Goal: Information Seeking & Learning: Learn about a topic

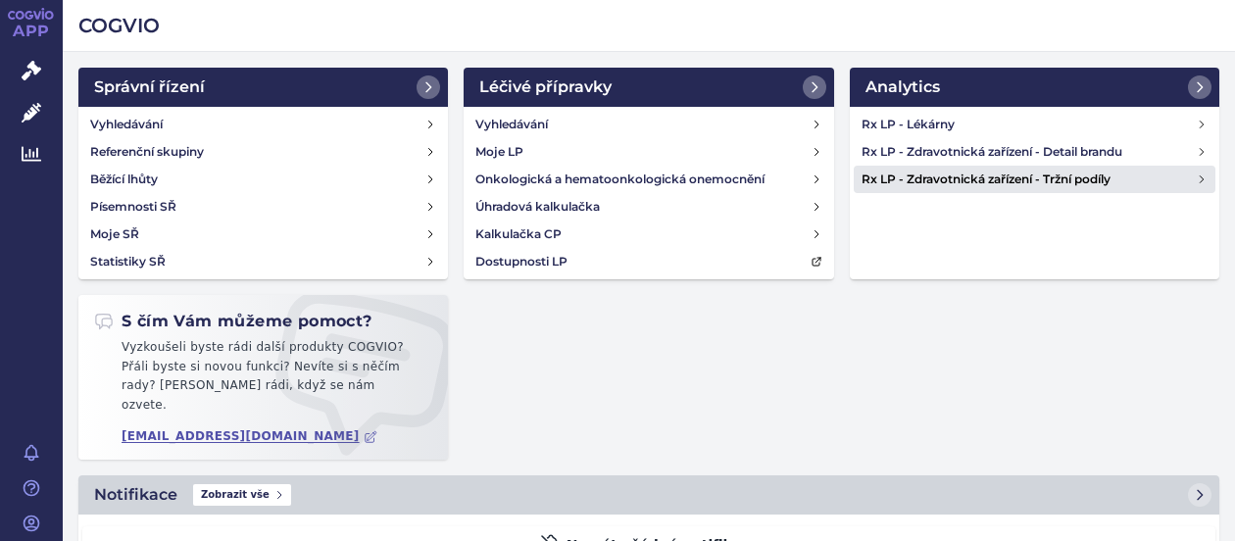
click at [1196, 176] on icon at bounding box center [1202, 179] width 12 height 12
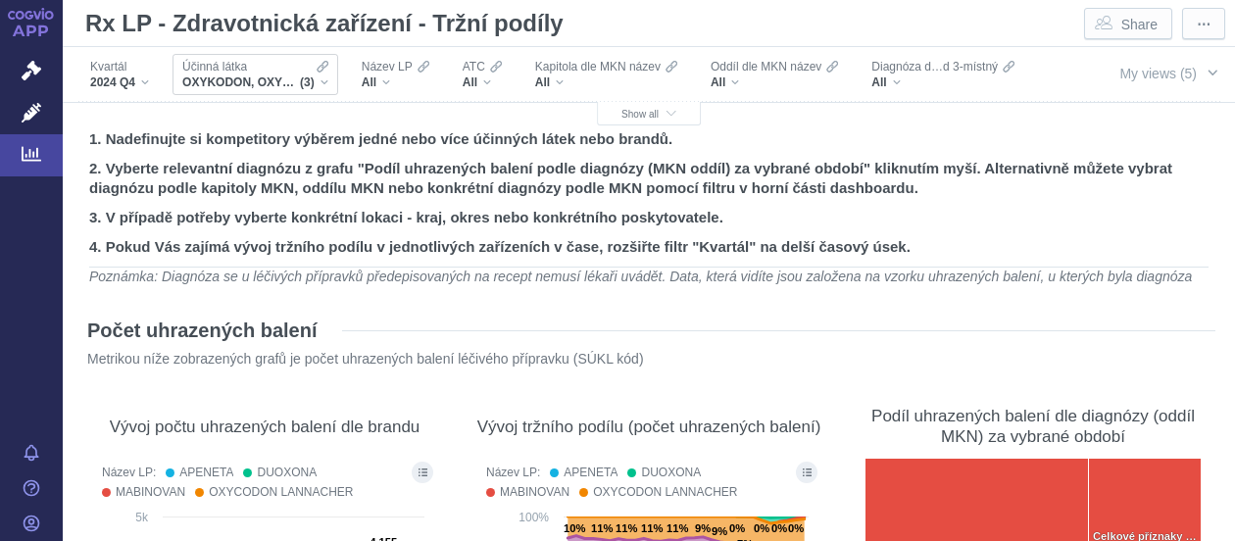
click at [319, 84] on div "OXYKODON, OXYKODON A NALOXON, TAPENTADOL (3)" at bounding box center [255, 82] width 146 height 16
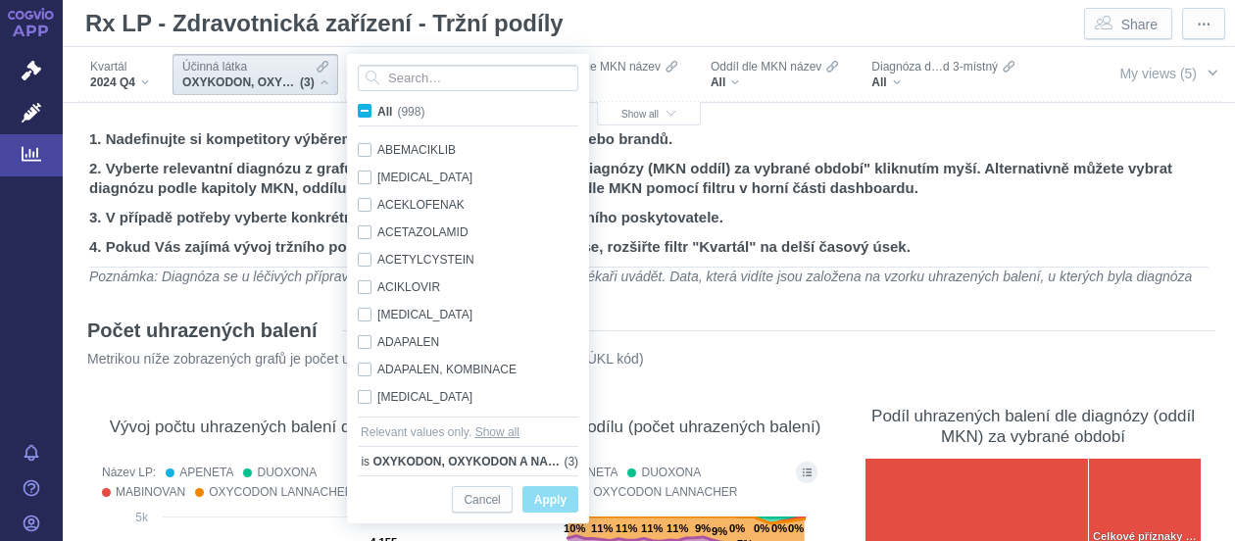
click at [328, 83] on div "Účinná látka OXYKODON, OXYKODON A NALOXON, TAPENTADOL (3)" at bounding box center [255, 74] width 166 height 41
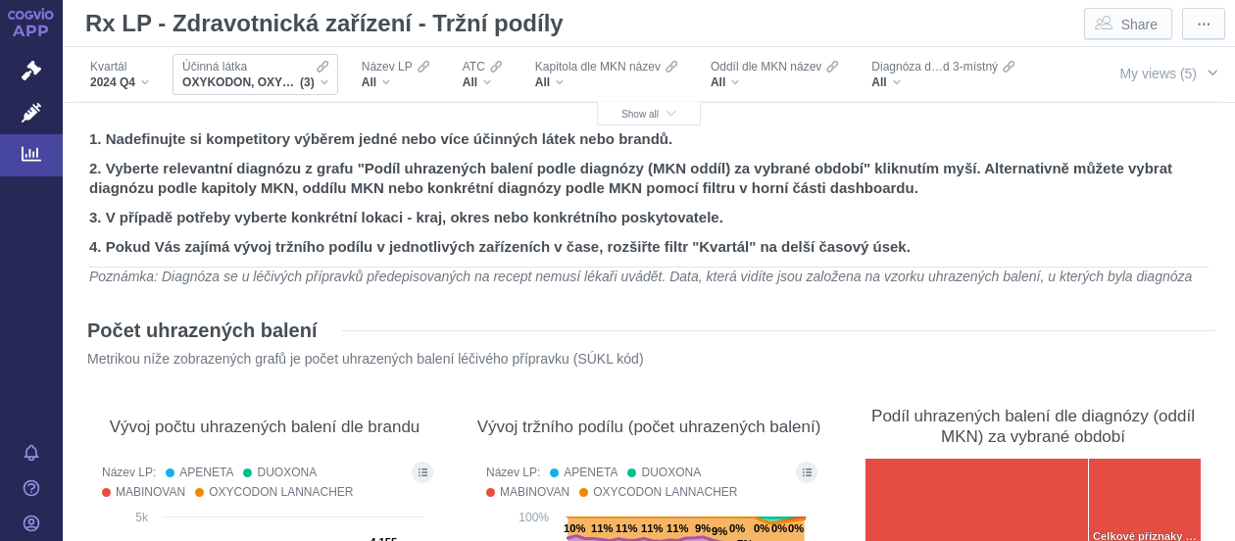
click at [328, 83] on div "Účinná látka OXYKODON, OXYKODON A NALOXON, TAPENTADOL (3)" at bounding box center [255, 74] width 166 height 41
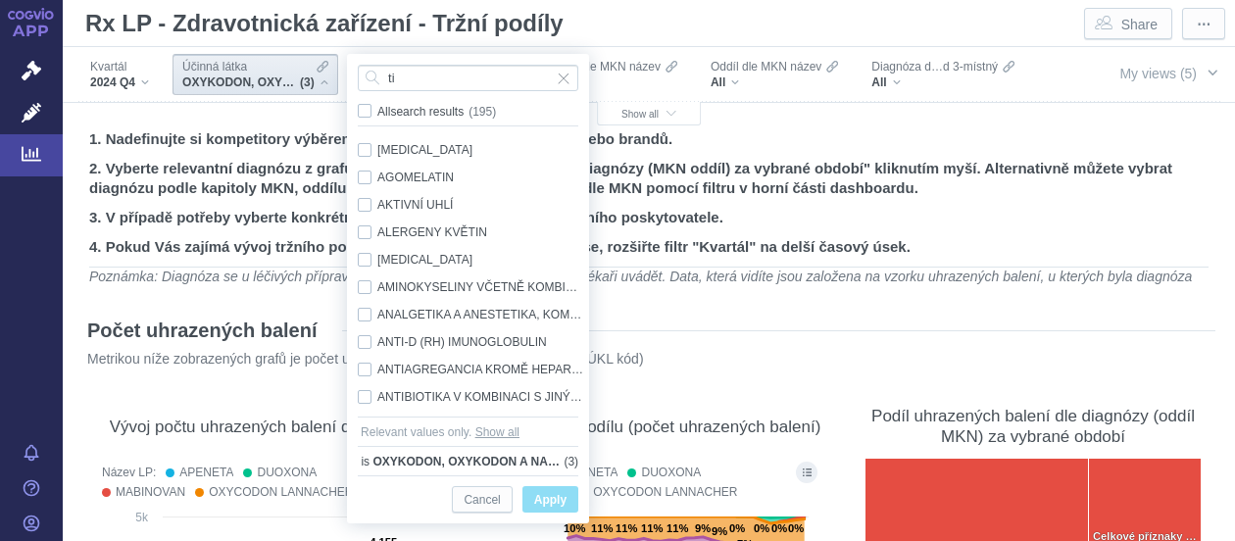
type input "ti"
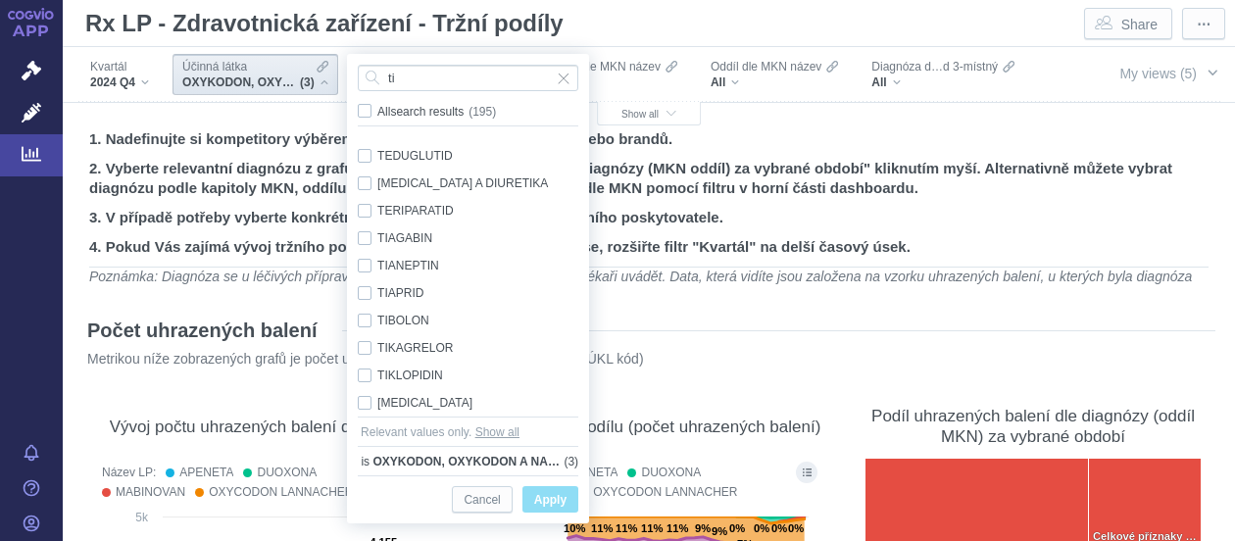
scroll to position [4539, 0]
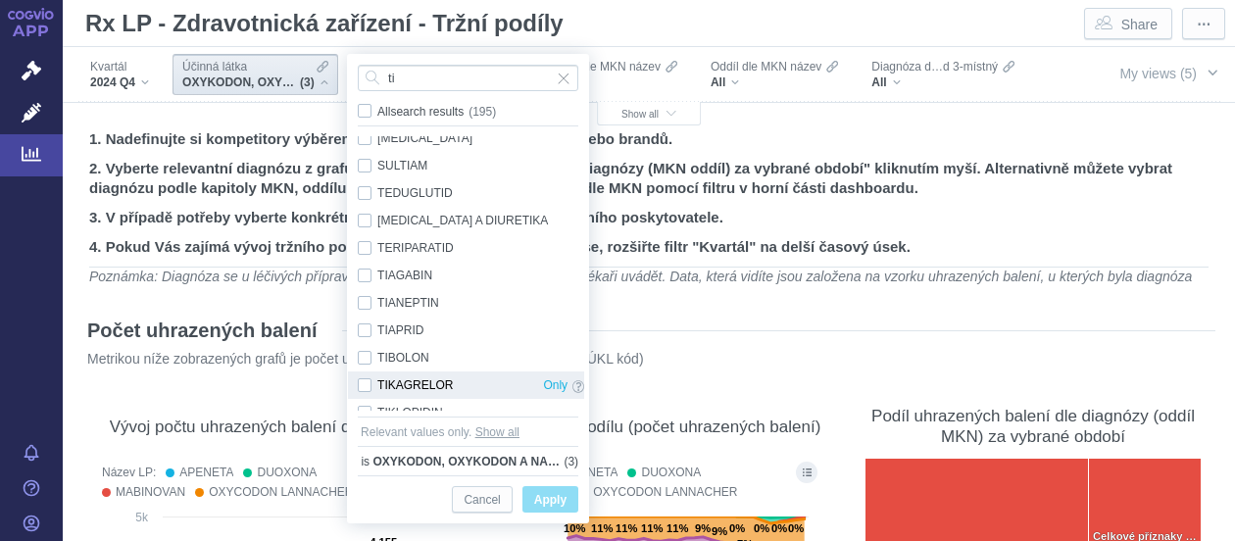
click at [363, 388] on div "TIKAGRELOR Only" at bounding box center [471, 384] width 246 height 27
checkbox input "true"
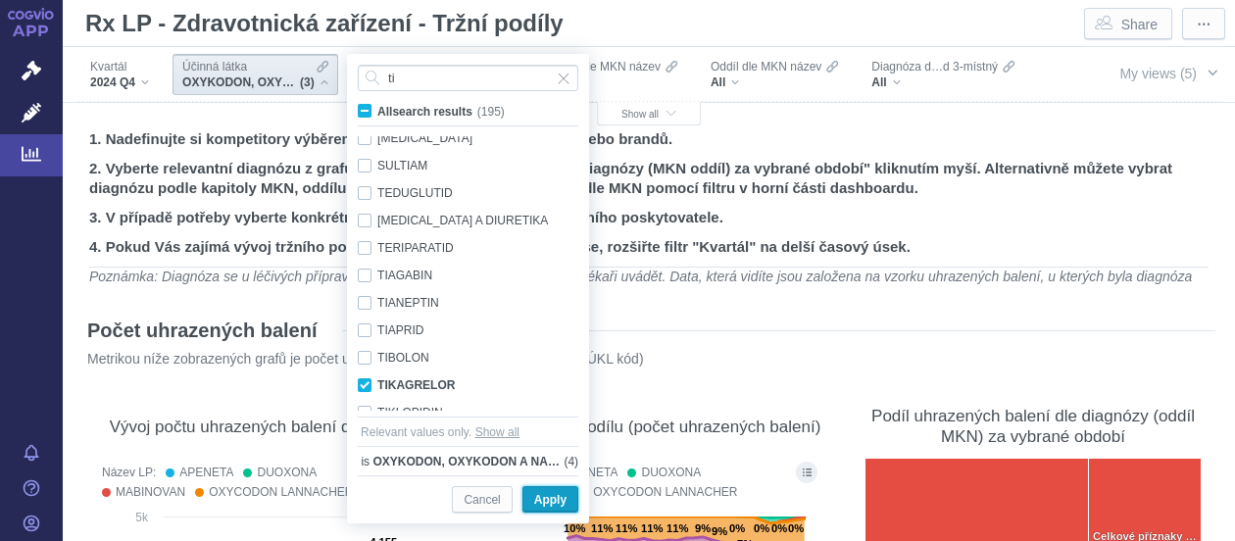
click at [545, 501] on span "Apply" at bounding box center [550, 500] width 32 height 24
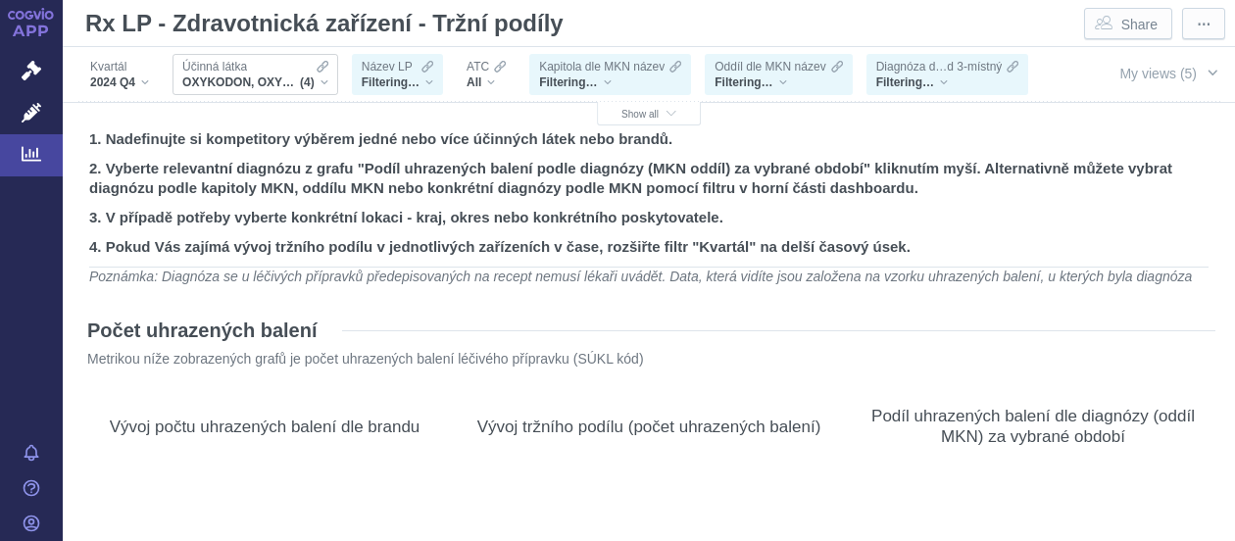
click at [324, 83] on div "OXYKODON, OXYKODON A NALOXON, TAPENTADOL, TIKAGRELOR (4)" at bounding box center [255, 82] width 146 height 16
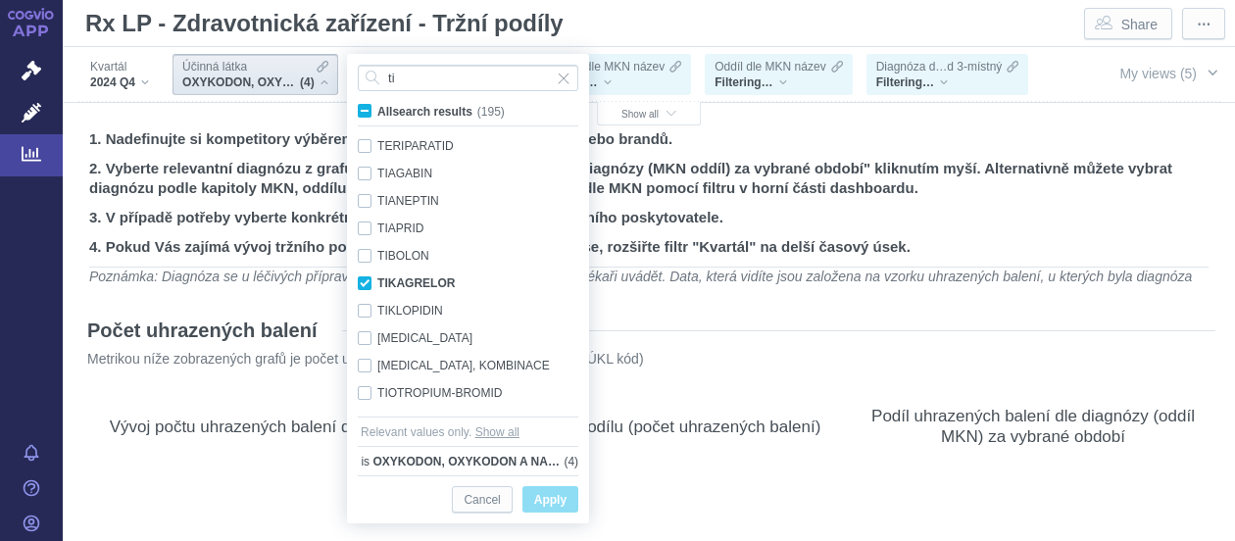
scroll to position [4651, 0]
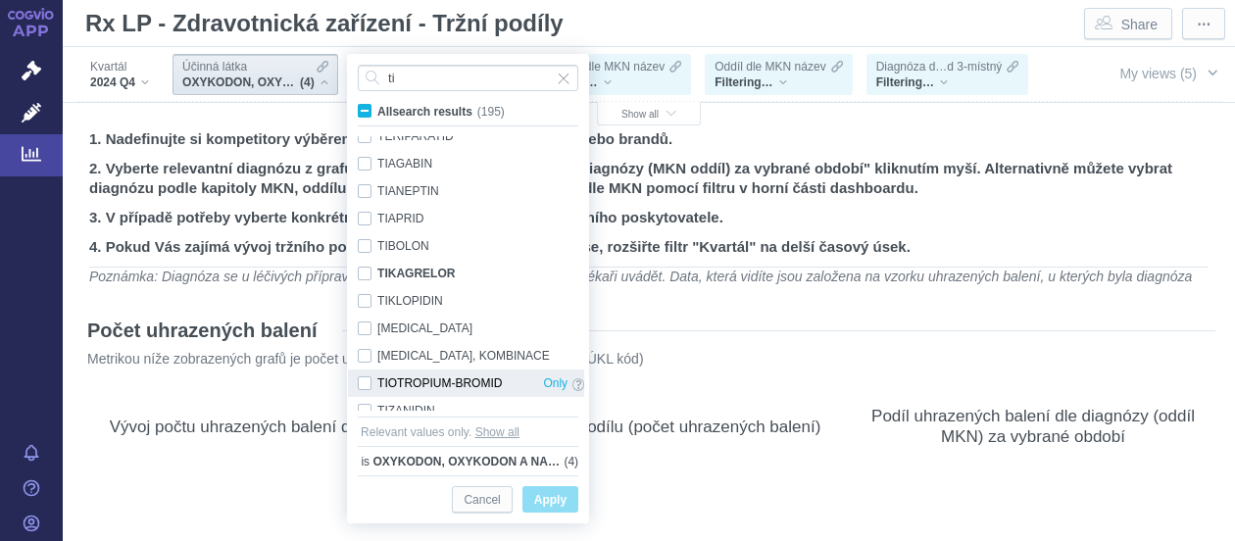
checkbox input "false"
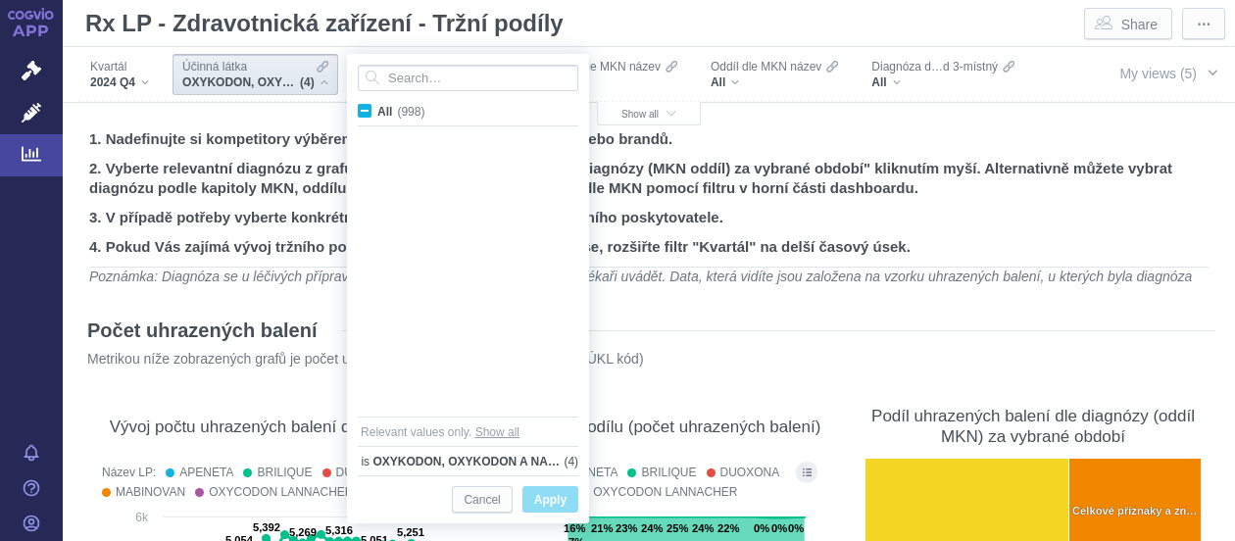
scroll to position [3551, 0]
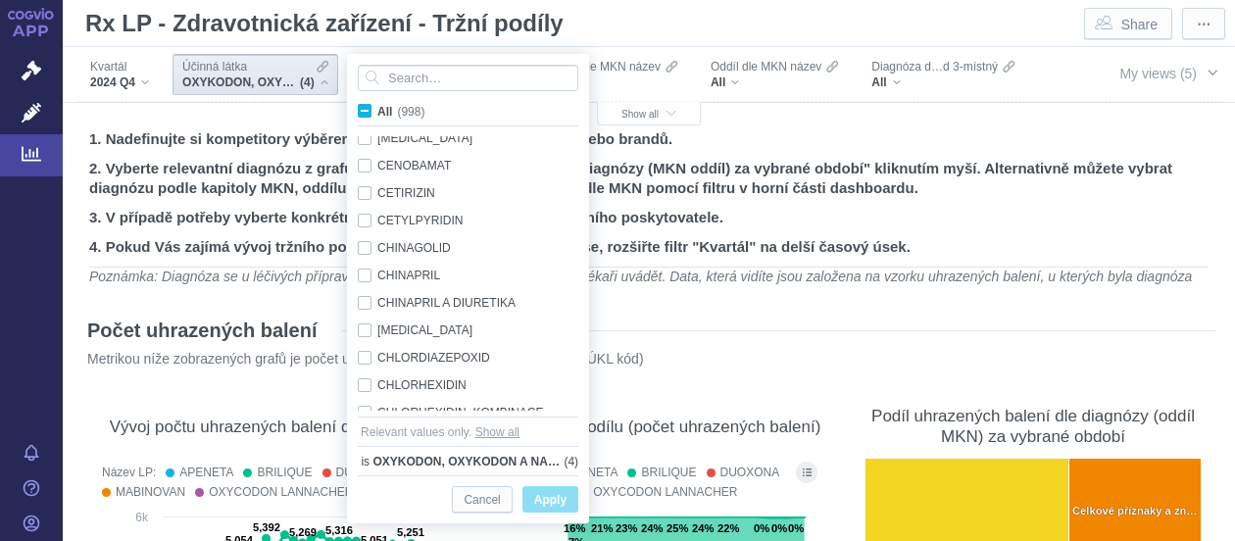
click at [584, 274] on div "CEFPROZIL Only CEFTAROLIN-FOSAMIL Only CEFTRIAXON Only CEFUROXIM Only CELEKOXIB…" at bounding box center [468, 273] width 240 height 274
drag, startPoint x: 577, startPoint y: 175, endPoint x: 580, endPoint y: 361, distance: 185.2
click at [580, 361] on div "CEFPROZIL Only CEFTAROLIN-FOSAMIL Only CEFTRIAXON Only CEFUROXIM Only CELEKOXIB…" at bounding box center [466, 273] width 236 height 274
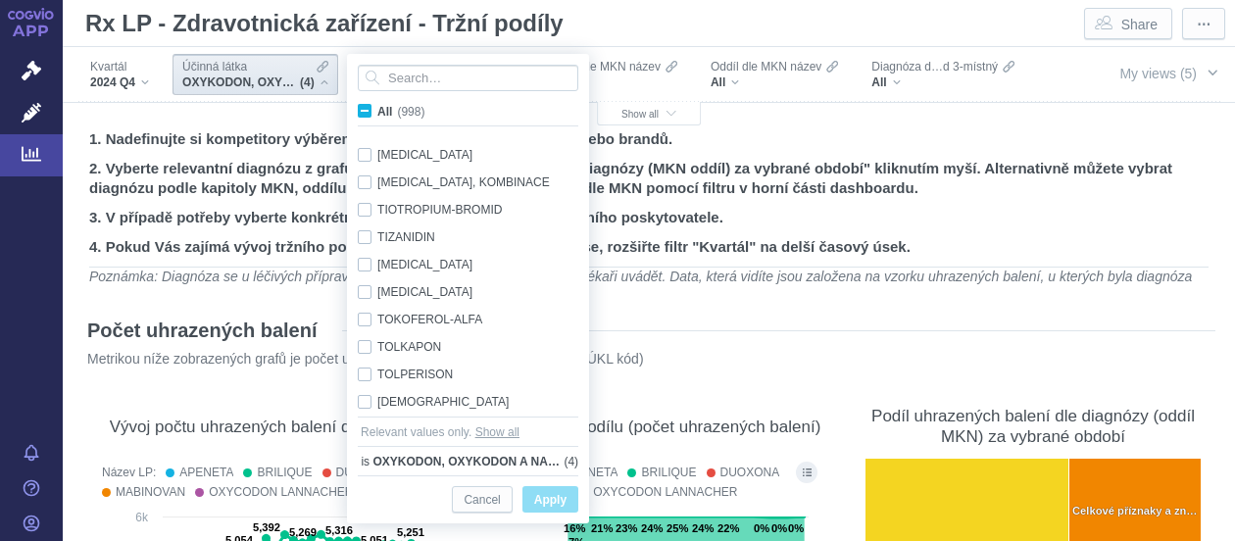
scroll to position [24855, 0]
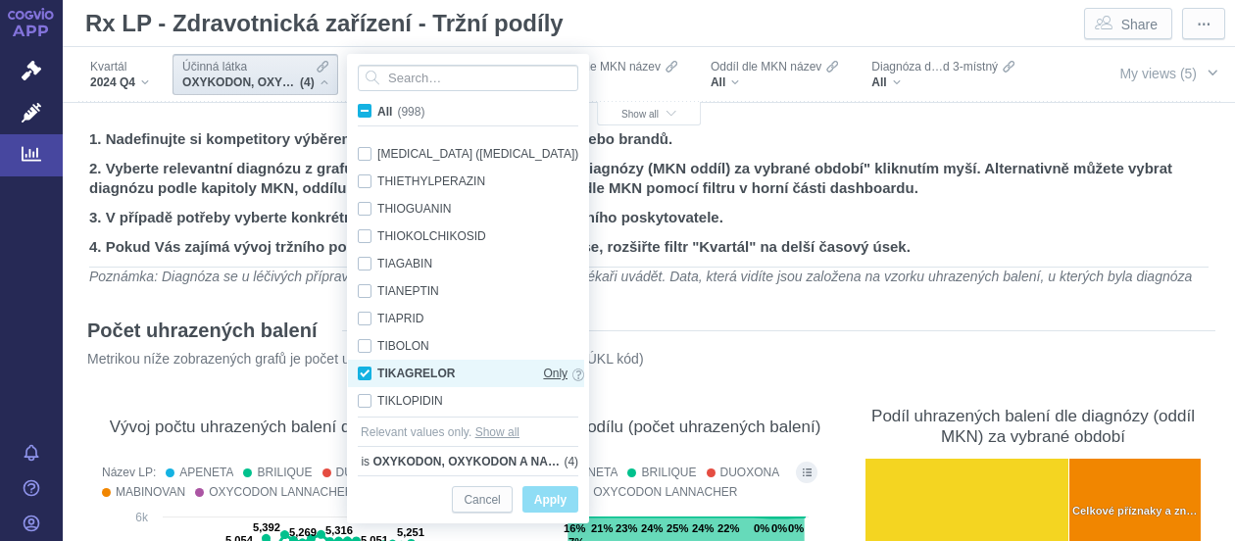
click at [555, 375] on span "Only" at bounding box center [555, 374] width 24 height 22
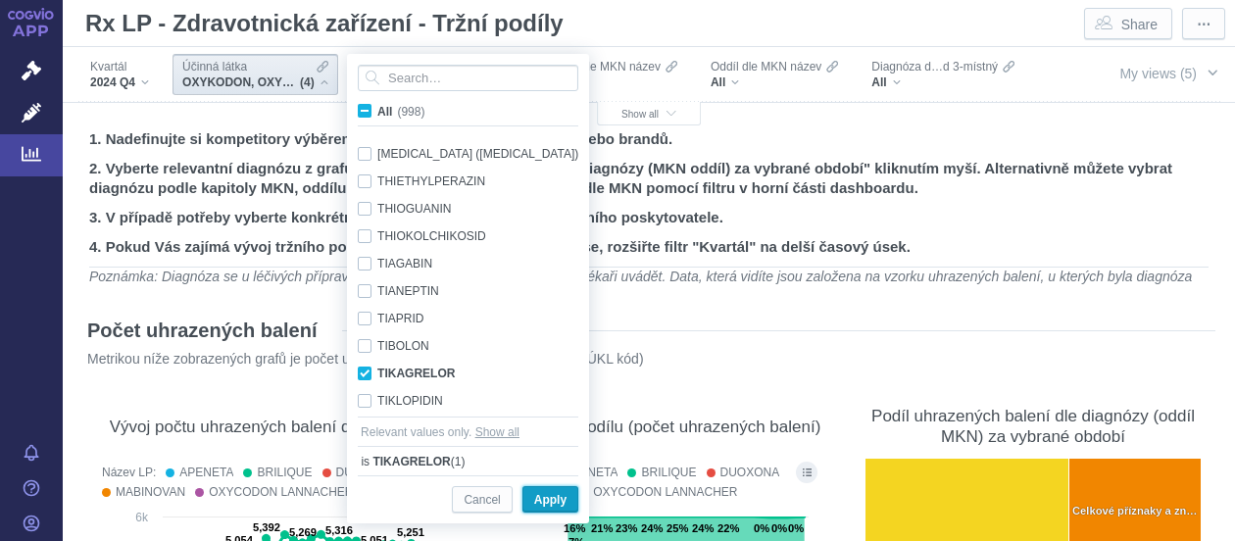
click at [547, 505] on span "Apply" at bounding box center [550, 500] width 32 height 24
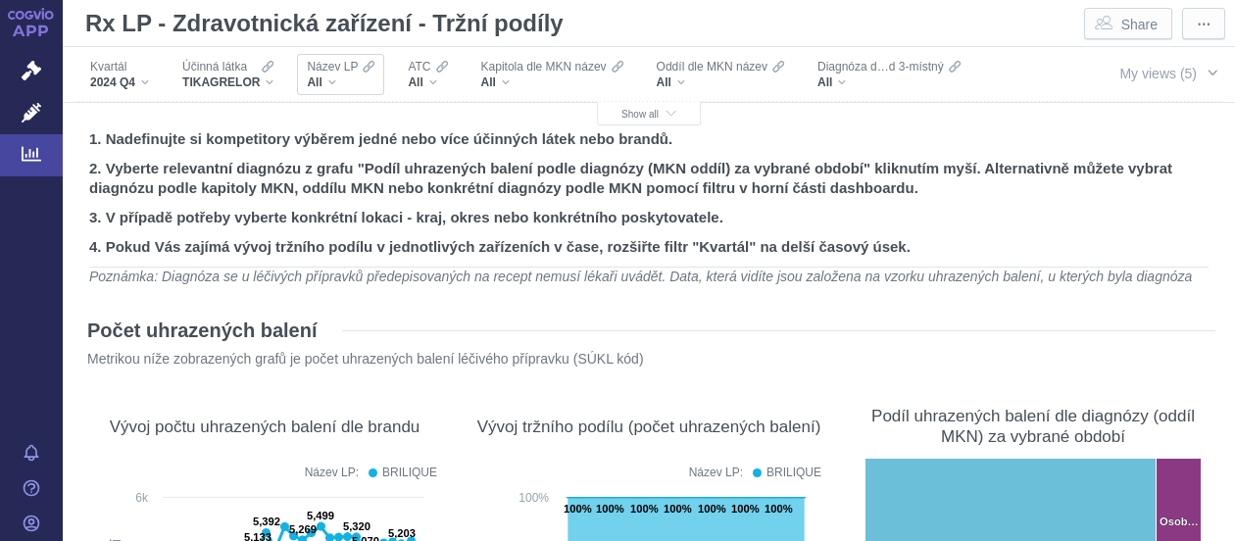
click at [334, 83] on div "All" at bounding box center [341, 82] width 68 height 16
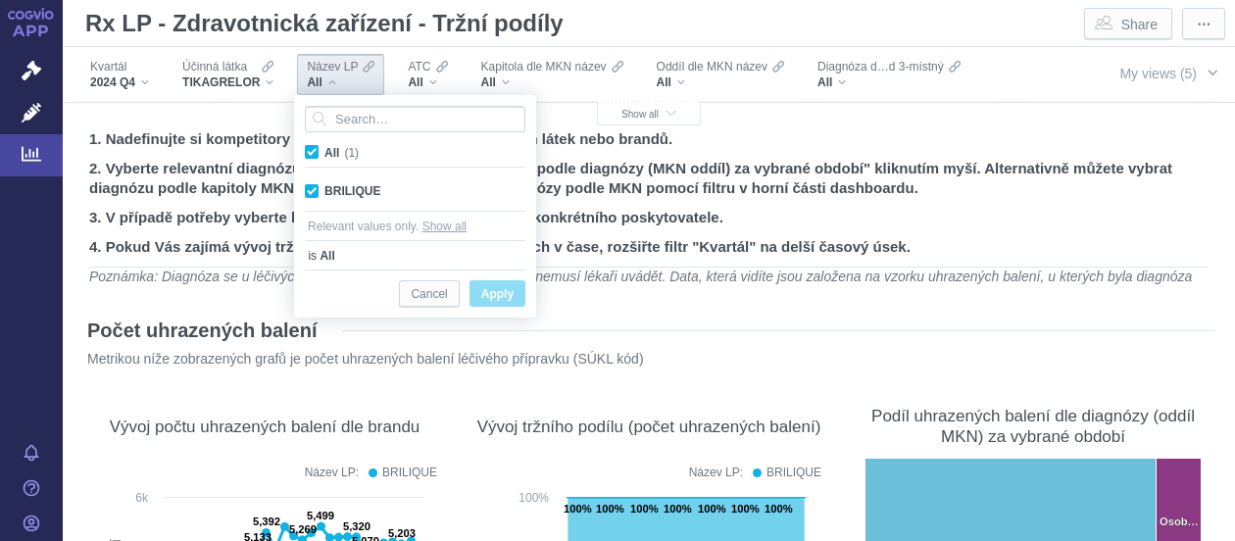
click at [486, 290] on span "Apply" at bounding box center [497, 294] width 32 height 24
click at [498, 295] on span "Apply" at bounding box center [497, 294] width 32 height 24
click at [313, 194] on div "BRILIQUE Only" at bounding box center [415, 190] width 240 height 27
checkbox input "false"
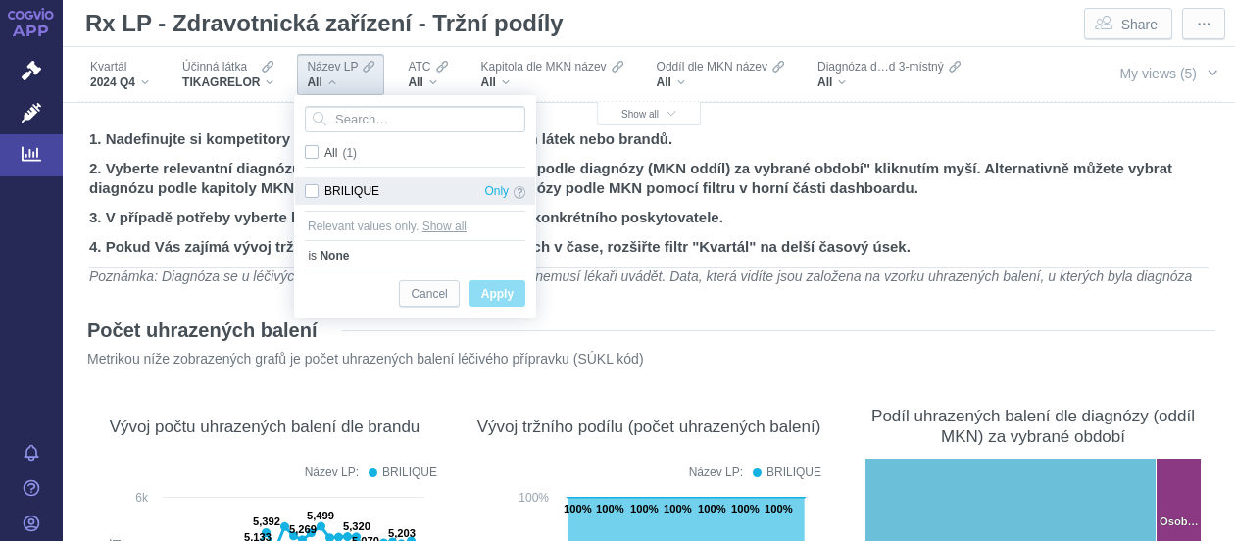
click at [313, 194] on div "BRILIQUE Only" at bounding box center [415, 190] width 240 height 27
checkbox input "true"
click at [491, 185] on span "Only" at bounding box center [496, 191] width 24 height 22
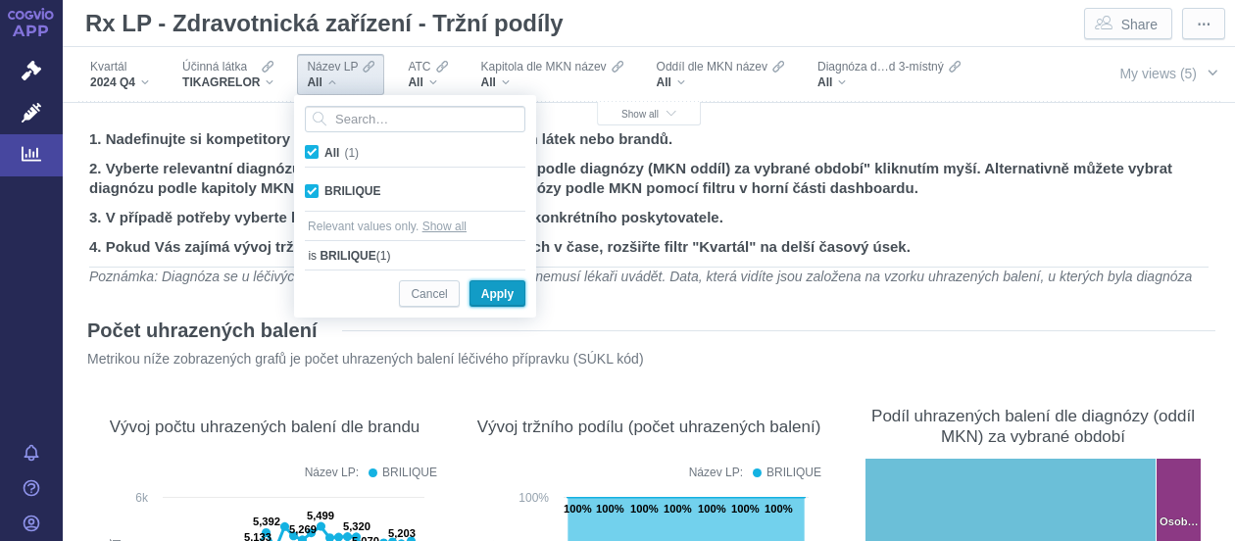
click at [501, 291] on span "Apply" at bounding box center [497, 294] width 32 height 24
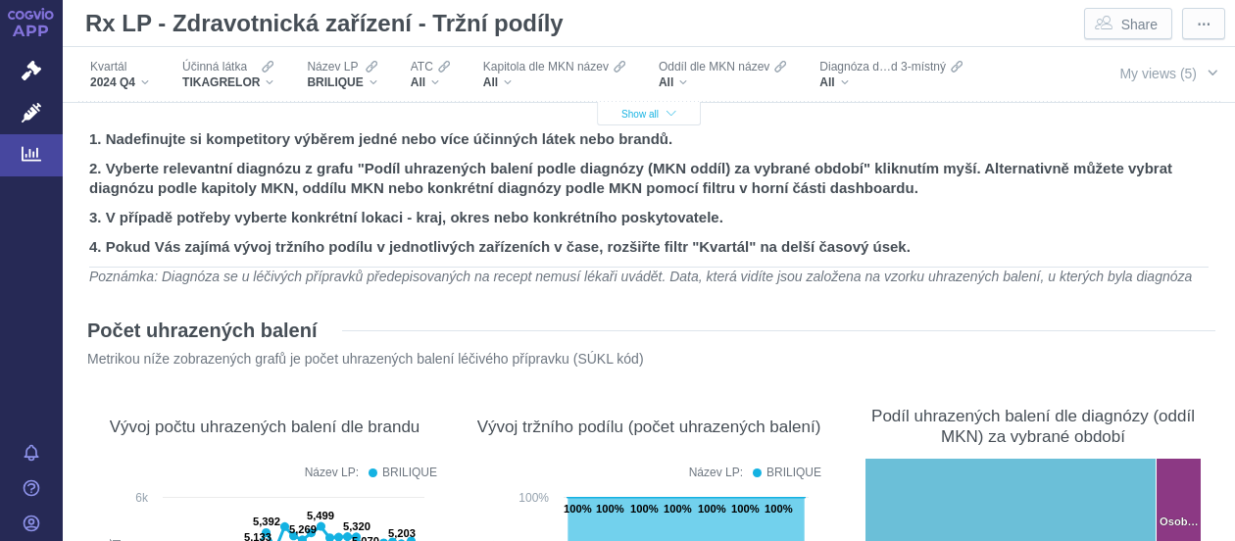
click at [666, 117] on icon "button" at bounding box center [671, 114] width 10 height 11
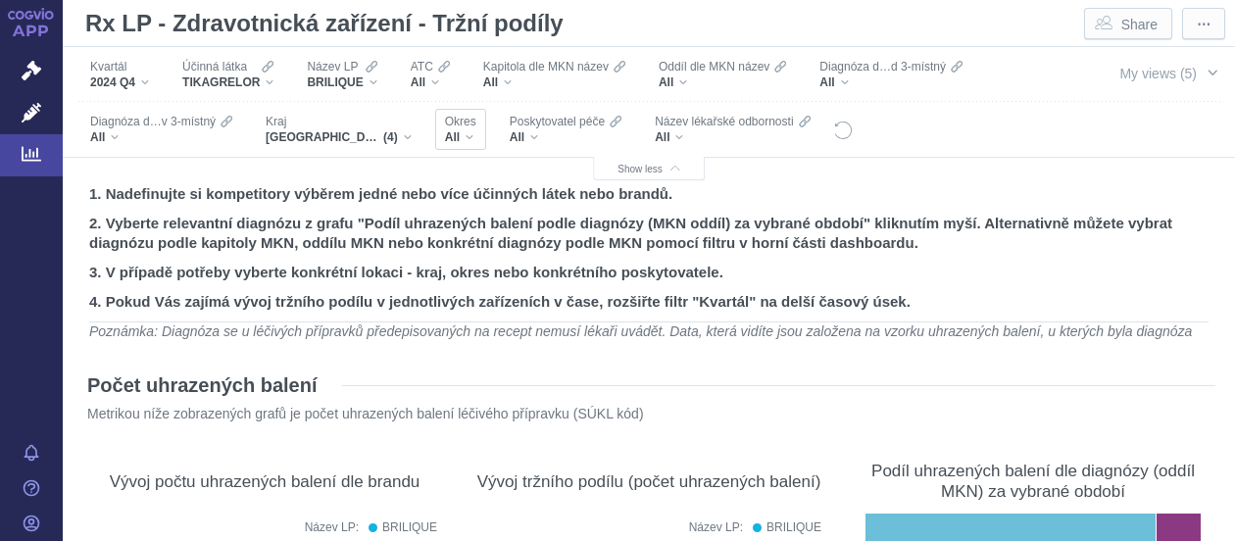
click at [470, 132] on div "All" at bounding box center [460, 137] width 31 height 16
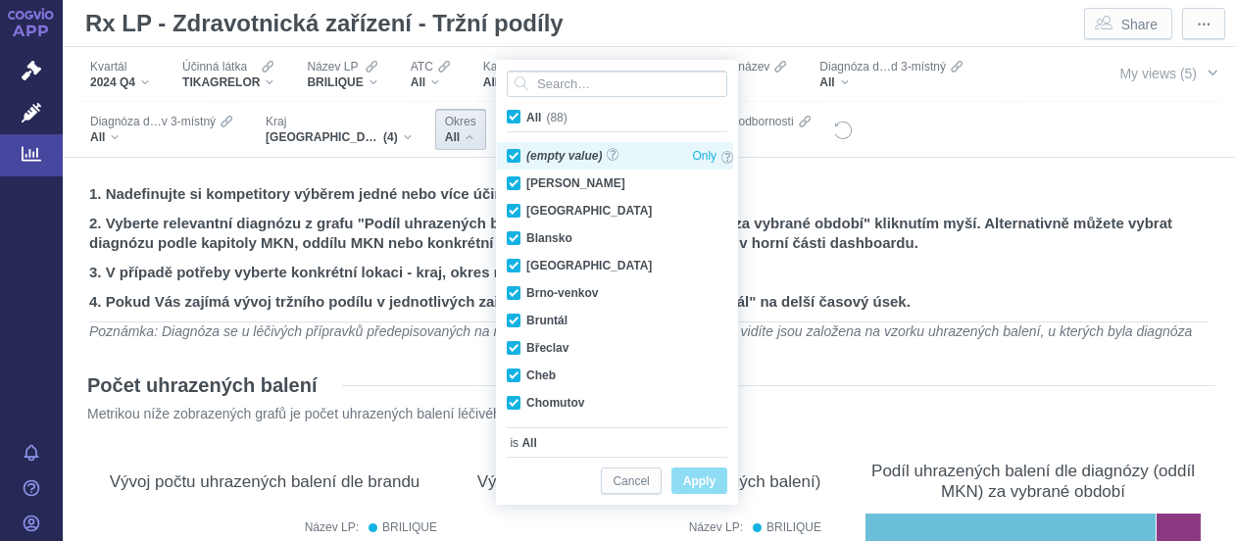
click at [510, 153] on div "(empty value) Only" at bounding box center [620, 155] width 246 height 27
click at [510, 152] on div "(empty value) Only" at bounding box center [620, 155] width 246 height 27
checkbox input "true"
click at [526, 117] on span "All (88)" at bounding box center [546, 118] width 41 height 14
click at [526, 117] on input "All (88)" at bounding box center [532, 113] width 13 height 13
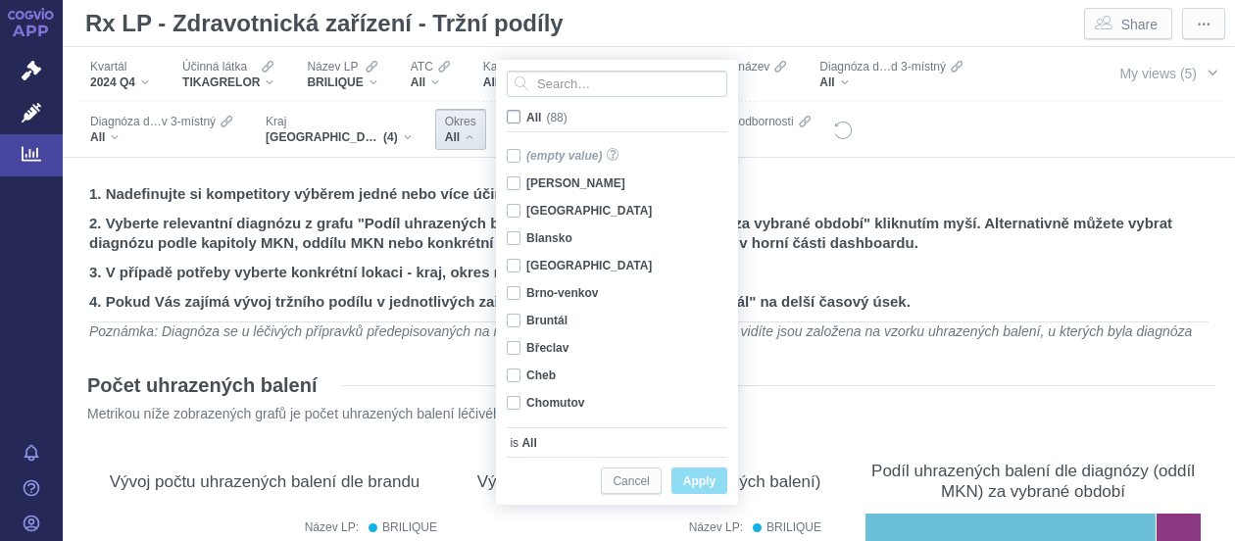
checkbox input "false"
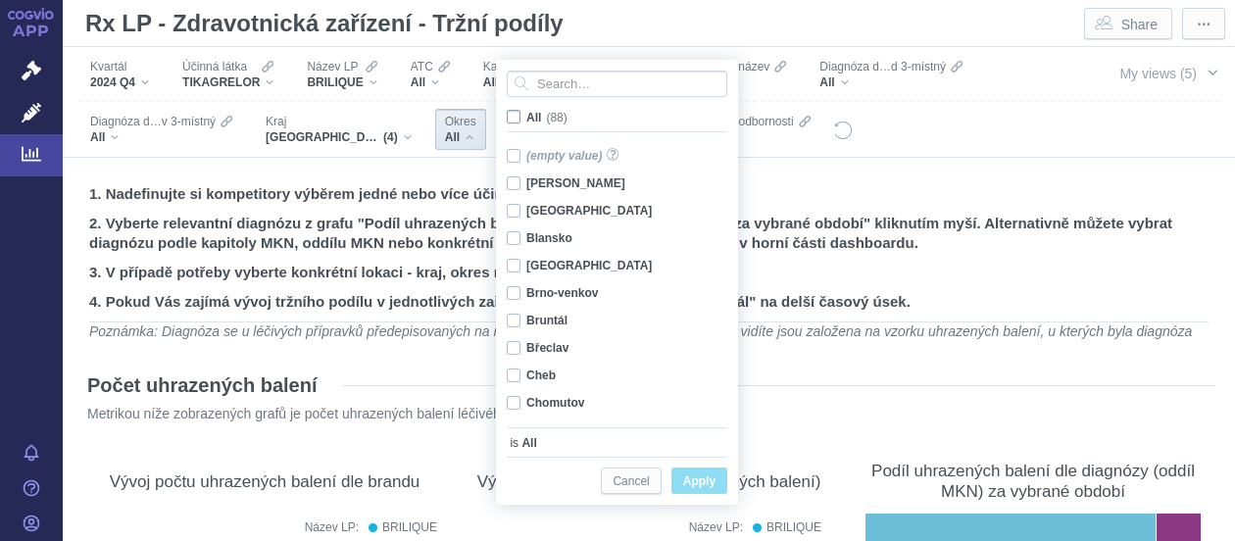
checkbox input "false"
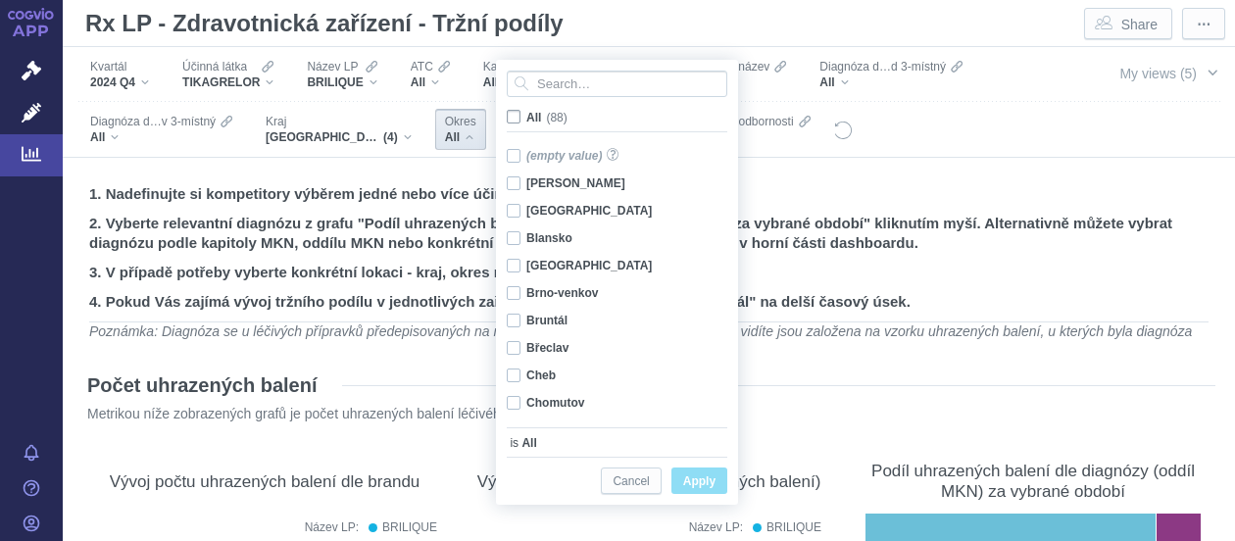
checkbox input "false"
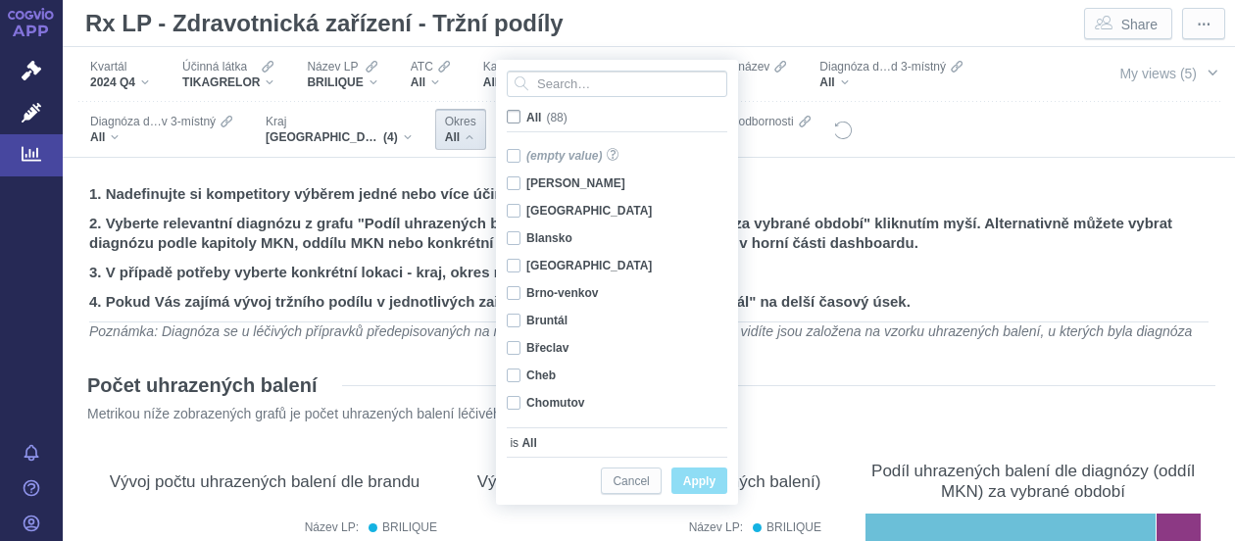
checkbox input "false"
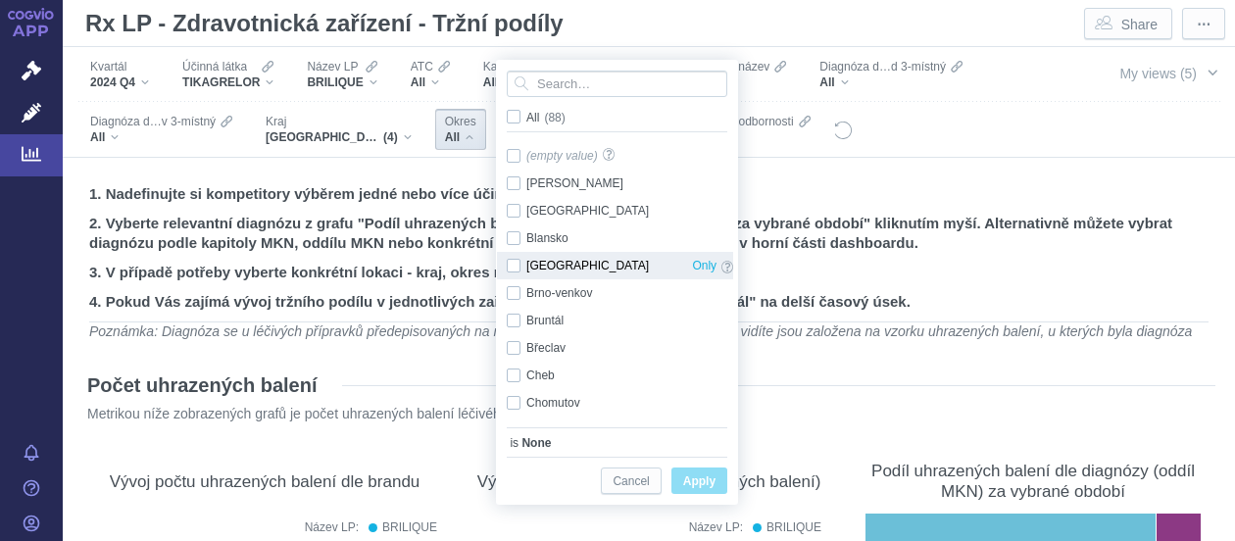
click at [516, 262] on div "Brno-město Only" at bounding box center [620, 265] width 246 height 27
checkbox input "true"
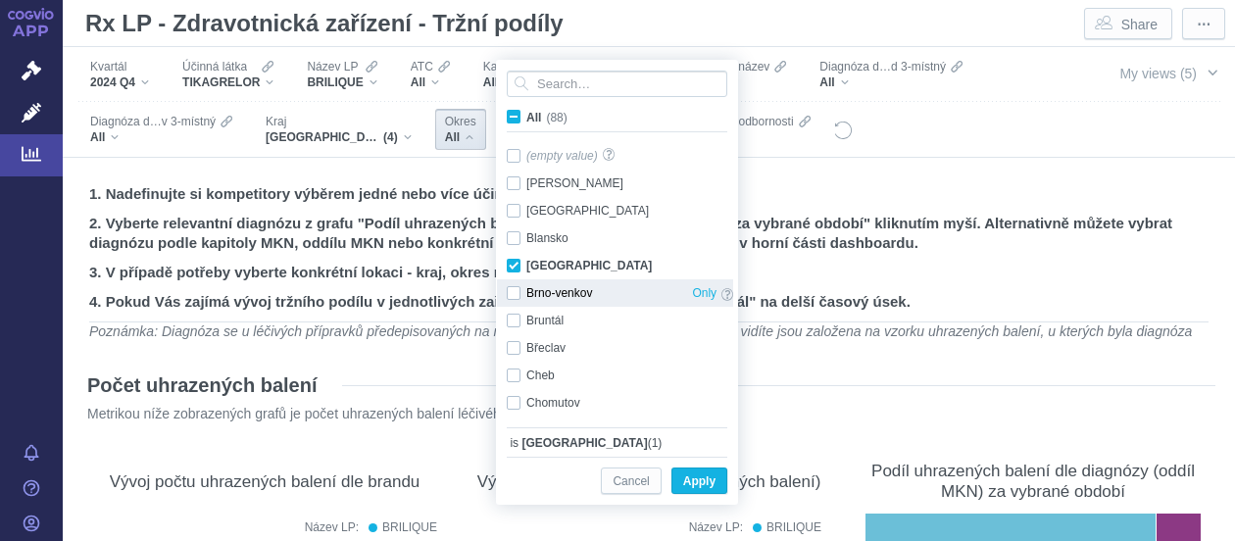
click at [513, 287] on div "Brno-venkov Only" at bounding box center [620, 292] width 246 height 27
checkbox input "true"
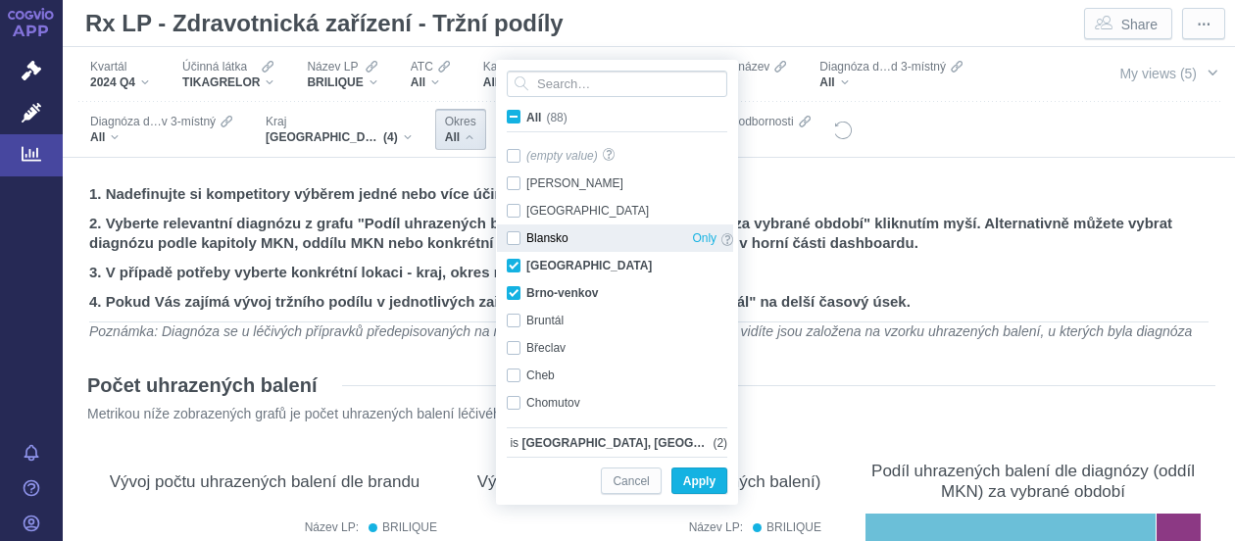
click at [511, 240] on div "Blansko Only" at bounding box center [620, 237] width 246 height 27
checkbox input "true"
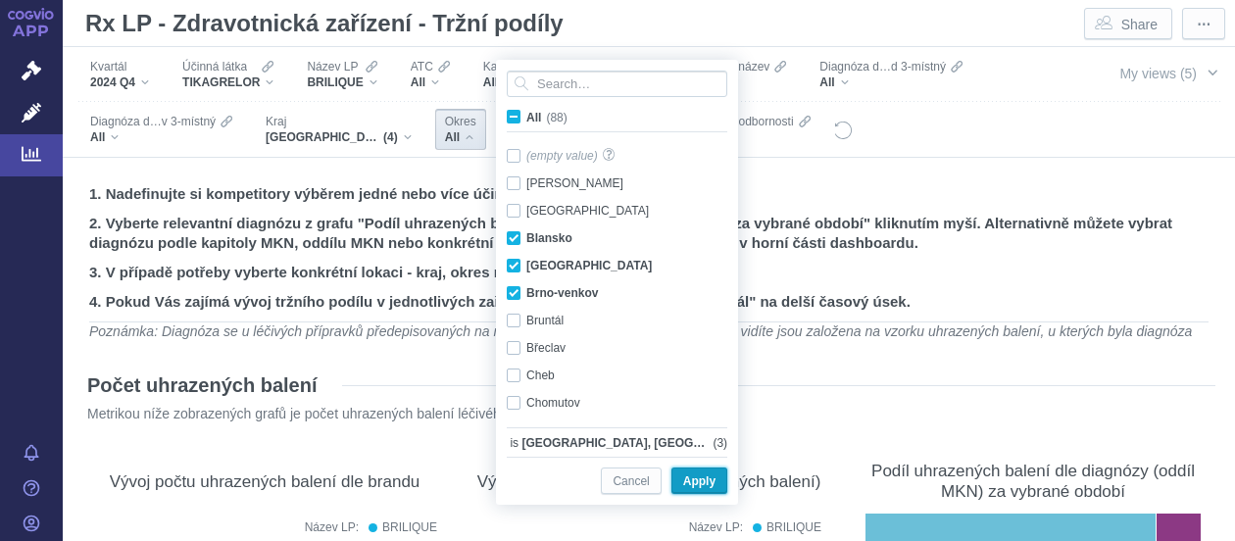
click at [691, 473] on span "Apply" at bounding box center [699, 481] width 32 height 24
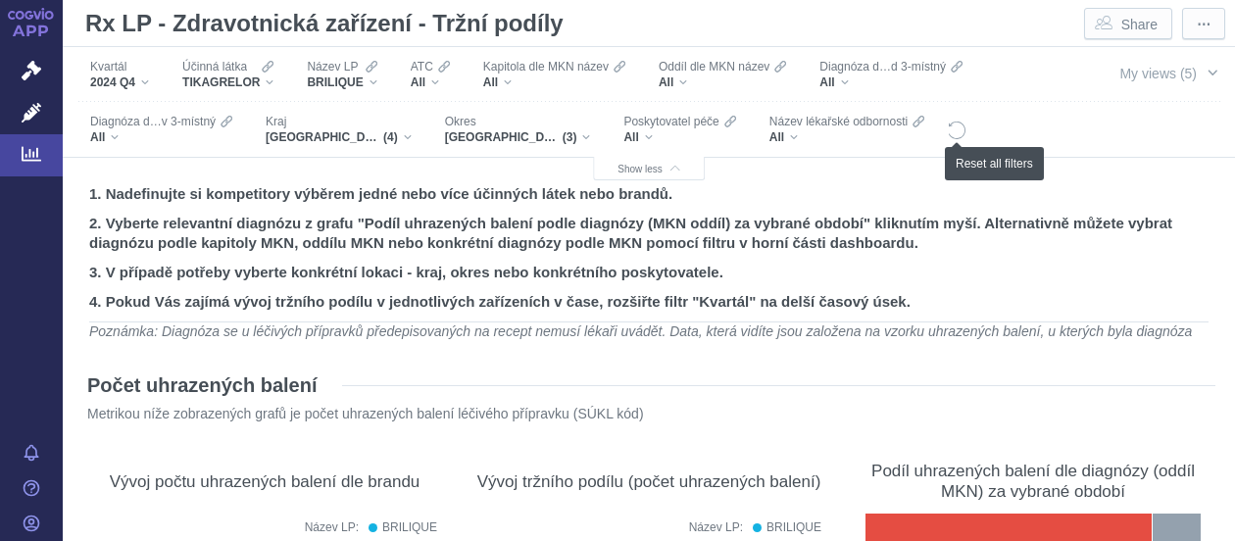
drag, startPoint x: 956, startPoint y: 128, endPoint x: 1030, endPoint y: 93, distance: 81.5
click at [1030, 93] on div "Kvartál 2024 Q4 Účinná látka TIKAGRELOR Název LP BRILIQUE ATC All Kapitola dle …" at bounding box center [575, 102] width 996 height 110
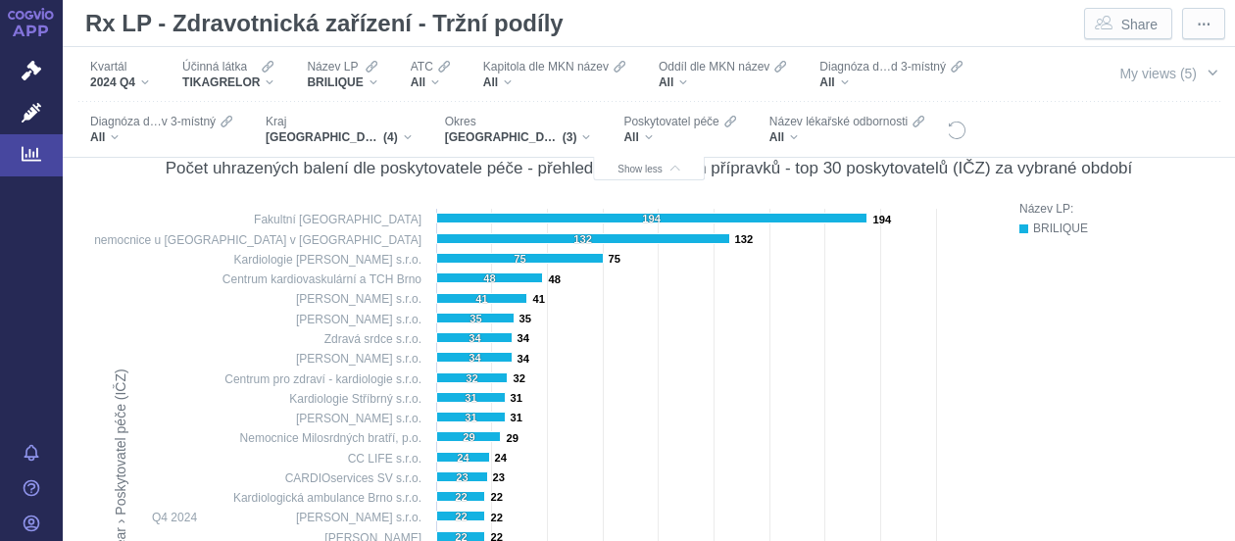
scroll to position [745, 0]
click at [587, 138] on div "Brno-město, Brno-venkov, Blansko (3)" at bounding box center [518, 137] width 146 height 16
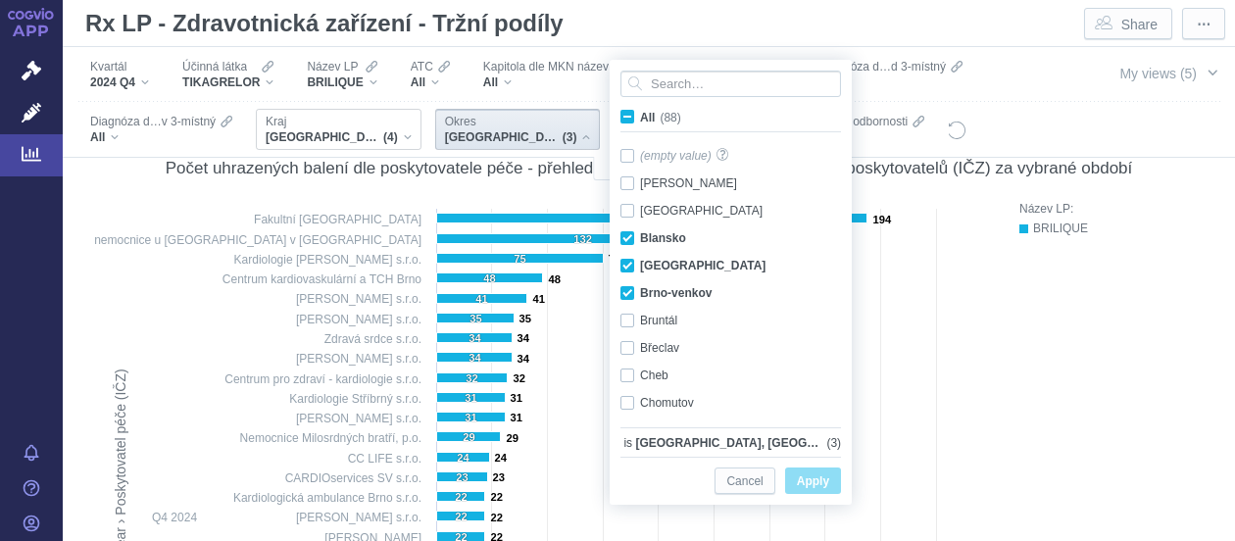
click at [408, 140] on div "Jihomoravský kraj, Moravskoslezský kraj, Olomoucký kraj, Zlínský kraj (4)" at bounding box center [339, 137] width 146 height 16
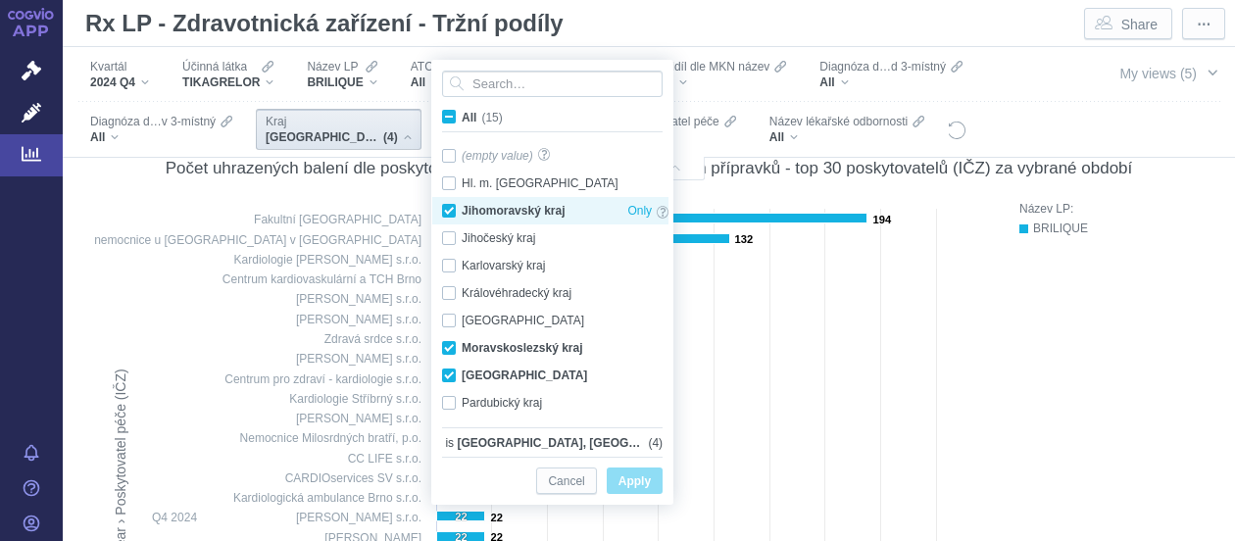
click at [448, 209] on div "Jihomoravský kraj Only" at bounding box center [555, 210] width 246 height 27
checkbox input "false"
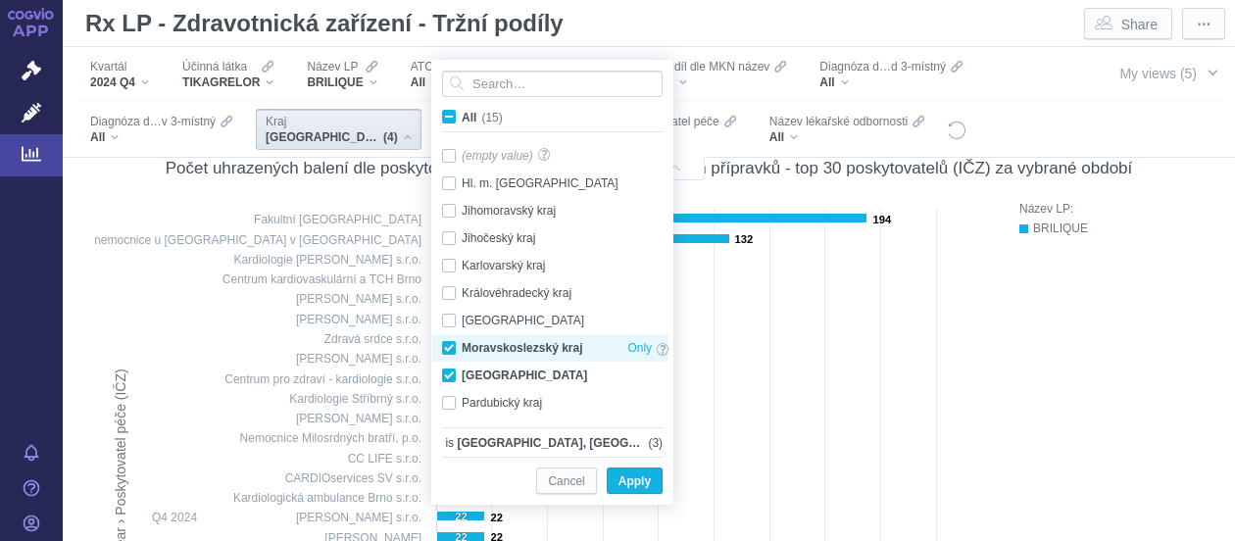
click at [451, 343] on div "Moravskoslezský kraj Only" at bounding box center [555, 347] width 246 height 27
checkbox input "false"
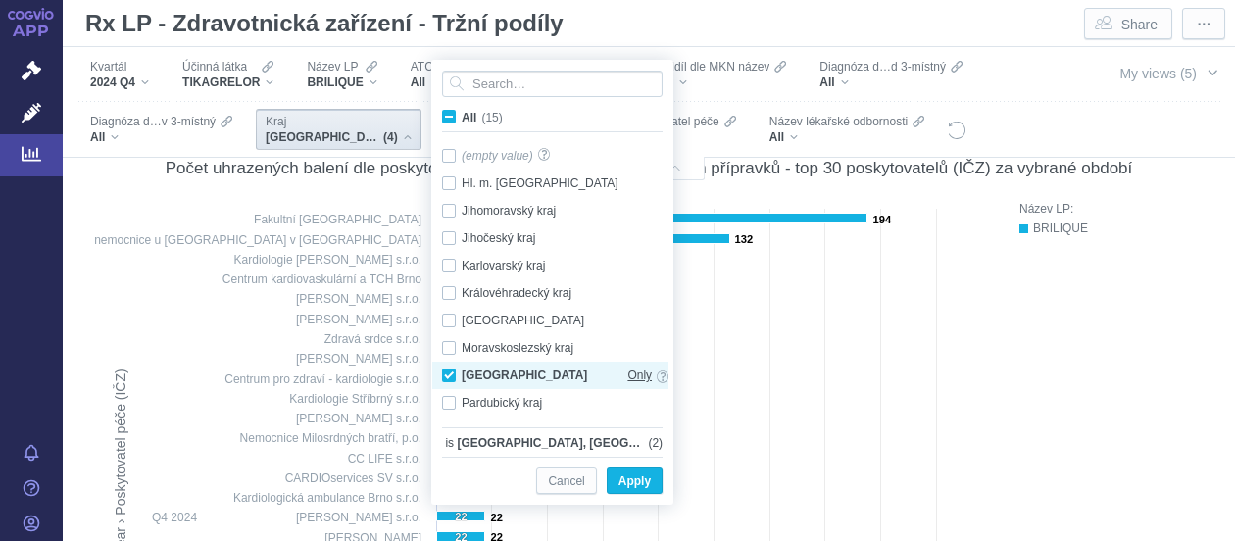
click at [633, 371] on span "Only" at bounding box center [639, 376] width 24 height 22
checkbox input "false"
click at [633, 371] on span "Only" at bounding box center [639, 376] width 24 height 22
click at [635, 375] on span "Only" at bounding box center [639, 376] width 24 height 22
click at [634, 365] on span "Only" at bounding box center [639, 376] width 24 height 22
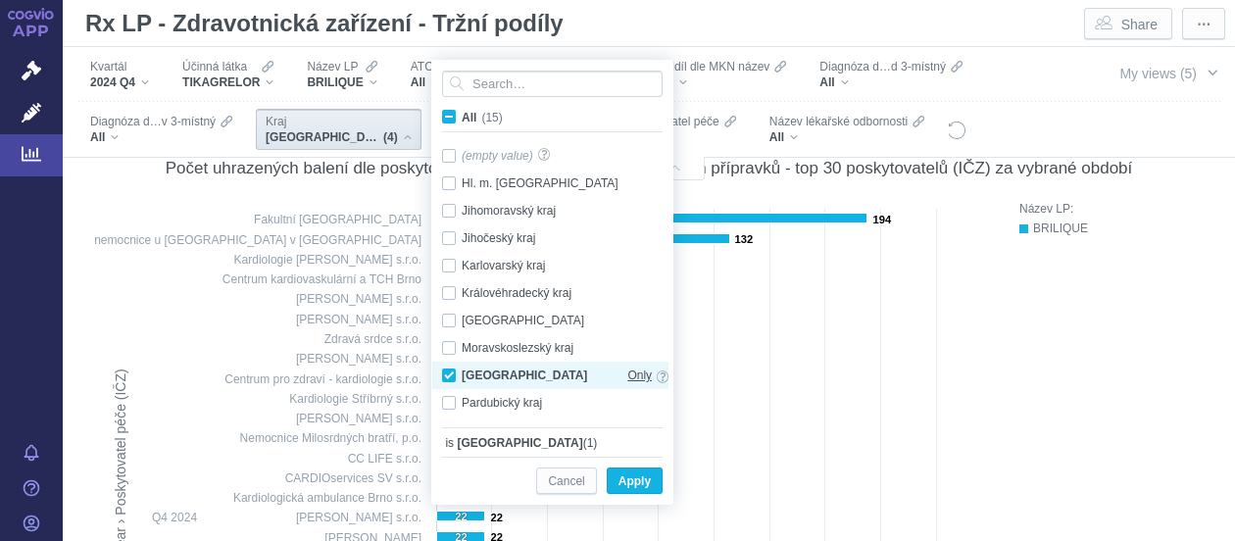
click at [644, 373] on span "Only" at bounding box center [639, 376] width 24 height 22
click at [633, 373] on span "Only" at bounding box center [639, 376] width 24 height 22
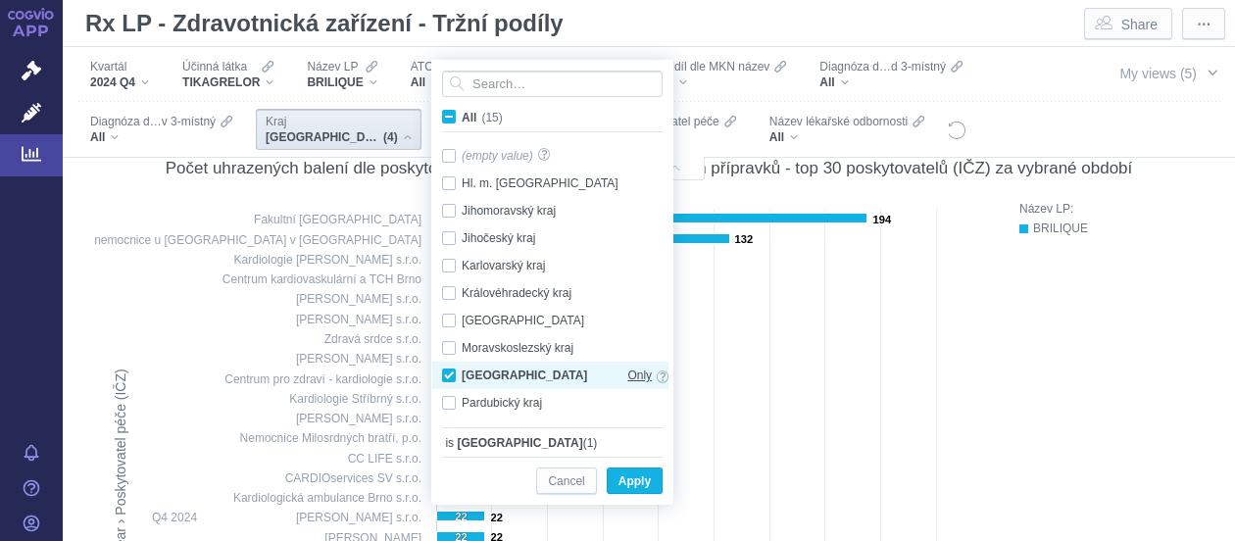
click at [633, 373] on span "Only" at bounding box center [639, 376] width 24 height 22
click at [633, 371] on span "Only" at bounding box center [639, 376] width 24 height 22
click at [449, 373] on div "Olomoucký kraj Only" at bounding box center [555, 375] width 246 height 27
checkbox input "false"
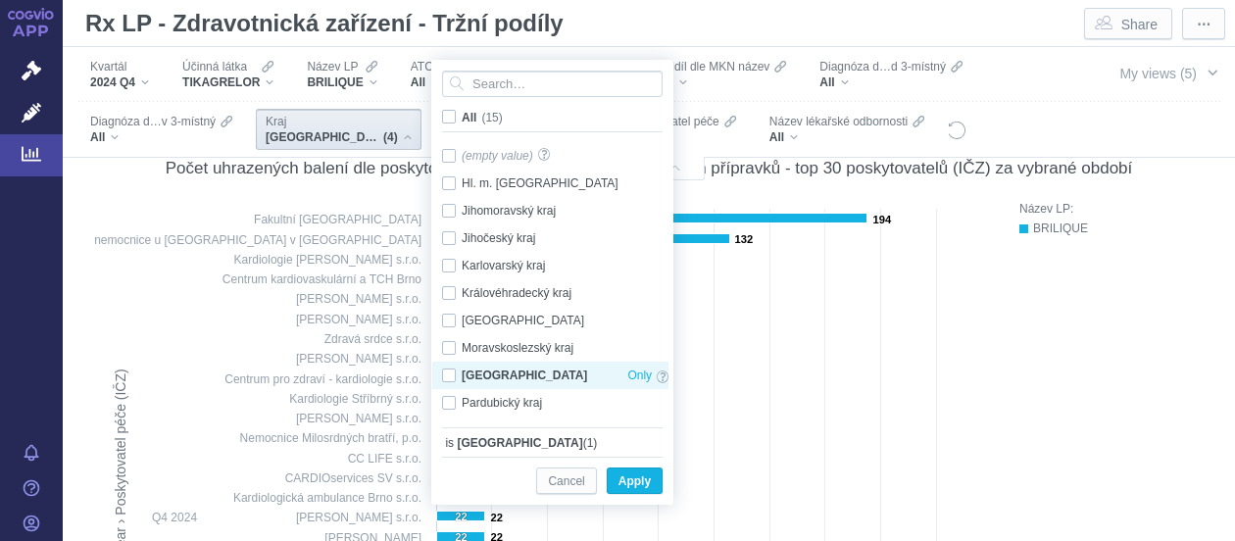
checkbox input "false"
click at [447, 375] on div "Olomoucký kraj Only" at bounding box center [555, 375] width 246 height 27
checkbox input "true"
click at [632, 477] on span "Apply" at bounding box center [634, 481] width 32 height 24
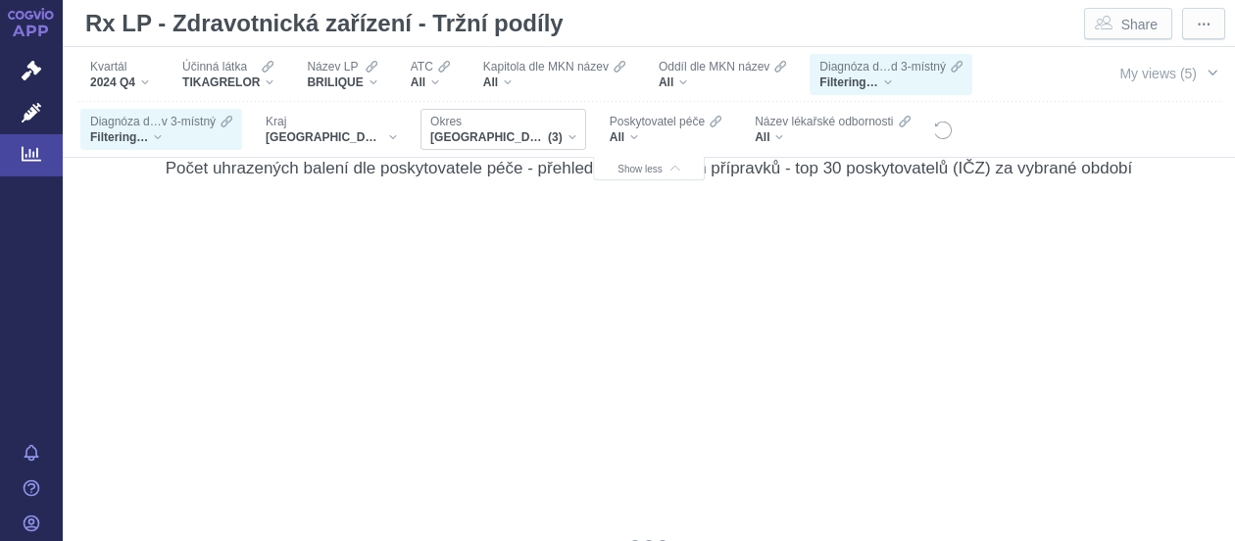
click at [542, 139] on div "Brno-město, Brno-venkov, Blansko (3)" at bounding box center [503, 137] width 146 height 16
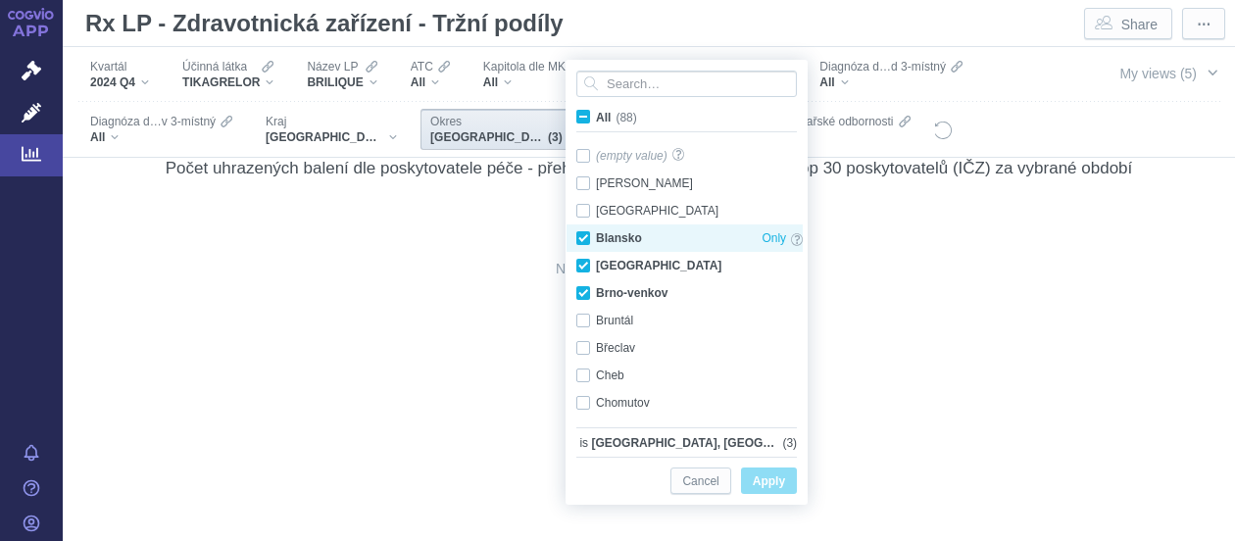
click at [589, 231] on div "Blansko Only" at bounding box center [689, 237] width 246 height 27
checkbox input "false"
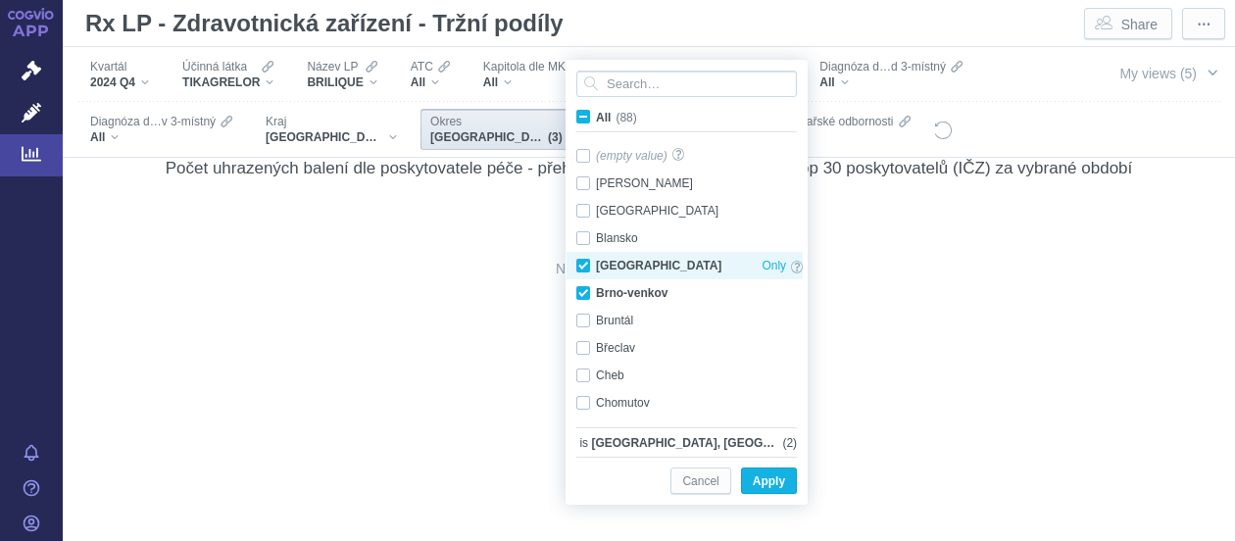
click at [583, 253] on div "Brno-město Only" at bounding box center [689, 265] width 246 height 27
checkbox input "false"
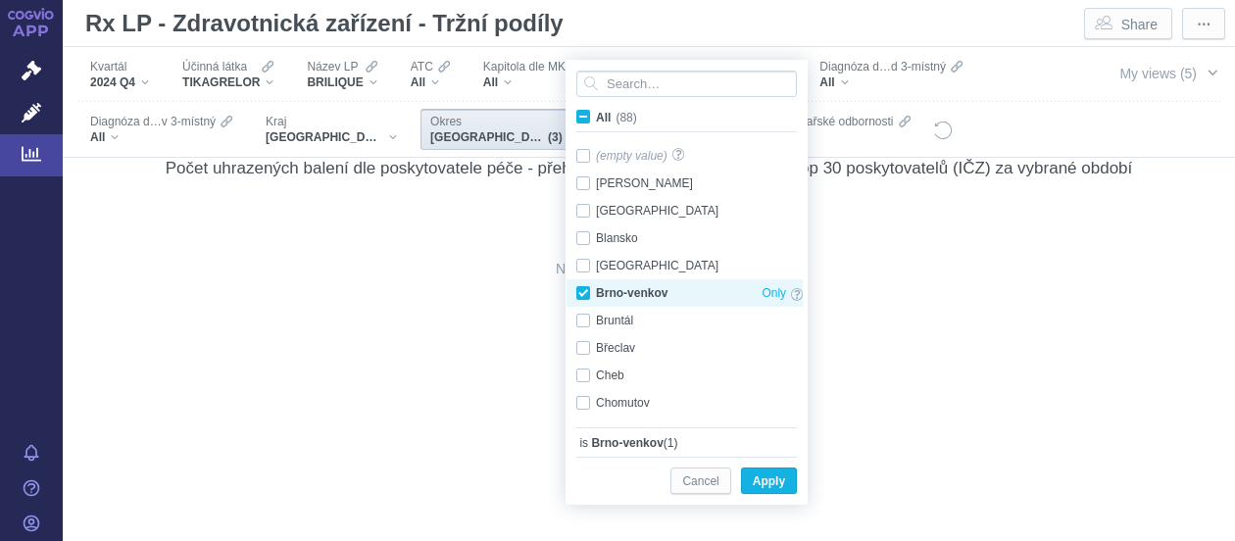
click at [578, 286] on div "Brno-venkov Only" at bounding box center [689, 292] width 246 height 27
checkbox input "false"
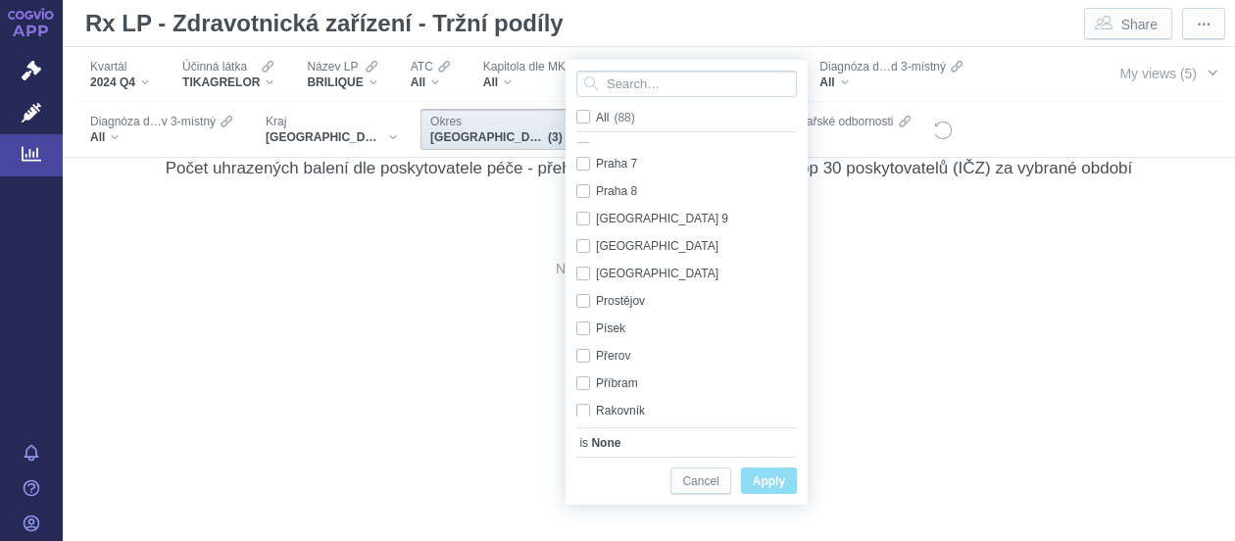
scroll to position [1525, 0]
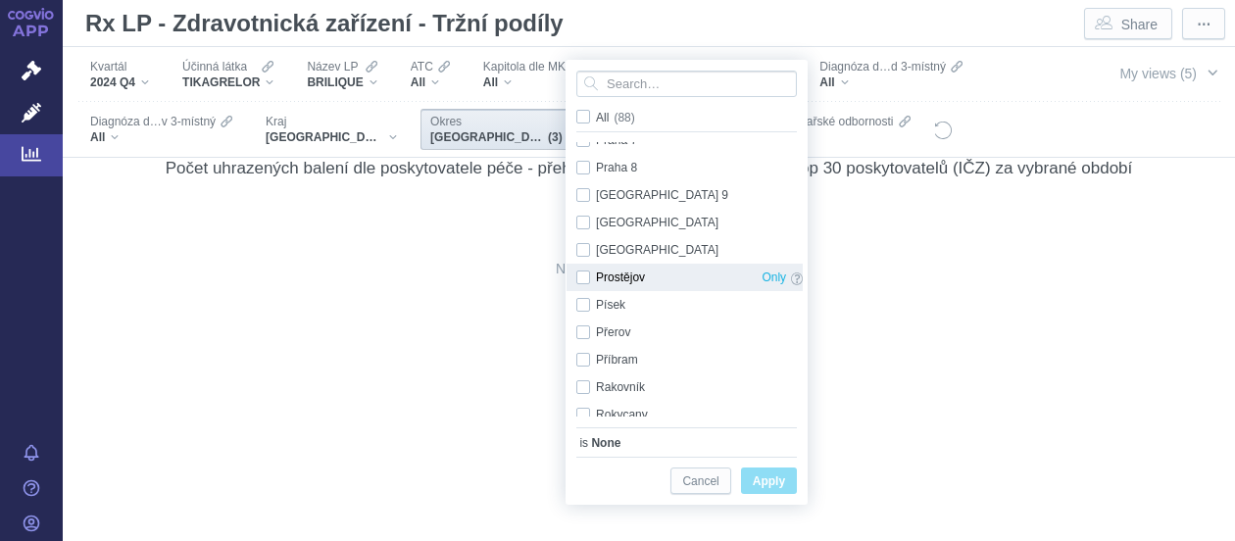
click at [580, 269] on div "Prostějov Only" at bounding box center [689, 277] width 246 height 27
checkbox input "true"
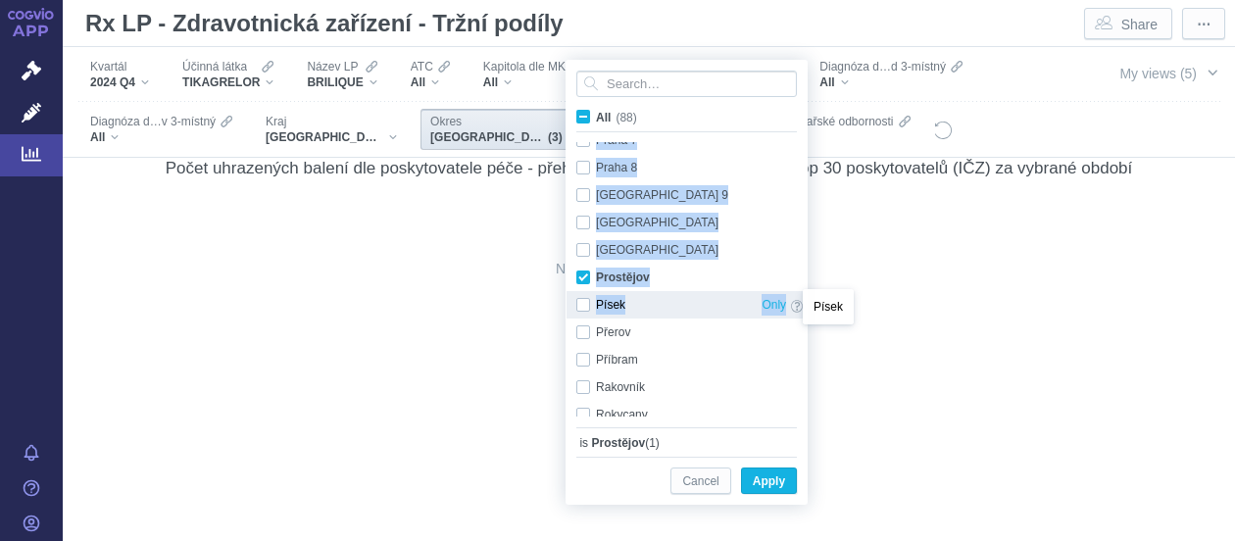
drag, startPoint x: 803, startPoint y: 217, endPoint x: 786, endPoint y: 301, distance: 85.9
click at [786, 301] on div "Praha 2 Only Praha 3 Only Praha 4 Only Praha 5 Only Praha 6 Only Praha 7 Only P…" at bounding box center [686, 279] width 240 height 274
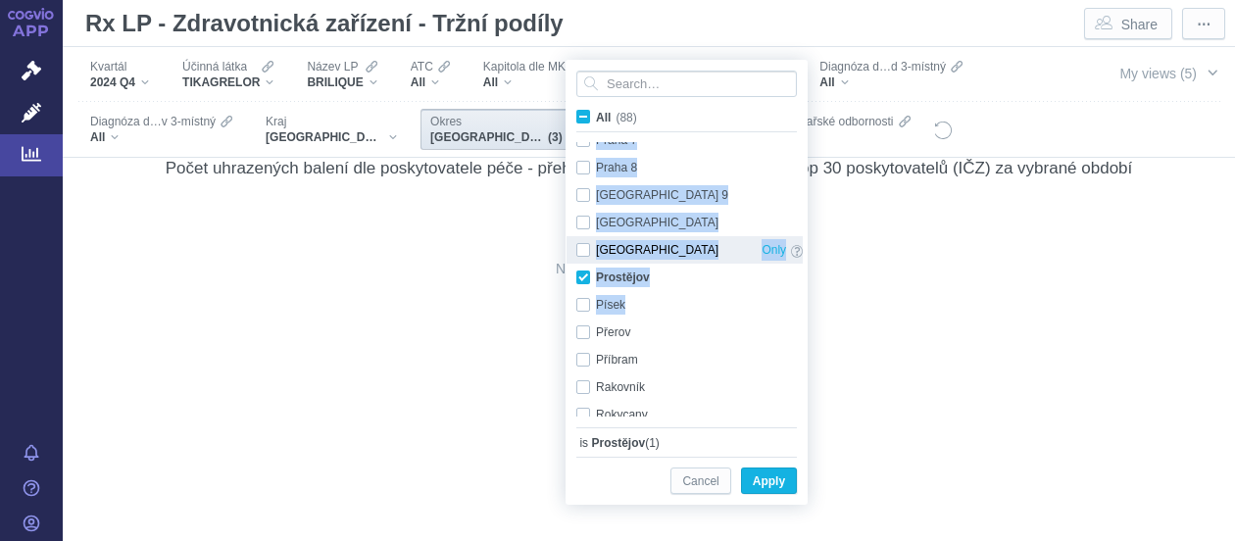
click at [786, 238] on div "Praha-západ Only" at bounding box center [689, 249] width 246 height 27
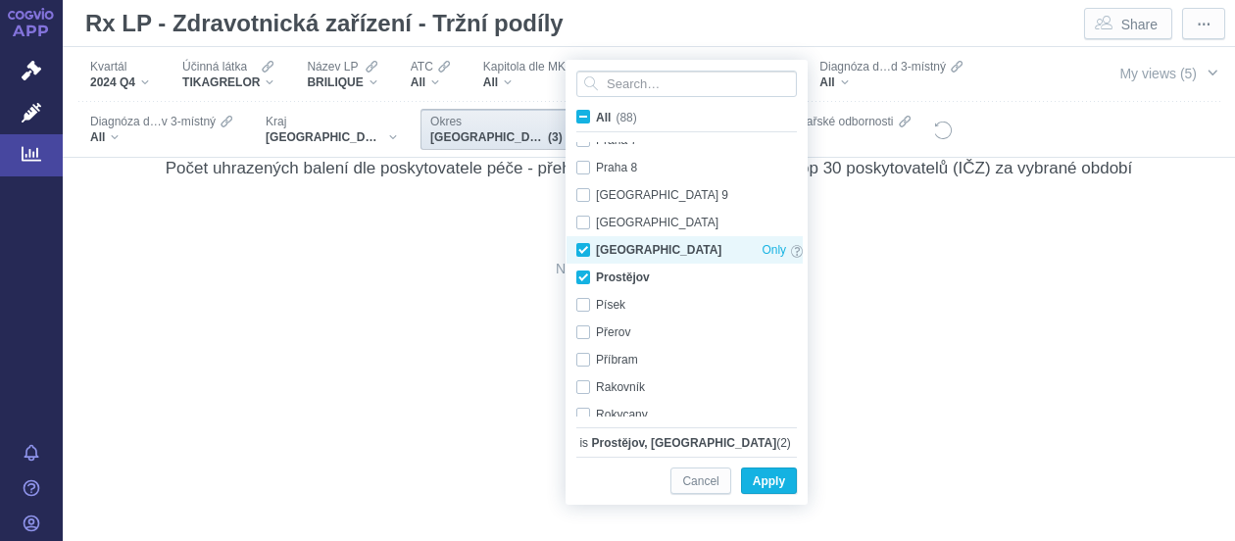
click at [582, 248] on div "Praha-západ Only" at bounding box center [689, 249] width 246 height 27
checkbox input "false"
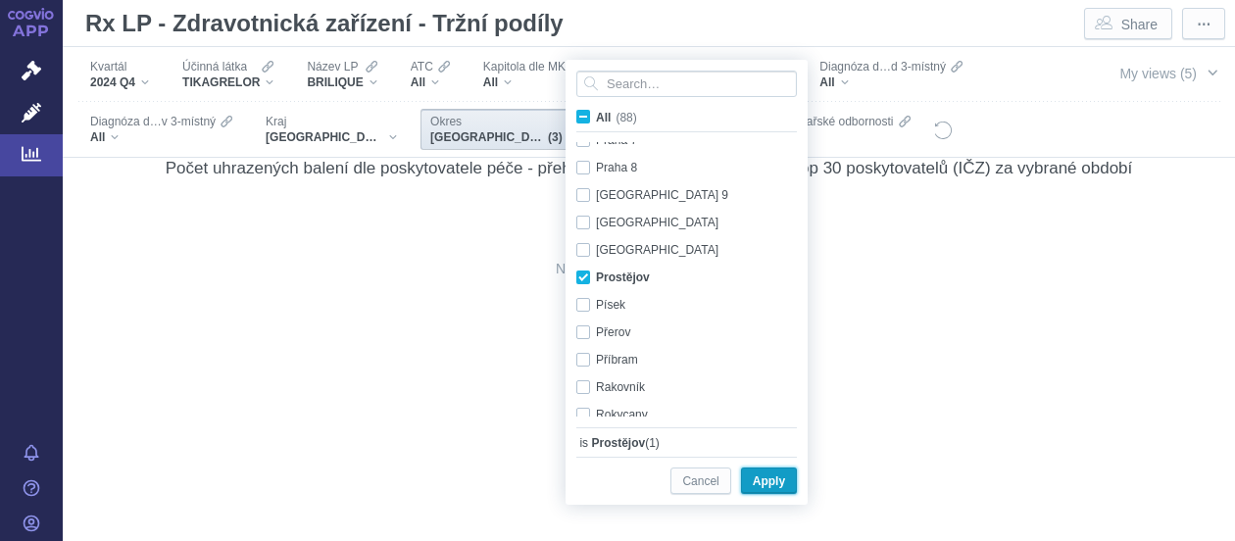
click at [749, 469] on button "Apply" at bounding box center [769, 480] width 56 height 26
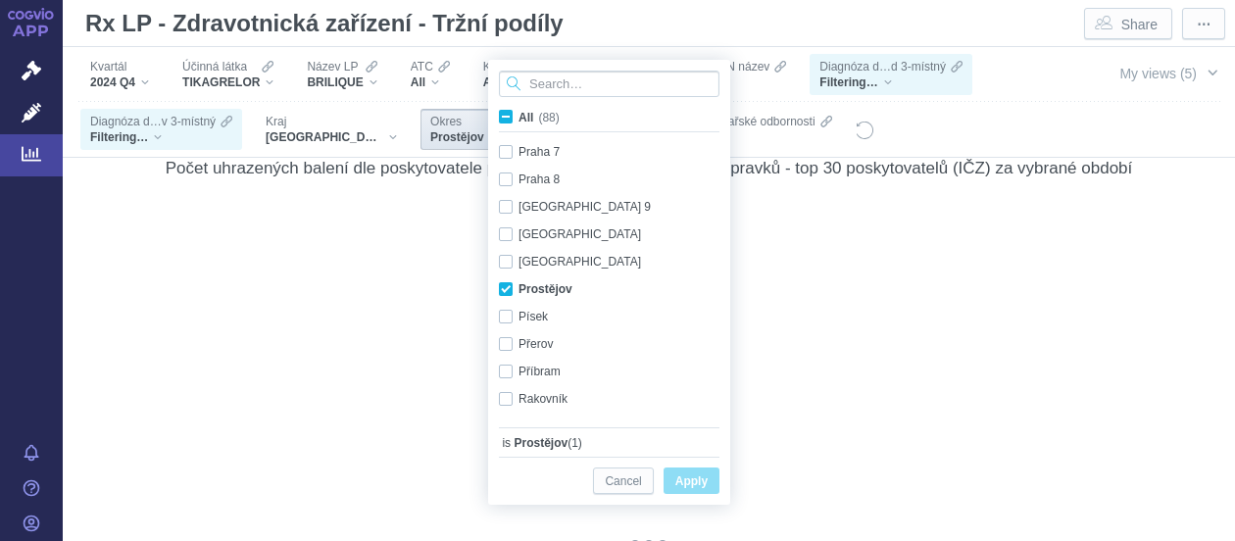
scroll to position [1523, 0]
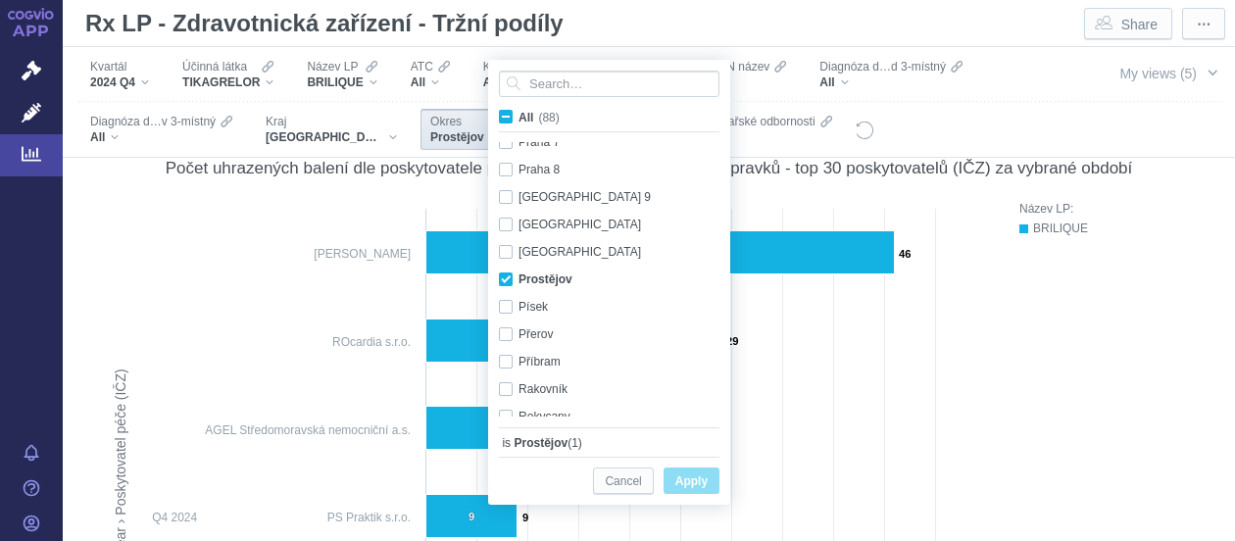
click at [1203, 113] on div "My views (5)" at bounding box center [1167, 102] width 134 height 110
click at [100, 340] on rect at bounding box center [546, 544] width 892 height 690
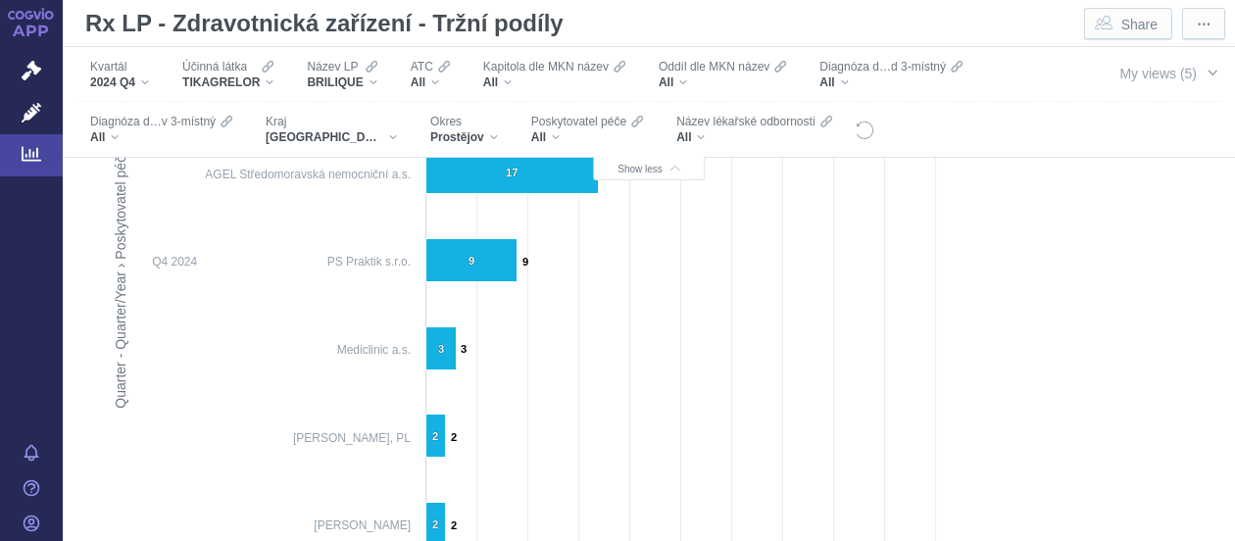
scroll to position [926, 0]
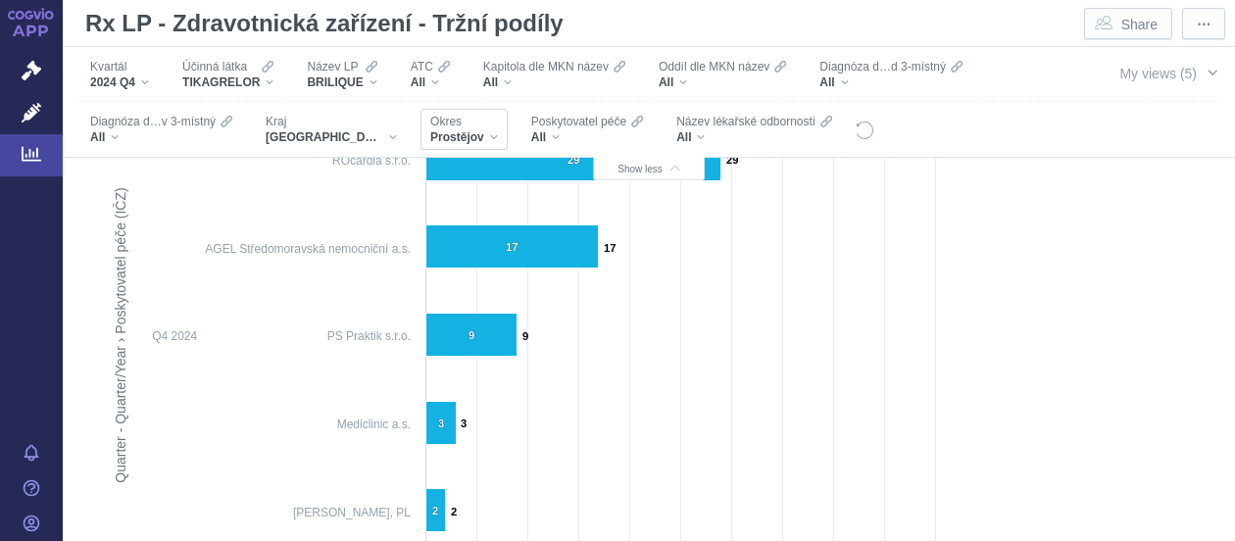
click at [466, 134] on div "Prostějov" at bounding box center [464, 137] width 68 height 16
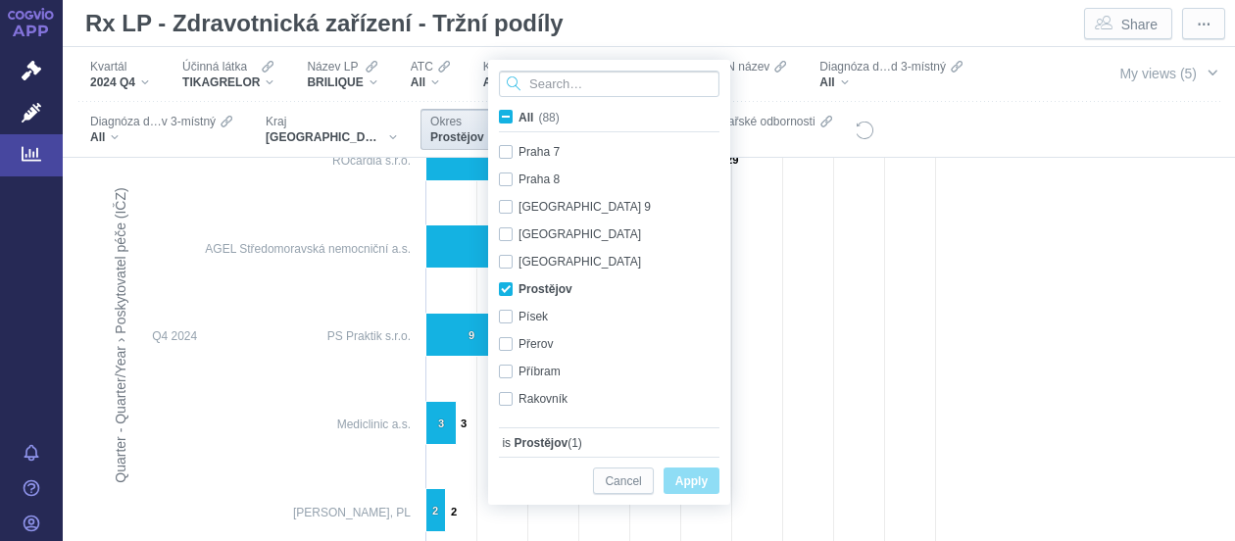
scroll to position [1523, 0]
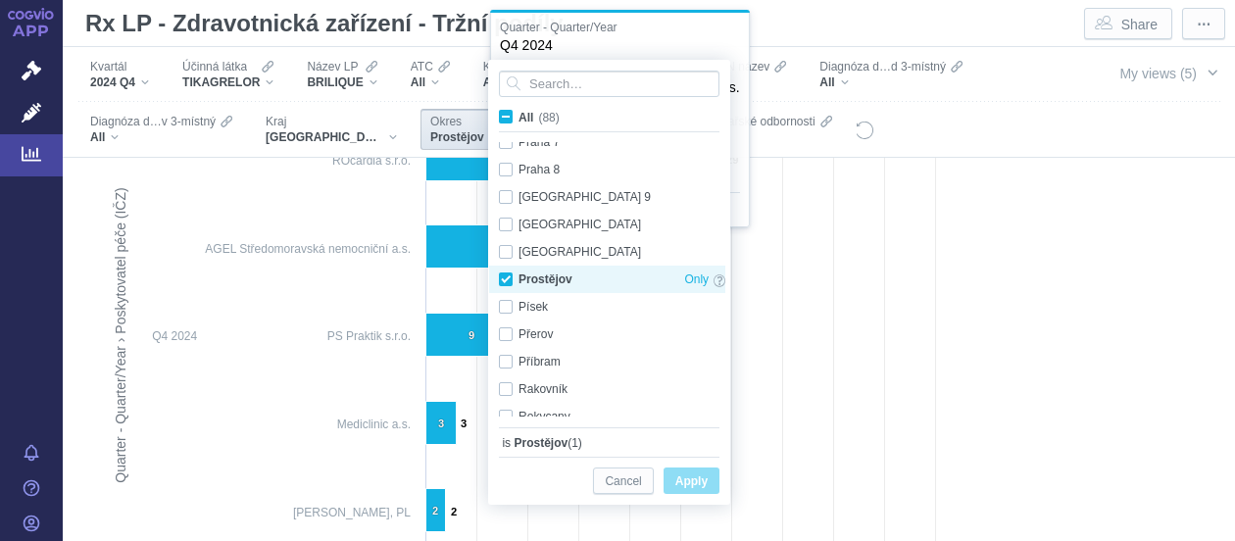
click at [506, 278] on div "Prostějov Only" at bounding box center [612, 279] width 246 height 27
checkbox input "false"
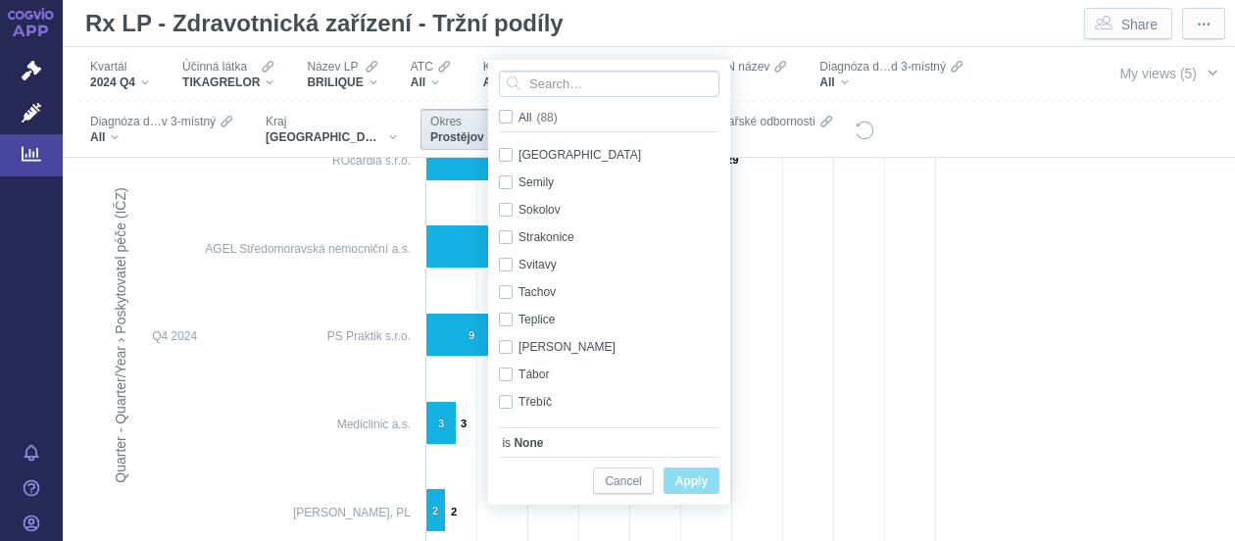
scroll to position [1852, 0]
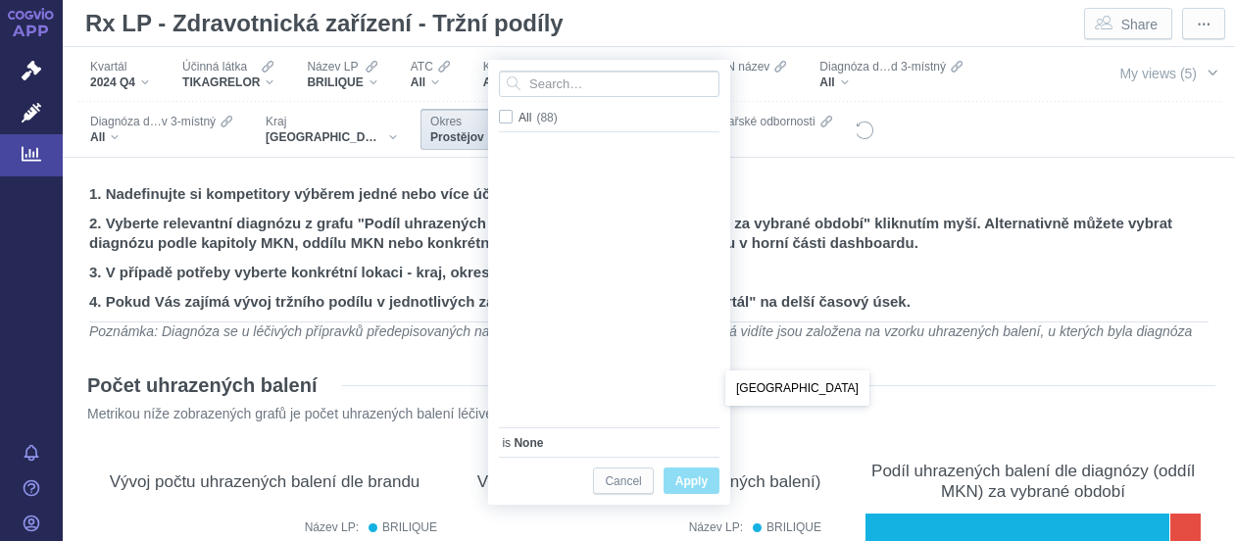
scroll to position [2019, 0]
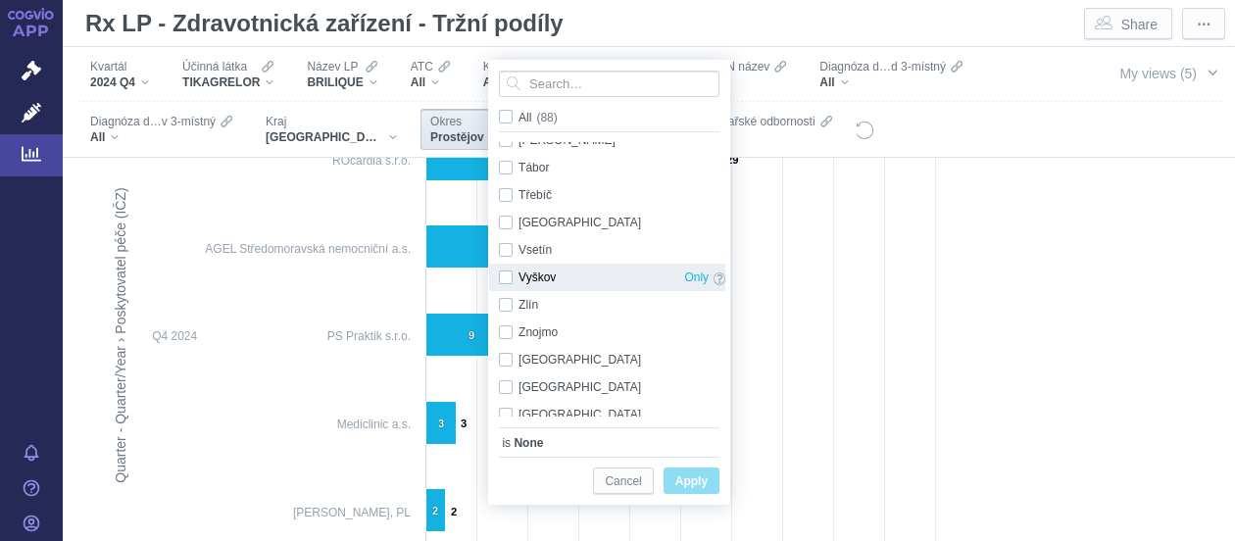
click at [509, 278] on div "Vyškov Only" at bounding box center [612, 277] width 246 height 27
checkbox input "true"
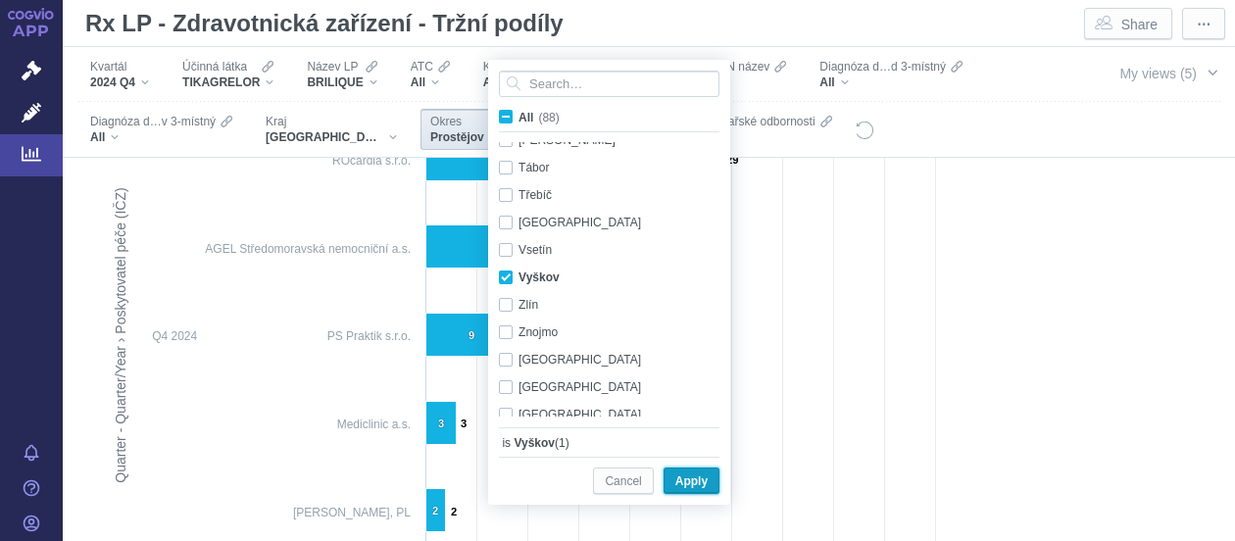
click at [690, 477] on span "Apply" at bounding box center [691, 481] width 32 height 24
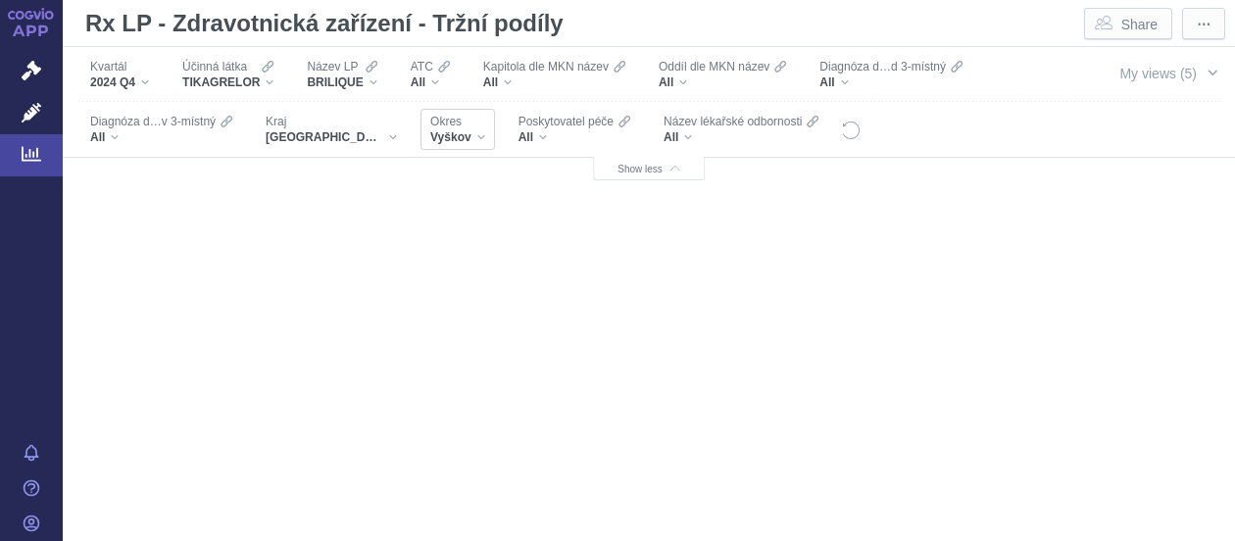
click at [447, 134] on div "Vyškov" at bounding box center [457, 137] width 55 height 16
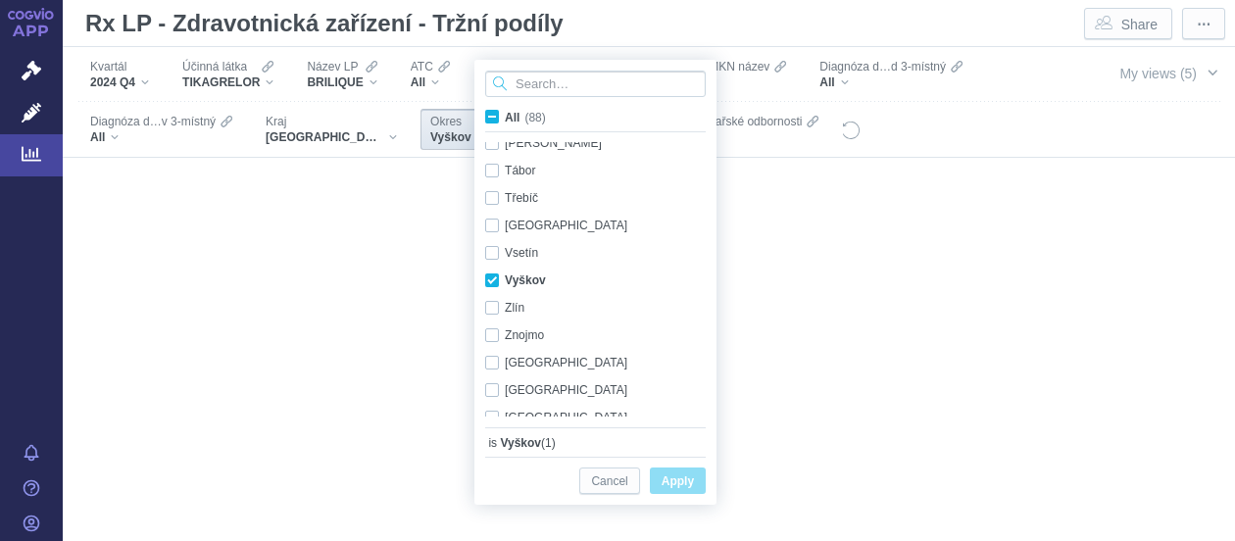
scroll to position [2017, 0]
click at [671, 281] on span "Only" at bounding box center [682, 279] width 24 height 22
click at [678, 483] on span "Apply" at bounding box center [677, 481] width 32 height 24
click at [650, 467] on button "Apply" at bounding box center [678, 480] width 56 height 26
click at [374, 213] on div "No data for your filter selection" at bounding box center [648, 358] width 1113 height 690
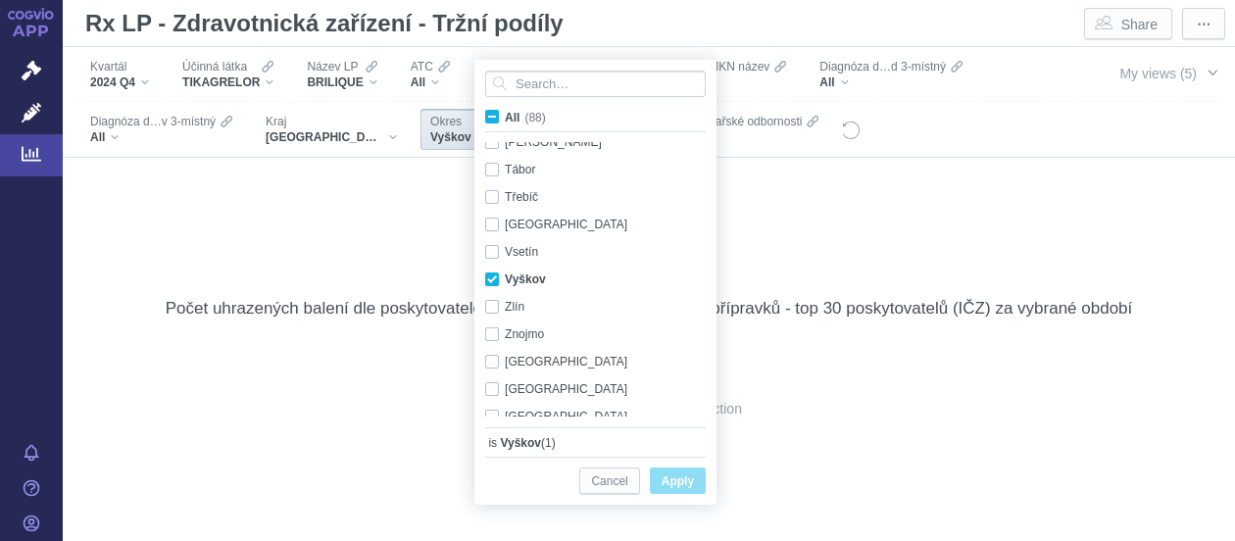
scroll to position [0, 0]
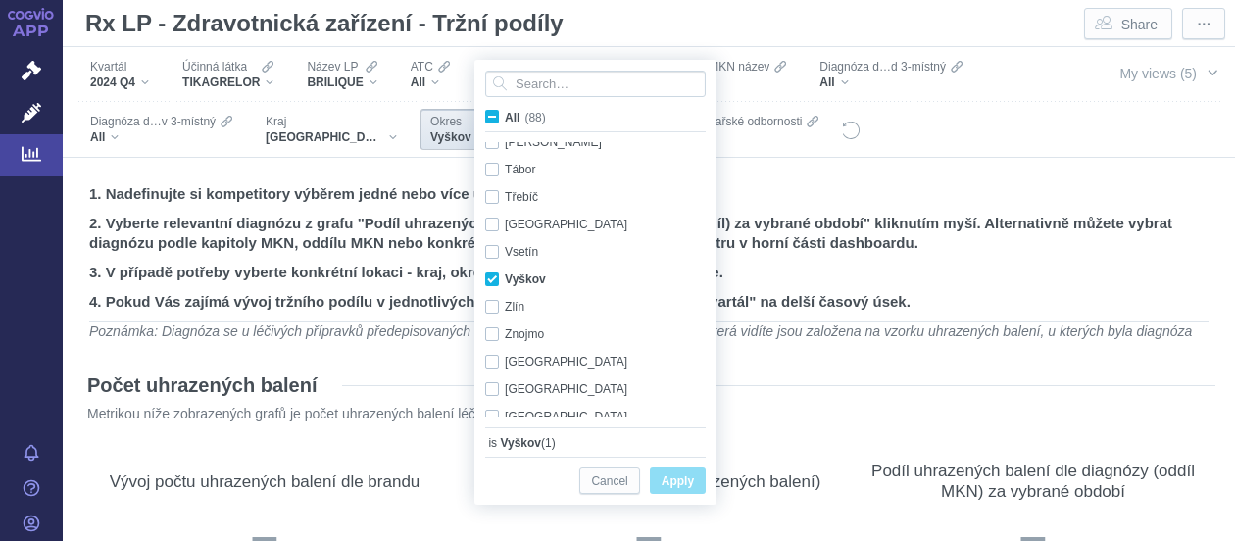
click at [453, 145] on div "Okres Vyškov" at bounding box center [457, 129] width 74 height 41
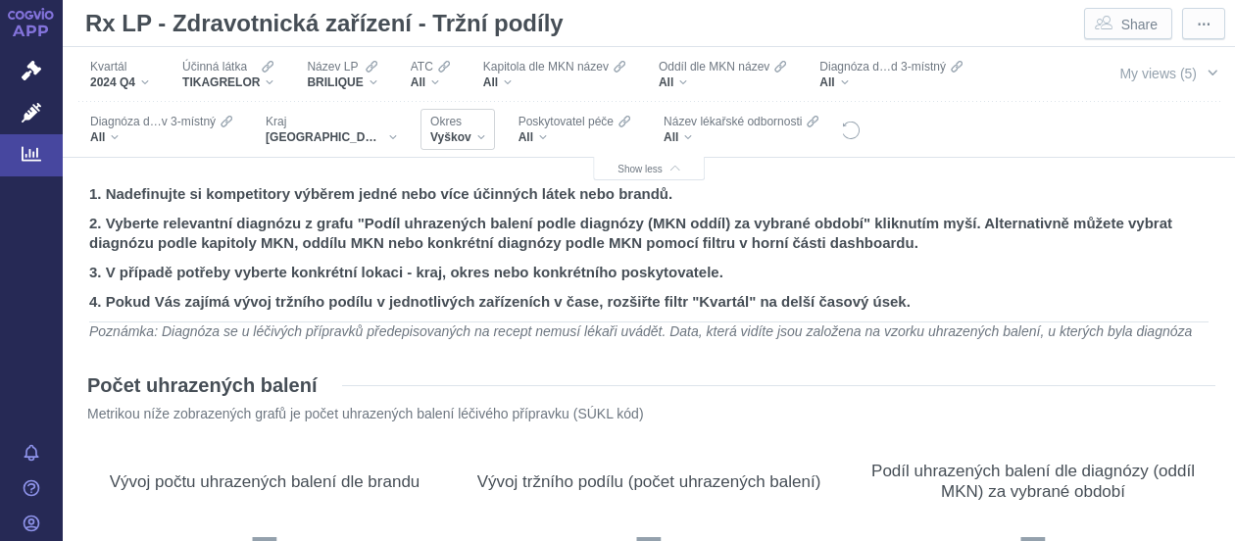
click at [453, 145] on div "Okres Vyškov" at bounding box center [457, 129] width 74 height 41
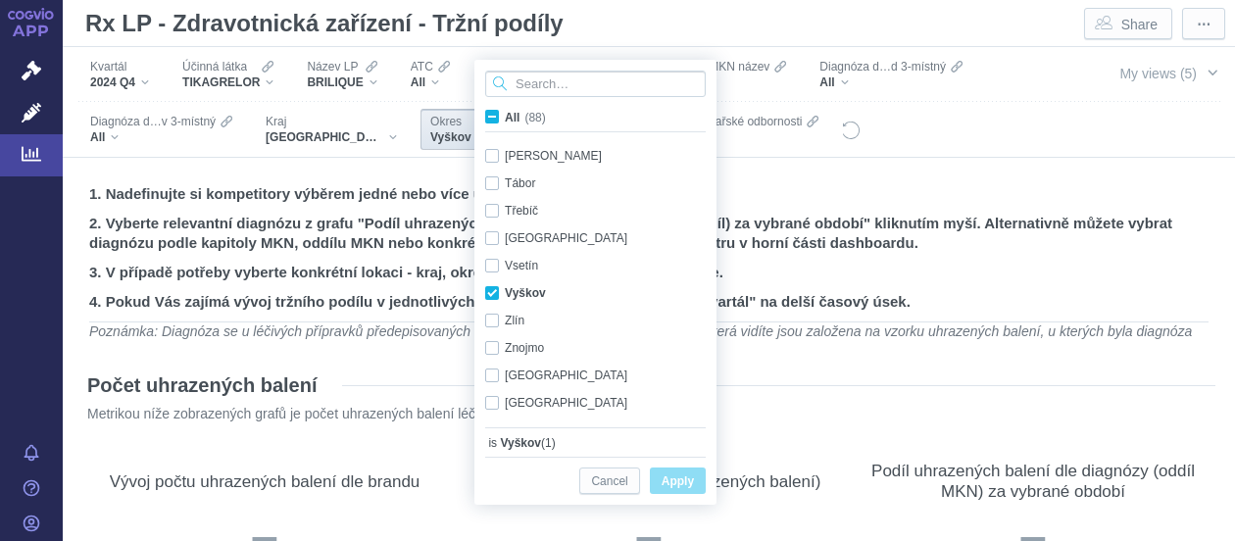
scroll to position [2017, 0]
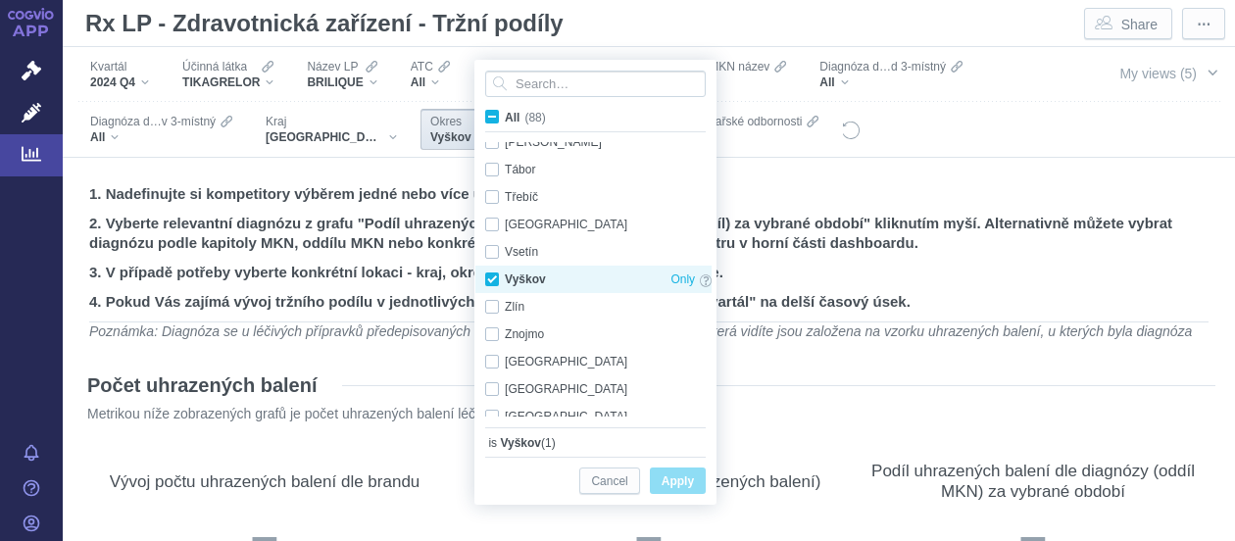
click at [492, 282] on div "Vyškov Only" at bounding box center [598, 279] width 246 height 27
checkbox input "false"
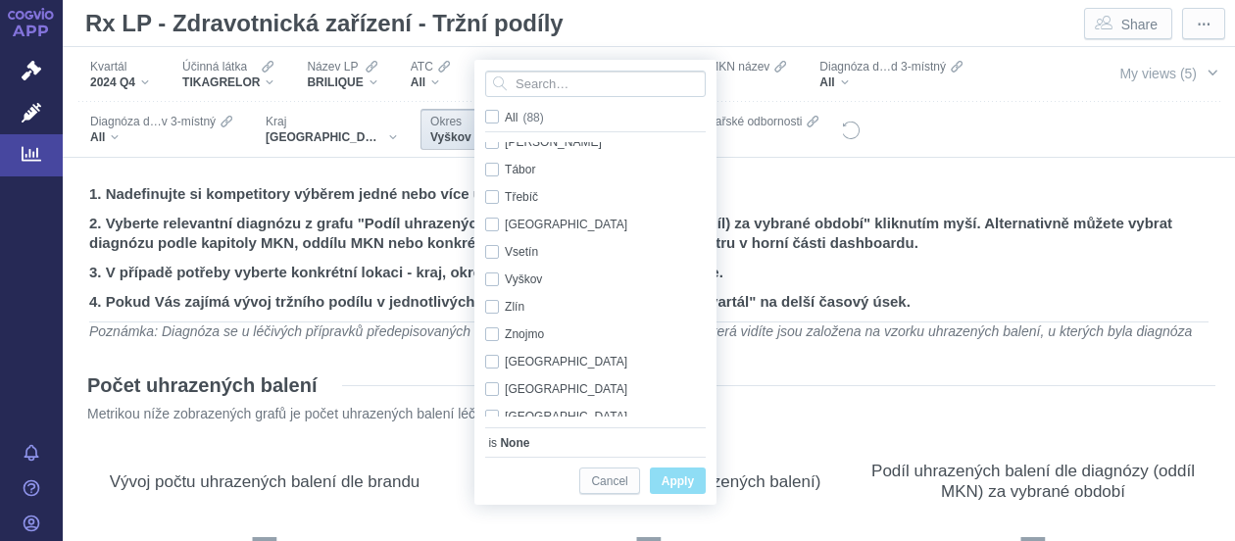
click at [568, 97] on div at bounding box center [595, 84] width 240 height 46
click at [567, 79] on input "Search attribute values" at bounding box center [595, 84] width 220 height 26
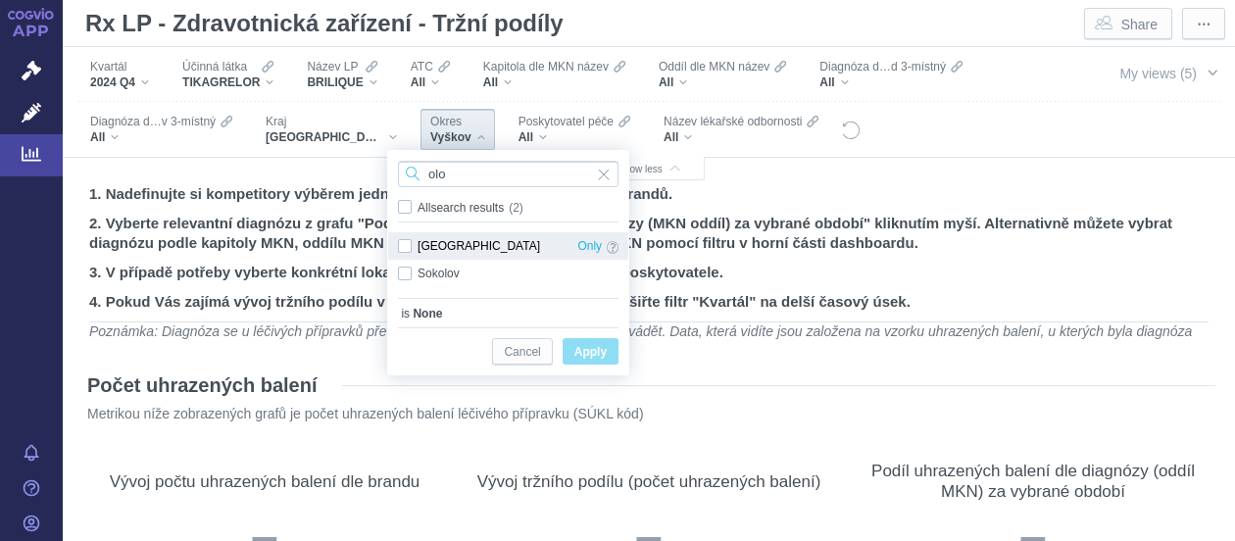
type input "olo"
click at [412, 250] on div "[GEOGRAPHIC_DATA] Only" at bounding box center [508, 245] width 240 height 27
checkbox input "true"
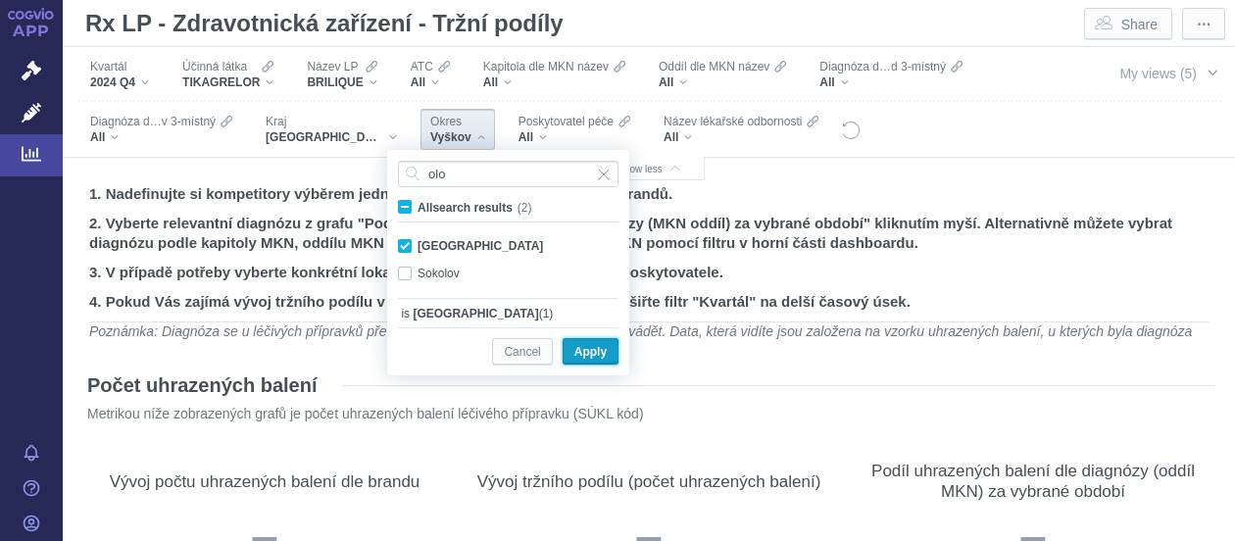
click at [590, 354] on span "Apply" at bounding box center [590, 352] width 32 height 24
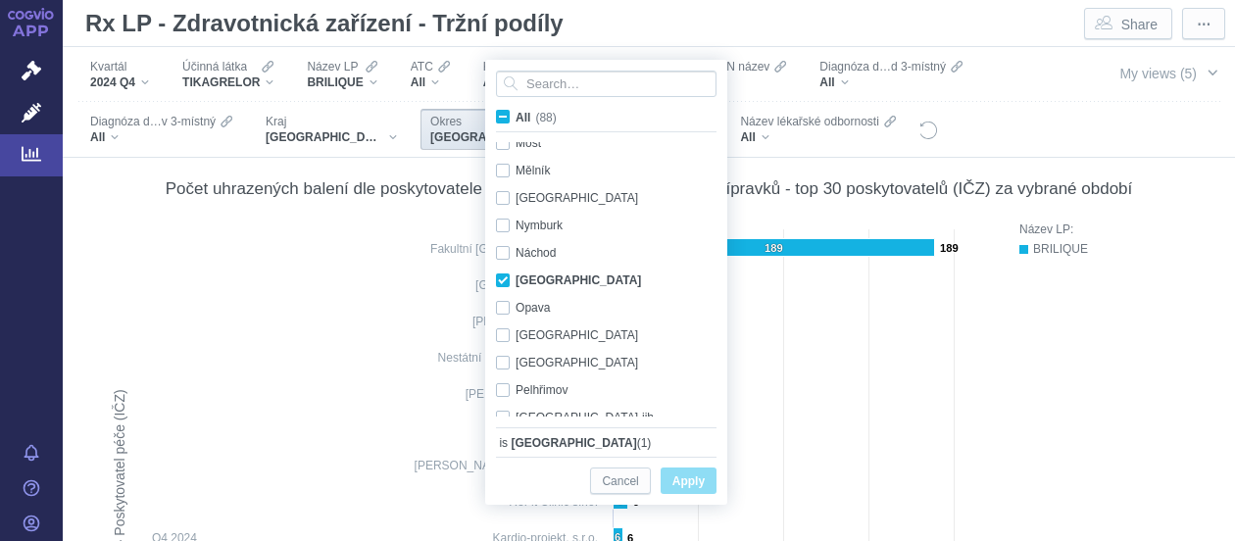
scroll to position [919, 0]
click at [1169, 122] on div "My views (5)" at bounding box center [1167, 102] width 134 height 110
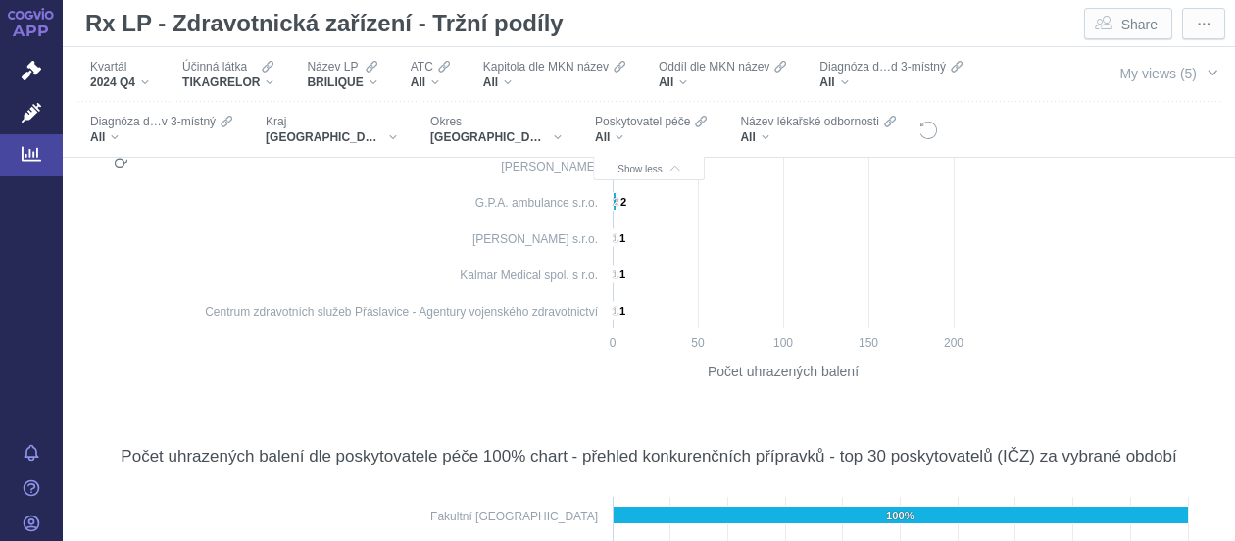
scroll to position [1270, 0]
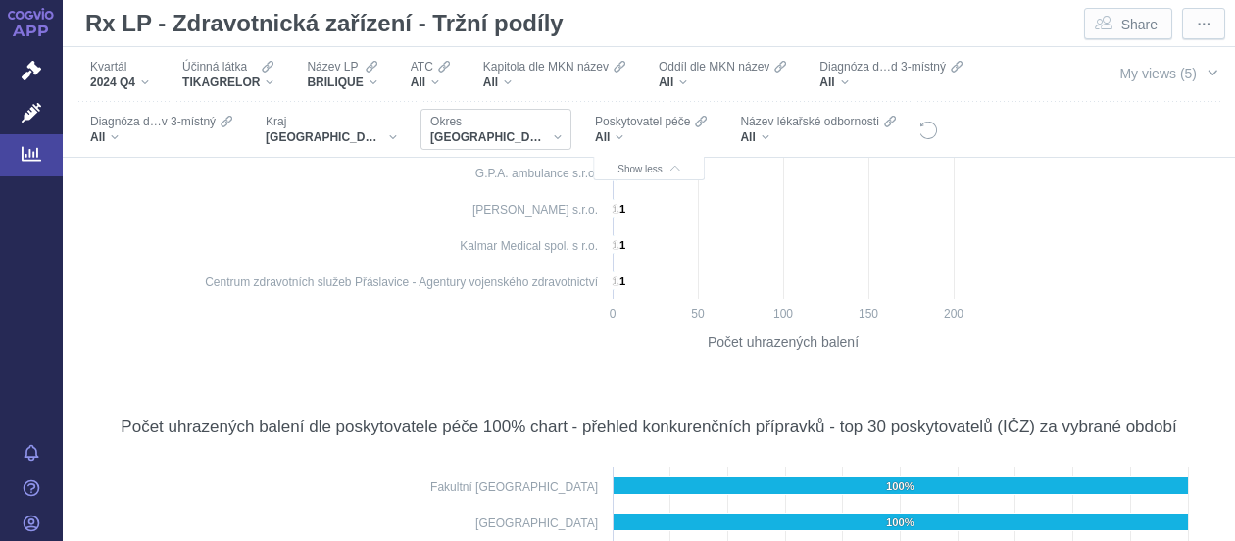
click at [466, 136] on div "Okres [GEOGRAPHIC_DATA]" at bounding box center [495, 129] width 151 height 41
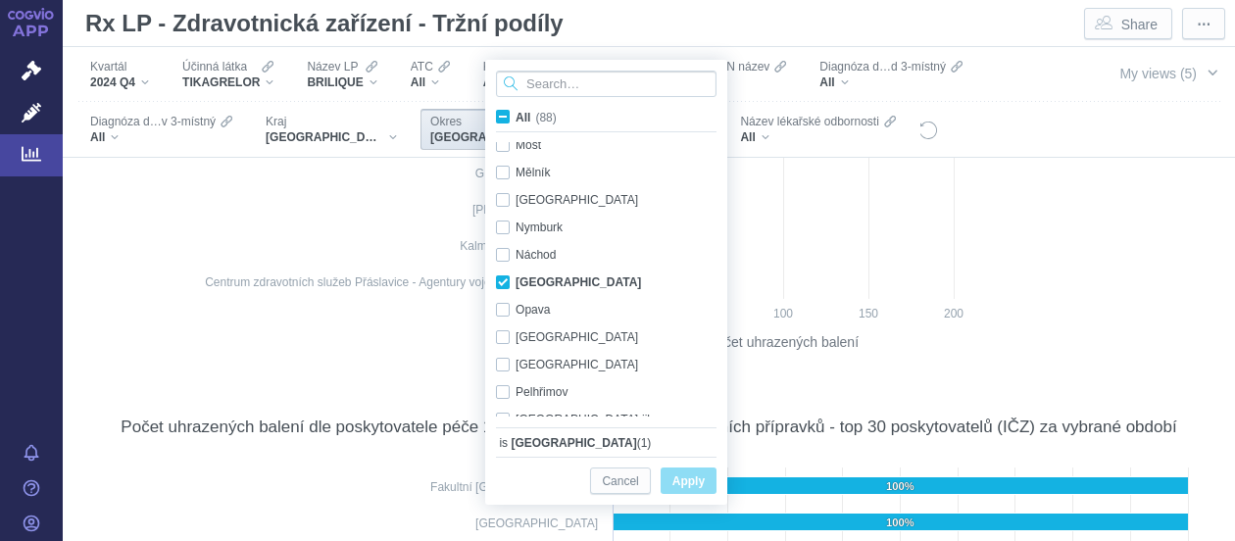
scroll to position [919, 0]
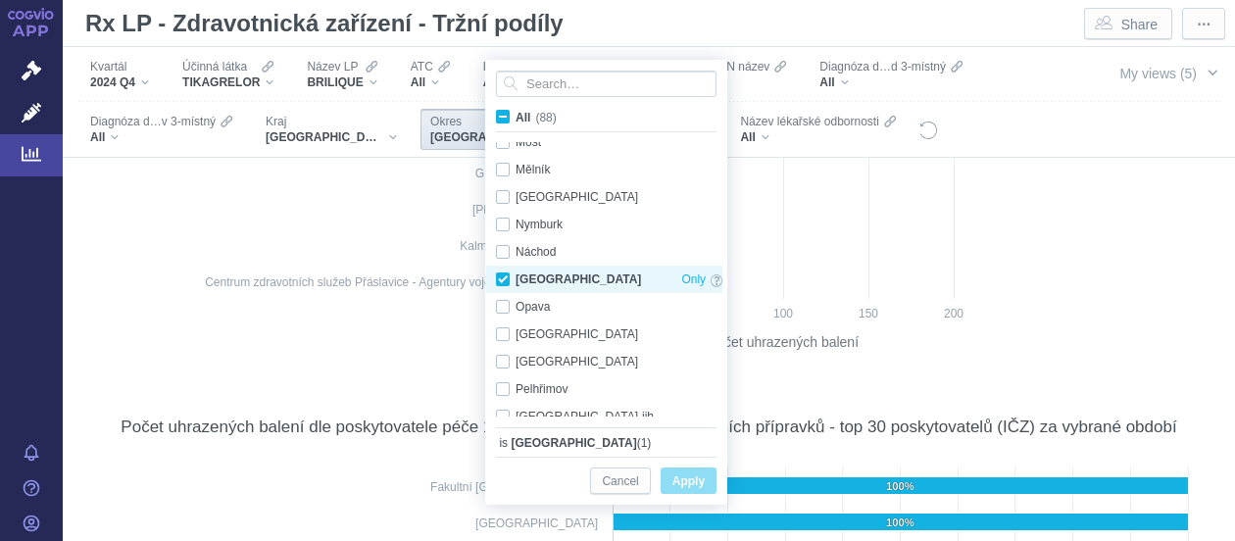
click at [504, 276] on div "[GEOGRAPHIC_DATA] Only" at bounding box center [609, 279] width 246 height 27
checkbox input "false"
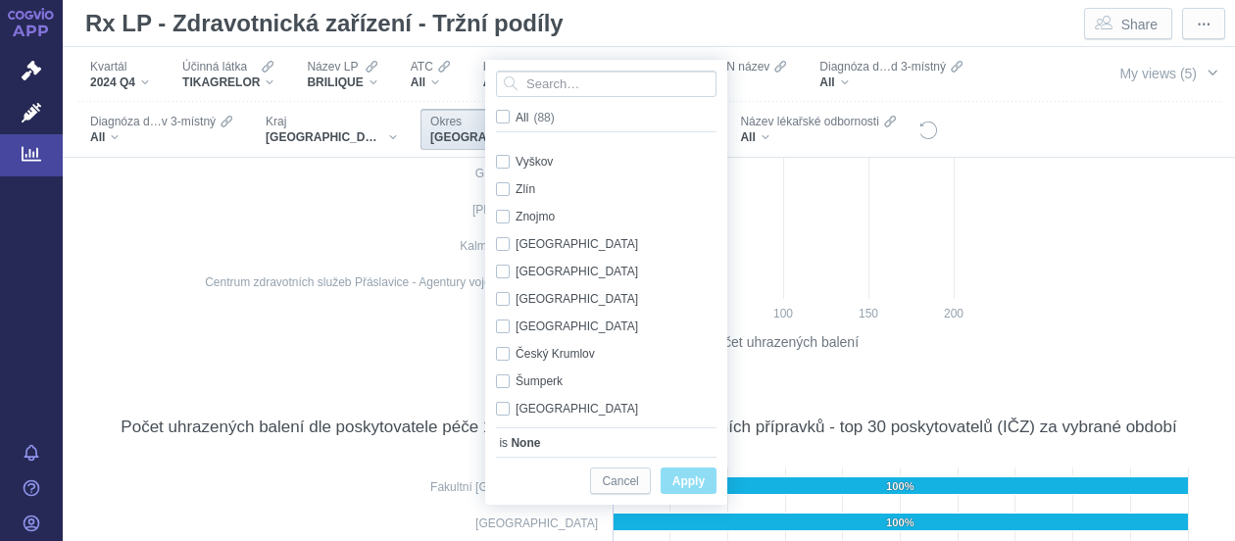
scroll to position [2140, 0]
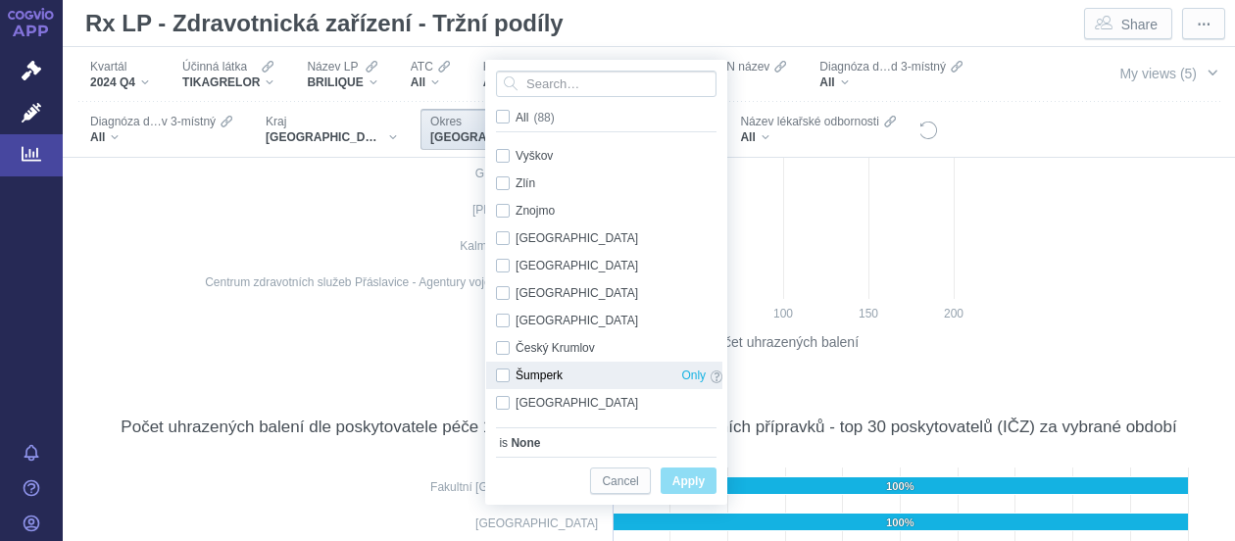
click at [500, 377] on div "Šumperk Only" at bounding box center [609, 375] width 246 height 27
checkbox input "true"
click at [689, 477] on span "Apply" at bounding box center [688, 481] width 32 height 24
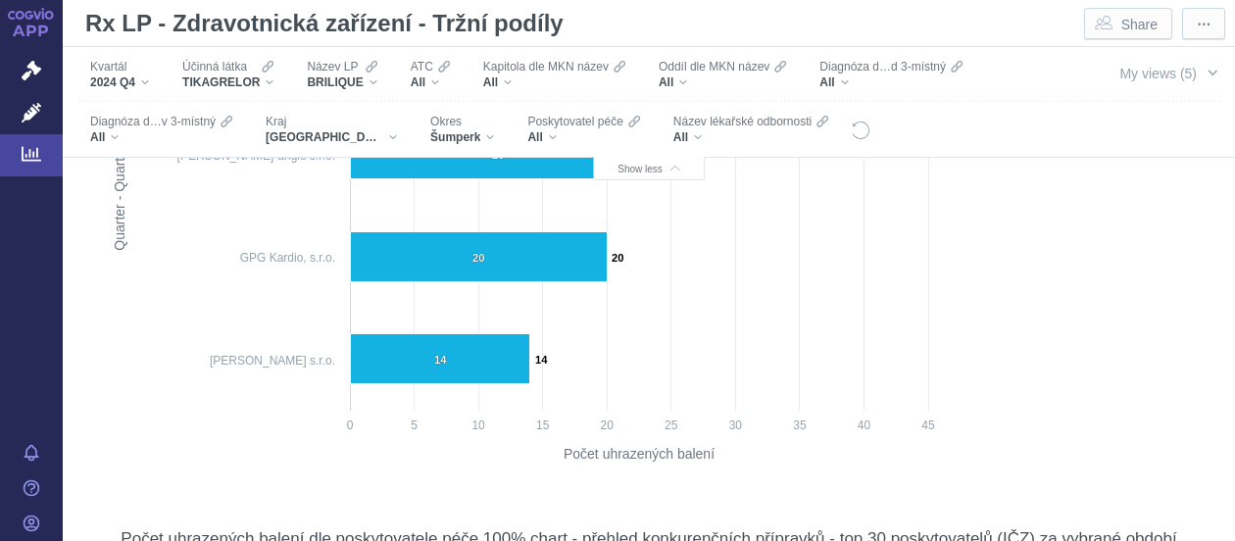
scroll to position [1173, 0]
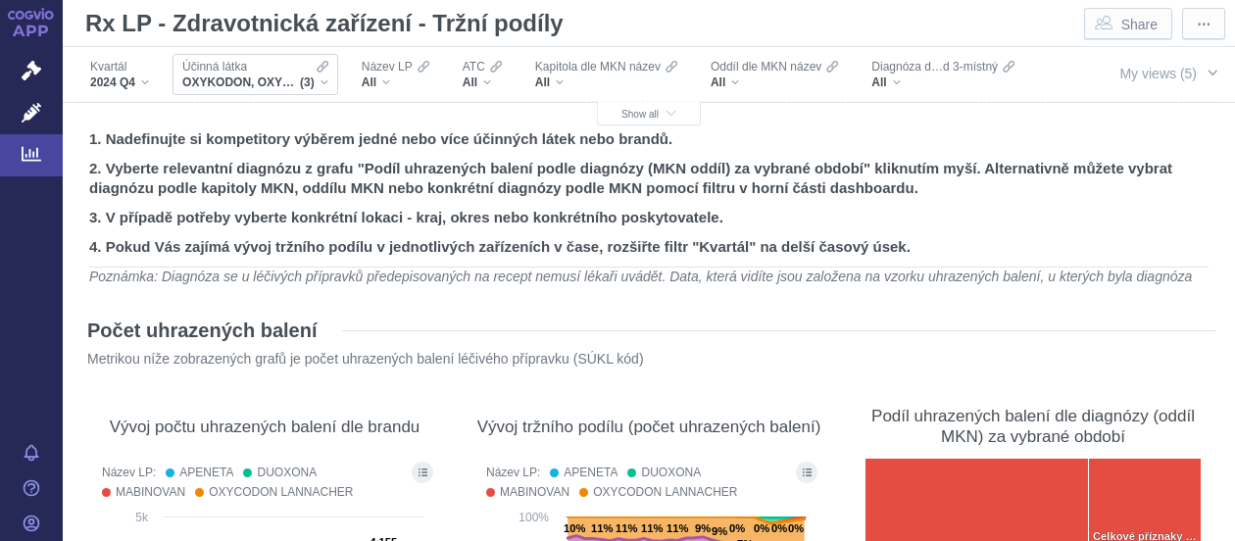
click at [321, 84] on div "OXYKODON, OXYKODON A NALOXON, [MEDICAL_DATA] (3)" at bounding box center [255, 82] width 146 height 16
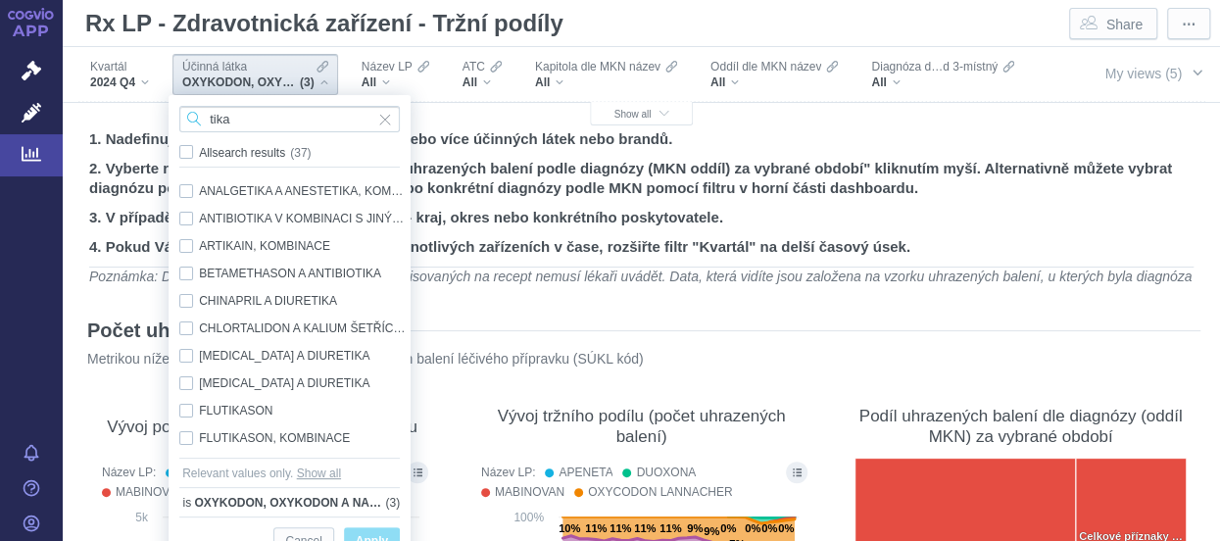
type input "tika"
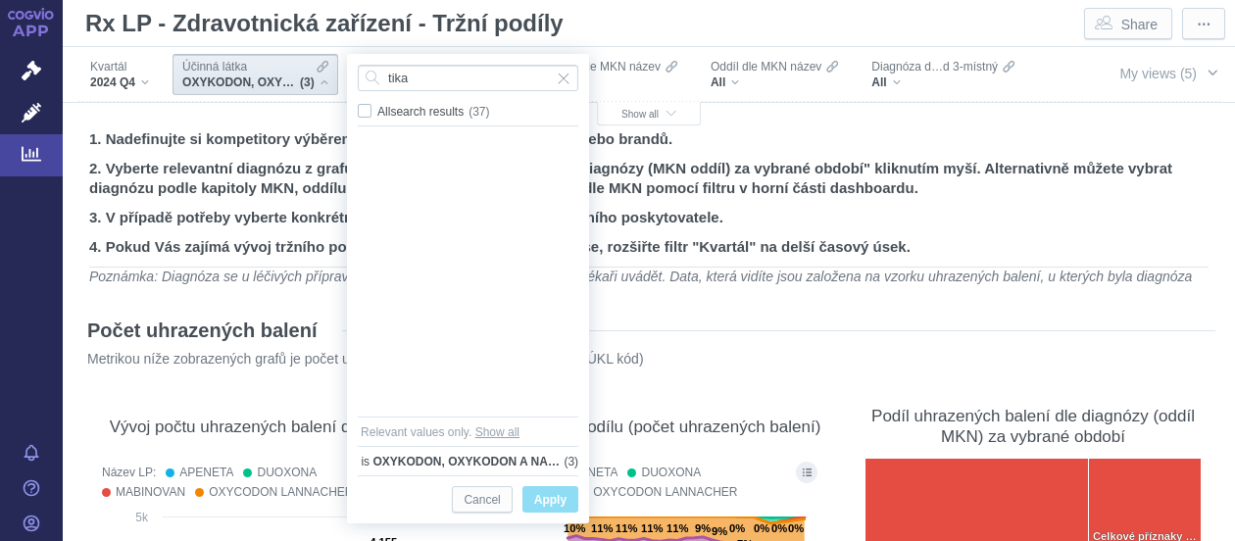
scroll to position [741, 0]
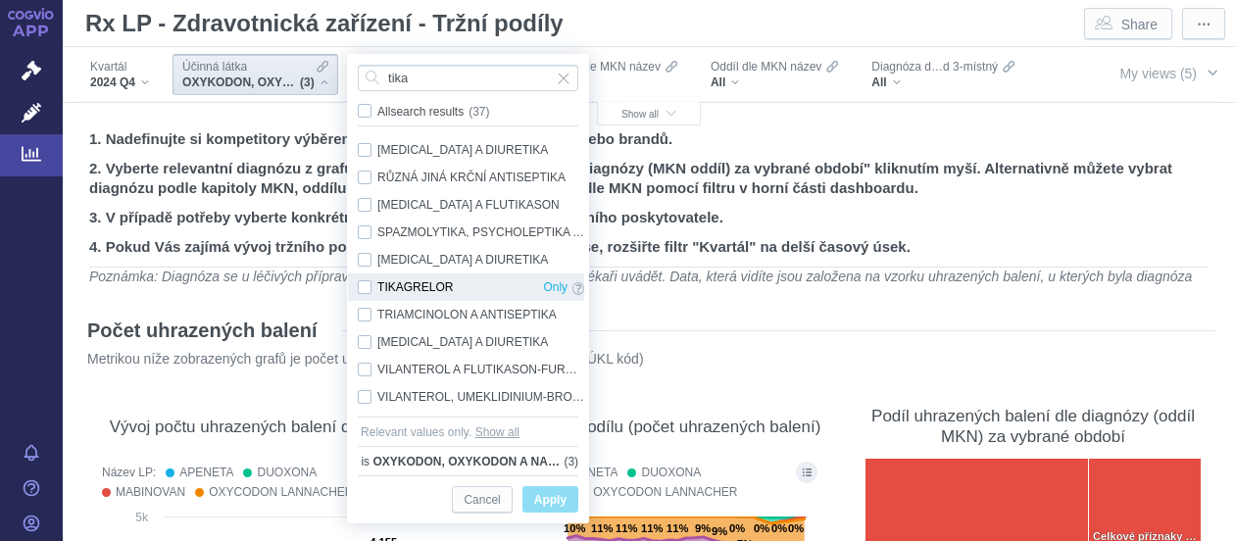
click at [366, 290] on div "TIKAGRELOR Only" at bounding box center [471, 286] width 246 height 27
checkbox input "true"
click at [543, 289] on span "Only" at bounding box center [555, 287] width 24 height 22
click at [545, 285] on span "Only" at bounding box center [555, 287] width 24 height 22
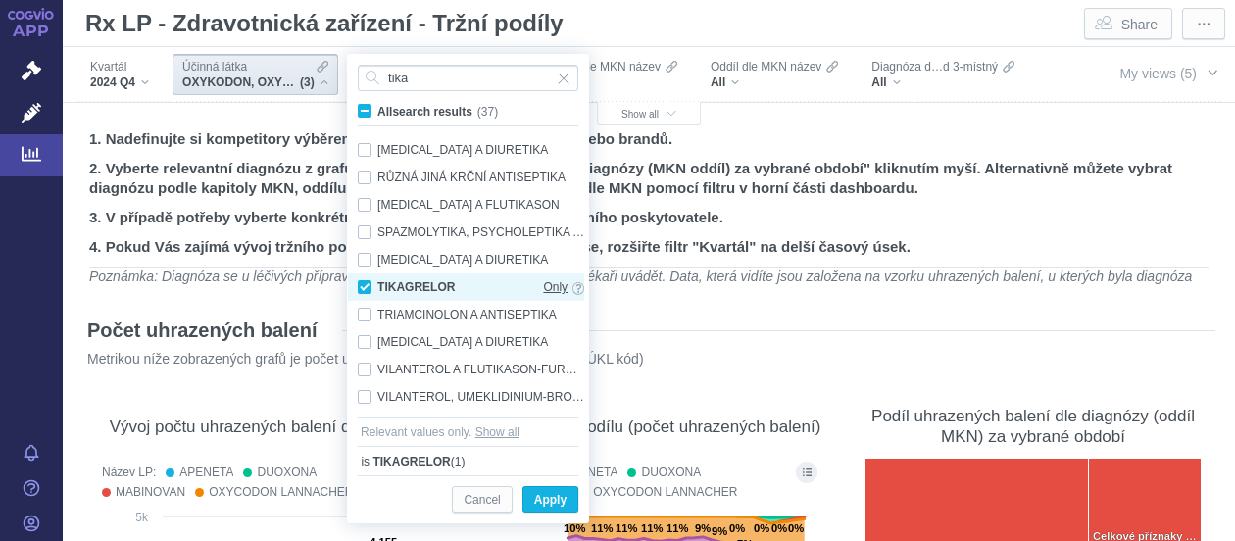
click at [545, 287] on span "Only" at bounding box center [555, 287] width 24 height 22
click at [549, 285] on span "Only" at bounding box center [555, 287] width 24 height 22
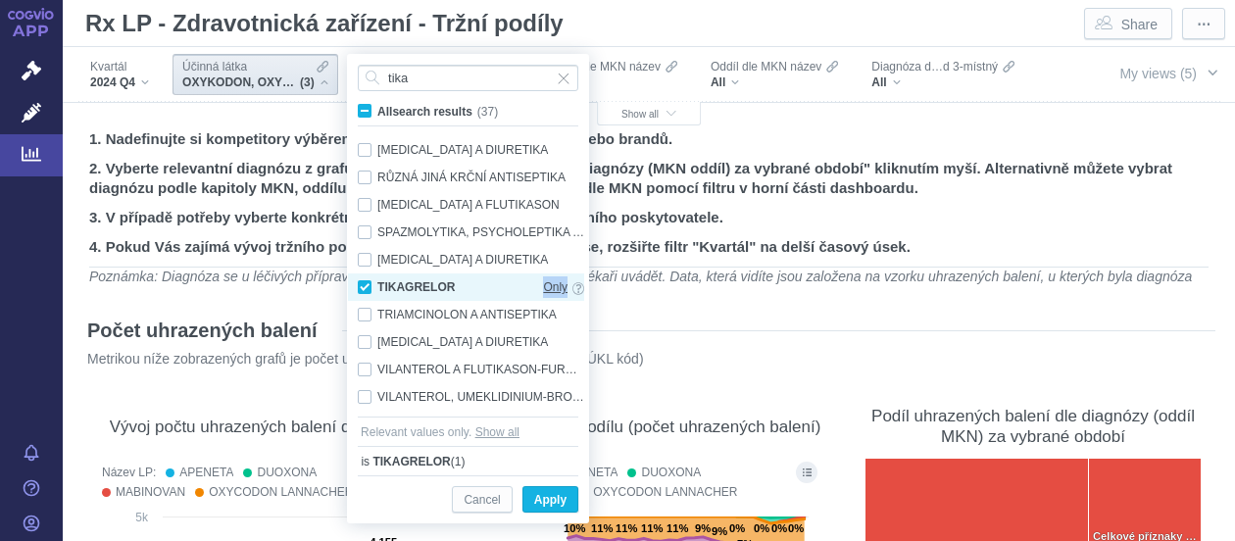
click at [549, 285] on span "Only" at bounding box center [555, 287] width 24 height 22
click at [543, 284] on span "Only" at bounding box center [555, 287] width 24 height 22
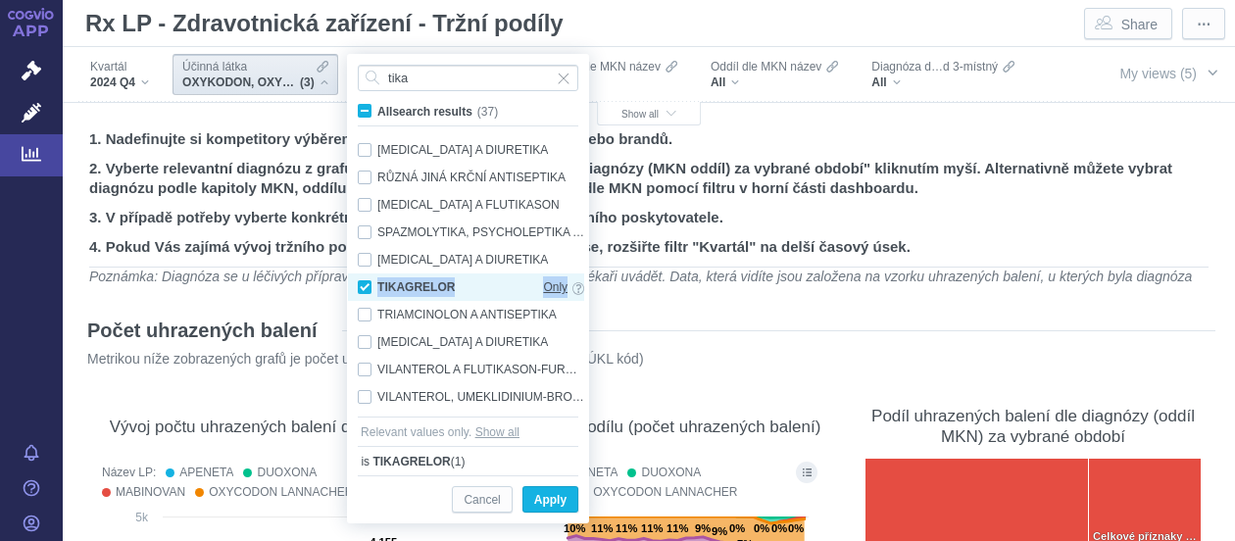
click at [543, 284] on span "Only" at bounding box center [555, 287] width 24 height 22
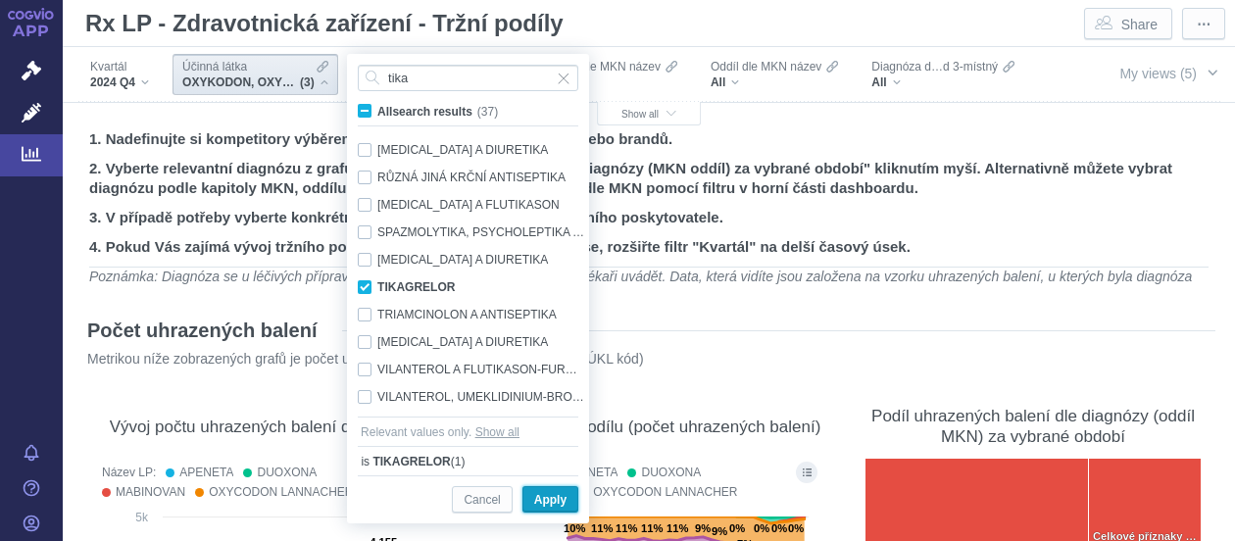
click at [553, 498] on span "Apply" at bounding box center [550, 500] width 32 height 24
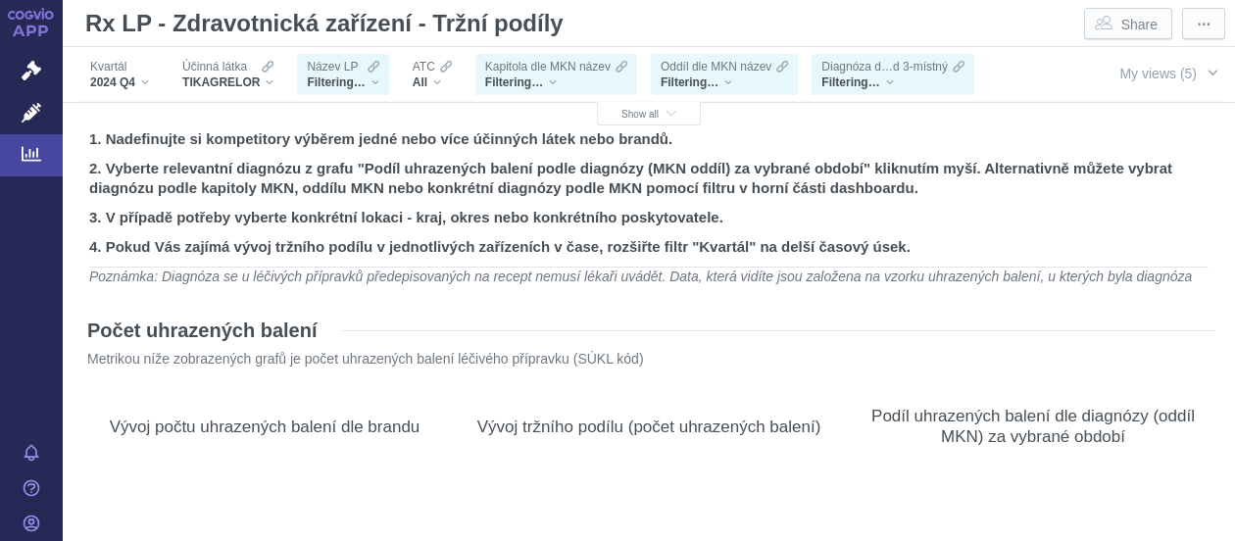
click at [376, 82] on div "Filtering…" at bounding box center [343, 82] width 72 height 16
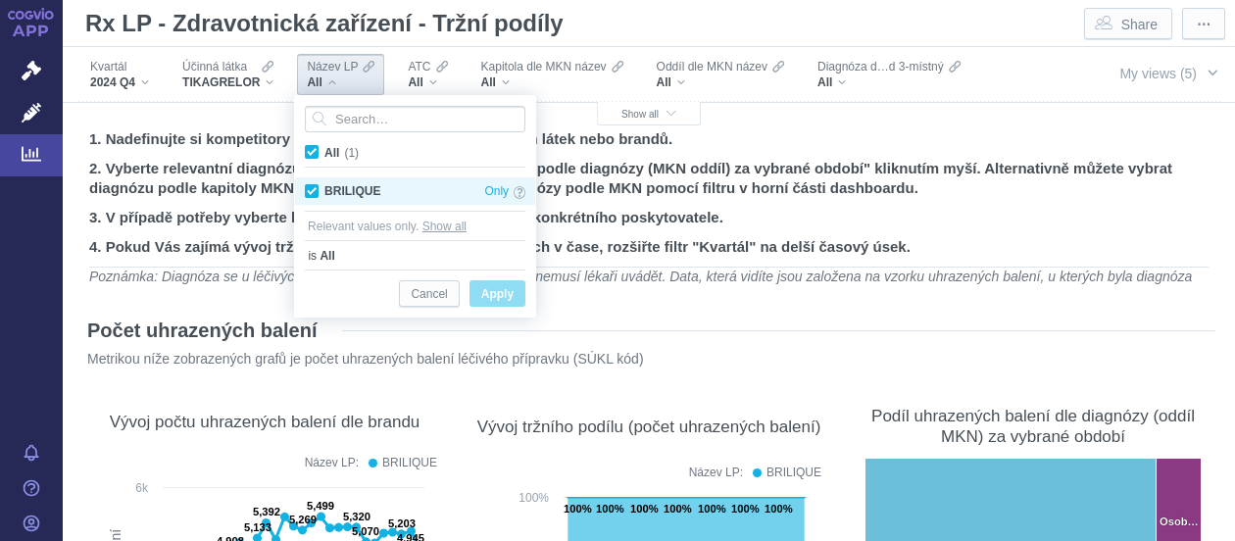
drag, startPoint x: 506, startPoint y: 295, endPoint x: 443, endPoint y: 194, distance: 118.8
click at [506, 295] on span "Apply" at bounding box center [497, 294] width 32 height 24
click at [499, 190] on span "Only" at bounding box center [496, 191] width 24 height 22
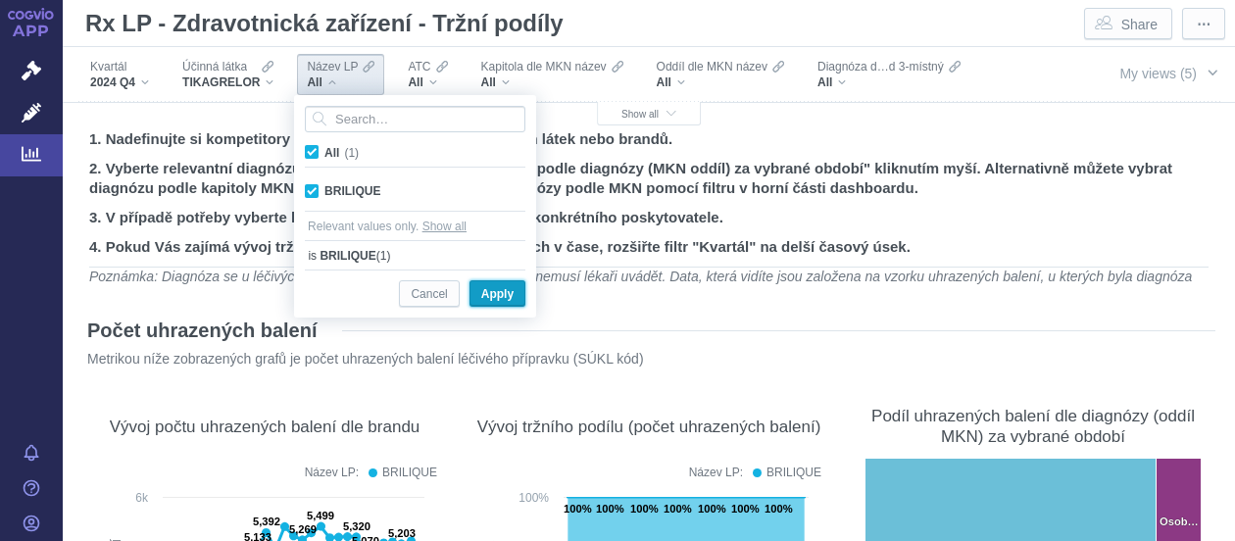
click at [503, 295] on span "Apply" at bounding box center [497, 294] width 32 height 24
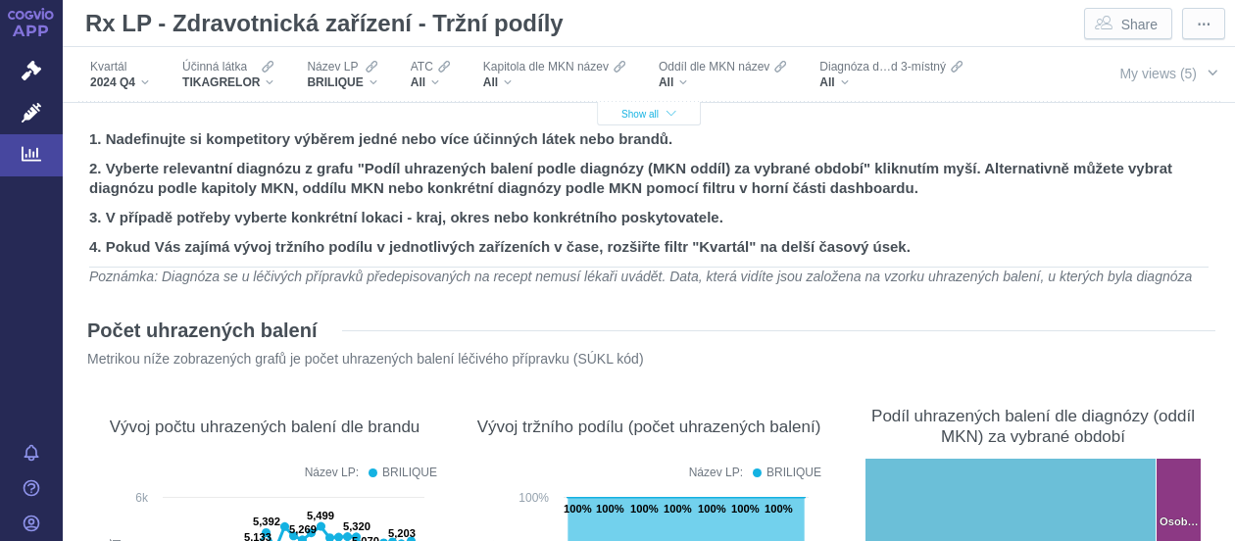
click at [632, 116] on span "Show all" at bounding box center [648, 114] width 55 height 11
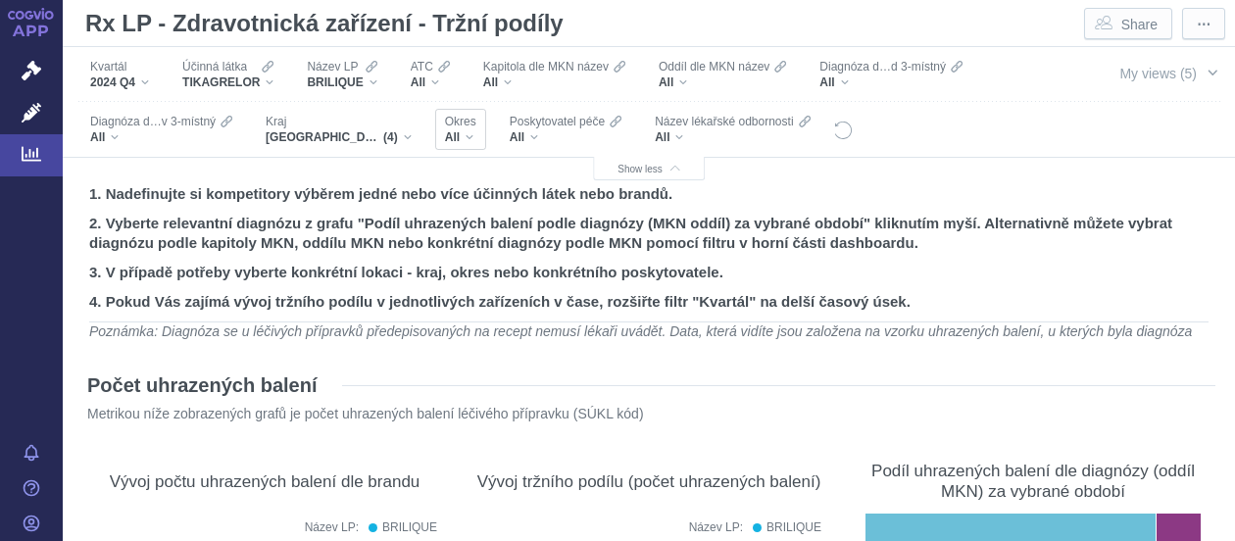
click at [472, 136] on div "All" at bounding box center [460, 137] width 31 height 16
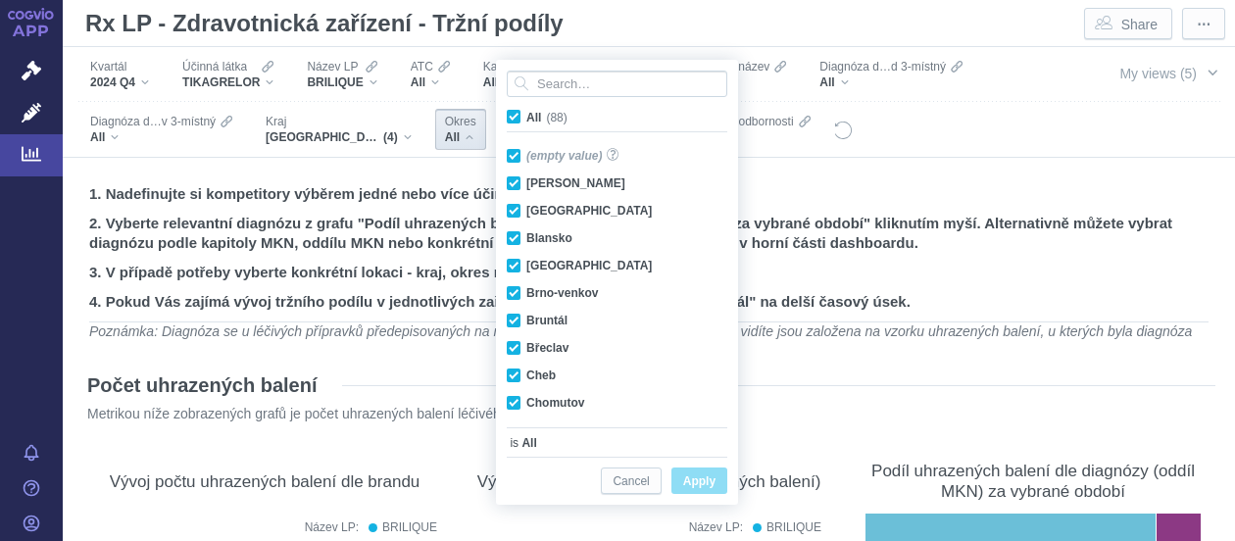
click at [526, 117] on span "All (88)" at bounding box center [546, 118] width 41 height 14
click at [526, 117] on input "All (88)" at bounding box center [532, 113] width 13 height 13
checkbox input "false"
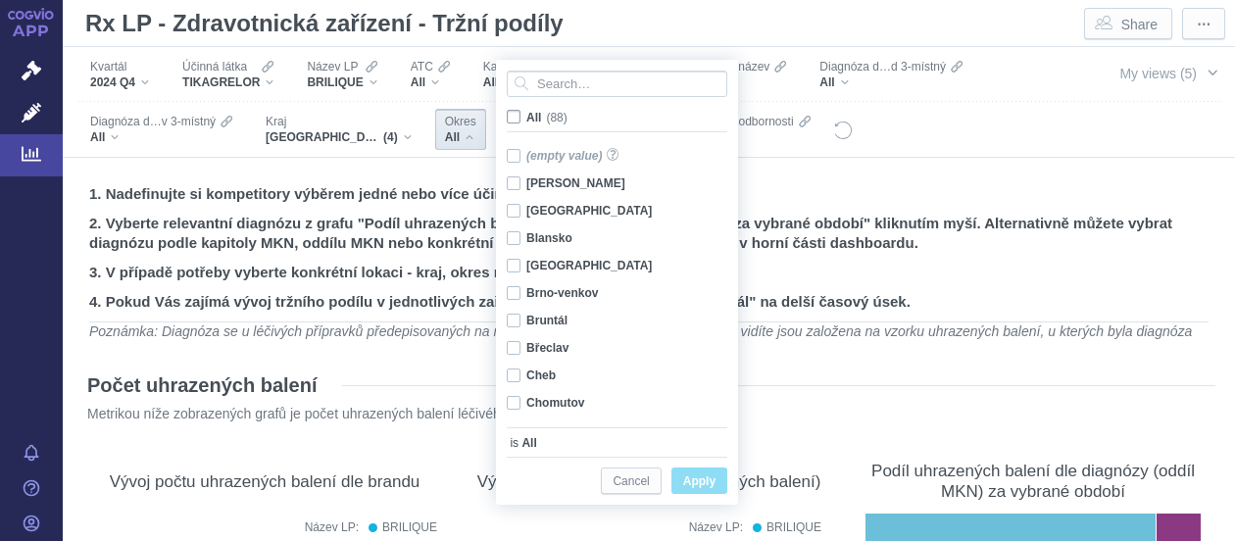
checkbox input "false"
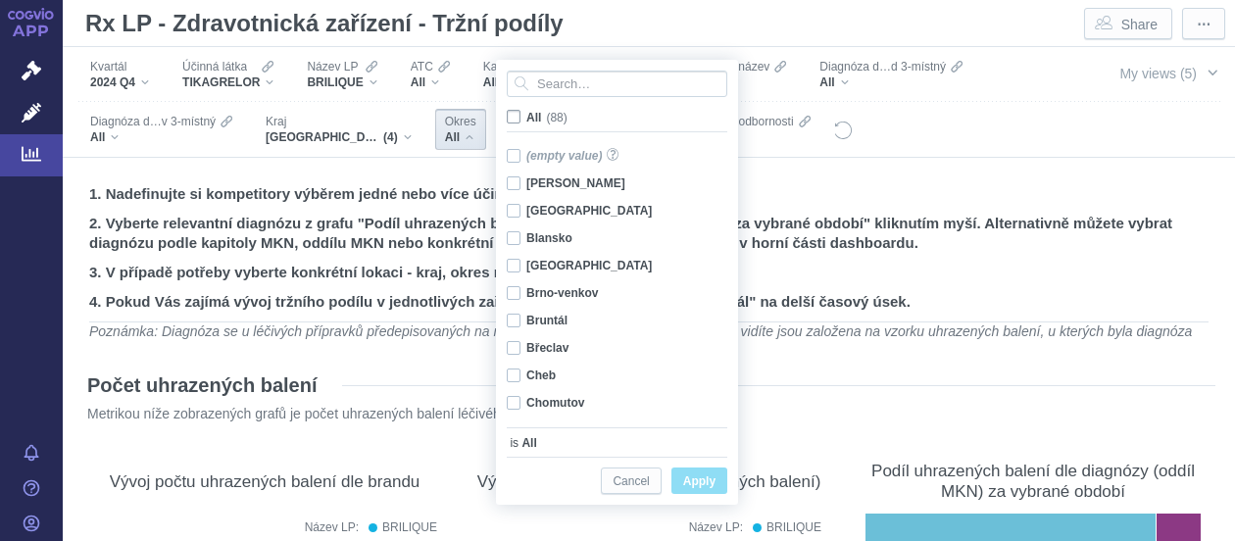
checkbox input "false"
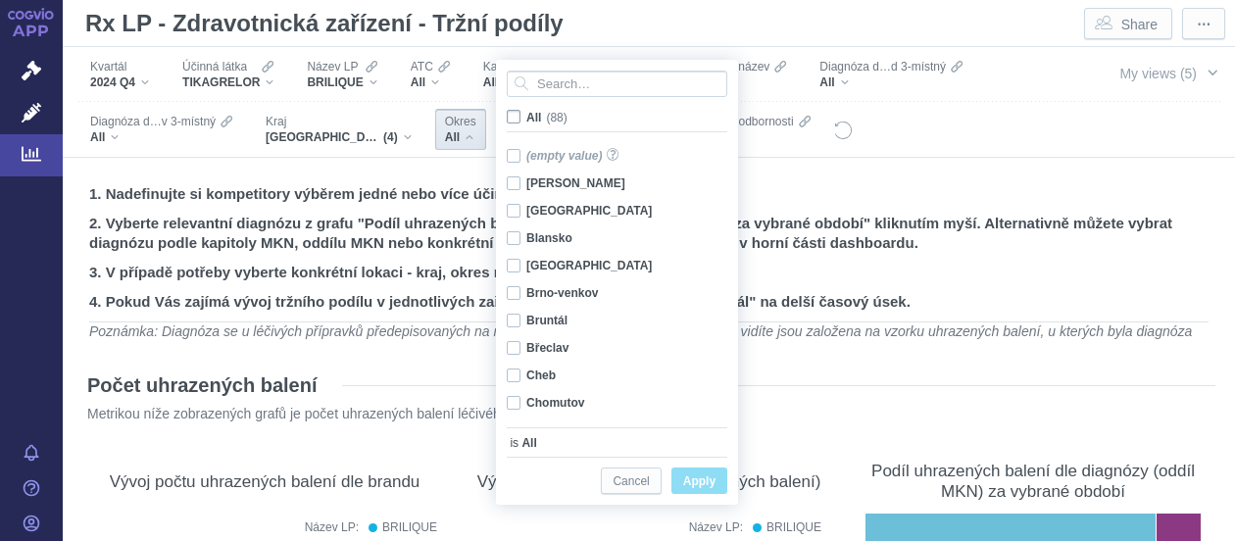
checkbox input "false"
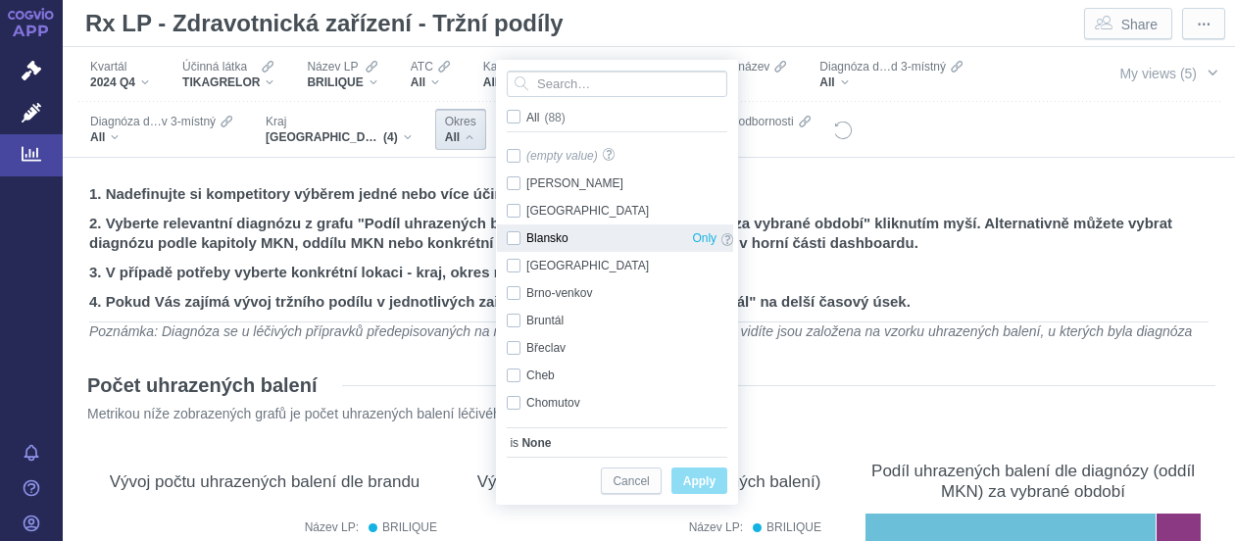
click at [515, 240] on div "Blansko Only" at bounding box center [620, 237] width 246 height 27
checkbox input "true"
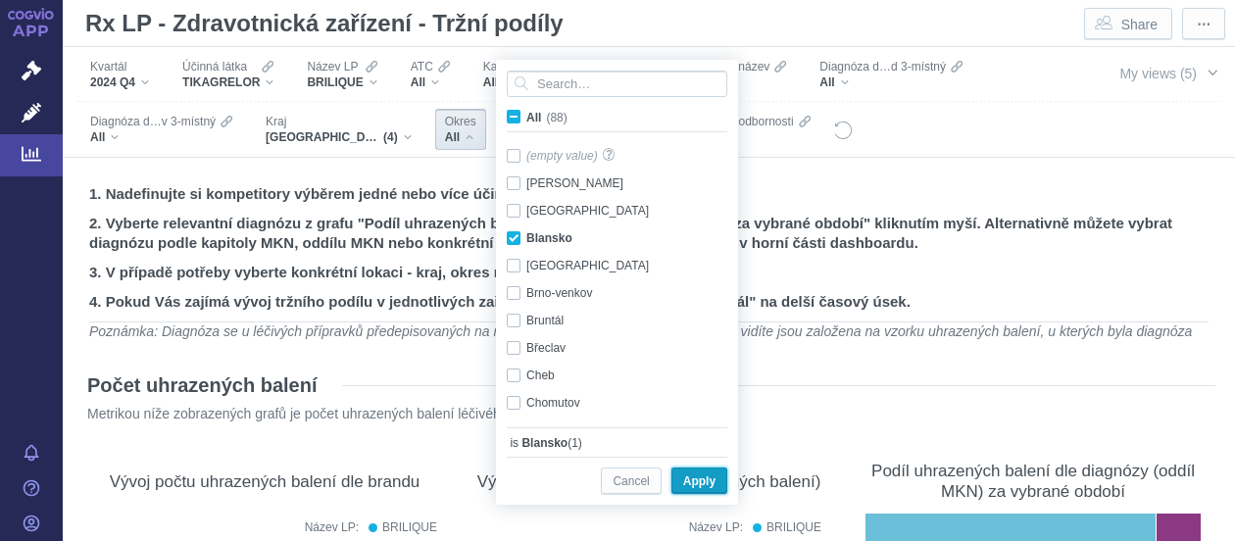
click at [696, 485] on span "Apply" at bounding box center [699, 481] width 32 height 24
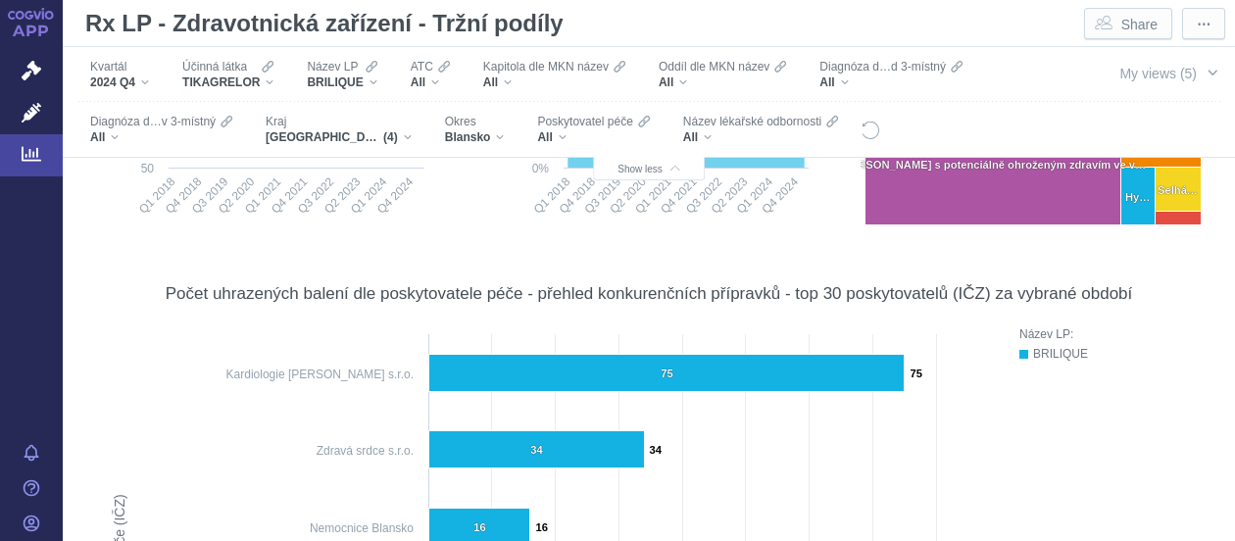
scroll to position [650, 0]
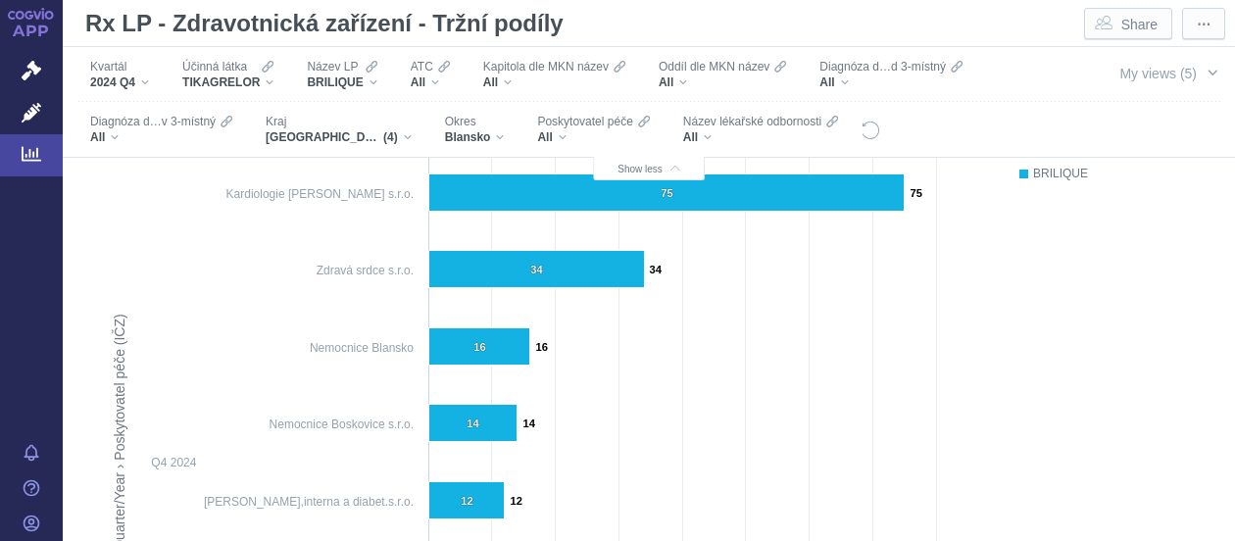
scroll to position [829, 0]
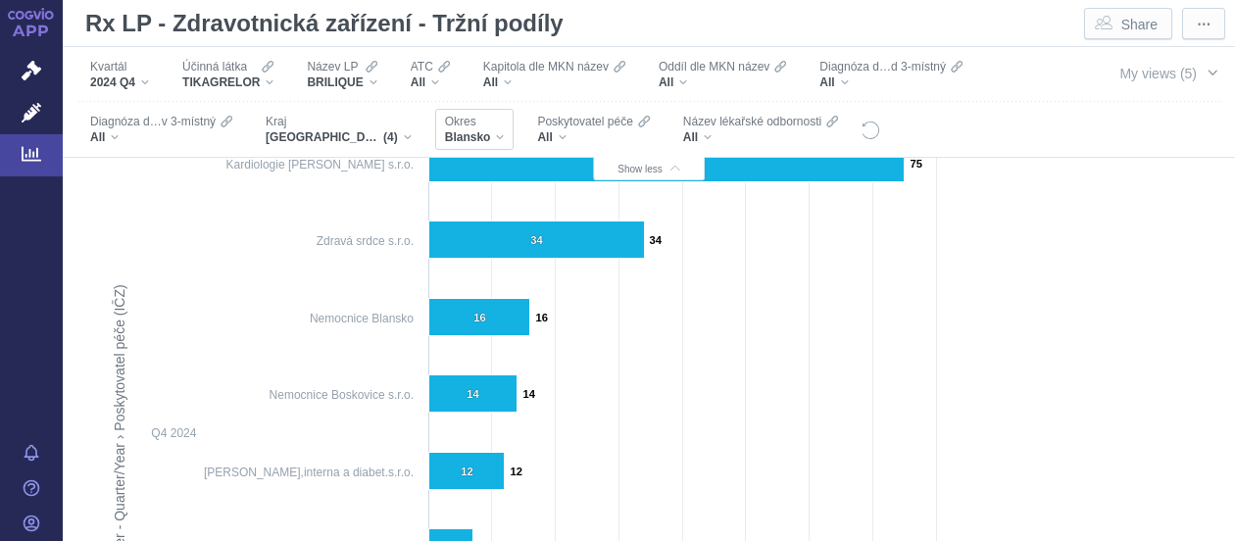
click at [497, 138] on div "Blansko" at bounding box center [475, 137] width 60 height 16
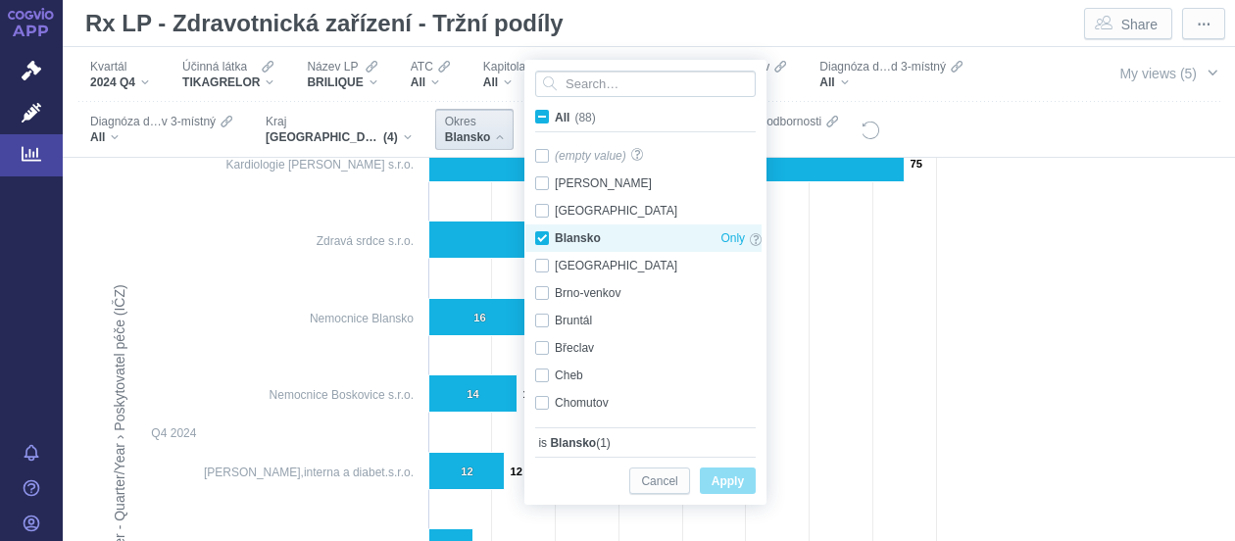
click at [541, 236] on div "Blansko Only" at bounding box center [648, 237] width 246 height 27
checkbox input "false"
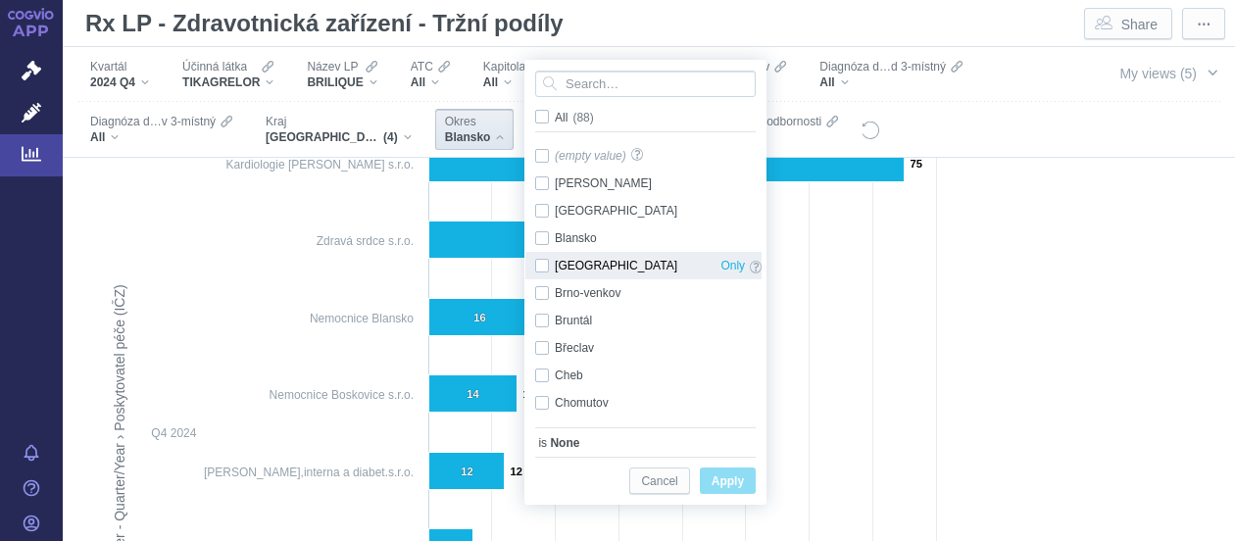
click at [545, 264] on div "Brno-město Only" at bounding box center [648, 265] width 246 height 27
checkbox input "true"
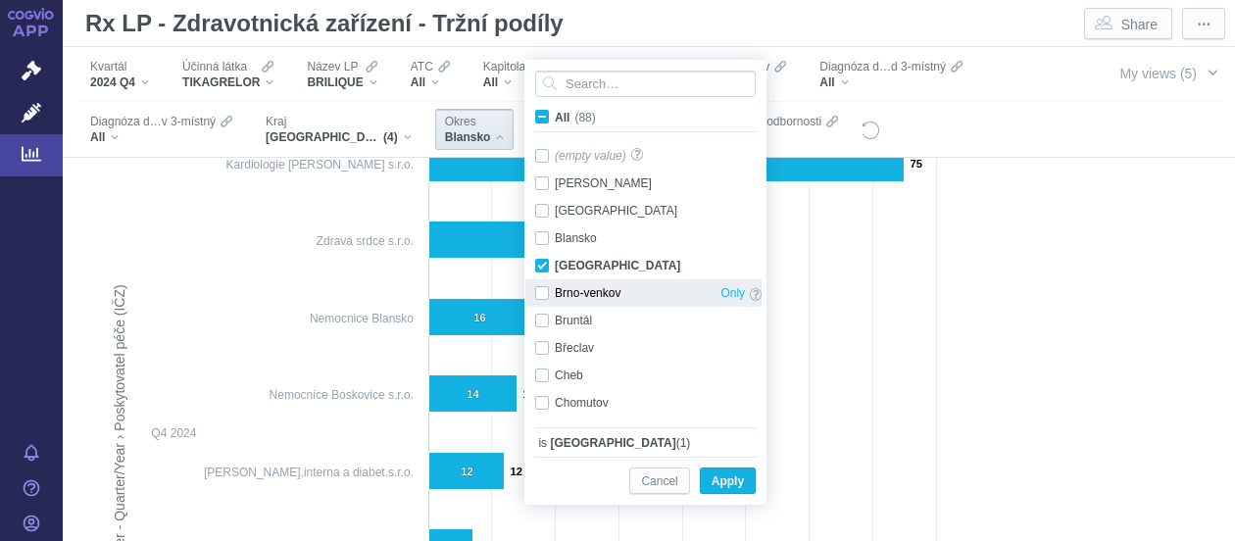
click at [540, 287] on div "Brno-venkov Only" at bounding box center [648, 292] width 246 height 27
checkbox input "true"
click at [723, 476] on span "Apply" at bounding box center [727, 481] width 32 height 24
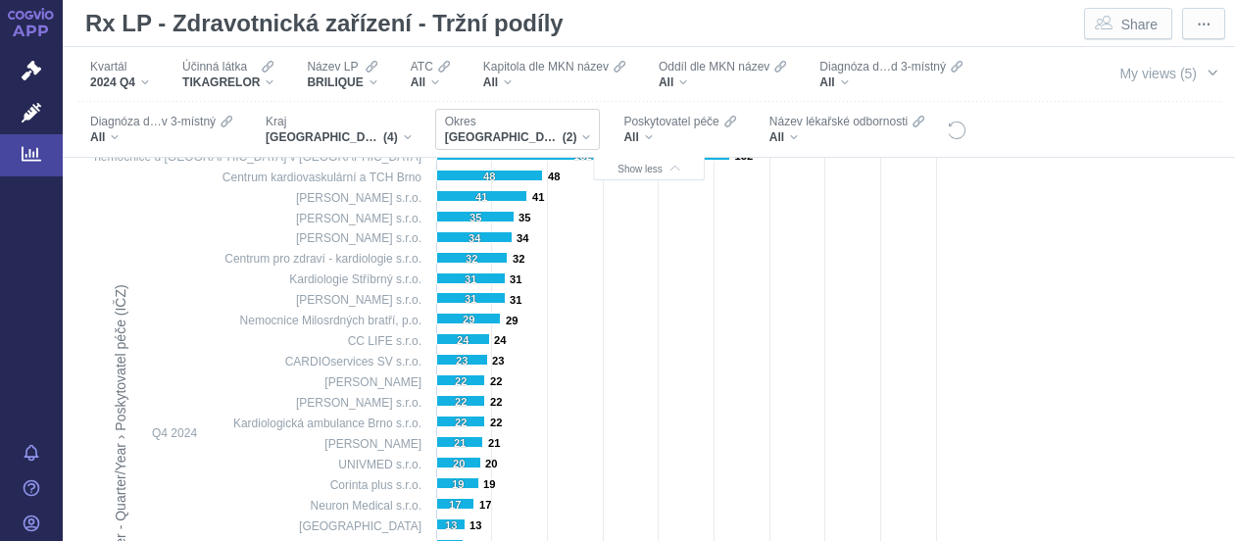
click at [589, 137] on div "Brno-město, Brno-venkov (2)" at bounding box center [518, 137] width 146 height 16
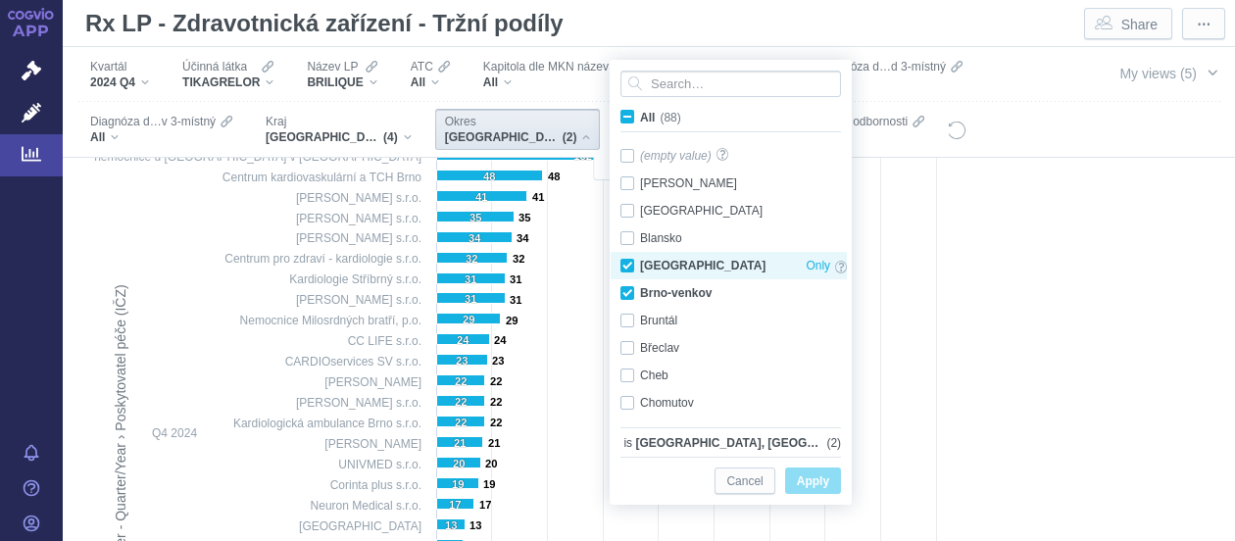
click at [627, 266] on div "Brno-město Only" at bounding box center [733, 265] width 246 height 27
checkbox input "false"
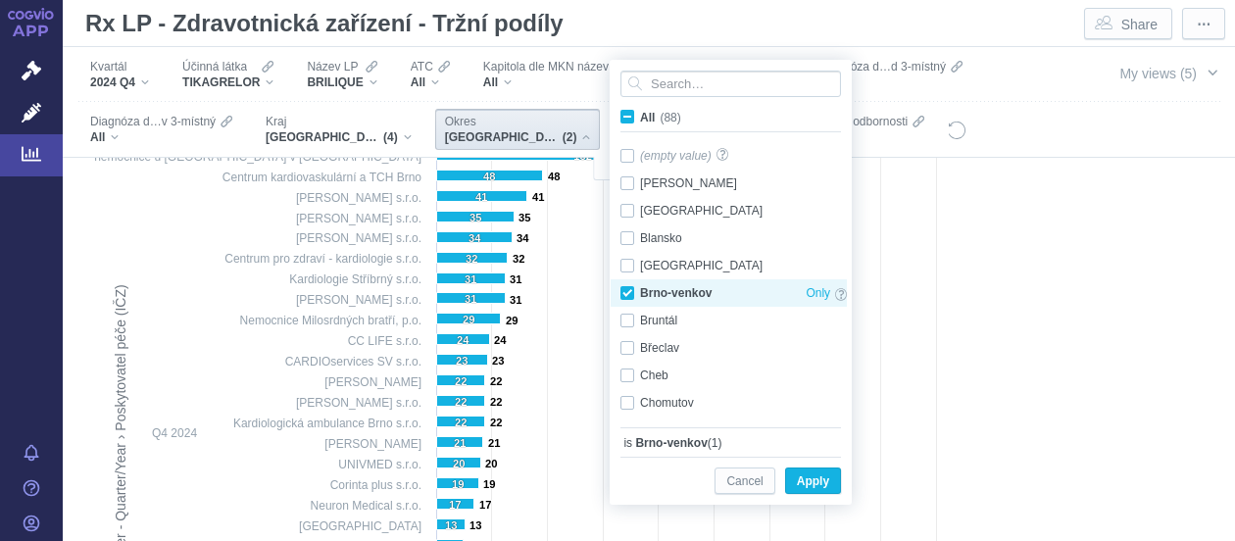
click at [627, 287] on div "Brno-venkov Only" at bounding box center [733, 292] width 246 height 27
checkbox input "false"
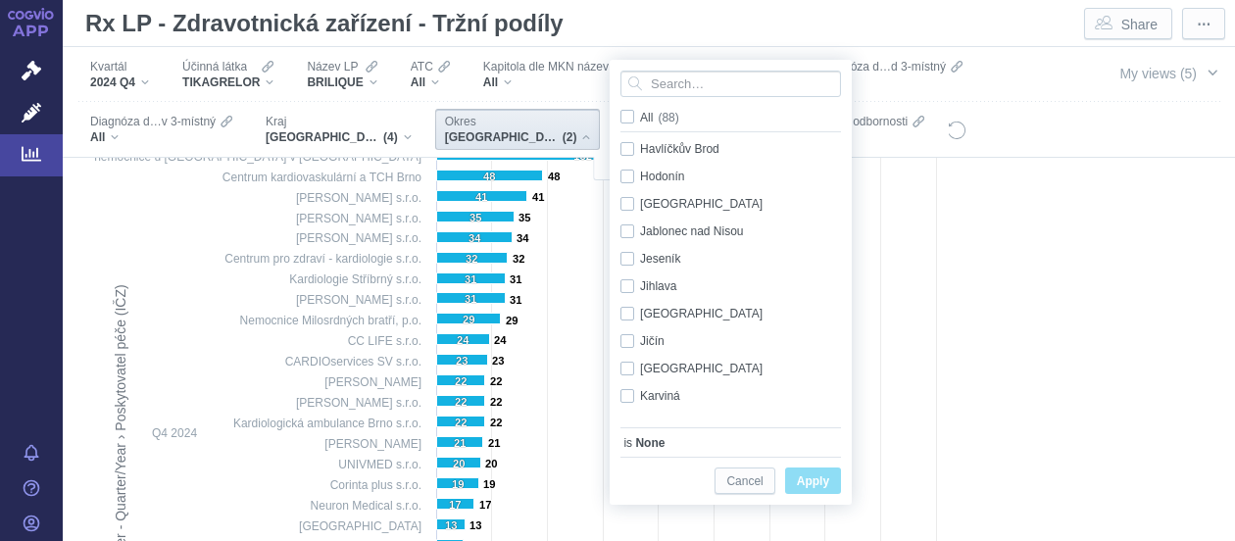
scroll to position [385, 0]
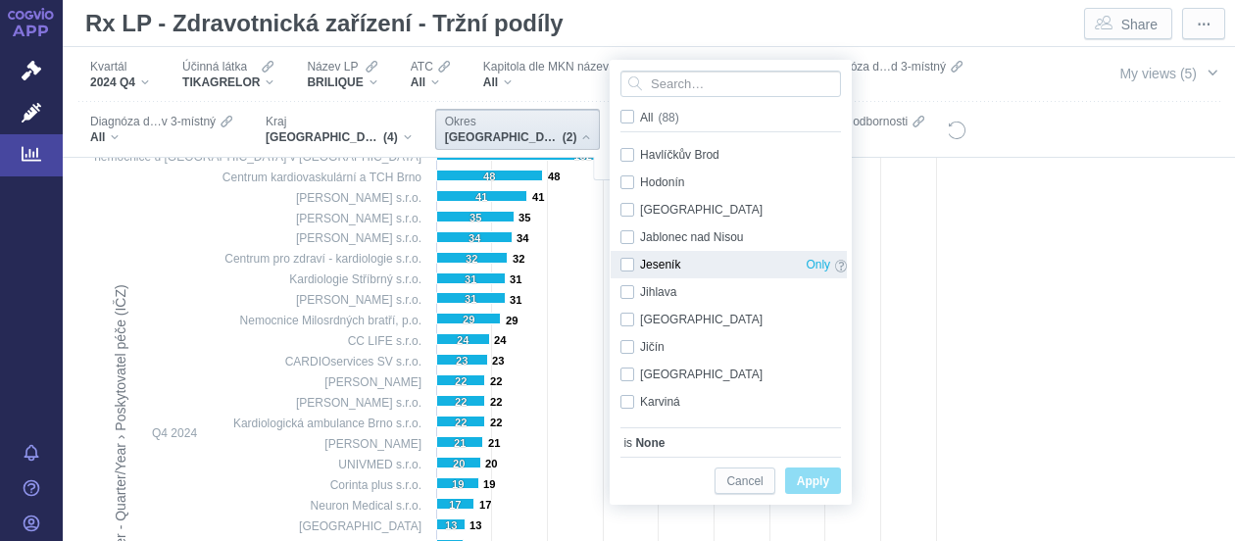
click at [633, 269] on div "Jeseník Only" at bounding box center [733, 264] width 246 height 27
checkbox input "true"
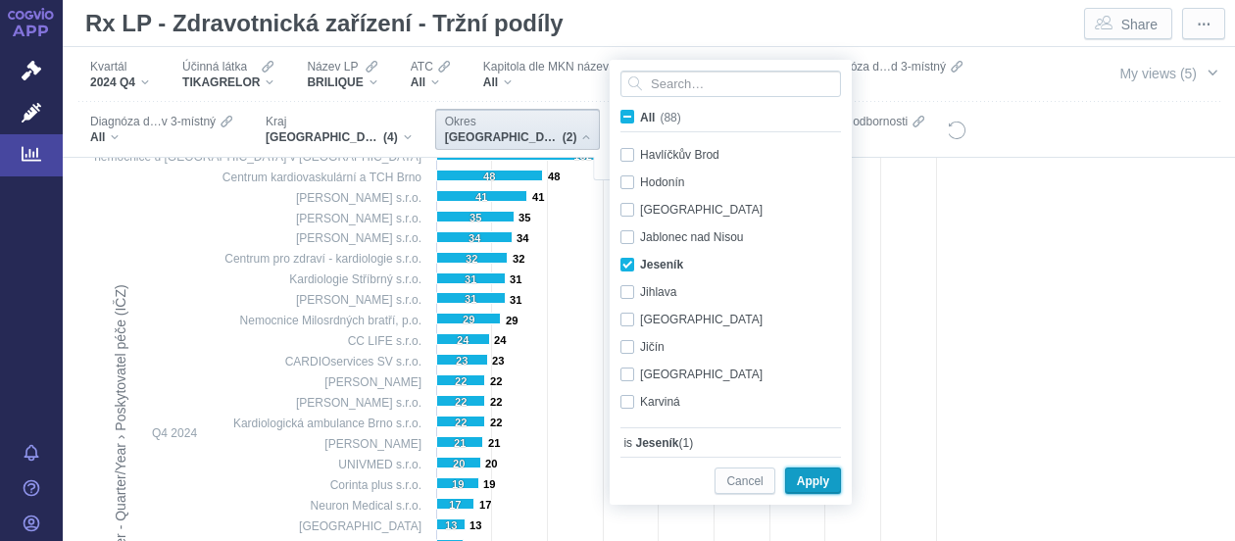
click at [805, 477] on span "Apply" at bounding box center [813, 481] width 32 height 24
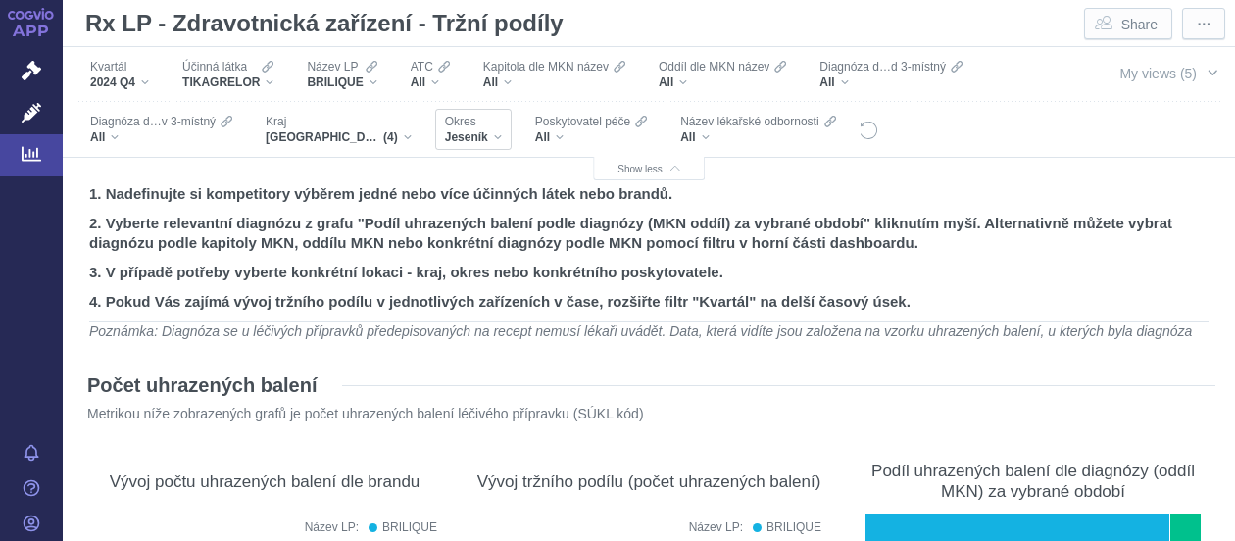
click at [496, 138] on div "Jeseník" at bounding box center [473, 137] width 57 height 16
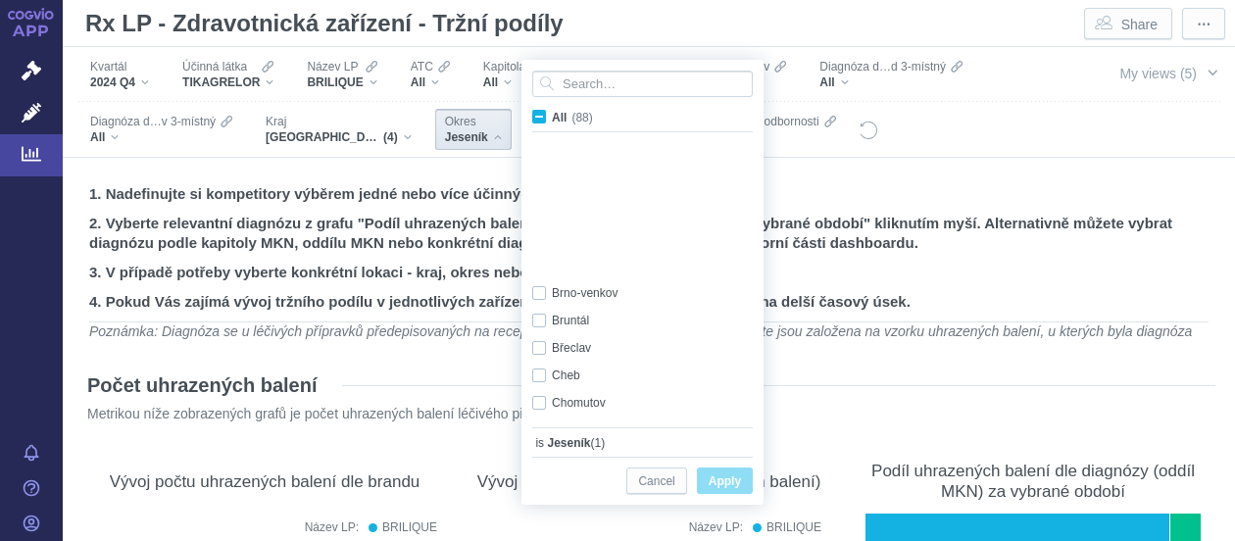
scroll to position [370, 0]
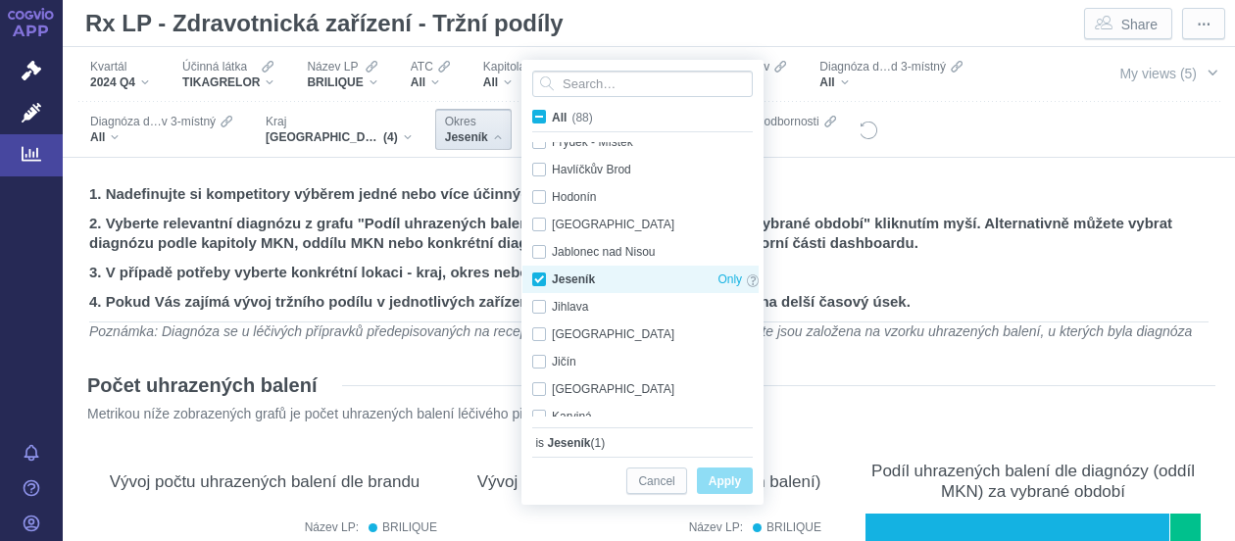
click at [540, 273] on div "Jeseník Only" at bounding box center [645, 279] width 246 height 27
checkbox input "false"
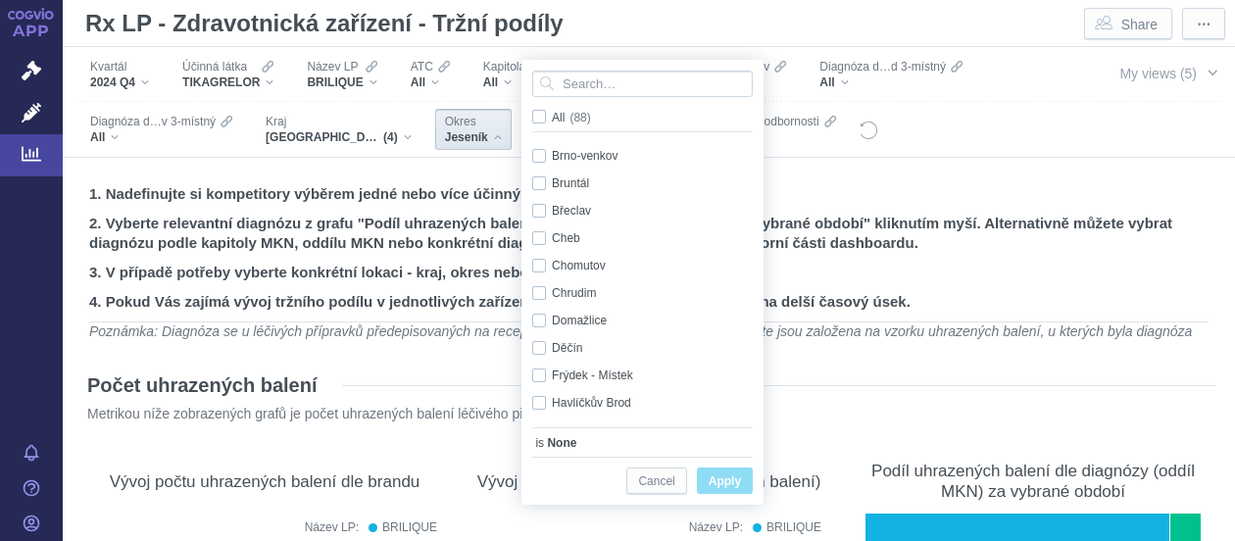
scroll to position [0, 0]
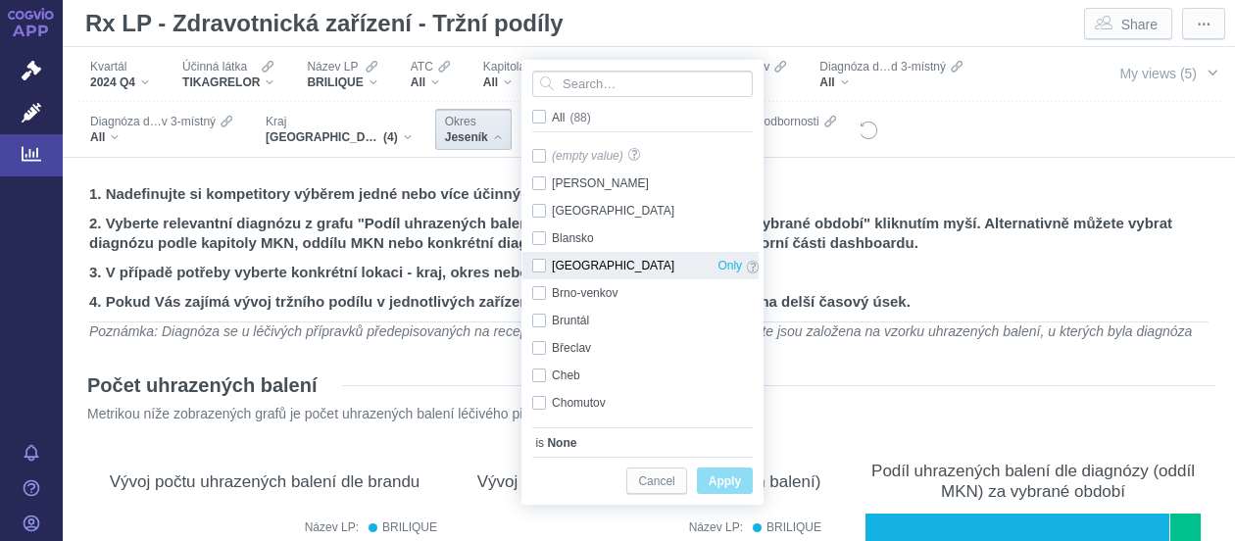
click at [539, 262] on div "Brno-město Only" at bounding box center [645, 265] width 246 height 27
checkbox input "true"
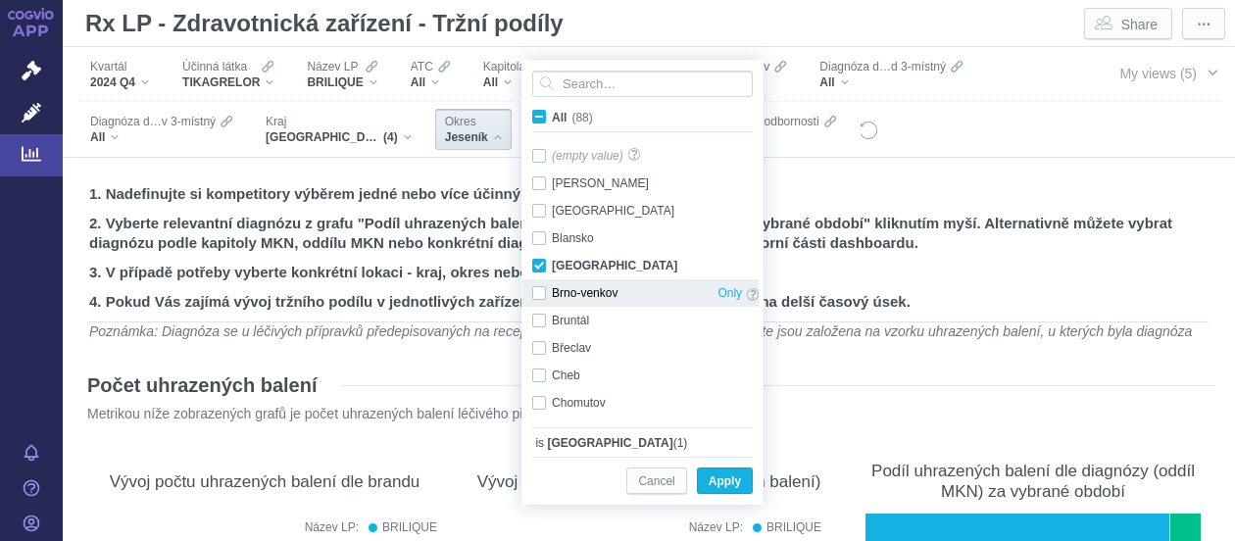
click at [539, 293] on div "Brno-venkov Only" at bounding box center [645, 292] width 246 height 27
checkbox input "true"
click at [719, 476] on span "Apply" at bounding box center [724, 481] width 32 height 24
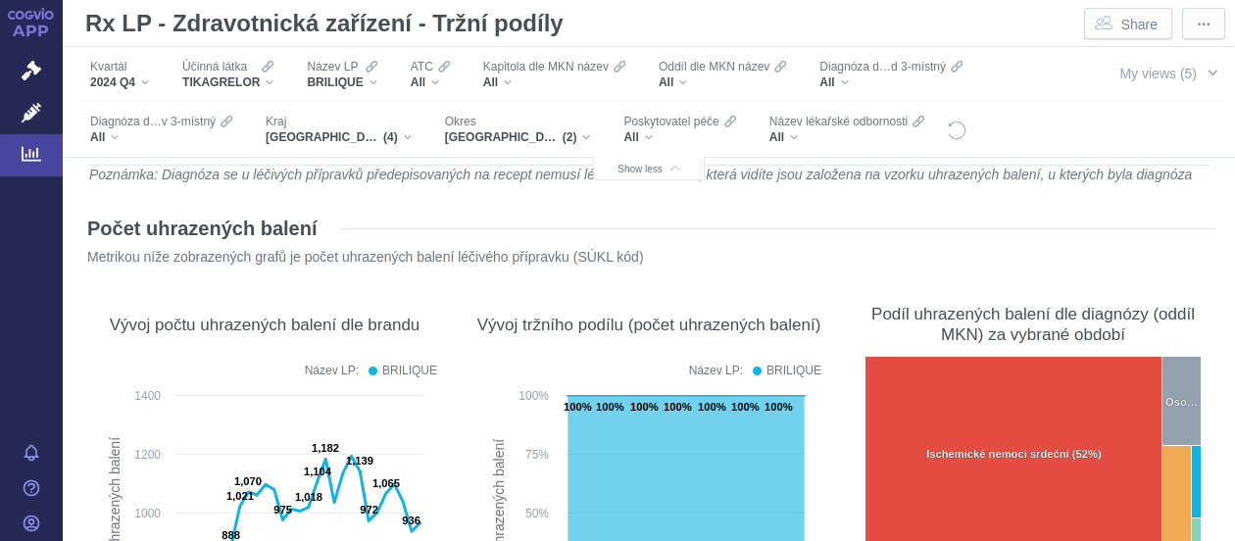
scroll to position [231, 0]
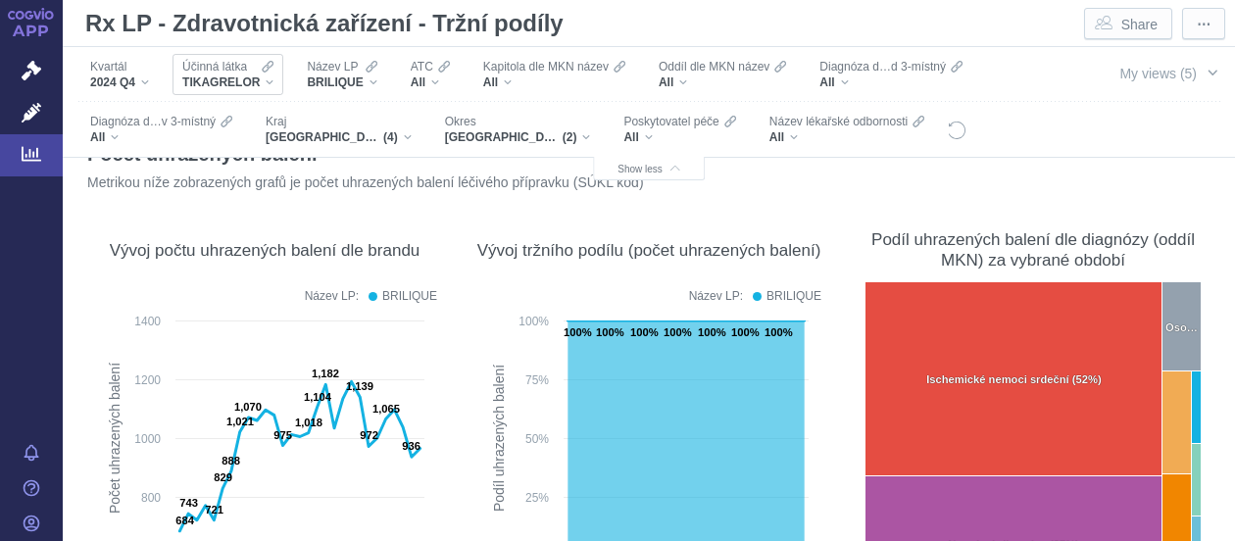
click at [268, 85] on div "TIKAGRELOR" at bounding box center [227, 82] width 91 height 16
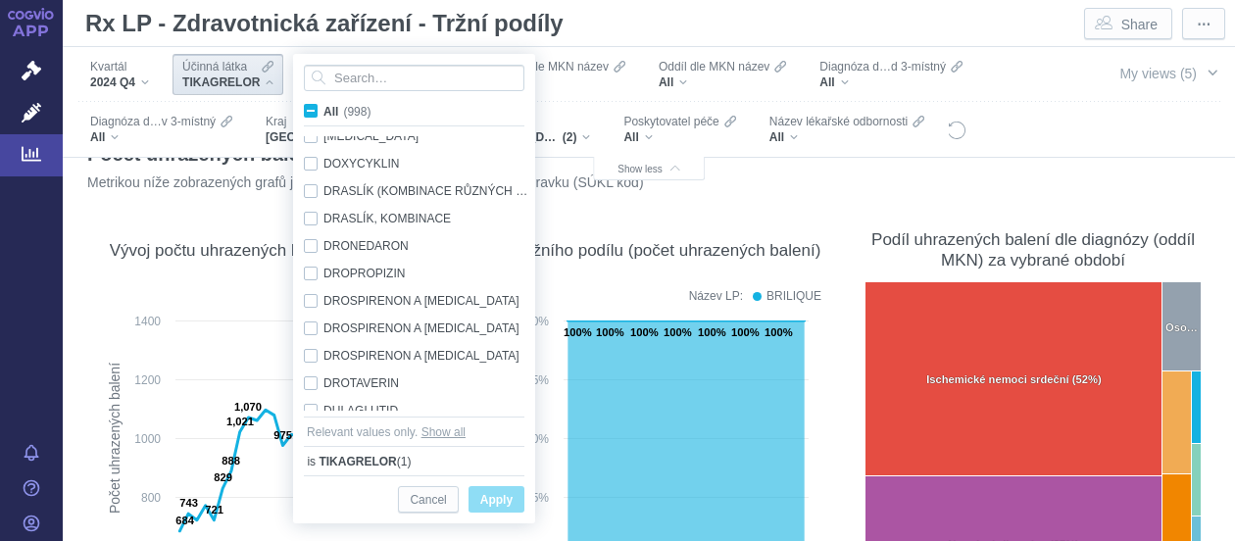
scroll to position [6281, 0]
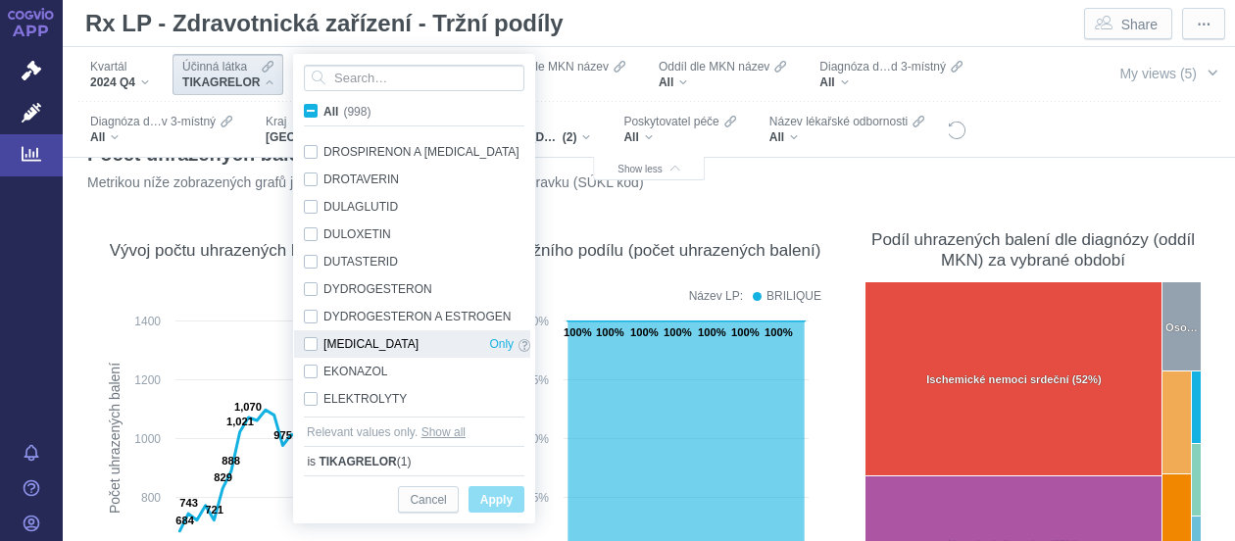
click at [309, 343] on div "EDOXABAN Only" at bounding box center [417, 343] width 246 height 27
checkbox input "true"
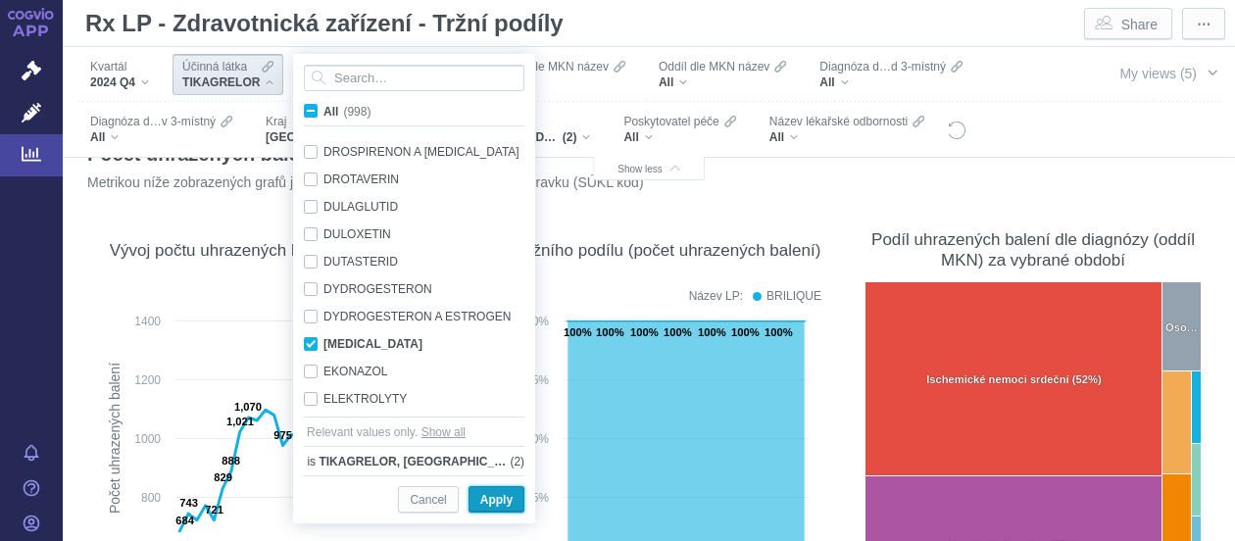
click at [491, 498] on span "Apply" at bounding box center [496, 500] width 32 height 24
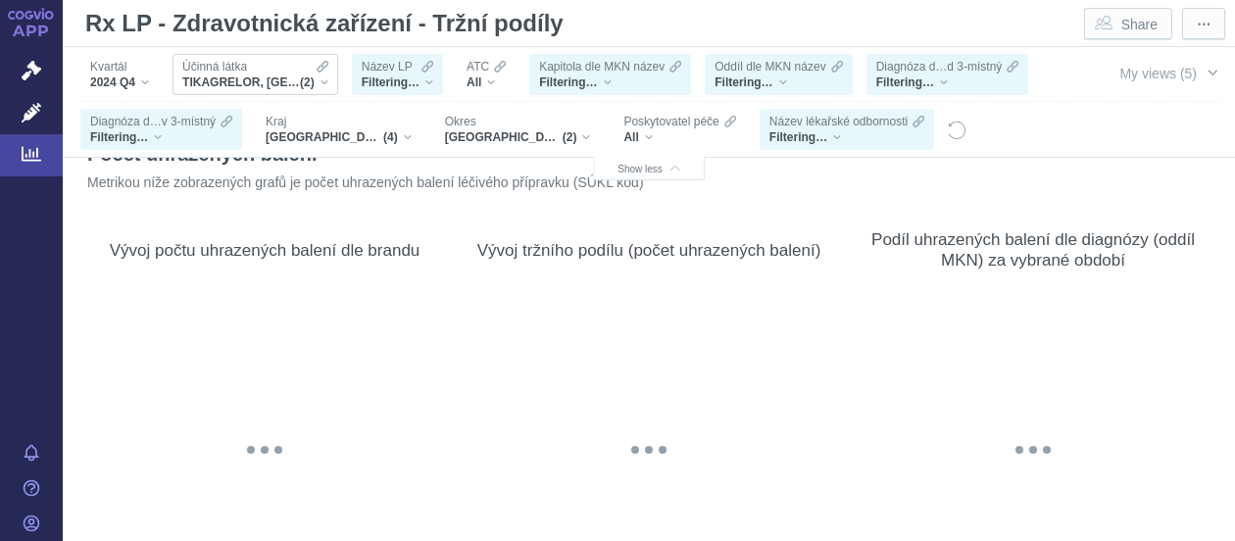
click at [319, 79] on div "TIKAGRELOR, EDOXABAN (2)" at bounding box center [255, 82] width 146 height 16
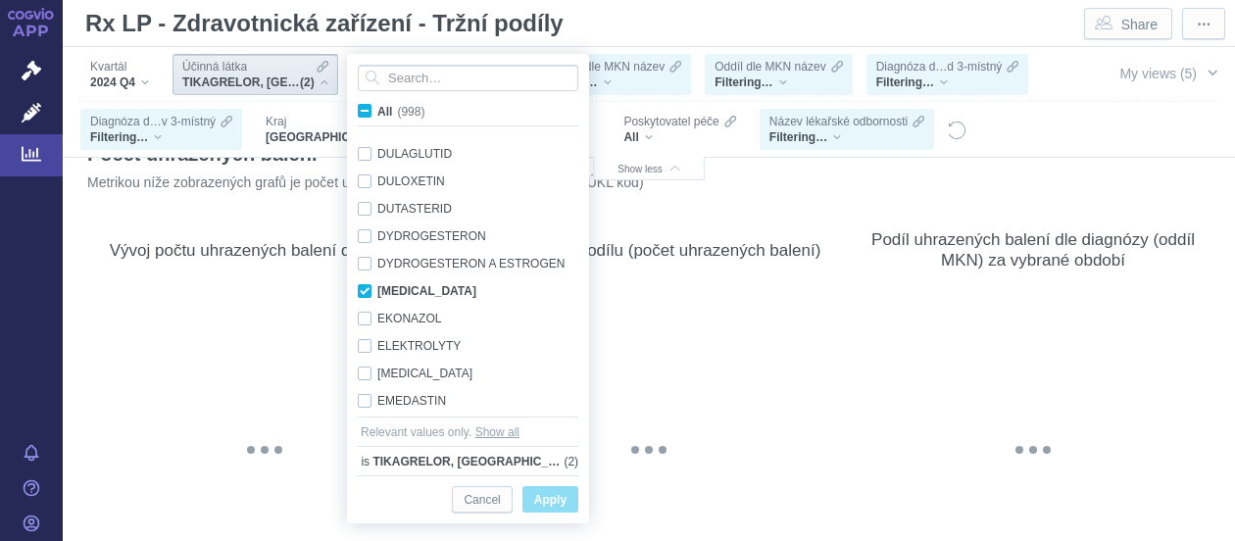
scroll to position [6352, 0]
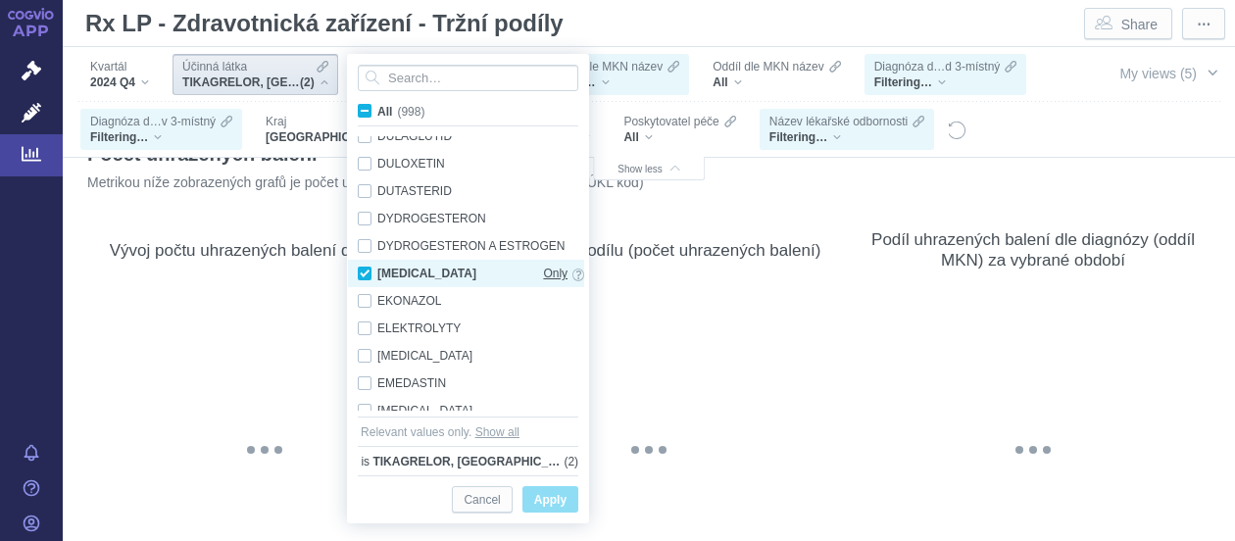
click at [547, 268] on span "Only" at bounding box center [555, 274] width 24 height 22
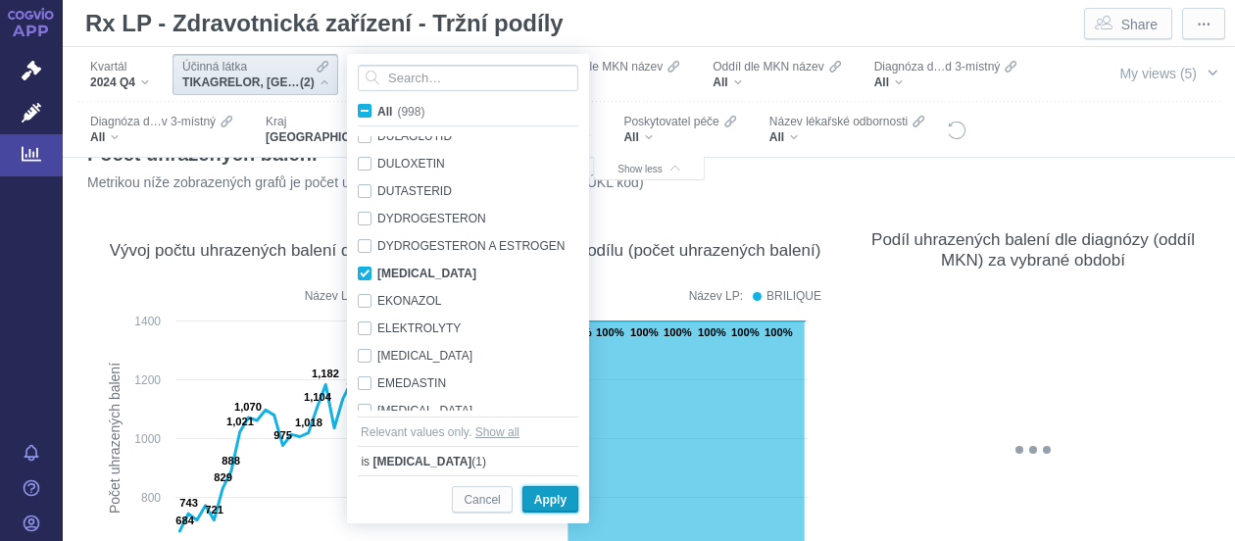
click at [551, 497] on span "Apply" at bounding box center [550, 500] width 32 height 24
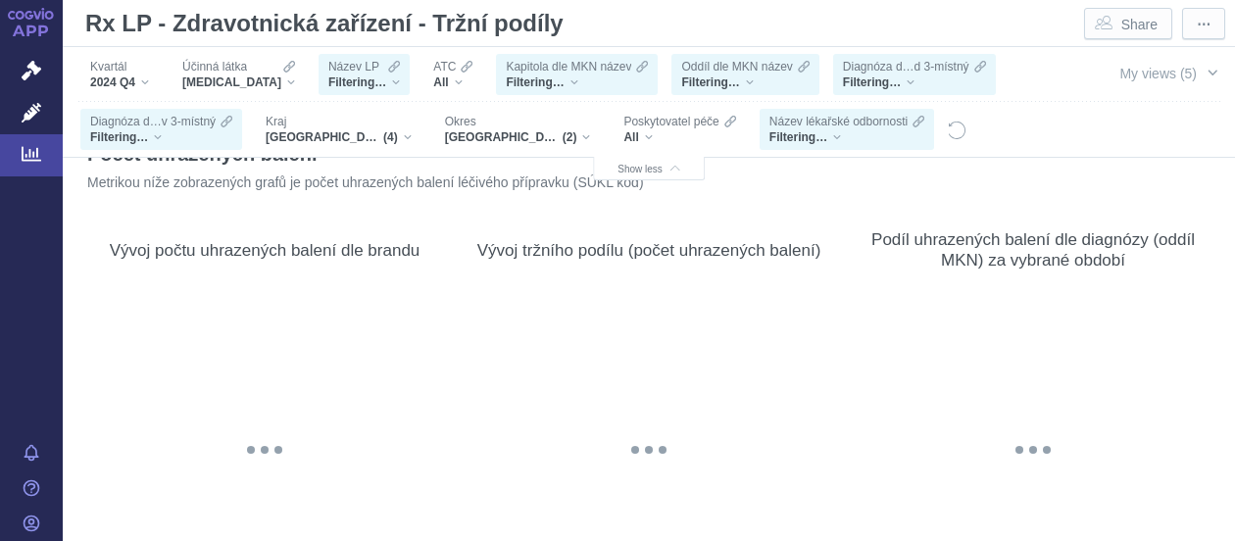
click at [366, 85] on div "Filtering…" at bounding box center [364, 82] width 72 height 16
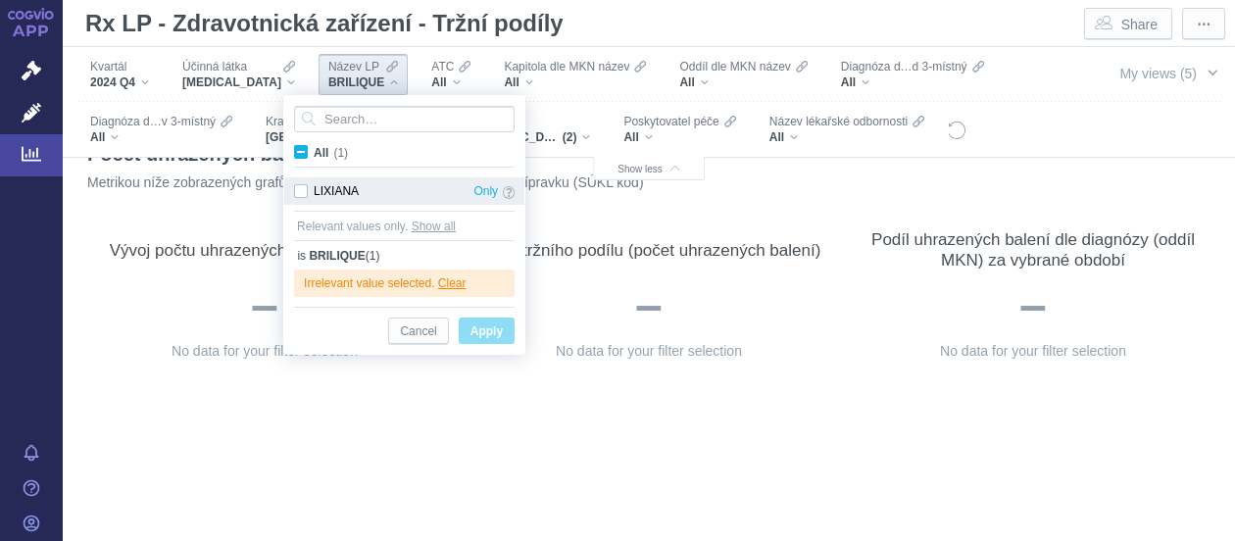
click at [304, 193] on div "LIXIANA Only" at bounding box center [404, 190] width 240 height 27
checkbox input "true"
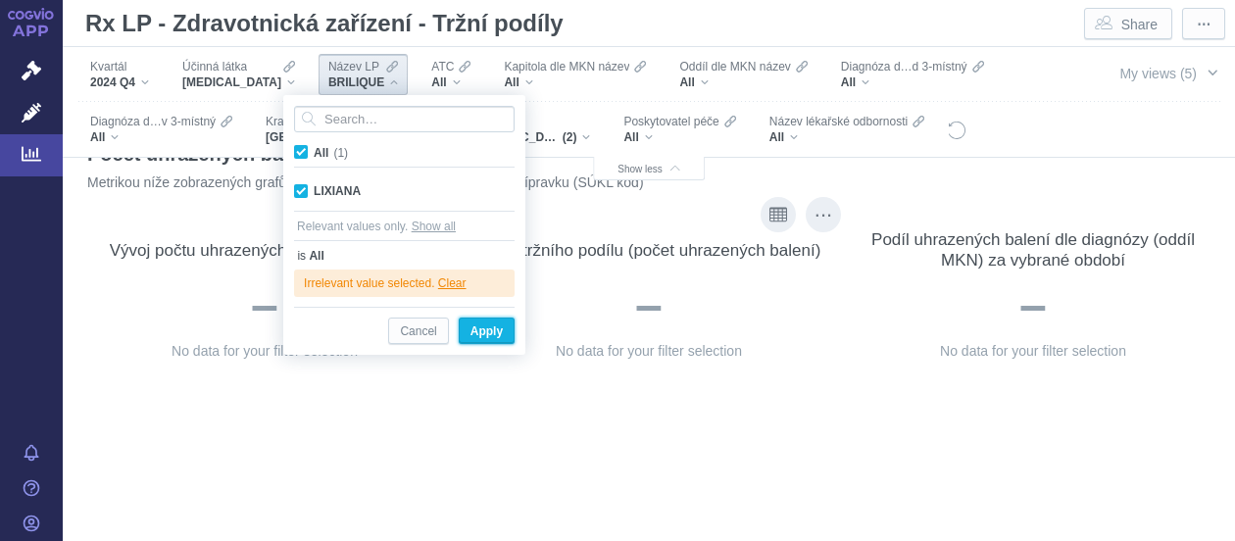
click at [479, 329] on span "Apply" at bounding box center [486, 331] width 32 height 24
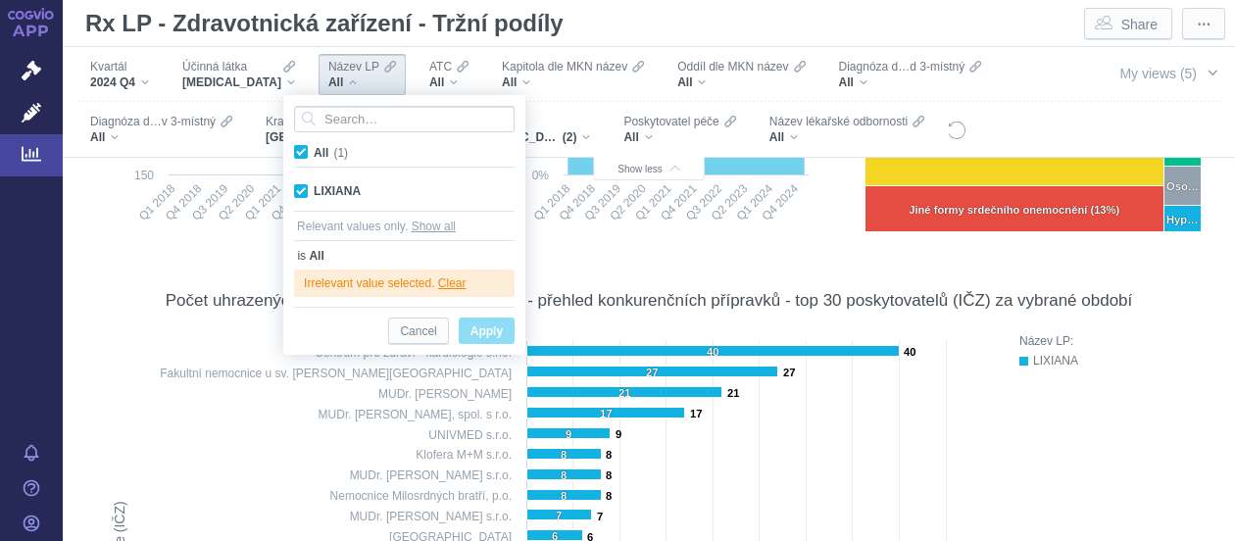
scroll to position [652, 0]
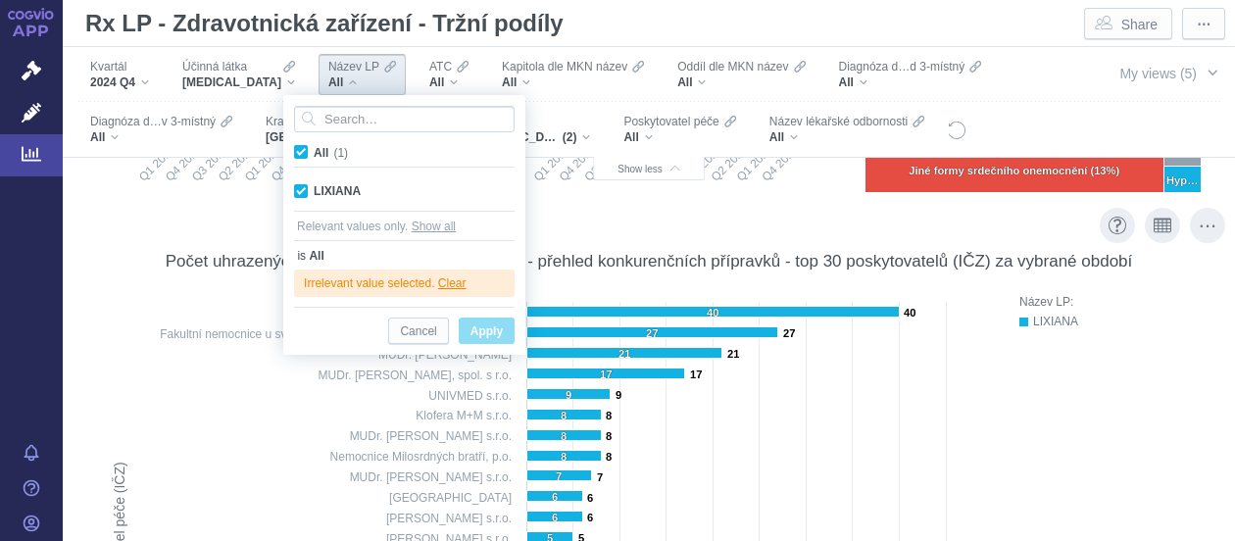
click at [1156, 312] on div "LIXIANA" at bounding box center [1119, 322] width 172 height 20
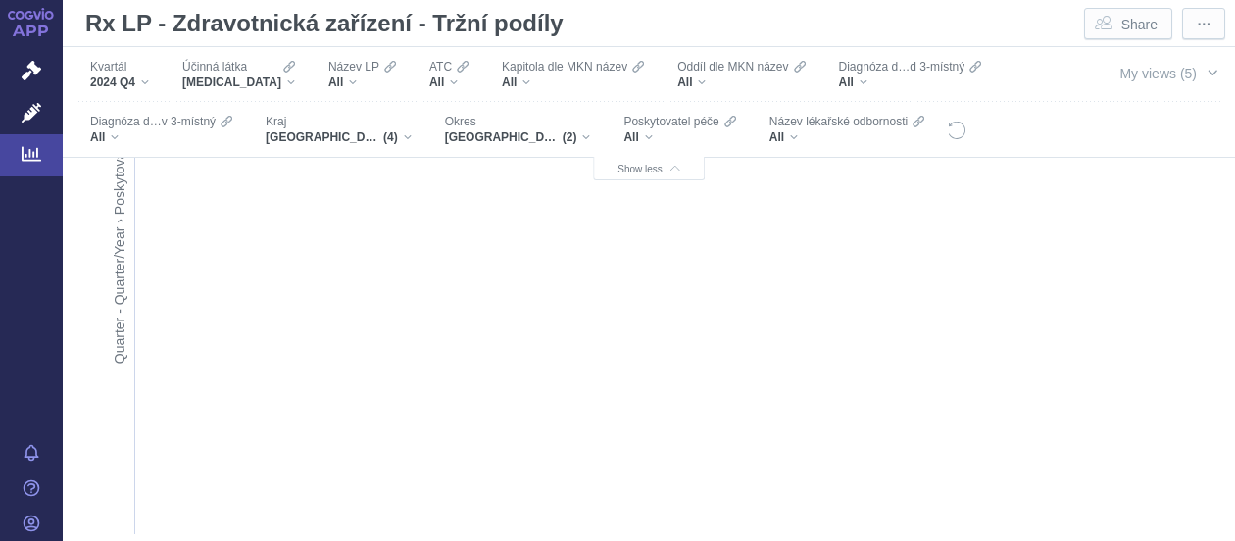
scroll to position [1125, 0]
click at [1004, 351] on div "Název LP: LIXIANA Press Space or Enter to toggle visibility" at bounding box center [1103, 164] width 206 height 690
click at [581, 130] on div "Brno-město, Brno-venkov (2)" at bounding box center [518, 137] width 146 height 16
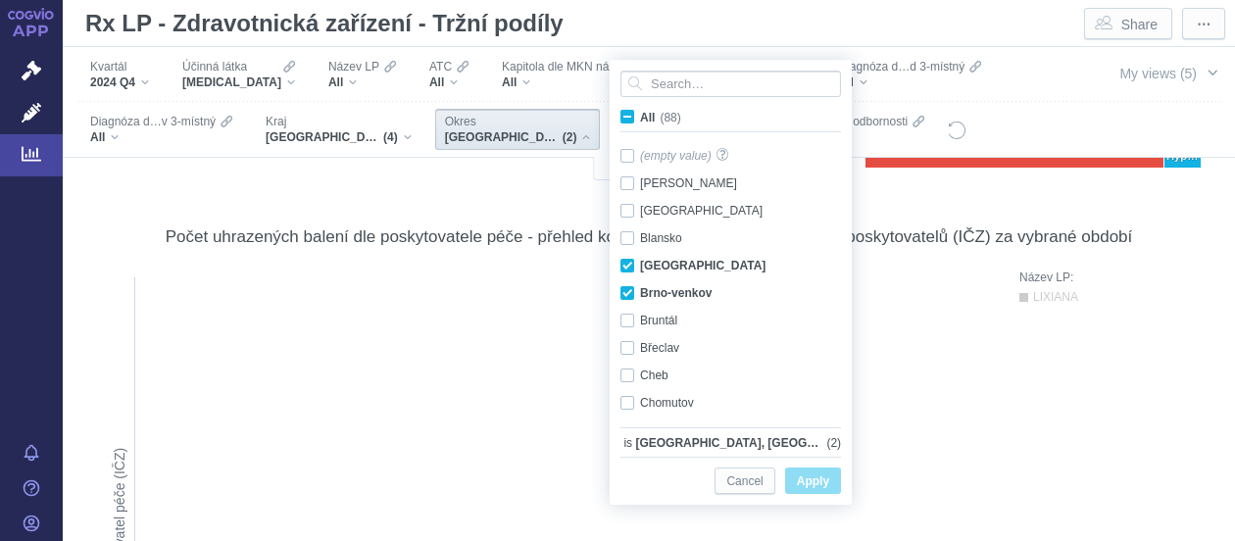
scroll to position [721, 0]
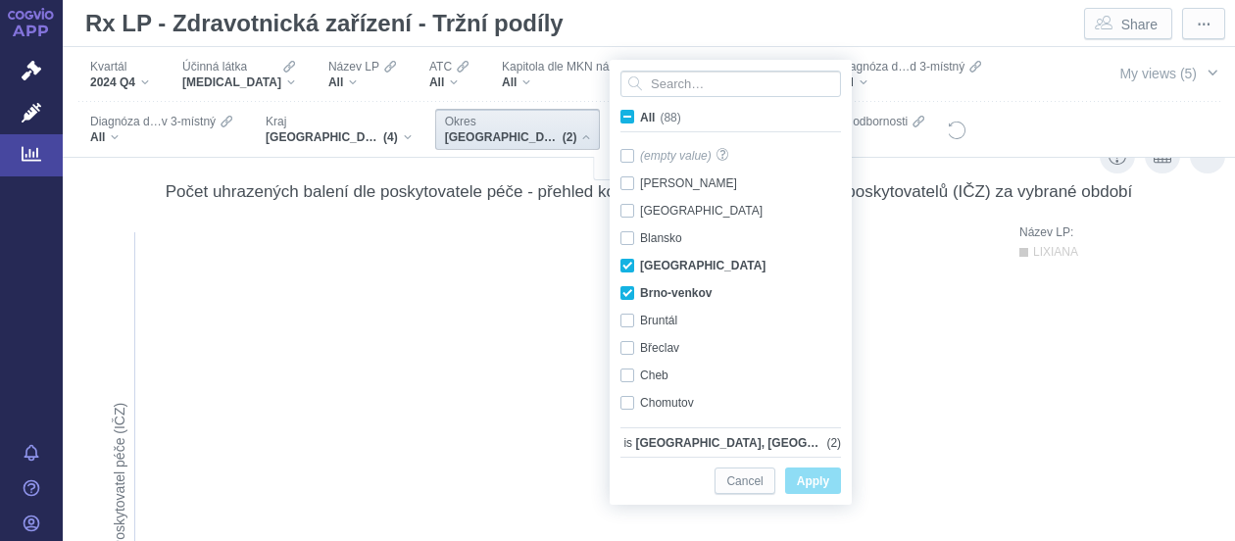
click at [1040, 261] on div "LIXIANA" at bounding box center [1119, 252] width 172 height 20
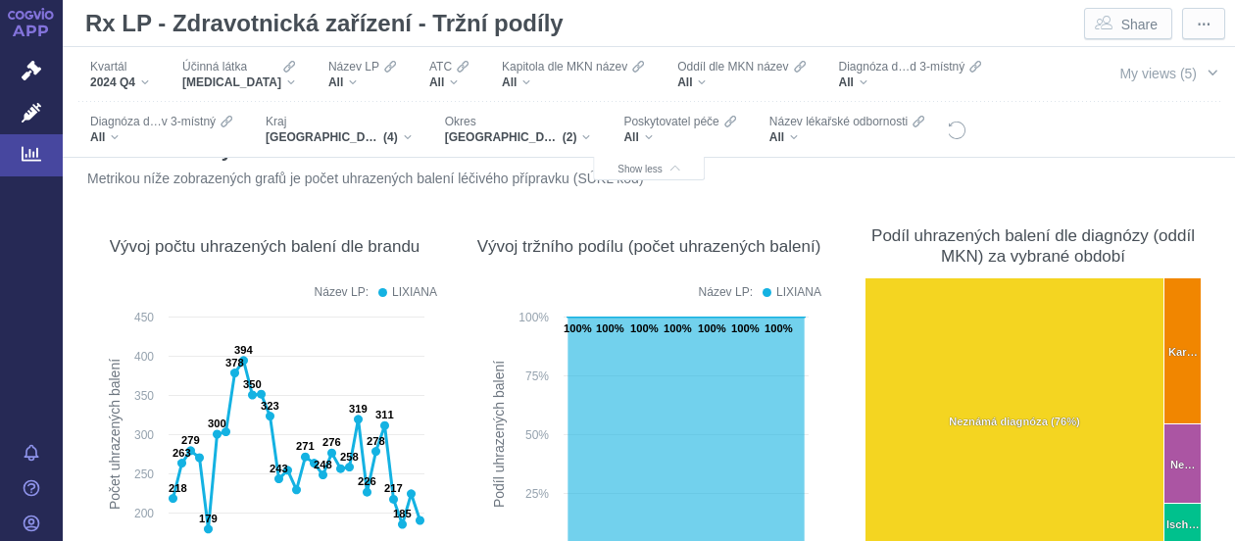
scroll to position [0, 0]
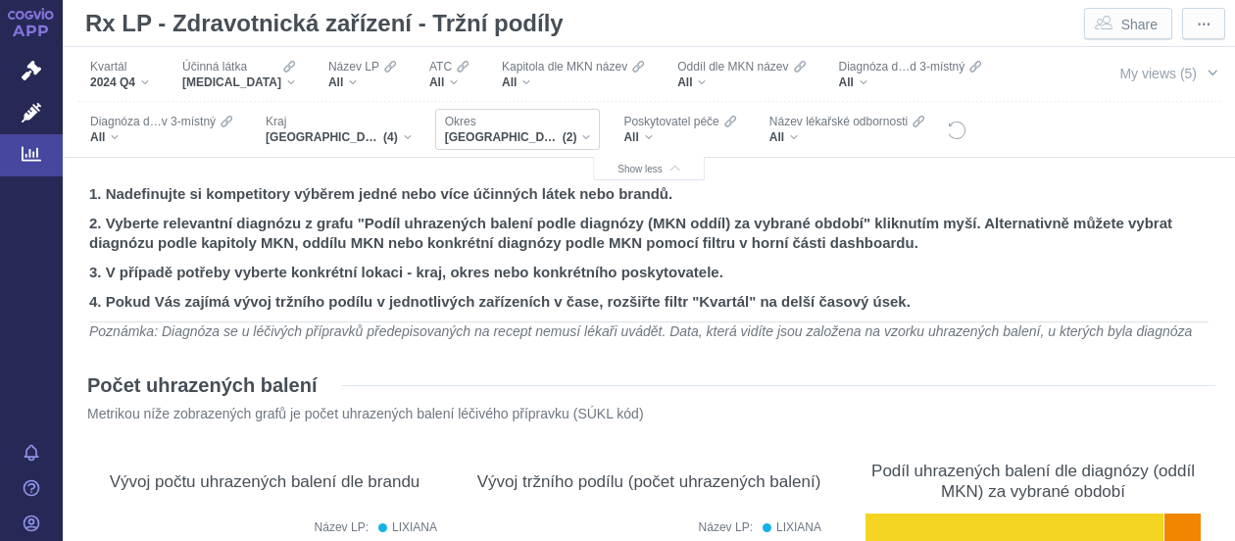
click at [586, 137] on div "Brno-město, Brno-venkov (2)" at bounding box center [518, 137] width 146 height 16
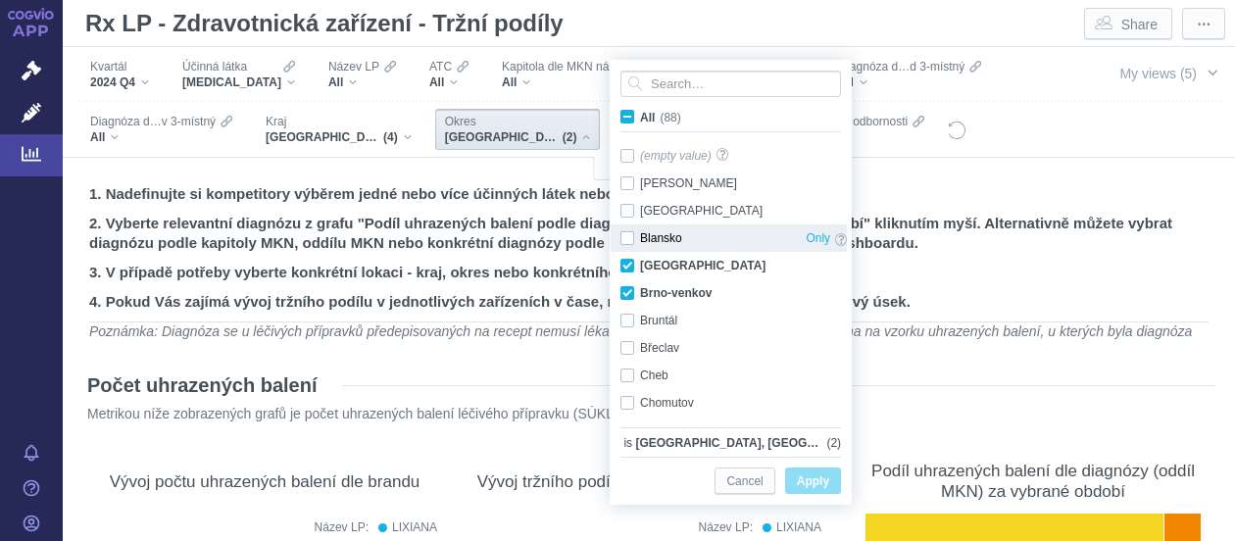
click at [626, 238] on div "Blansko Only" at bounding box center [733, 237] width 246 height 27
checkbox input "true"
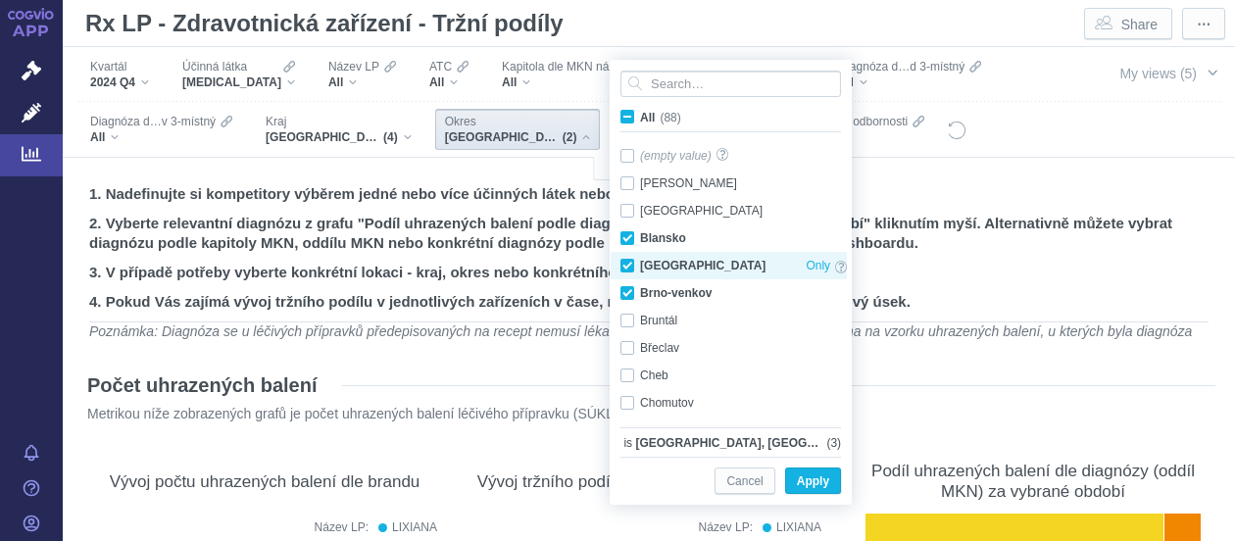
click at [630, 263] on div "Brno-město Only" at bounding box center [733, 265] width 246 height 27
checkbox input "false"
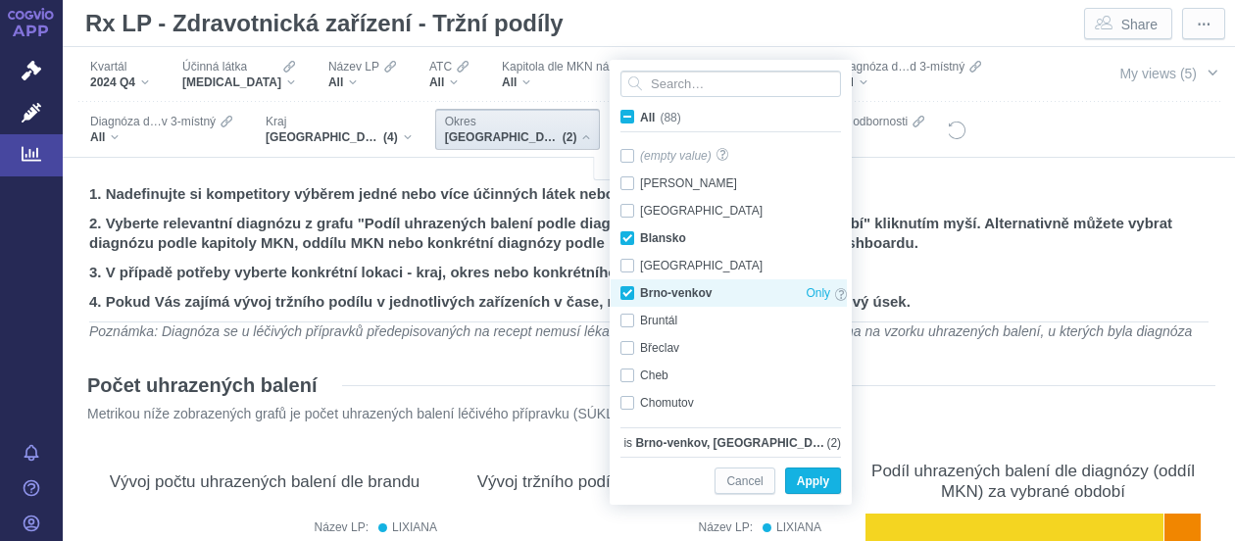
click at [627, 295] on div "Brno-venkov Only" at bounding box center [733, 292] width 246 height 27
checkbox input "false"
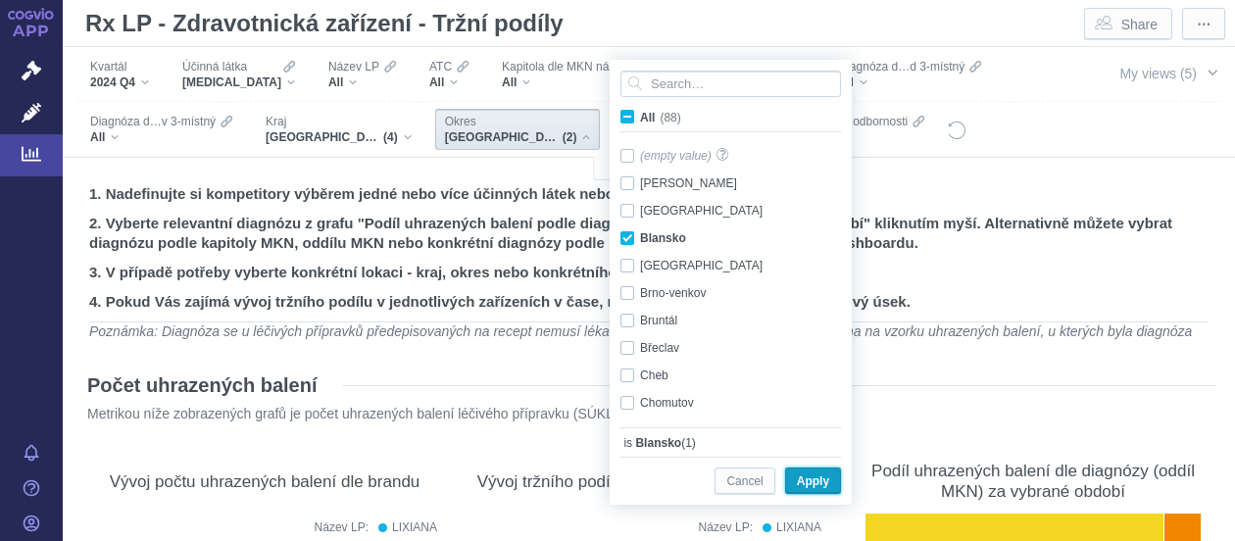
click at [815, 477] on span "Apply" at bounding box center [813, 481] width 32 height 24
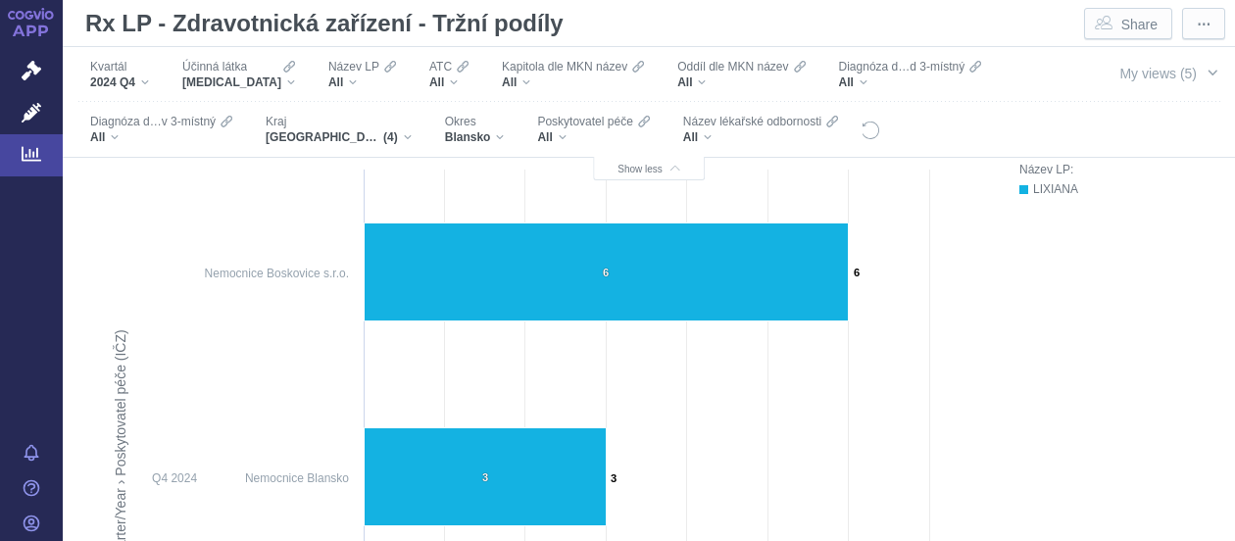
scroll to position [844, 0]
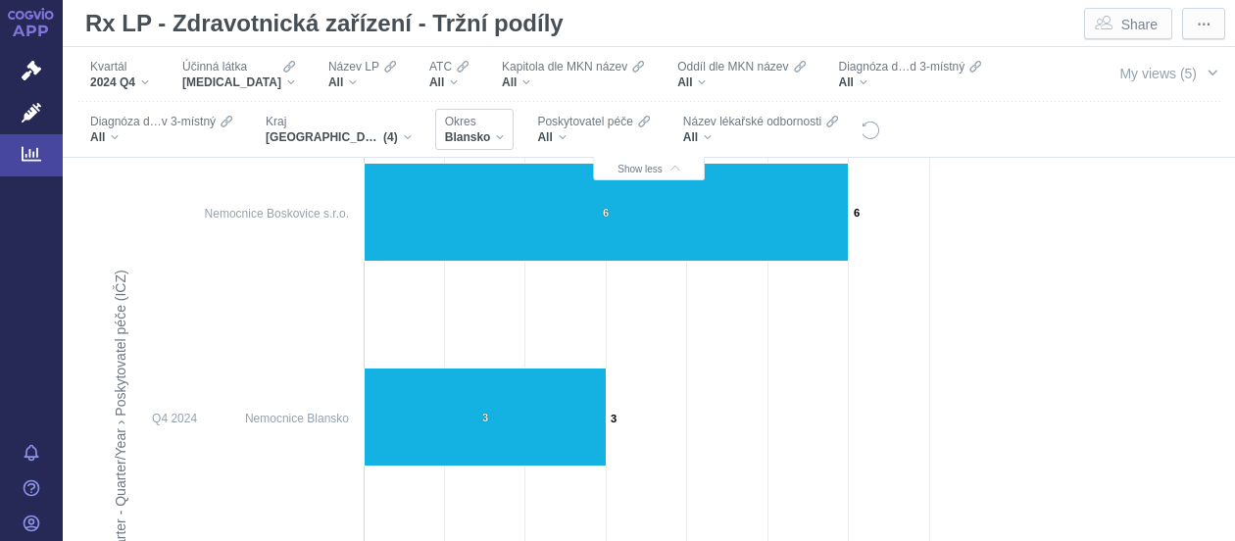
click at [508, 136] on div "Okres Blansko" at bounding box center [474, 129] width 79 height 41
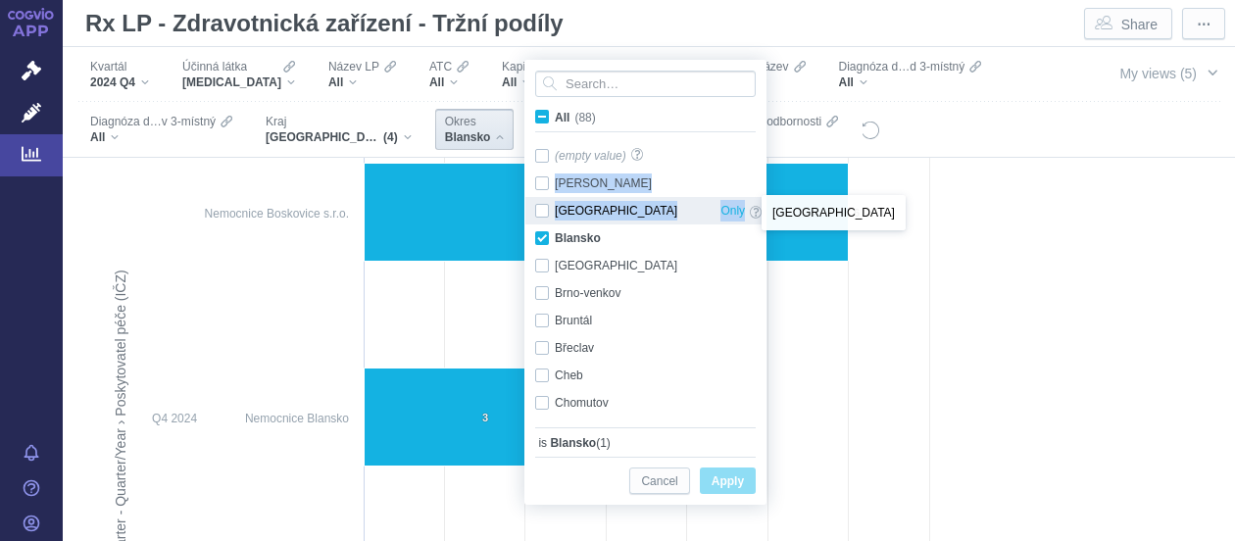
drag, startPoint x: 755, startPoint y: 156, endPoint x: 755, endPoint y: 209, distance: 52.9
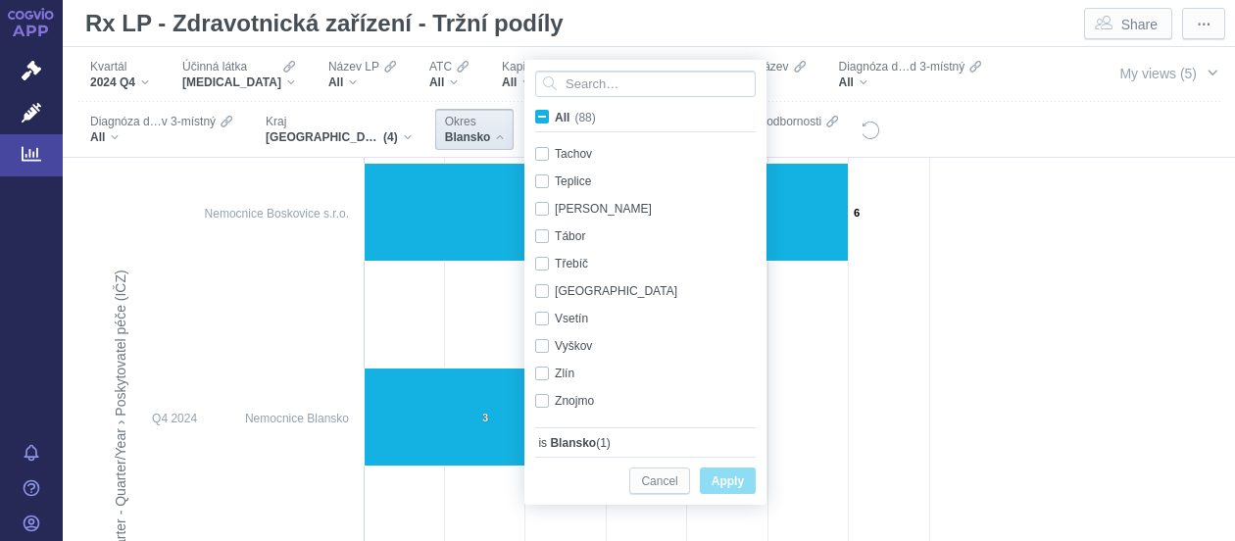
scroll to position [1962, 0]
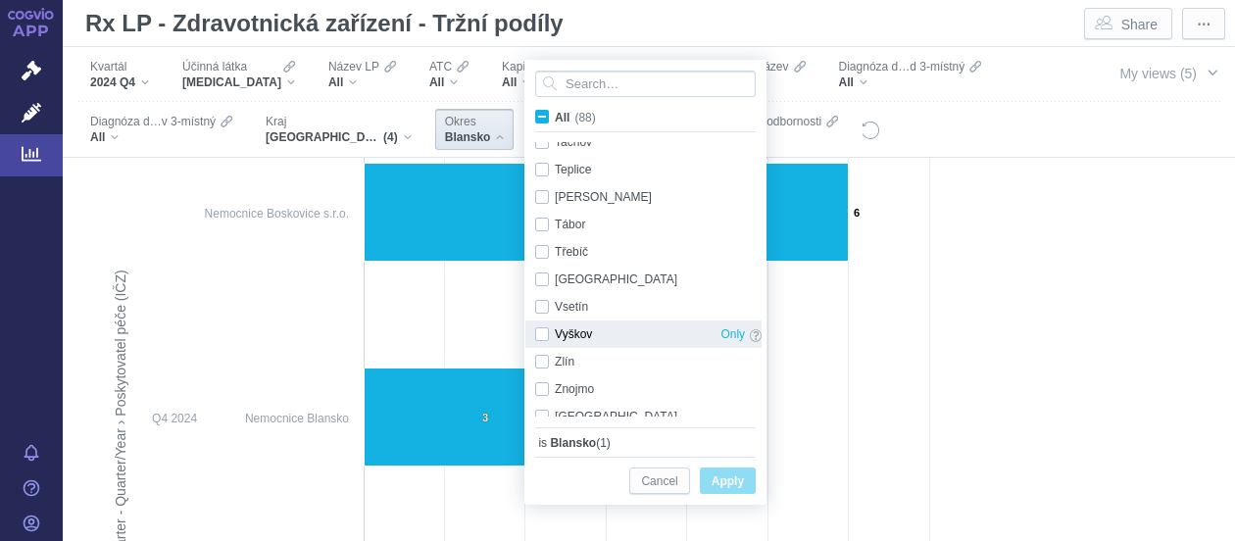
click at [546, 342] on div "Vyškov Only" at bounding box center [648, 333] width 246 height 27
checkbox input "true"
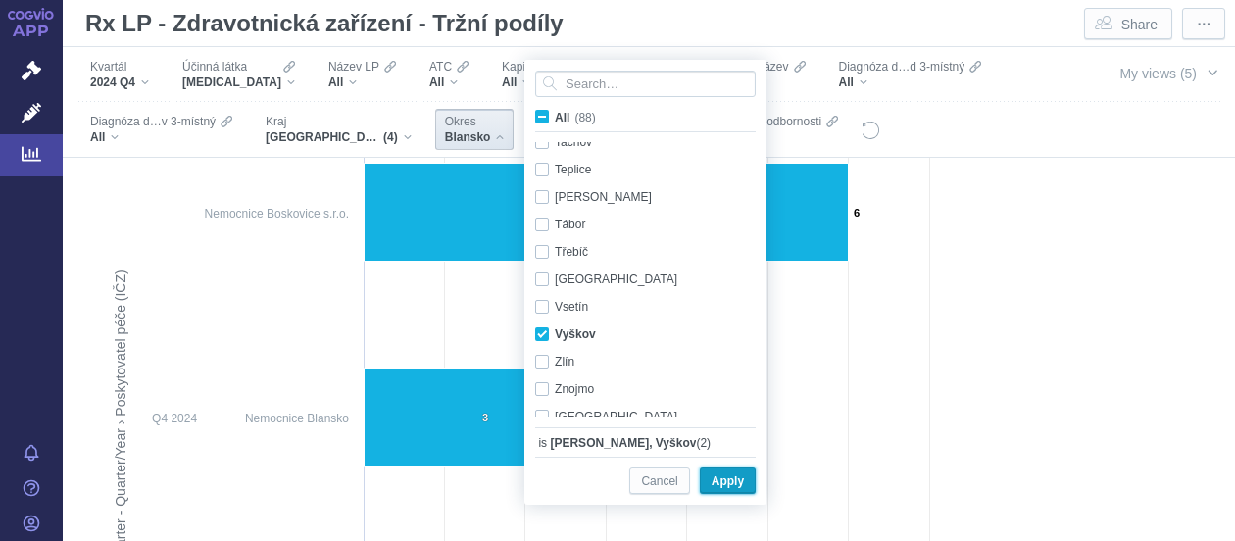
click at [719, 478] on span "Apply" at bounding box center [727, 481] width 32 height 24
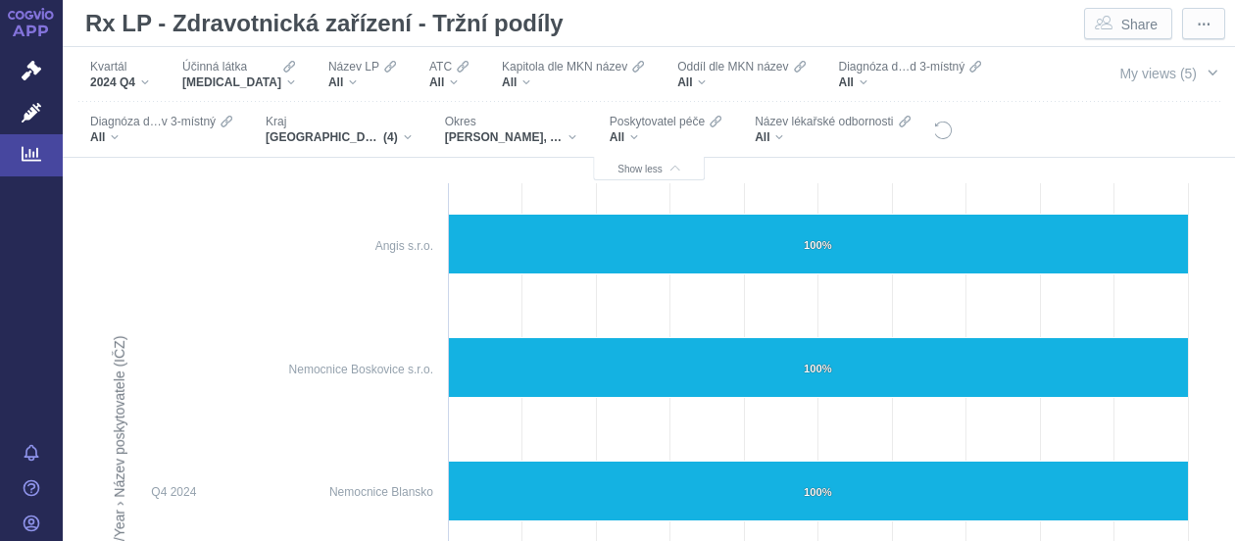
scroll to position [0, 0]
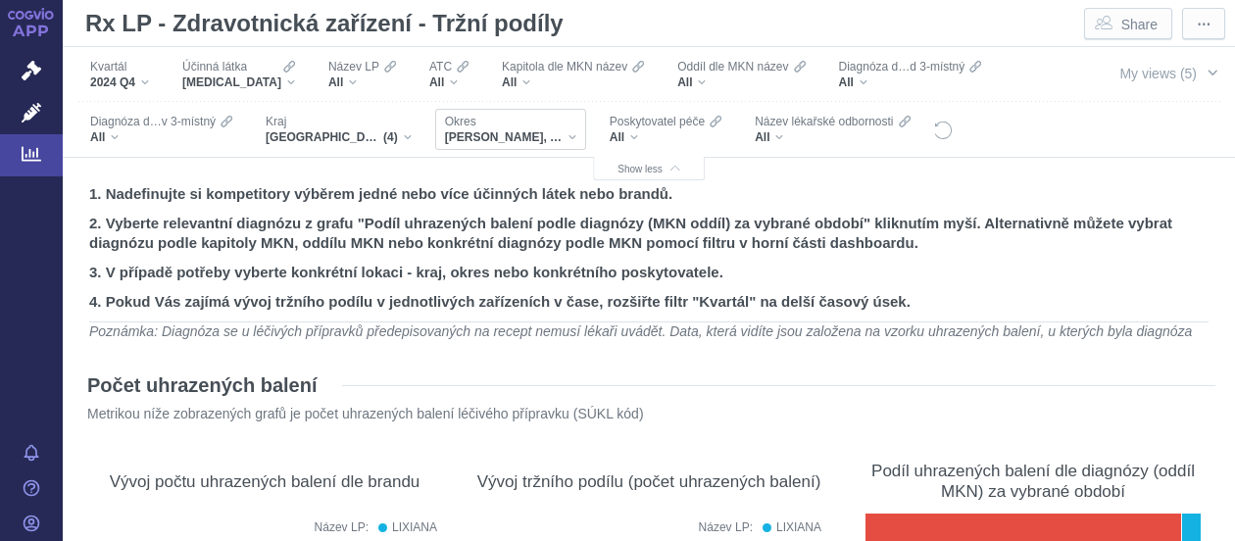
click at [544, 136] on div "Blansko, Vyškov" at bounding box center [510, 137] width 131 height 16
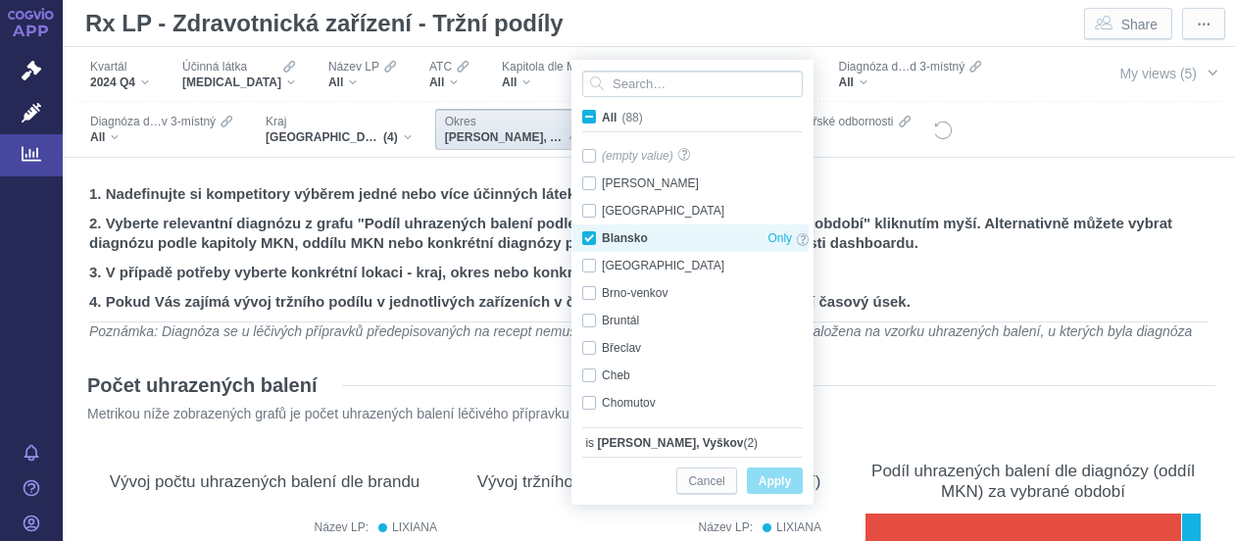
click at [585, 236] on div "Blansko Only" at bounding box center [695, 237] width 246 height 27
checkbox input "false"
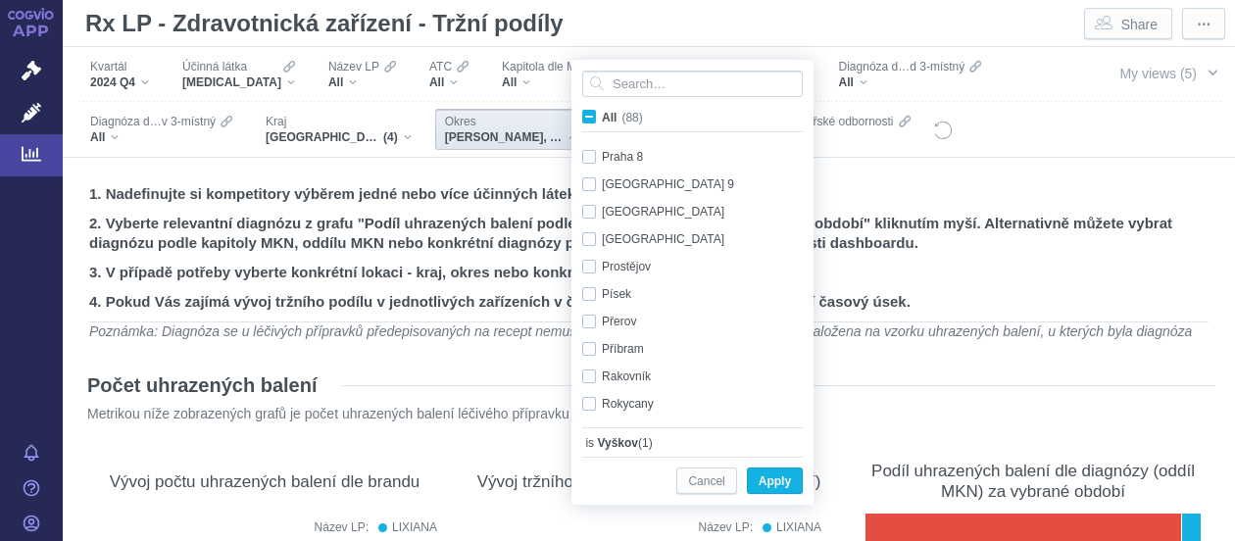
scroll to position [1541, 0]
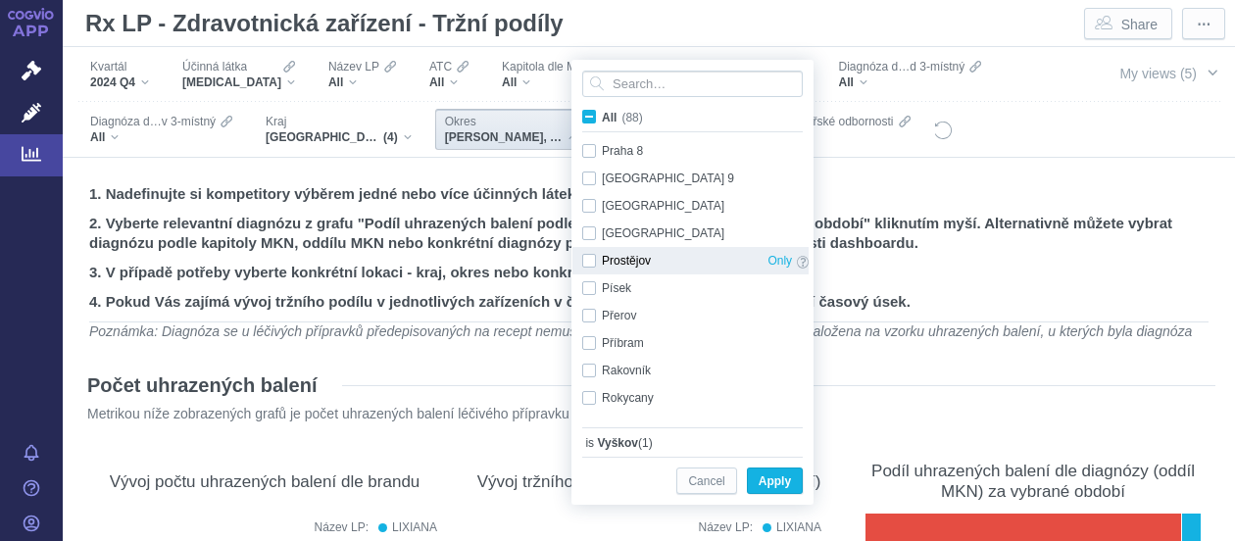
click at [591, 266] on div "Prostějov Only" at bounding box center [695, 260] width 246 height 27
checkbox input "true"
click at [770, 263] on span "Only" at bounding box center [779, 261] width 24 height 22
click at [783, 260] on span "Only" at bounding box center [779, 261] width 24 height 22
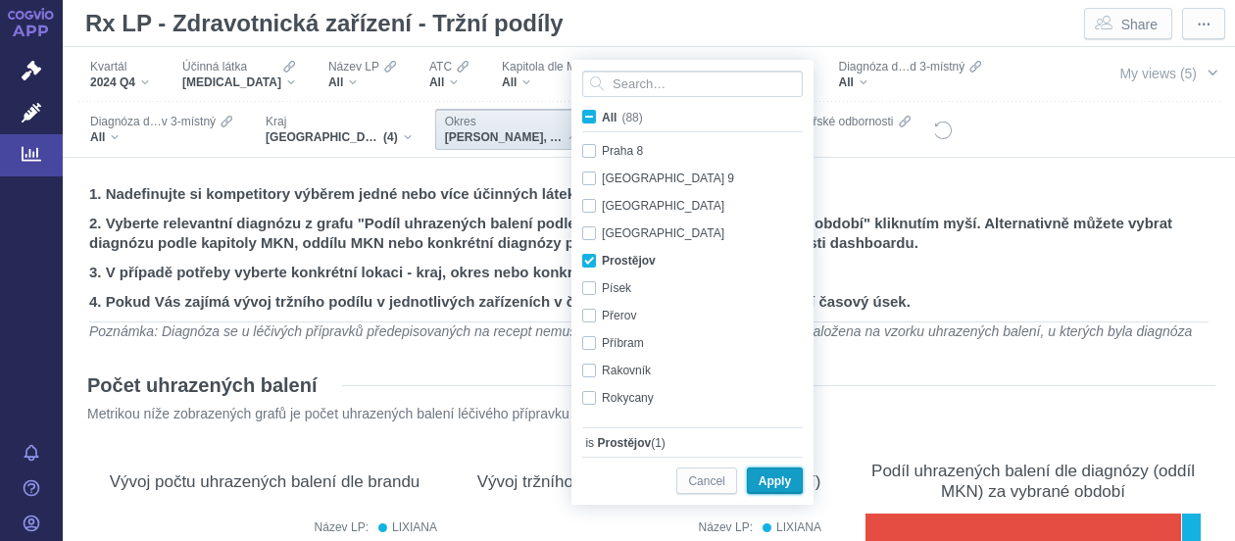
click at [784, 472] on span "Apply" at bounding box center [774, 481] width 32 height 24
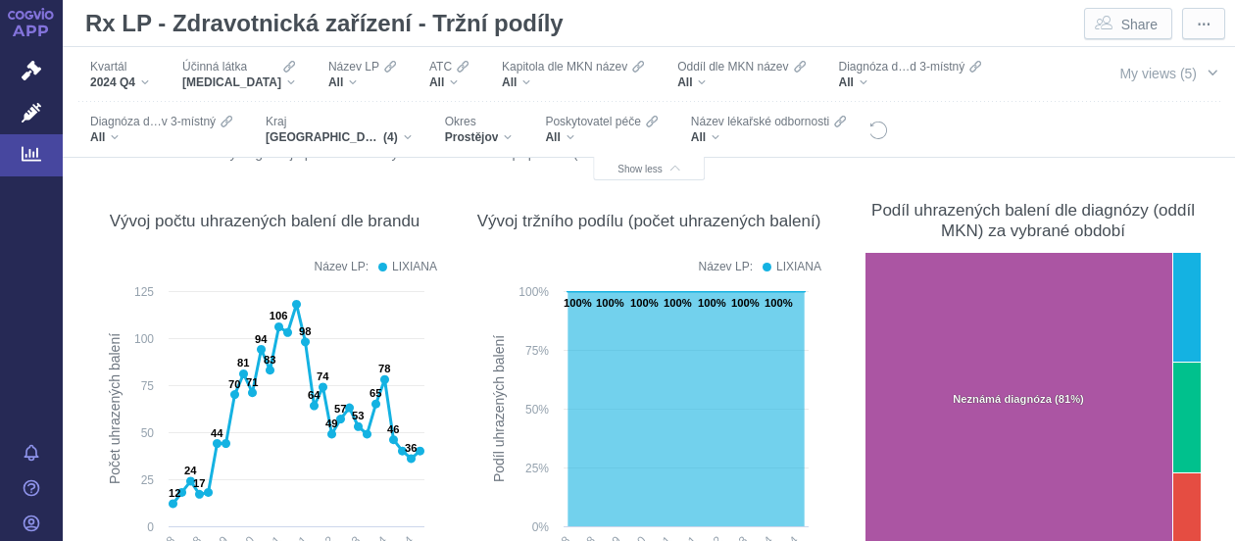
scroll to position [0, 0]
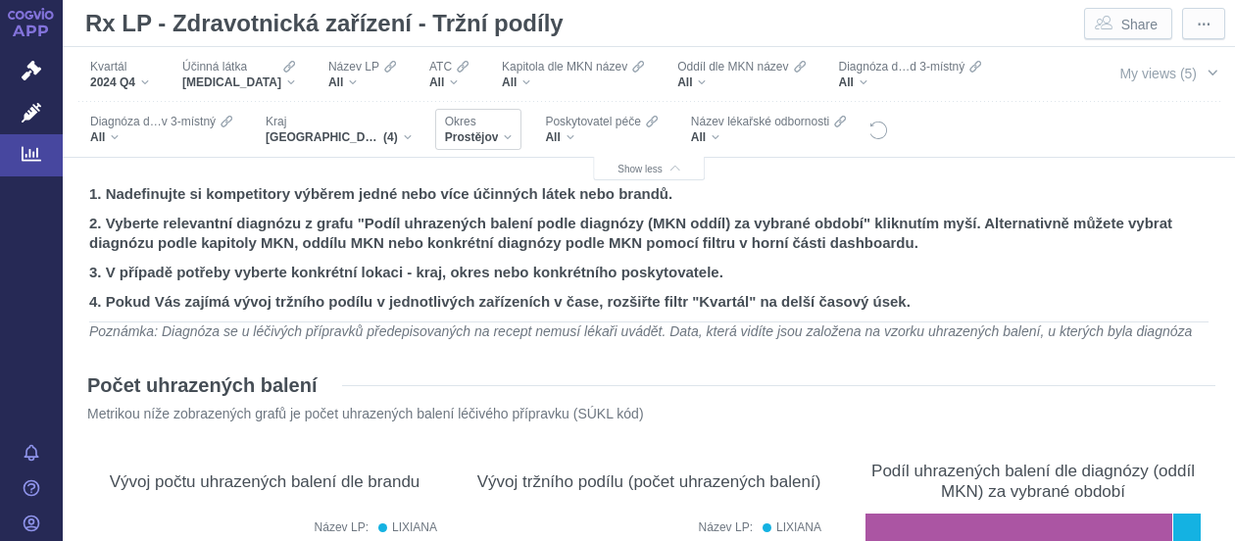
click at [513, 137] on div "Okres Prostějov" at bounding box center [478, 129] width 87 height 41
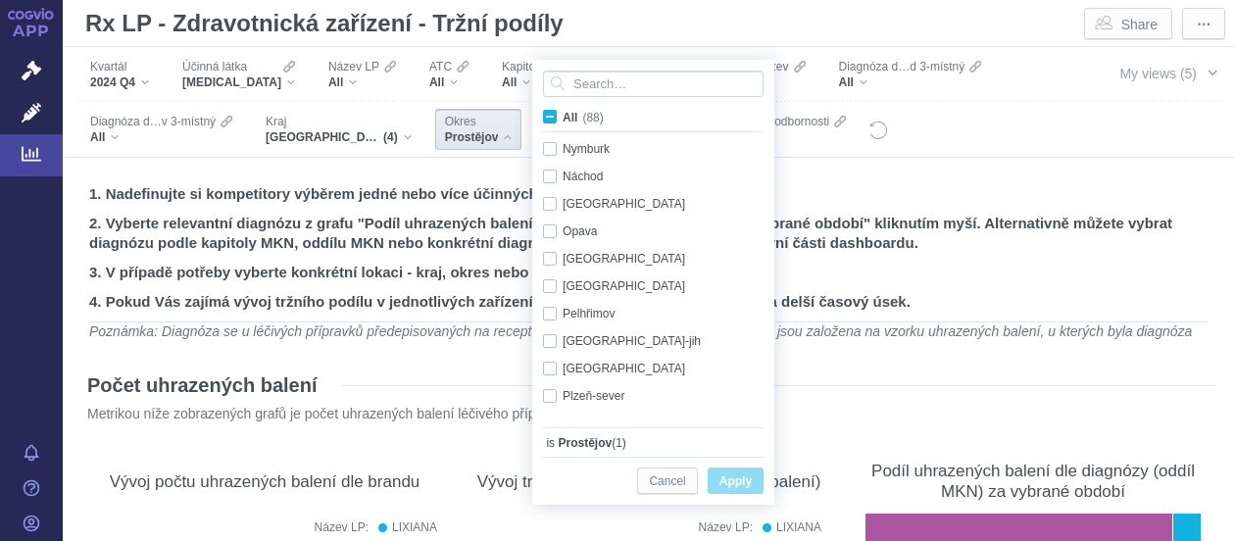
scroll to position [984, 0]
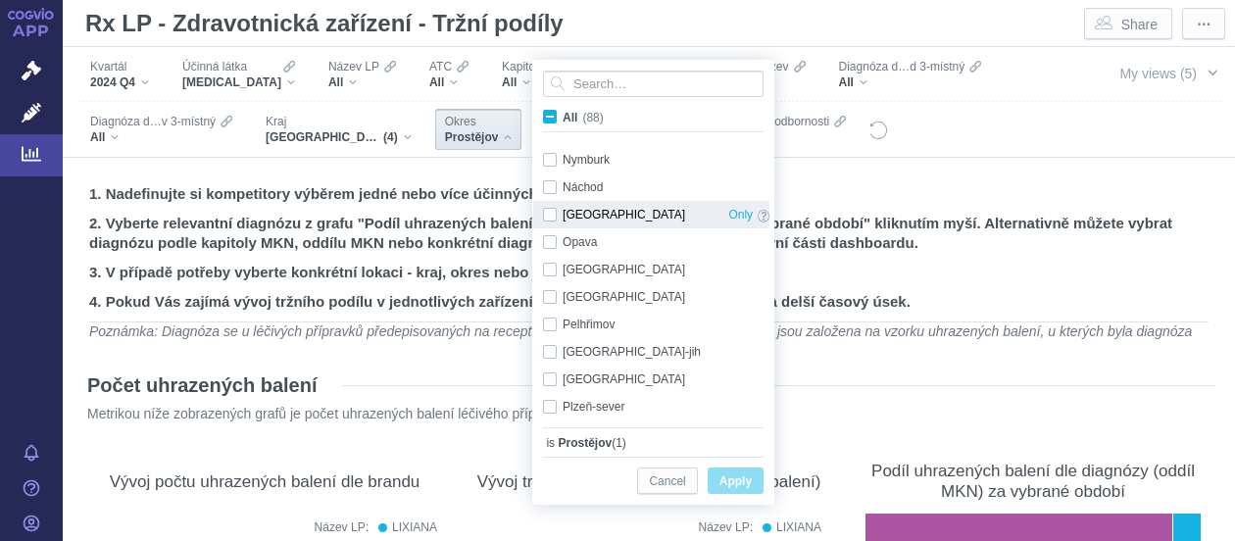
click at [552, 220] on div "Olomouc Only" at bounding box center [656, 214] width 246 height 27
checkbox input "true"
click at [728, 215] on span "Only" at bounding box center [740, 215] width 24 height 22
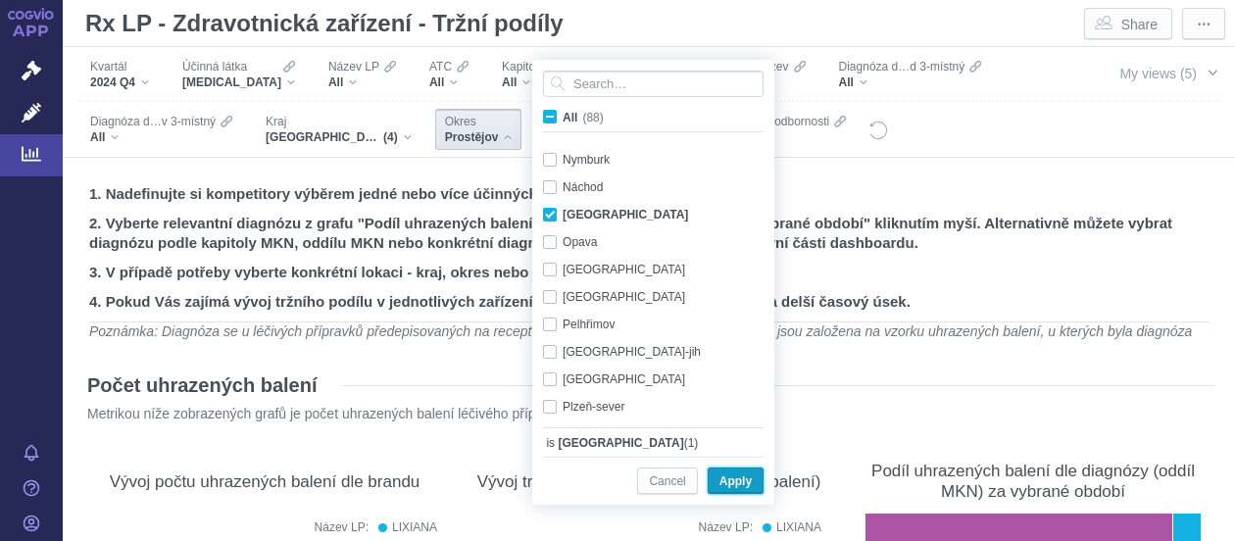
click at [742, 479] on span "Apply" at bounding box center [735, 481] width 32 height 24
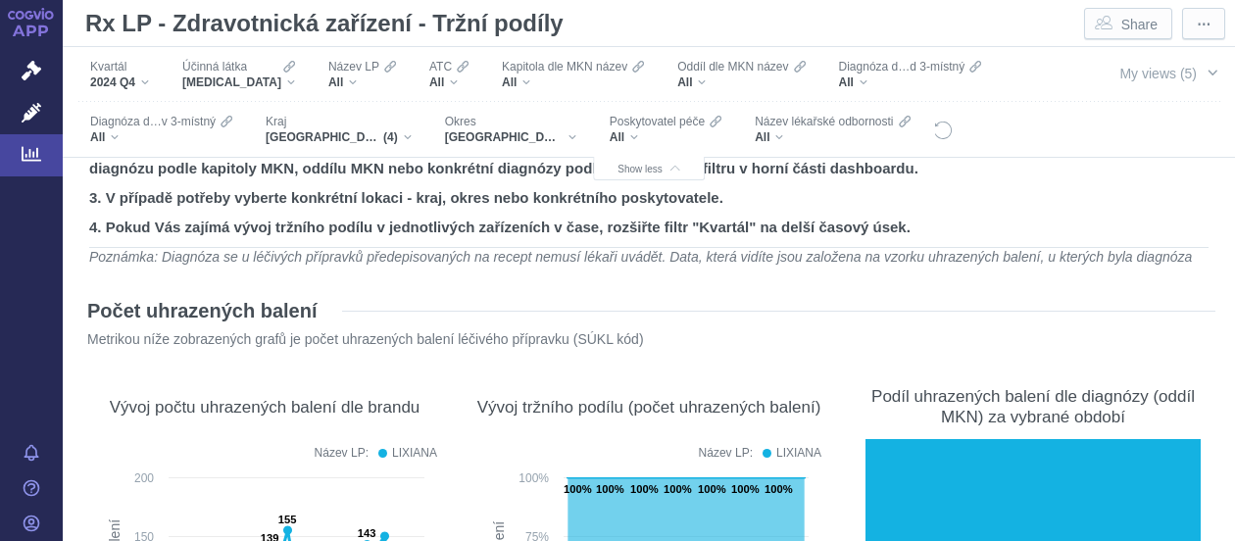
scroll to position [0, 0]
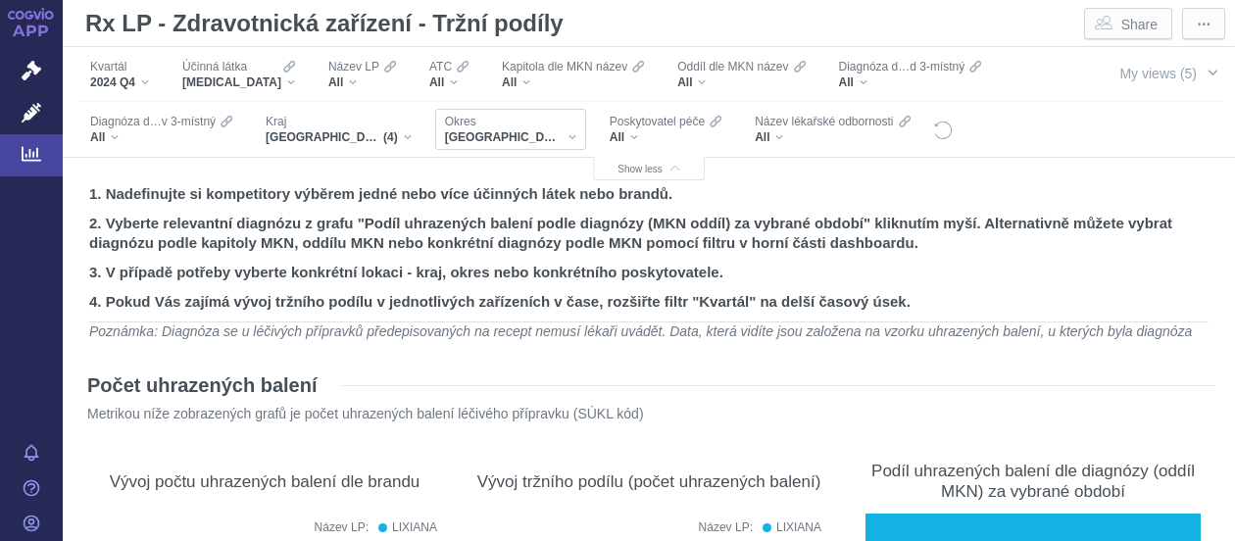
click at [508, 133] on div "Olomouc" at bounding box center [510, 137] width 131 height 16
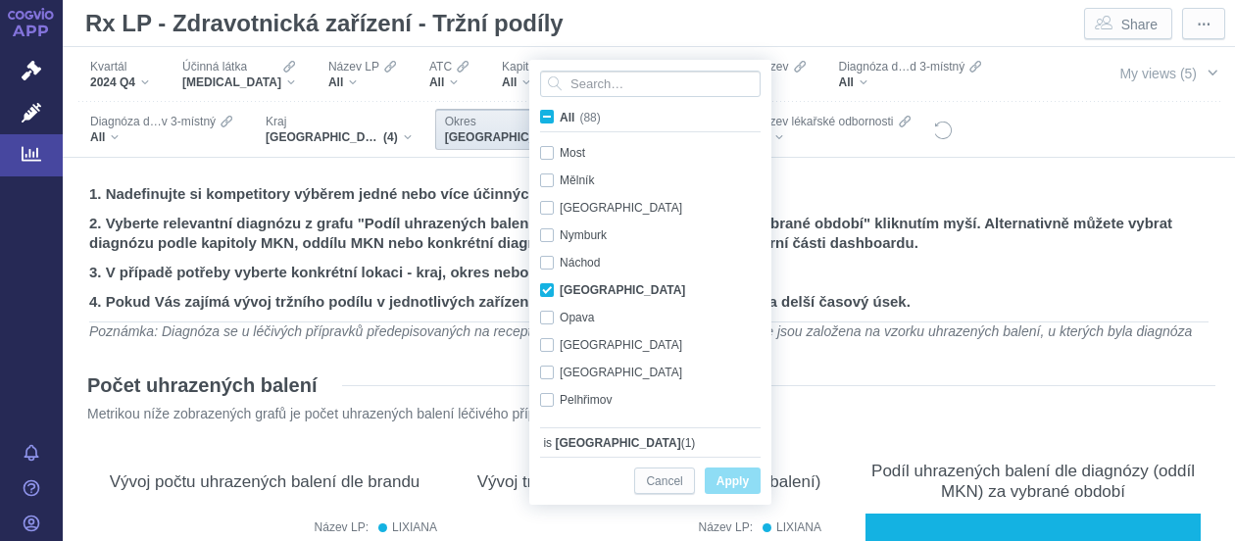
scroll to position [919, 0]
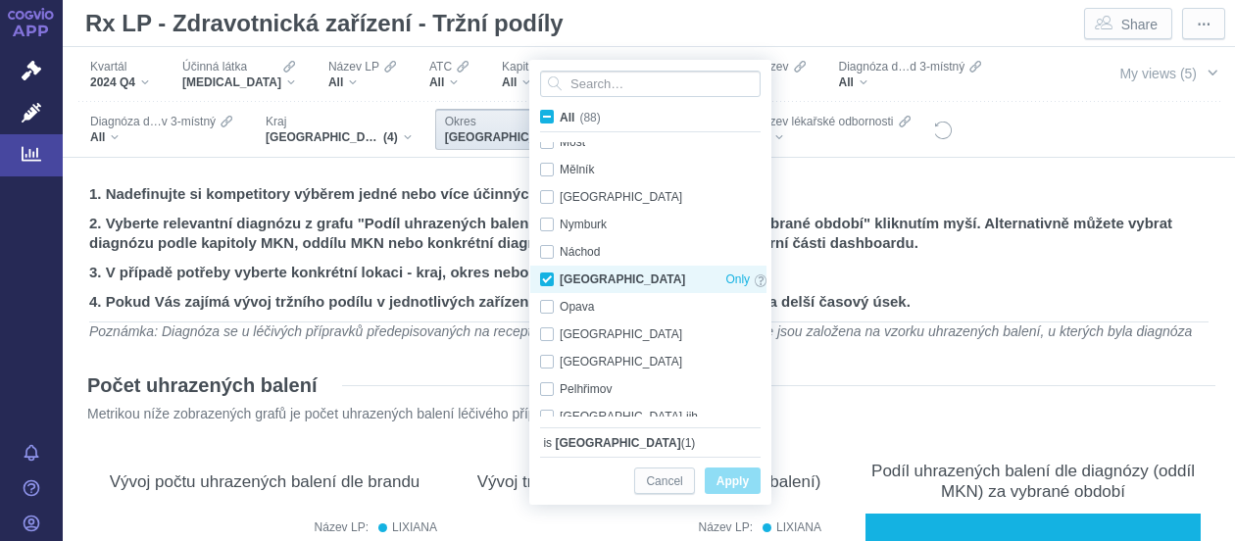
click at [546, 280] on div "Olomouc Only" at bounding box center [653, 279] width 246 height 27
checkbox input "false"
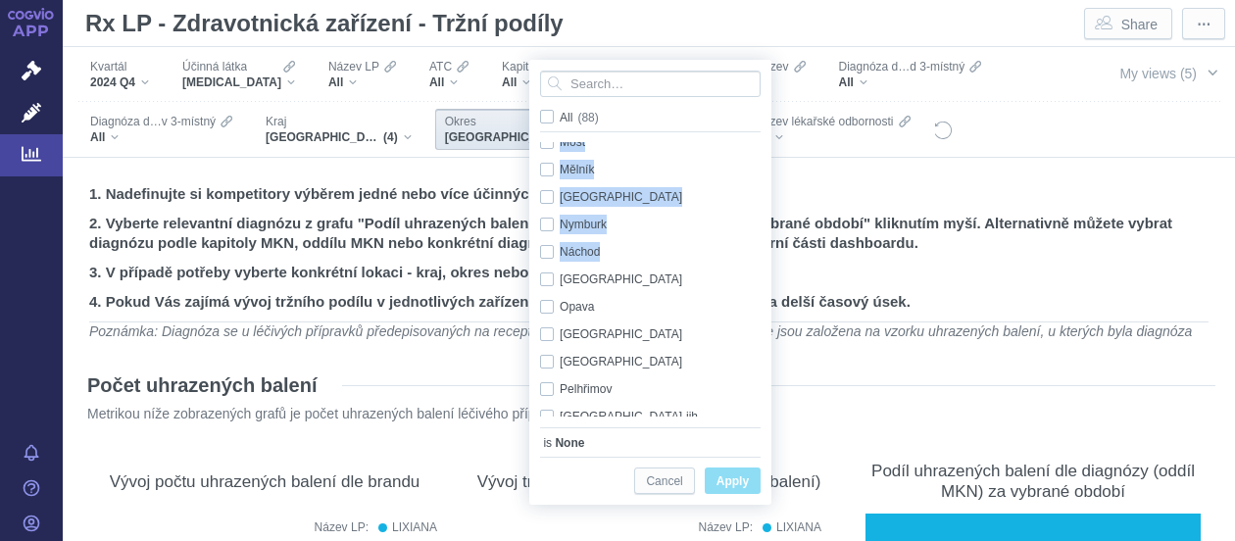
drag, startPoint x: 758, startPoint y: 263, endPoint x: 760, endPoint y: 297, distance: 34.4
click at [760, 297] on div "Kutná Hora Only Liberec Only Litoměřice Only Louny Only Mladá Boleslav Only Mos…" at bounding box center [648, 279] width 236 height 274
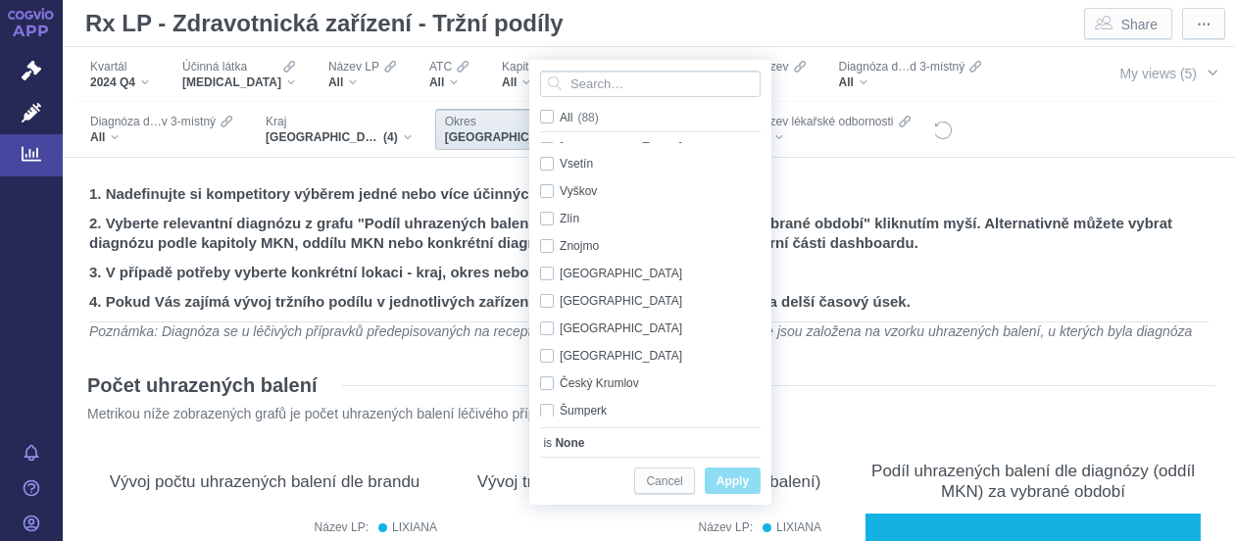
scroll to position [2140, 0]
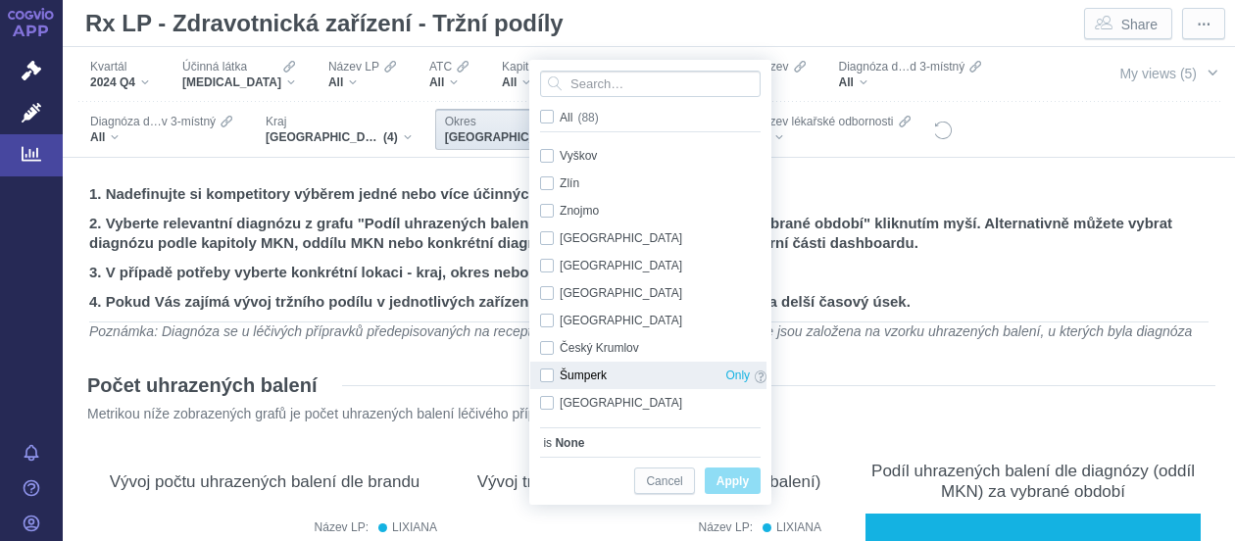
click at [547, 374] on div "Šumperk Only" at bounding box center [653, 375] width 246 height 27
checkbox input "true"
click at [727, 376] on span "Only" at bounding box center [737, 376] width 24 height 22
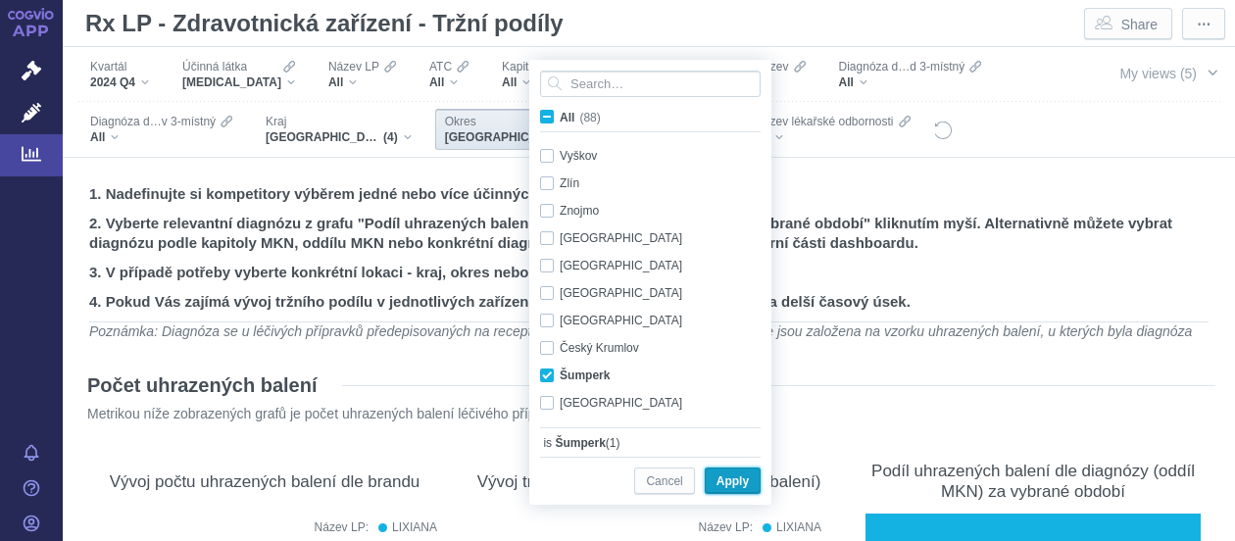
click at [736, 479] on span "Apply" at bounding box center [732, 481] width 32 height 24
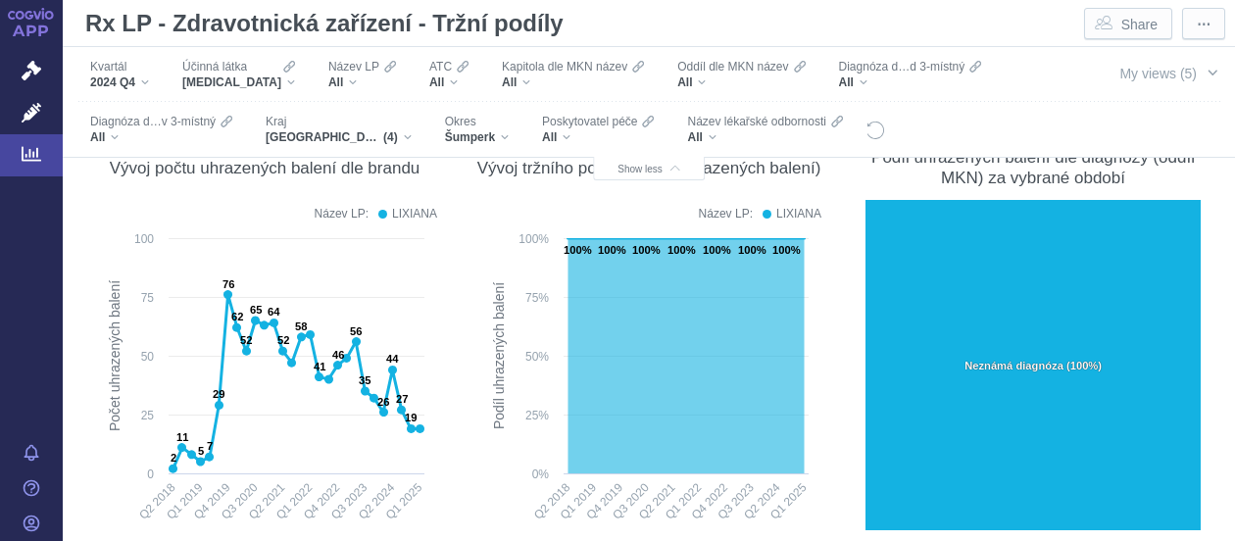
scroll to position [209, 0]
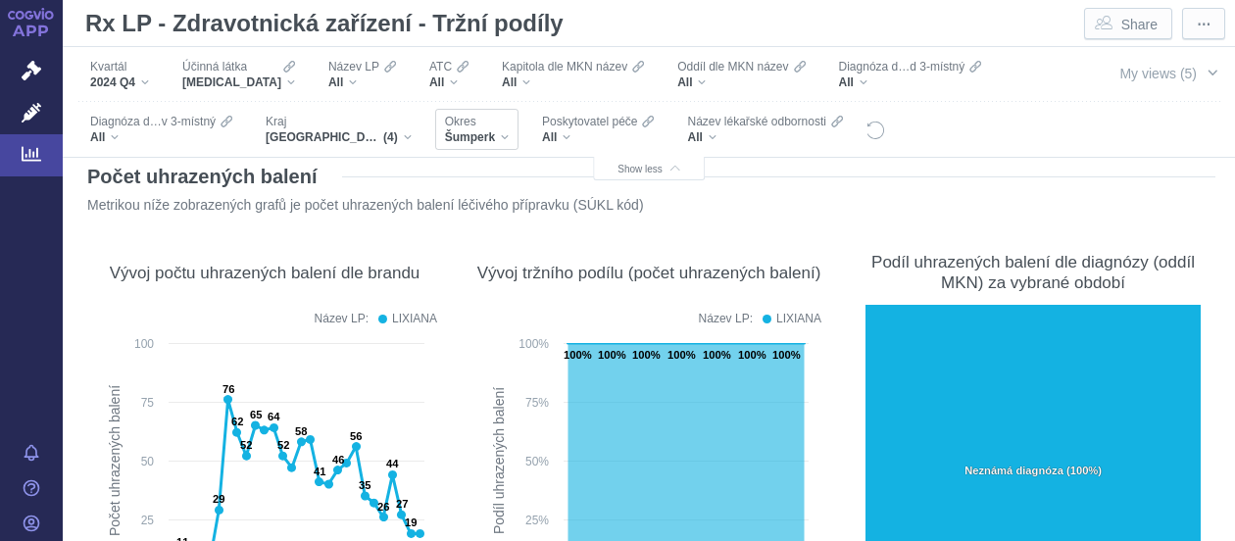
click at [502, 135] on div "Šumperk" at bounding box center [477, 137] width 64 height 16
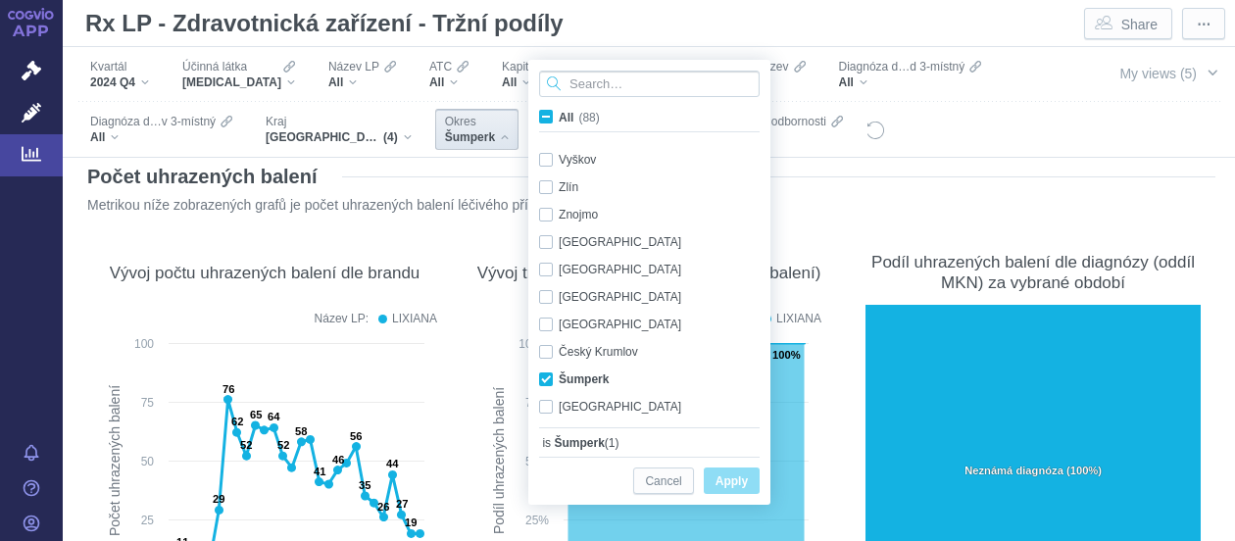
scroll to position [2140, 0]
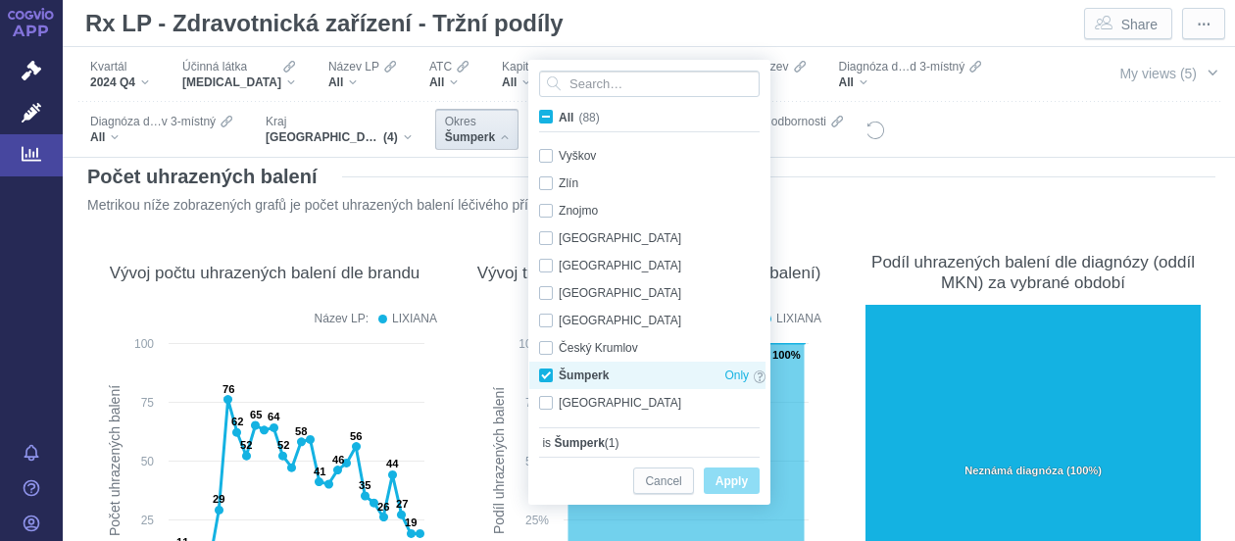
click at [545, 376] on div "Šumperk Only" at bounding box center [652, 375] width 246 height 27
checkbox input "false"
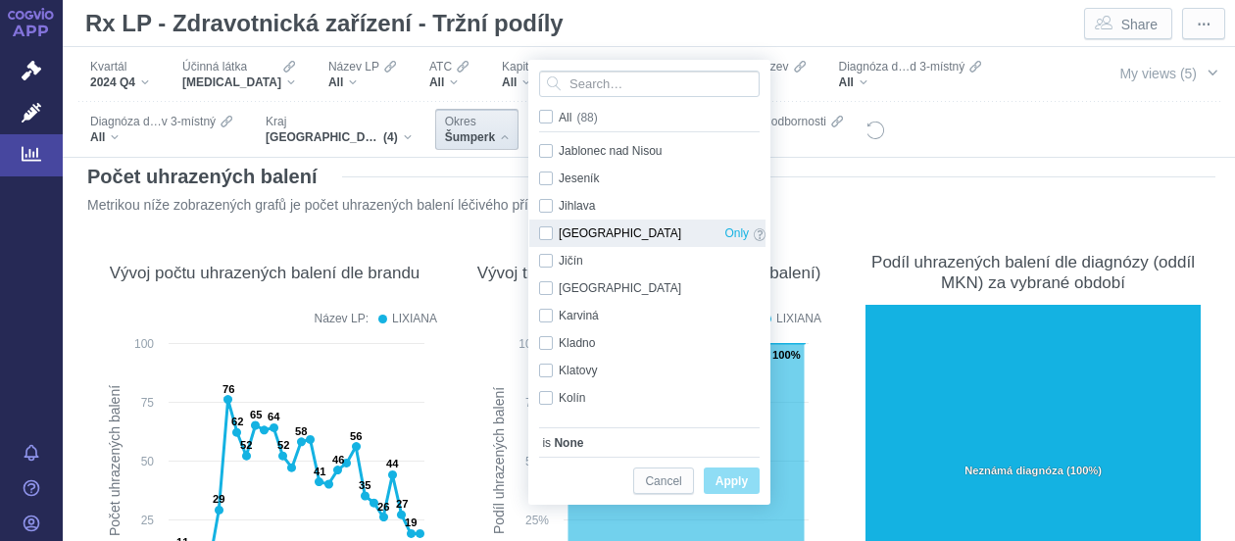
scroll to position [494, 0]
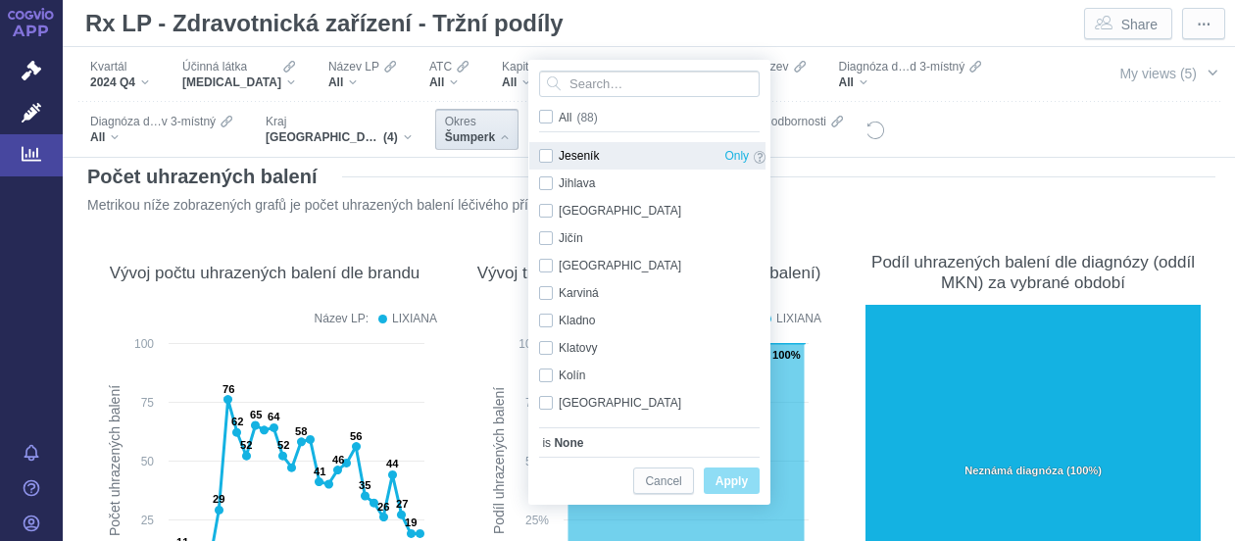
click at [547, 160] on div "Jeseník Only" at bounding box center [652, 155] width 246 height 27
checkbox input "true"
click at [724, 154] on span "Only" at bounding box center [736, 156] width 24 height 22
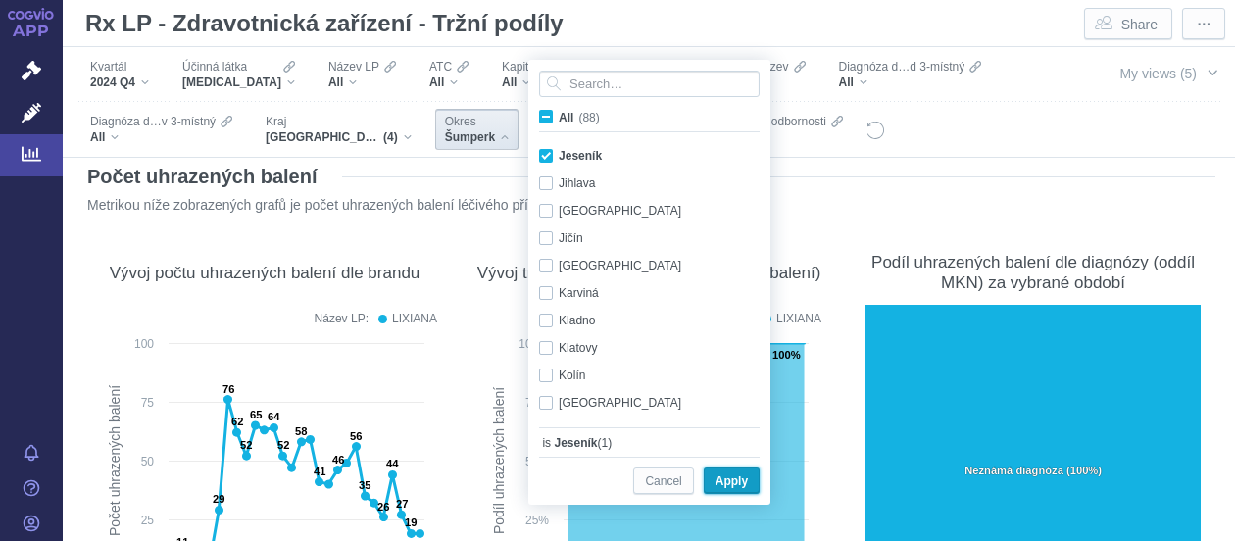
click at [735, 473] on span "Apply" at bounding box center [731, 481] width 32 height 24
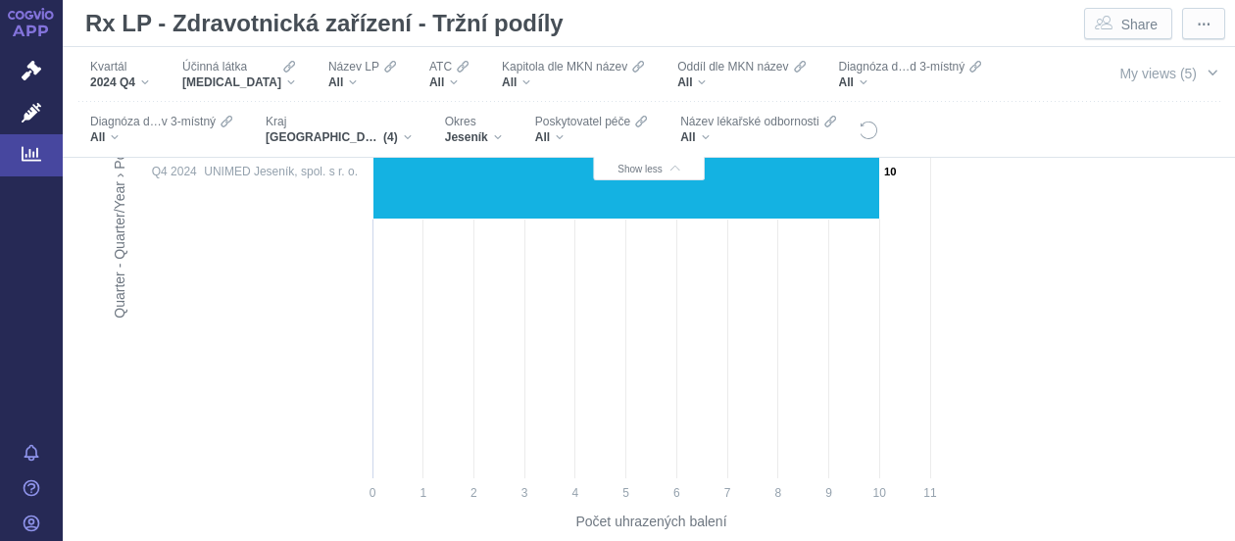
scroll to position [1031, 0]
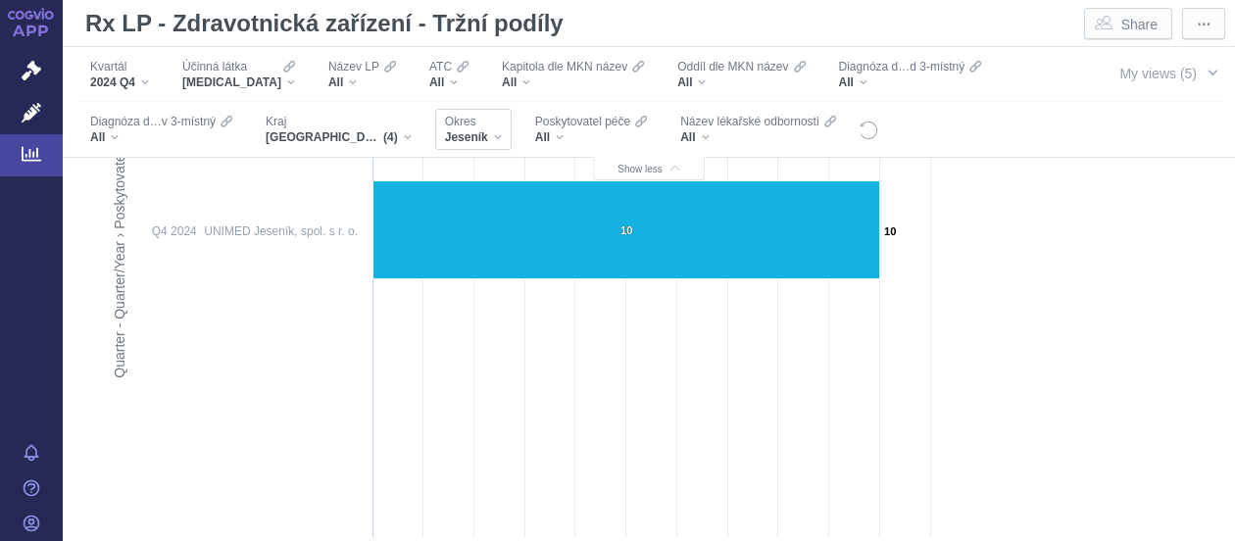
click at [498, 134] on div "Jeseník" at bounding box center [473, 137] width 57 height 16
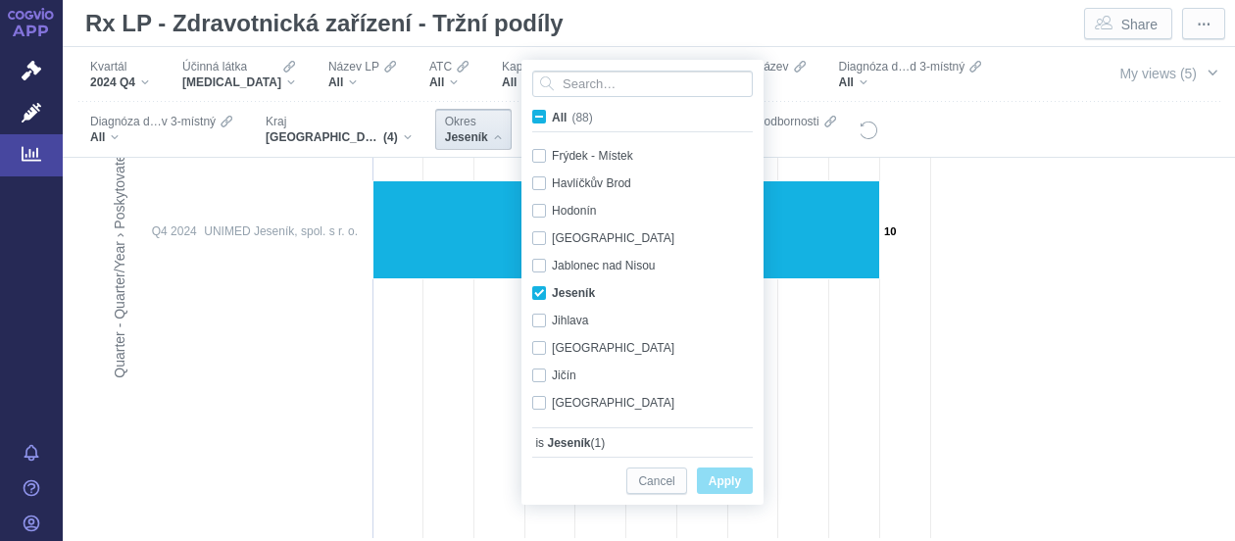
scroll to position [370, 0]
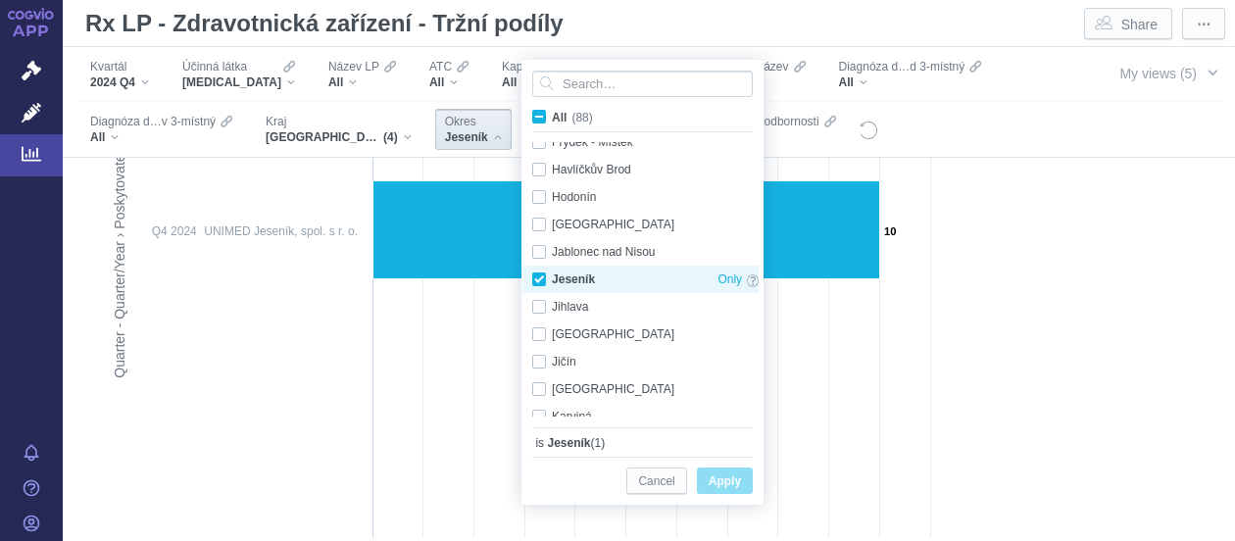
click at [545, 277] on div "Jeseník Only" at bounding box center [645, 279] width 246 height 27
checkbox input "false"
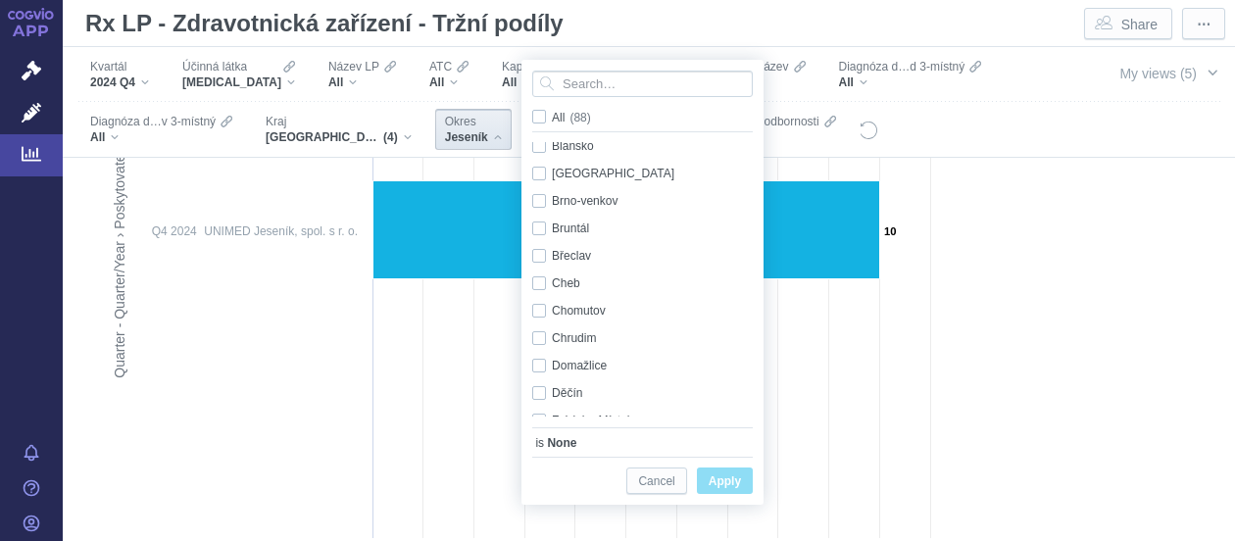
scroll to position [0, 0]
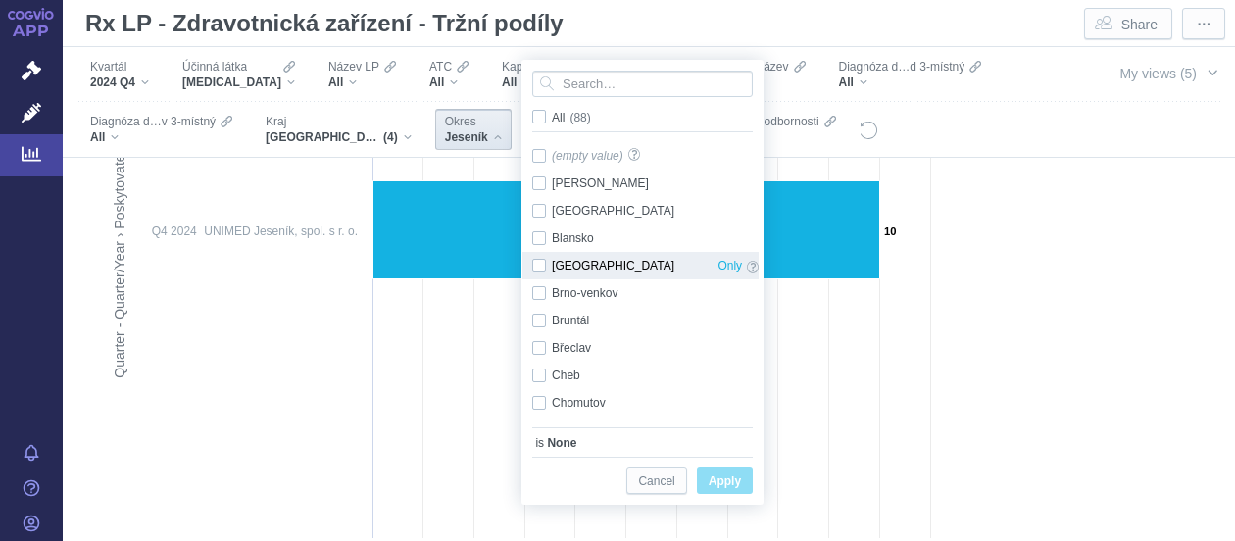
click at [535, 266] on div "Brno-město Only" at bounding box center [645, 265] width 246 height 27
checkbox input "true"
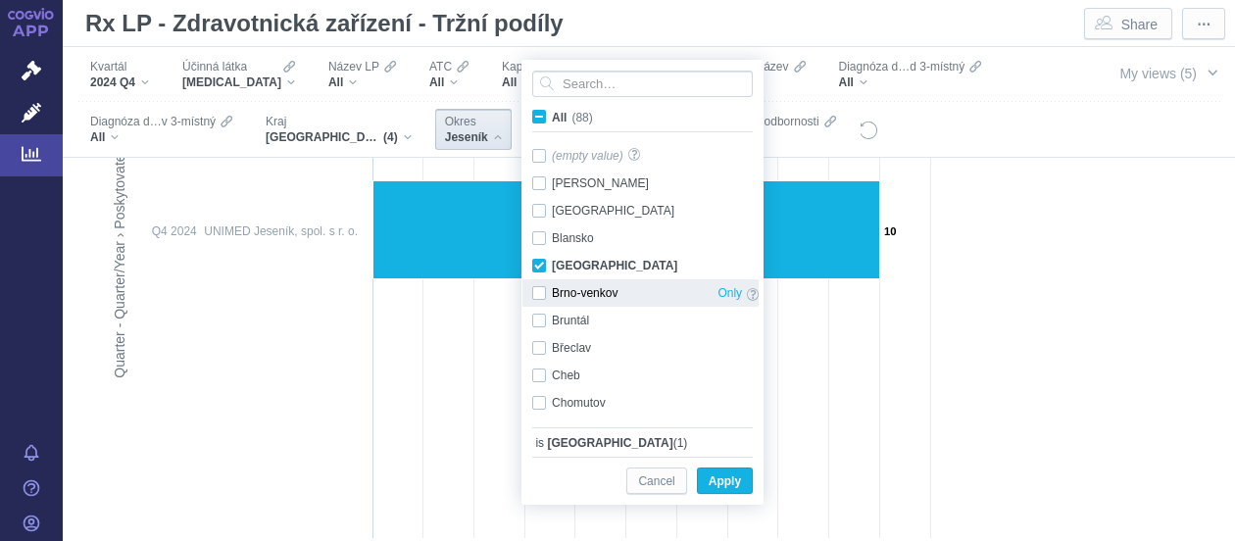
click at [544, 291] on div "Brno-venkov Only" at bounding box center [645, 292] width 246 height 27
click at [537, 292] on div "Brno-venkov Only" at bounding box center [645, 292] width 246 height 27
checkbox input "false"
click at [735, 475] on span "Apply" at bounding box center [724, 481] width 32 height 24
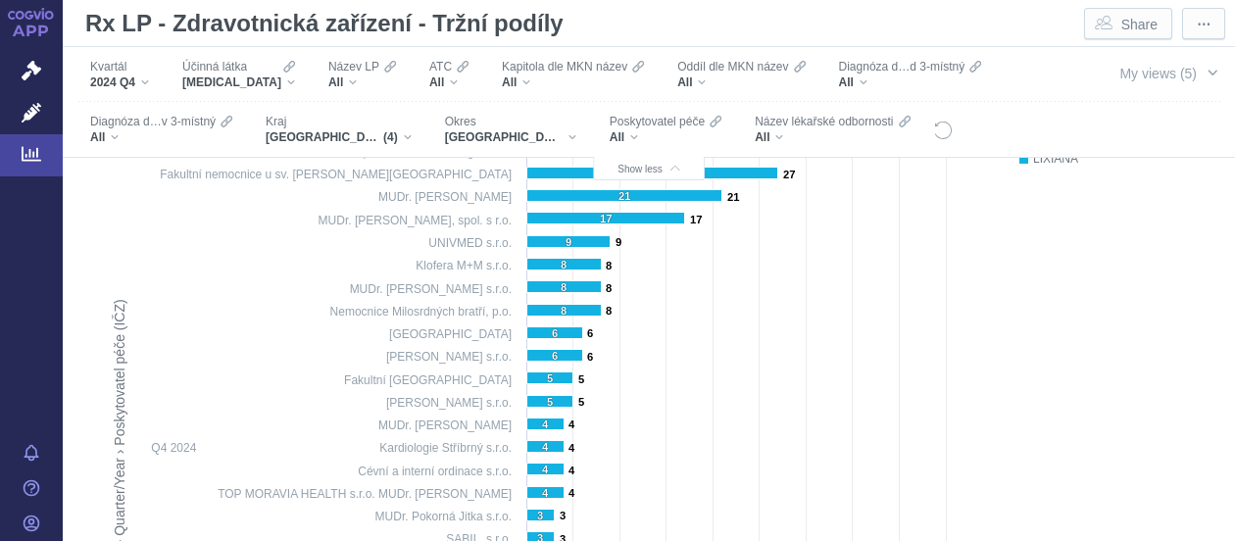
scroll to position [724, 0]
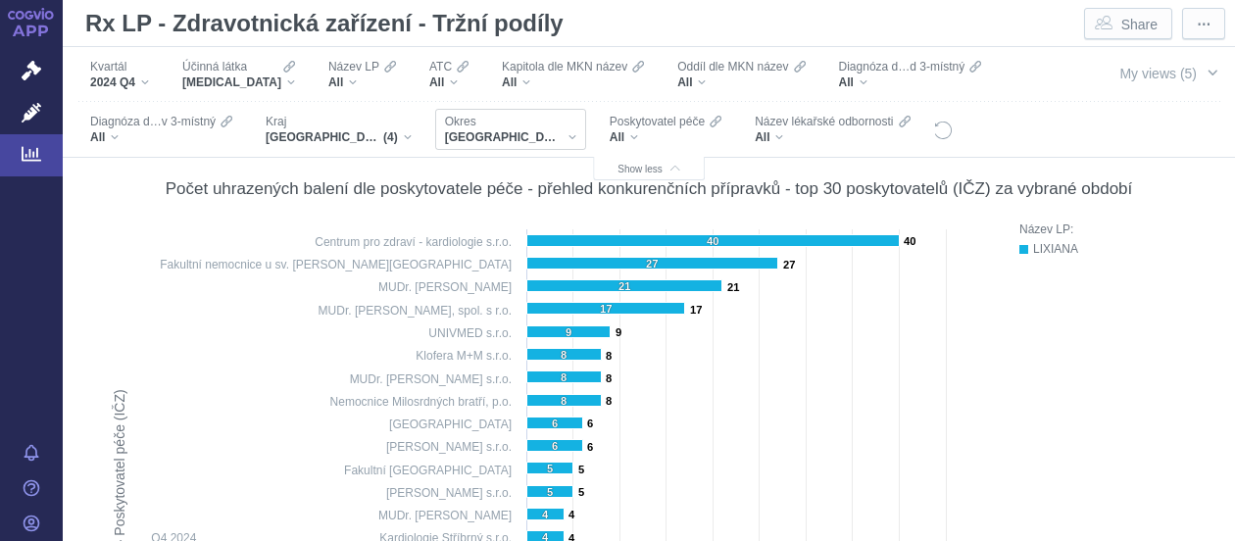
click at [521, 137] on div "Brno-město" at bounding box center [510, 137] width 131 height 16
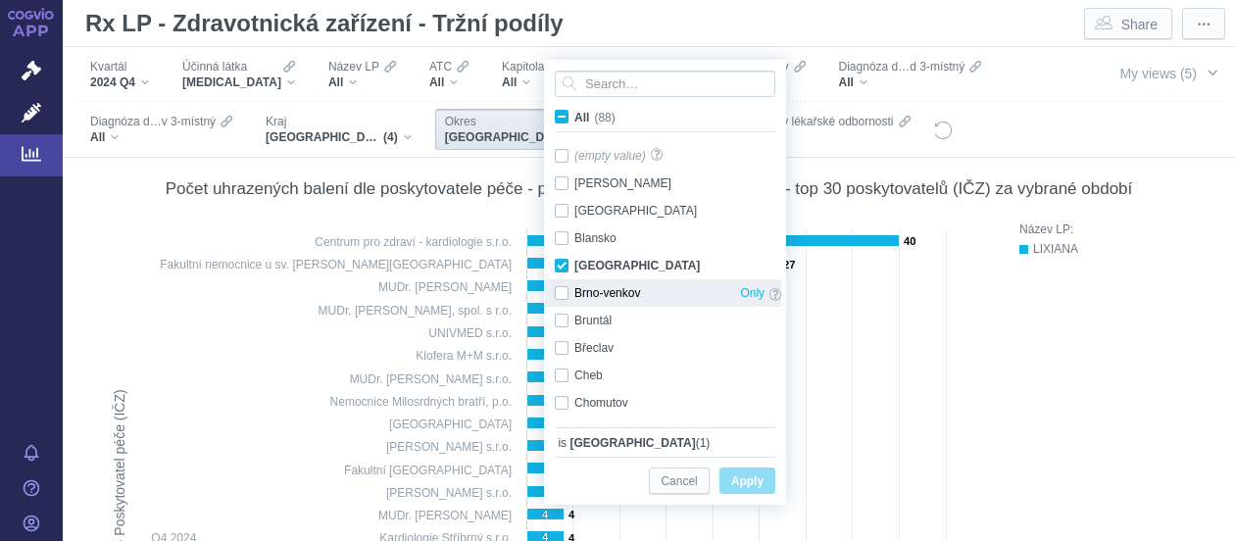
click at [561, 286] on div "Brno-venkov Only" at bounding box center [668, 292] width 246 height 27
checkbox input "true"
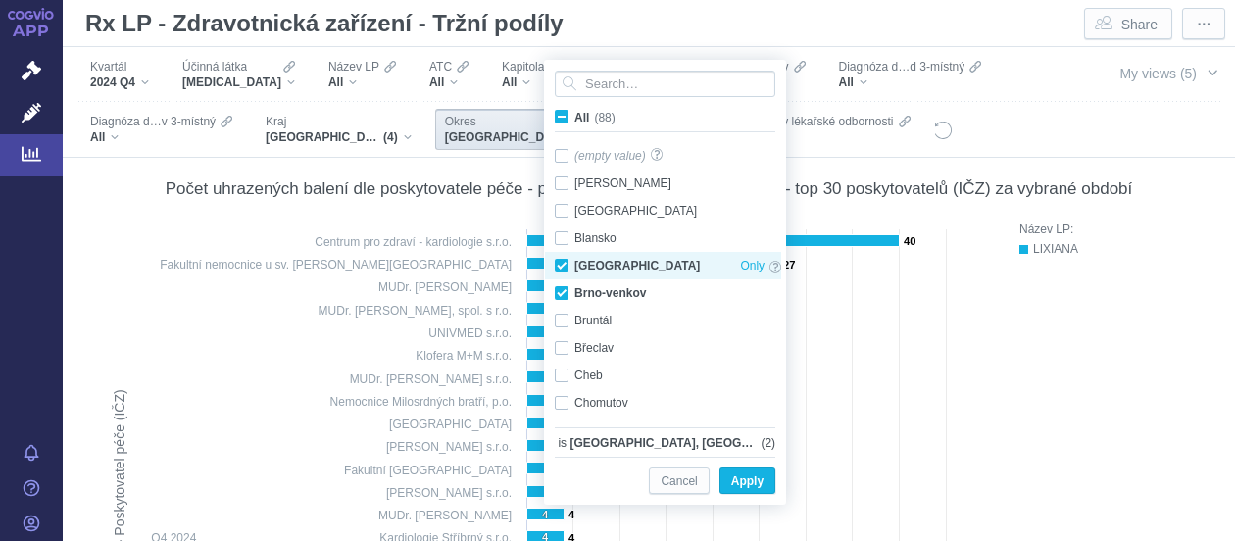
click at [562, 269] on div "Brno-město Only" at bounding box center [668, 265] width 246 height 27
checkbox input "false"
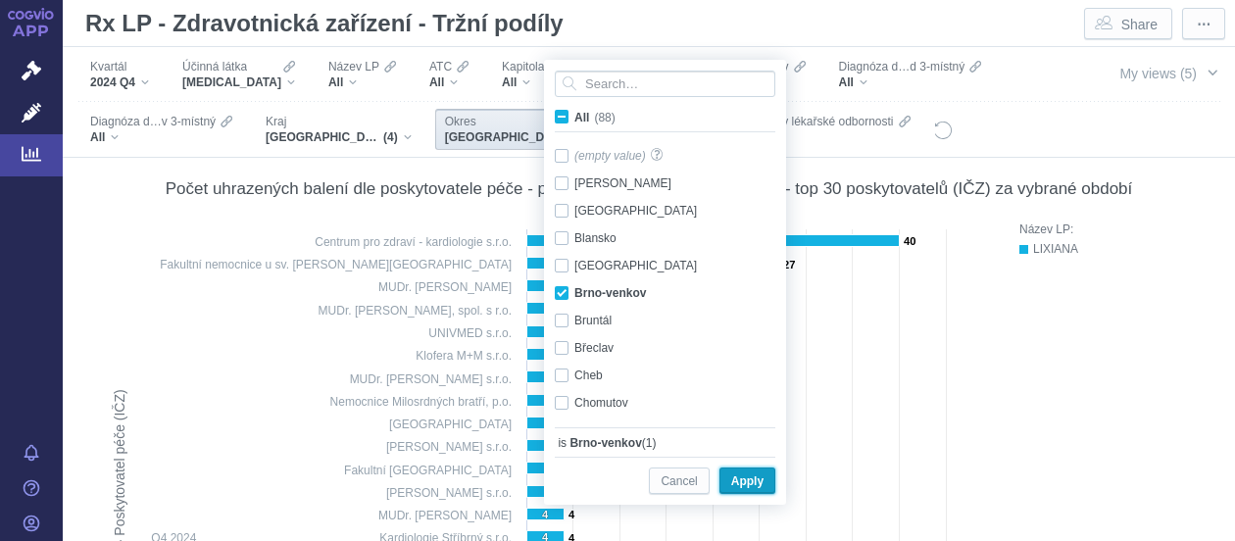
click at [744, 470] on span "Apply" at bounding box center [747, 481] width 32 height 24
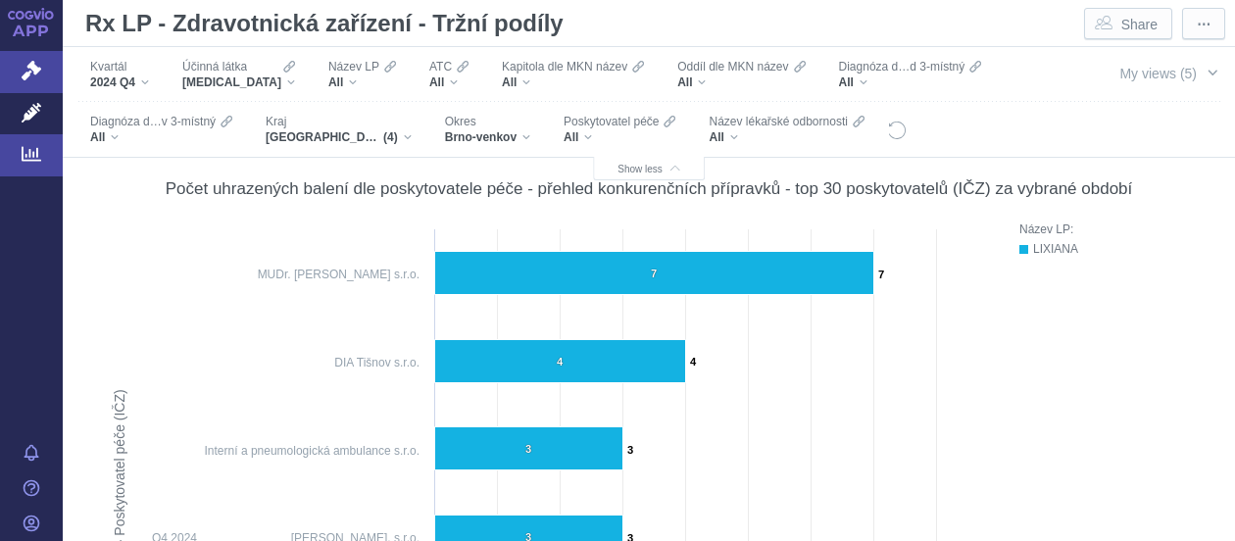
click at [35, 77] on icon at bounding box center [32, 71] width 20 height 20
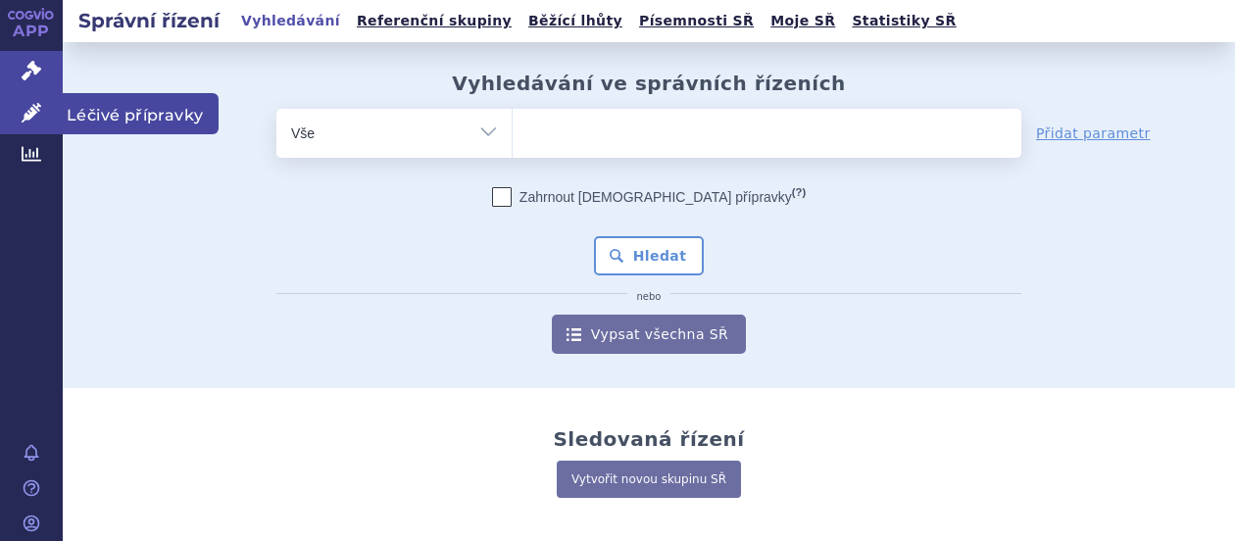
click at [30, 111] on icon at bounding box center [32, 113] width 20 height 20
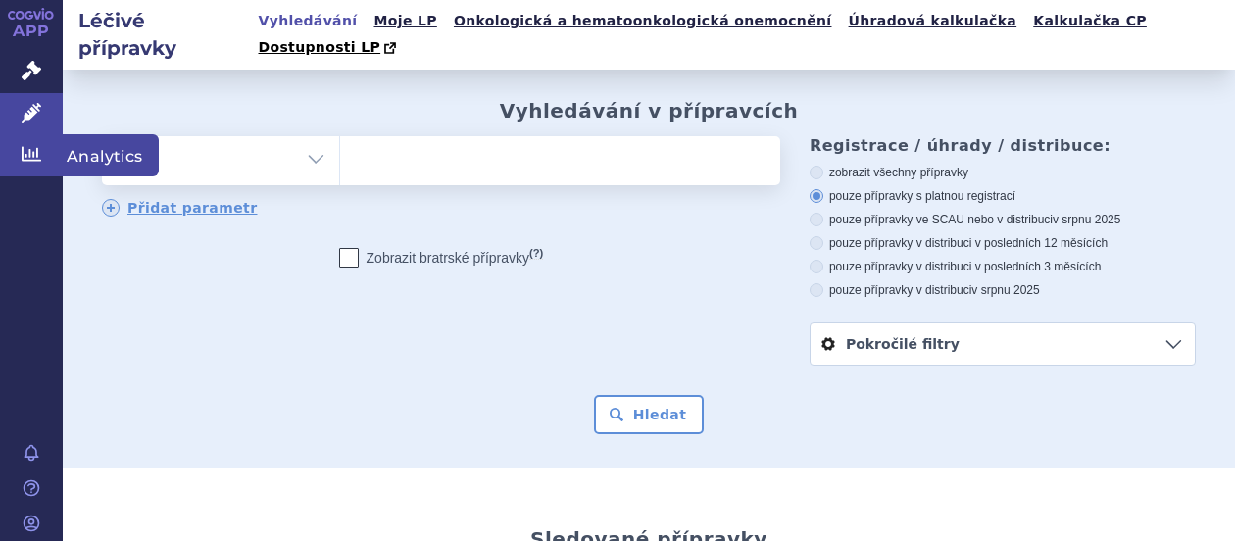
click at [33, 160] on icon at bounding box center [32, 154] width 20 height 15
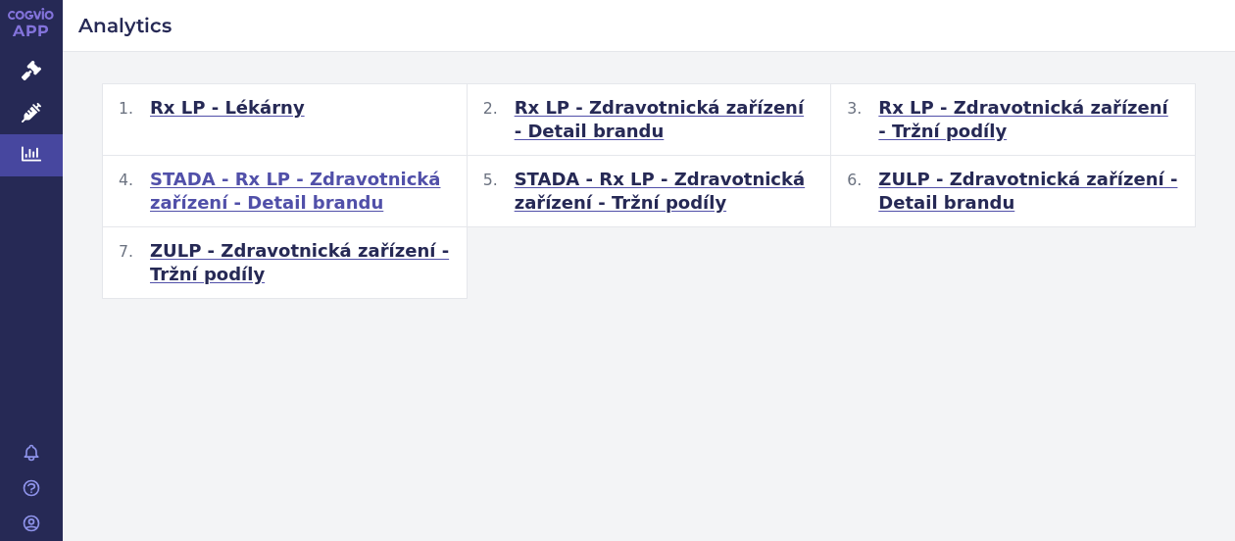
click at [368, 174] on span "STADA - Rx LP - Zdravotnická zařízení - Detail brandu" at bounding box center [300, 191] width 301 height 47
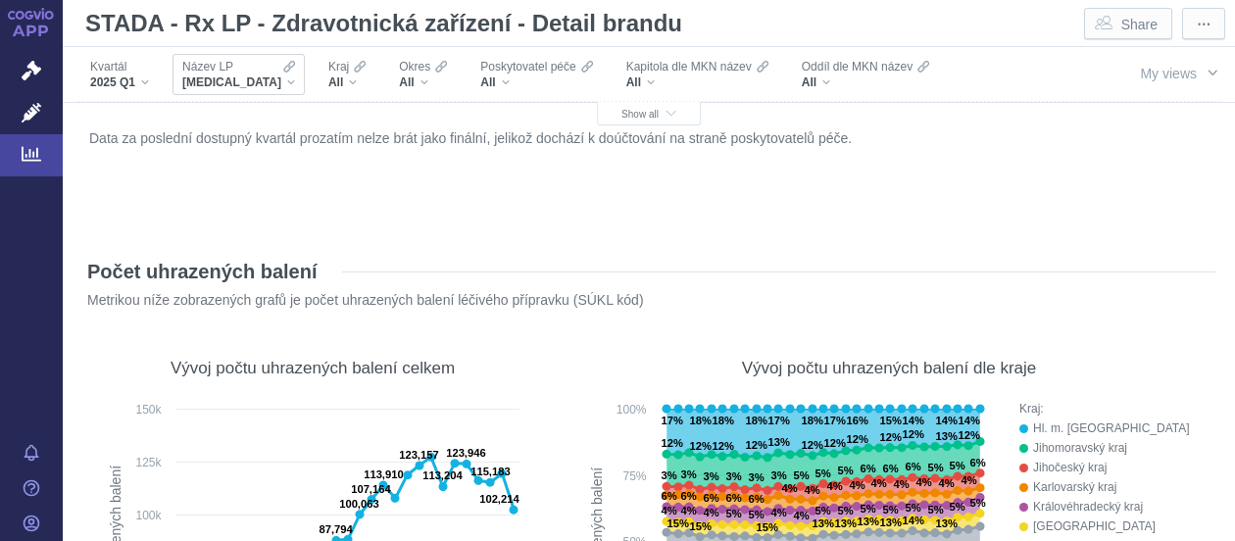
click at [249, 78] on div "[MEDICAL_DATA]" at bounding box center [238, 82] width 113 height 16
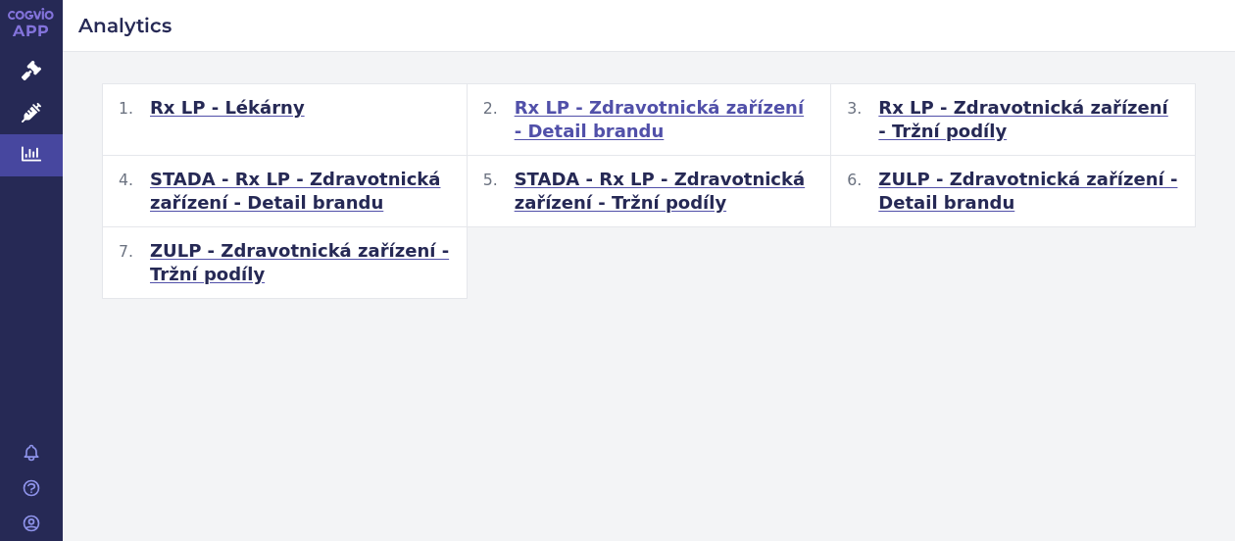
click at [696, 103] on span "Rx LP - Zdravotnická zařízení - Detail brandu" at bounding box center [664, 119] width 301 height 47
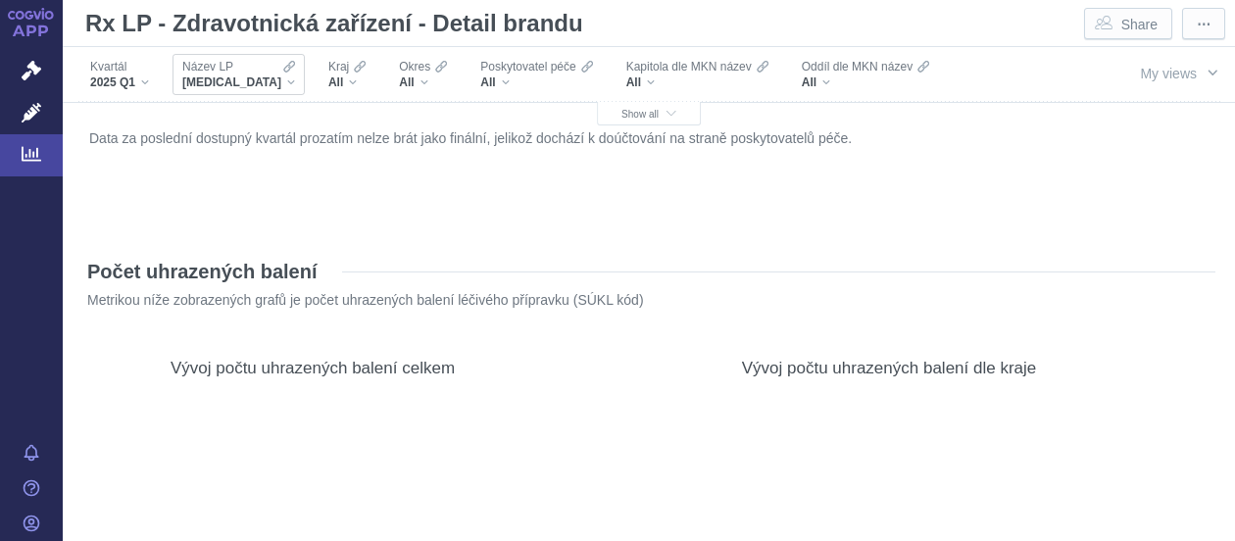
click at [249, 81] on div "[MEDICAL_DATA]" at bounding box center [238, 82] width 113 height 16
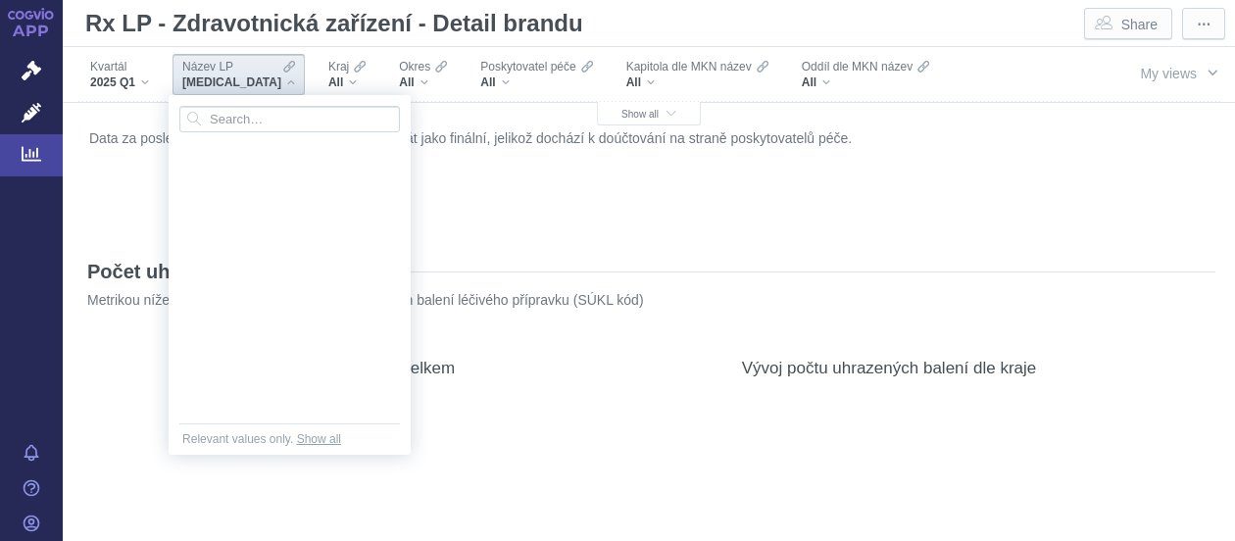
scroll to position [1262, 0]
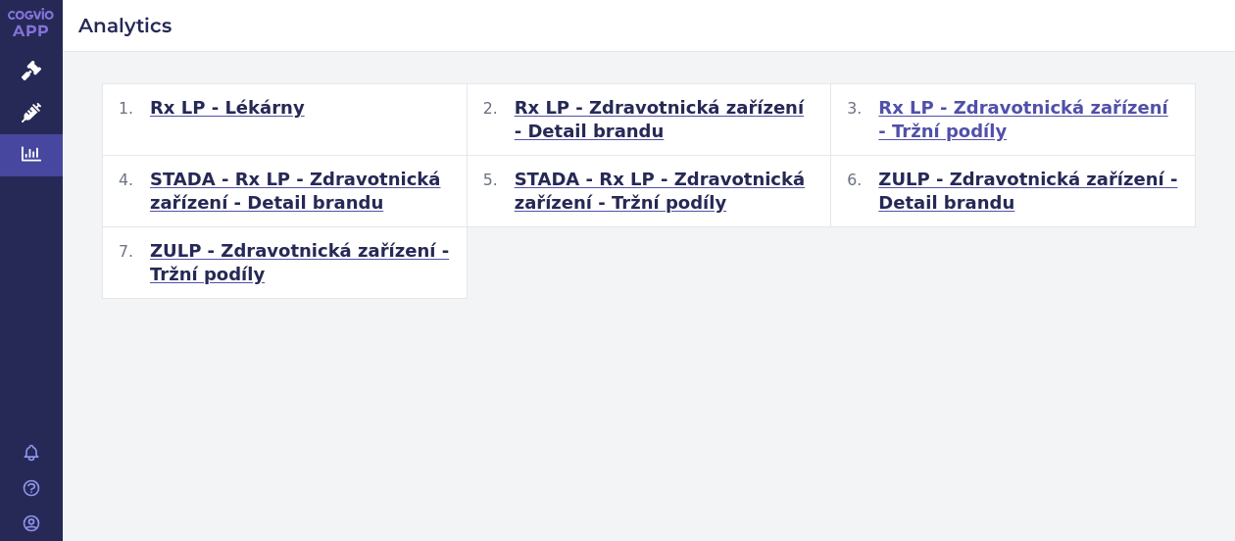
click at [1082, 109] on span "Rx LP - Zdravotnická zařízení - Tržní podíly" at bounding box center [1028, 119] width 301 height 47
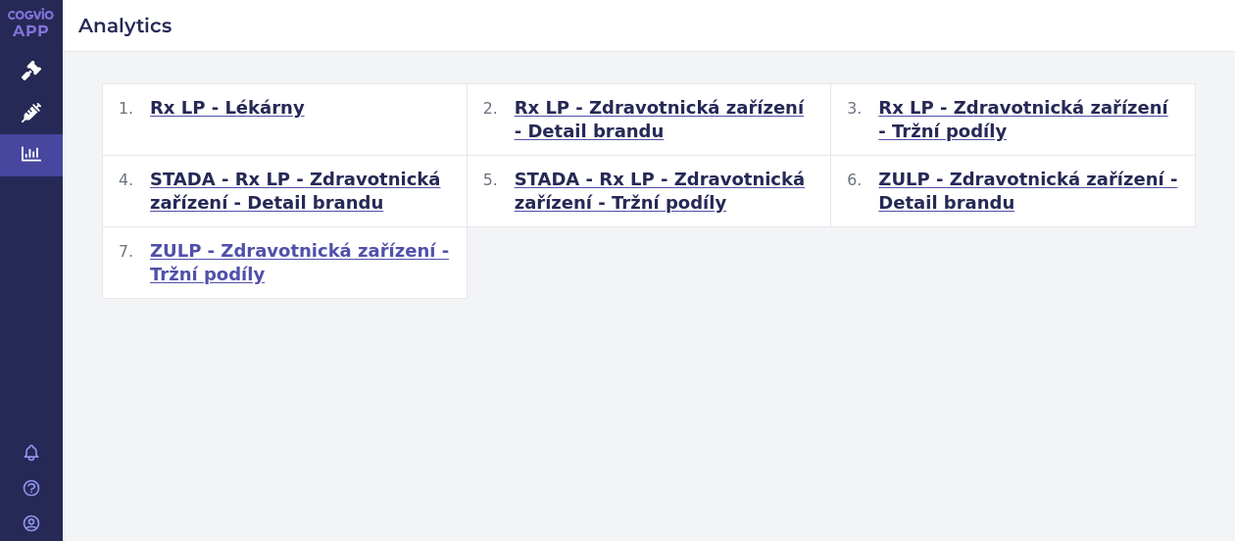
click at [282, 243] on span "ZULP - Zdravotnická zařízení - Tržní podíly" at bounding box center [300, 262] width 301 height 47
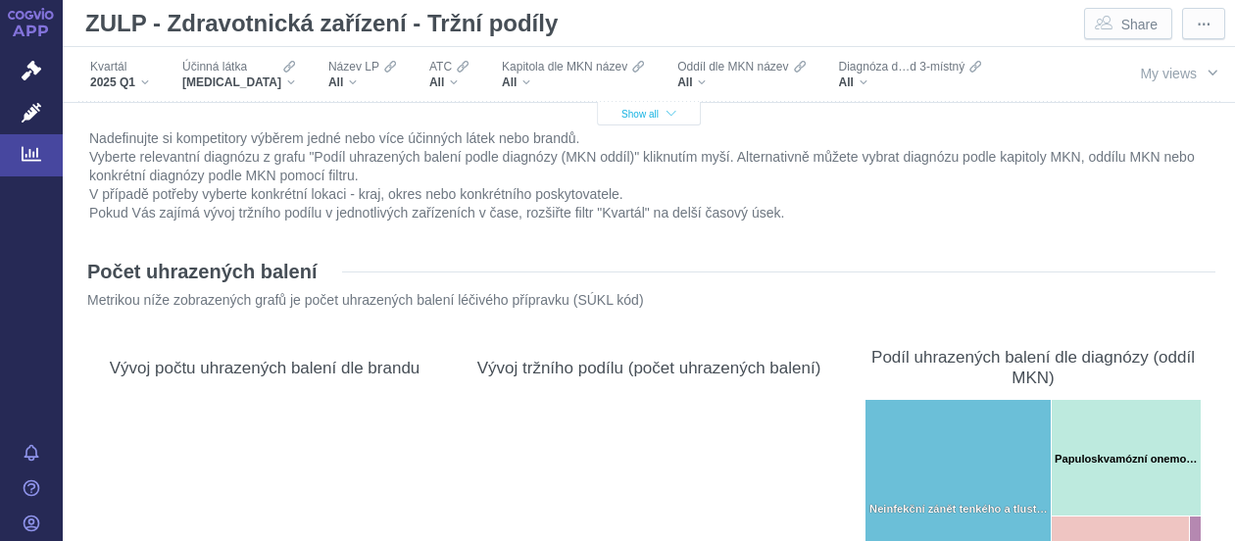
click at [657, 119] on span "Show all" at bounding box center [648, 114] width 55 height 11
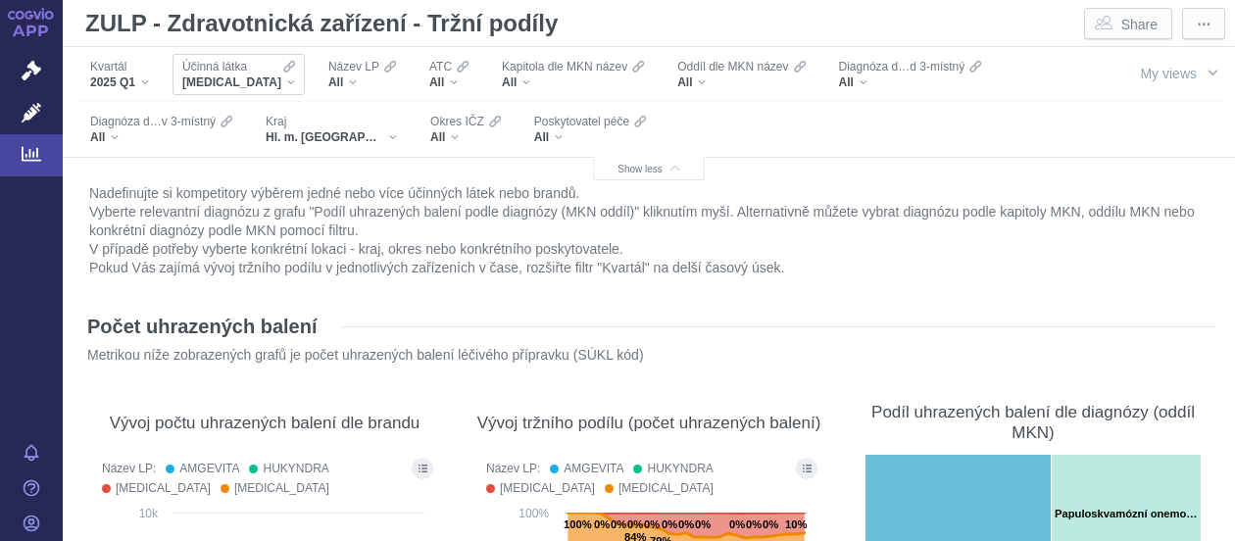
click at [271, 80] on div "[MEDICAL_DATA]" at bounding box center [238, 82] width 113 height 16
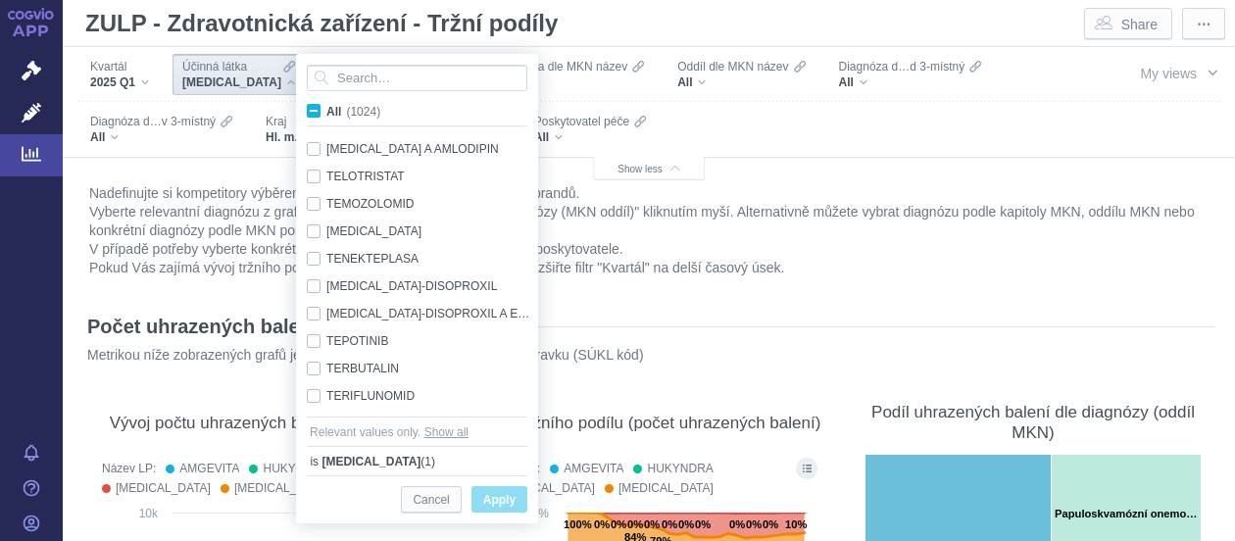
scroll to position [25930, 0]
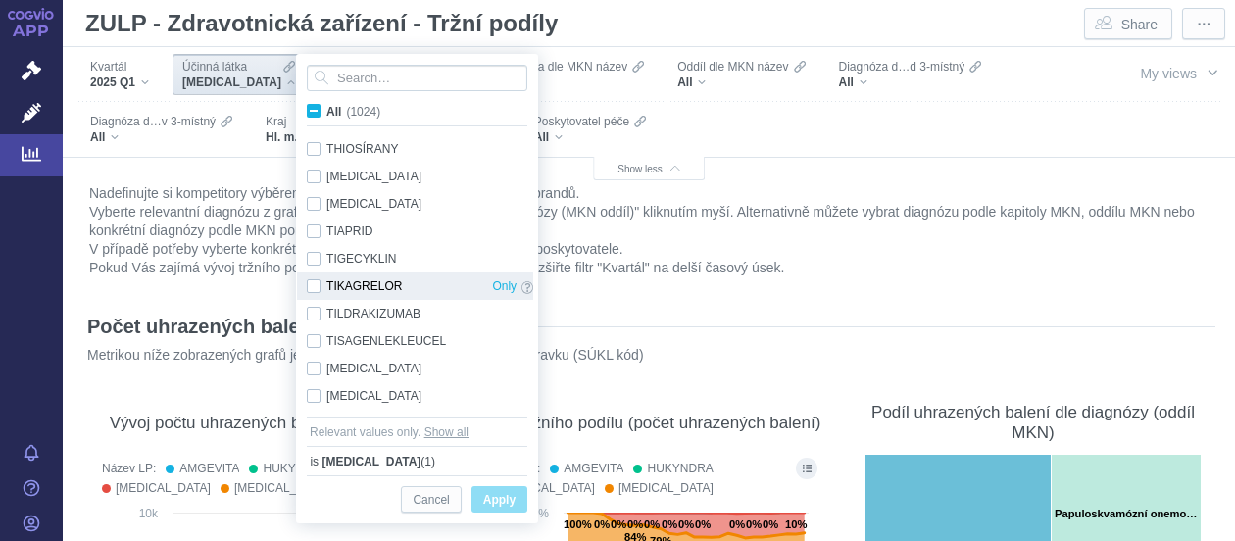
click at [313, 287] on div "TIKAGRELOR Only" at bounding box center [420, 285] width 246 height 27
checkbox input "true"
click at [501, 284] on span "Only" at bounding box center [504, 286] width 24 height 22
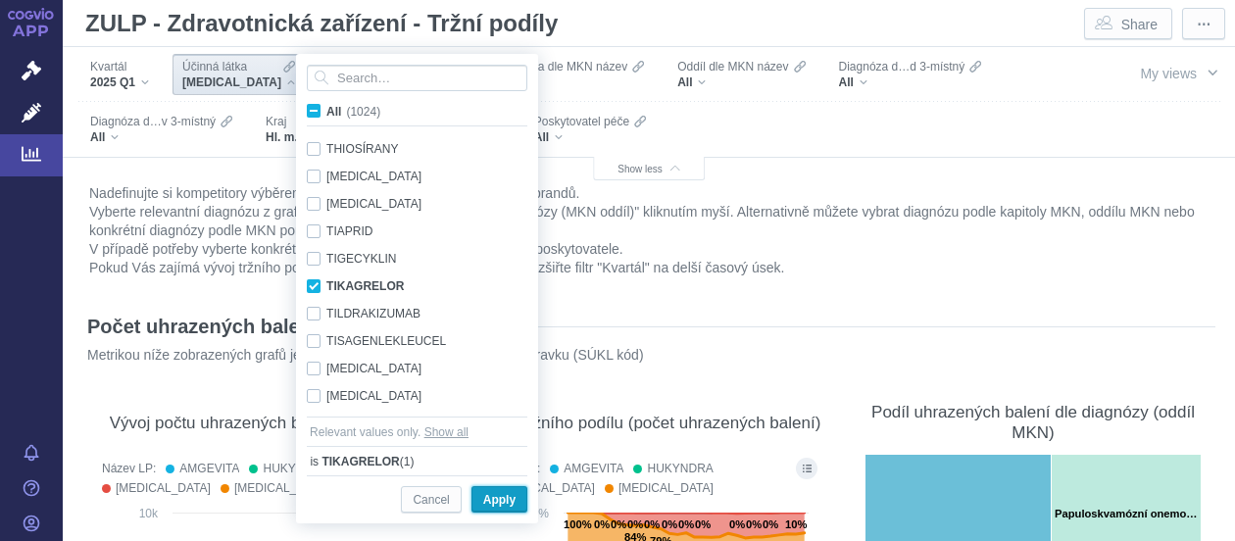
click at [505, 504] on span "Apply" at bounding box center [499, 500] width 32 height 24
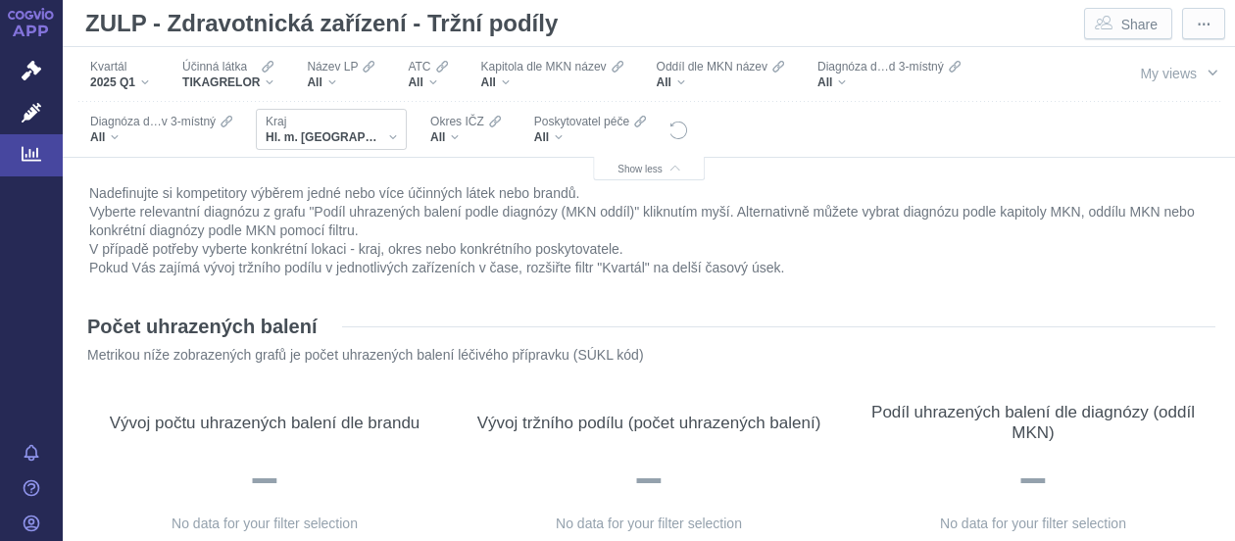
click at [347, 142] on div "Kraj Hl. m. [GEOGRAPHIC_DATA]" at bounding box center [331, 129] width 151 height 41
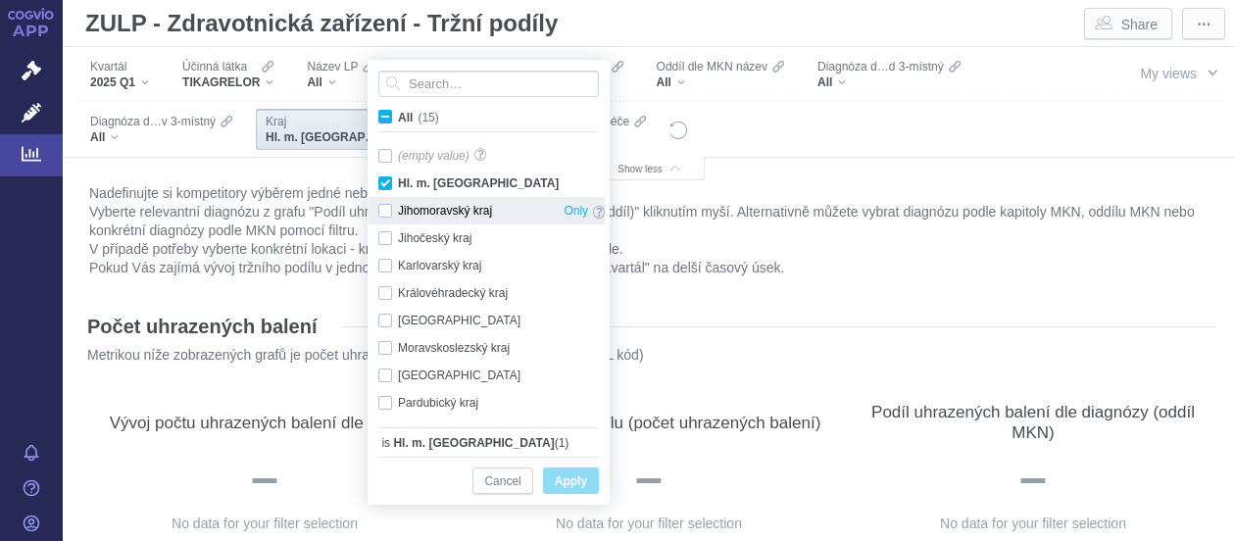
click at [393, 209] on div "Jihomoravský kraj Only" at bounding box center [491, 210] width 246 height 27
checkbox input "true"
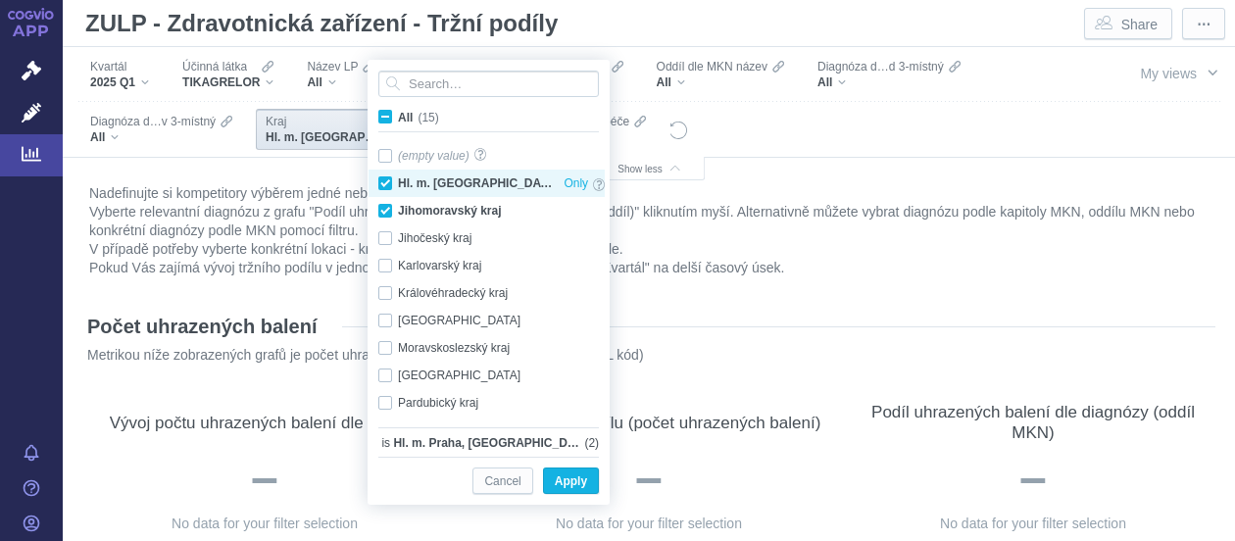
click at [381, 182] on div "Hl. m. [GEOGRAPHIC_DATA] Only" at bounding box center [491, 183] width 246 height 27
checkbox input "false"
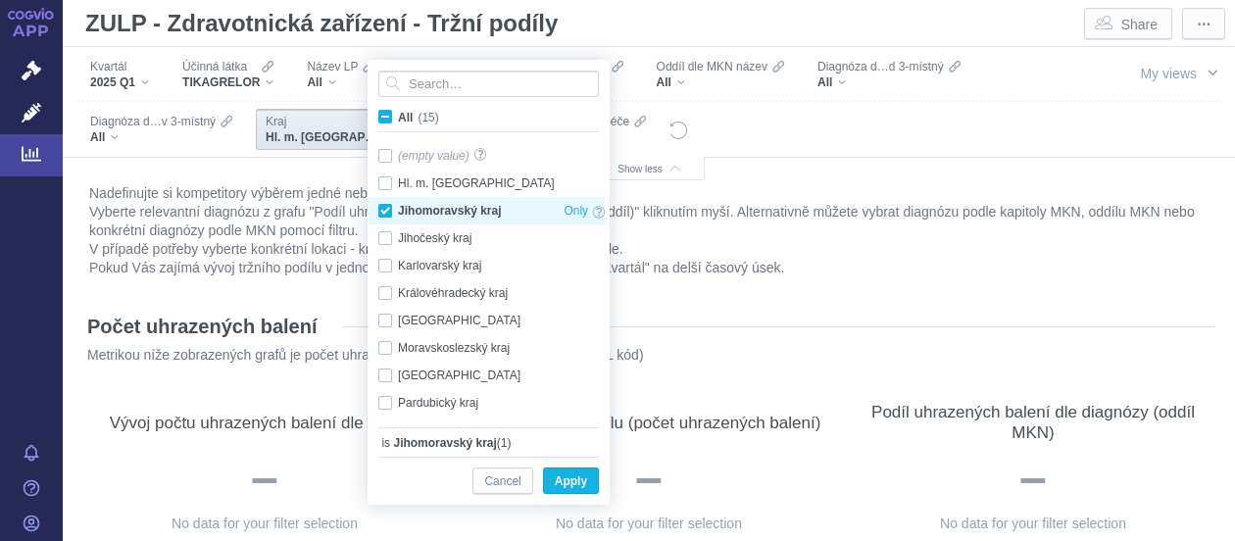
click at [386, 205] on div "Jihomoravský kraj Only" at bounding box center [491, 210] width 246 height 27
checkbox input "false"
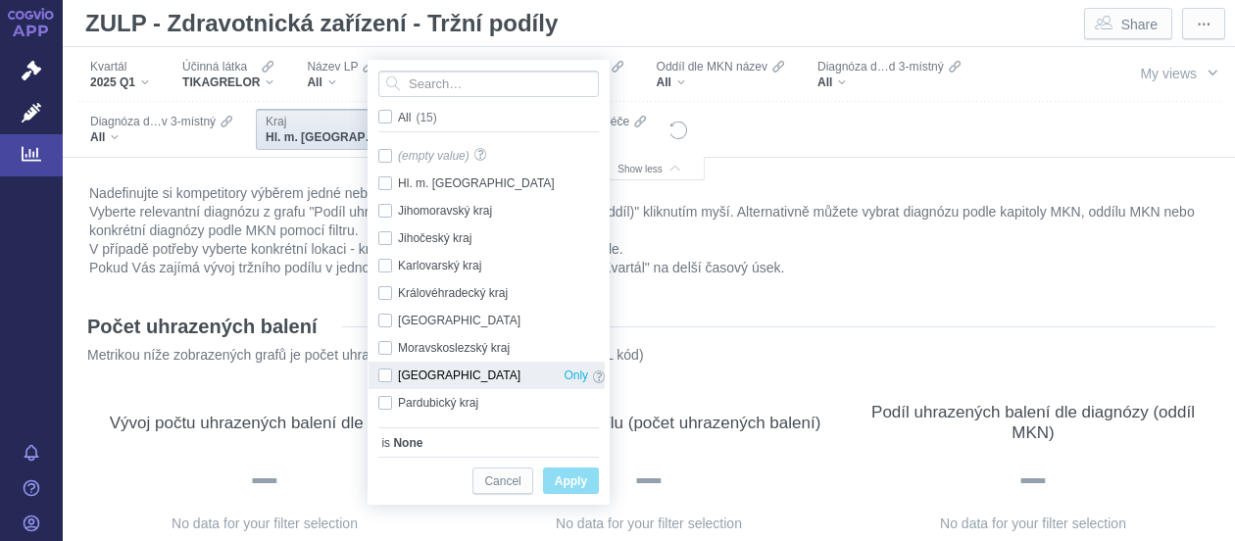
click at [386, 374] on div "Olomoucký kraj Only" at bounding box center [491, 375] width 246 height 27
checkbox input "true"
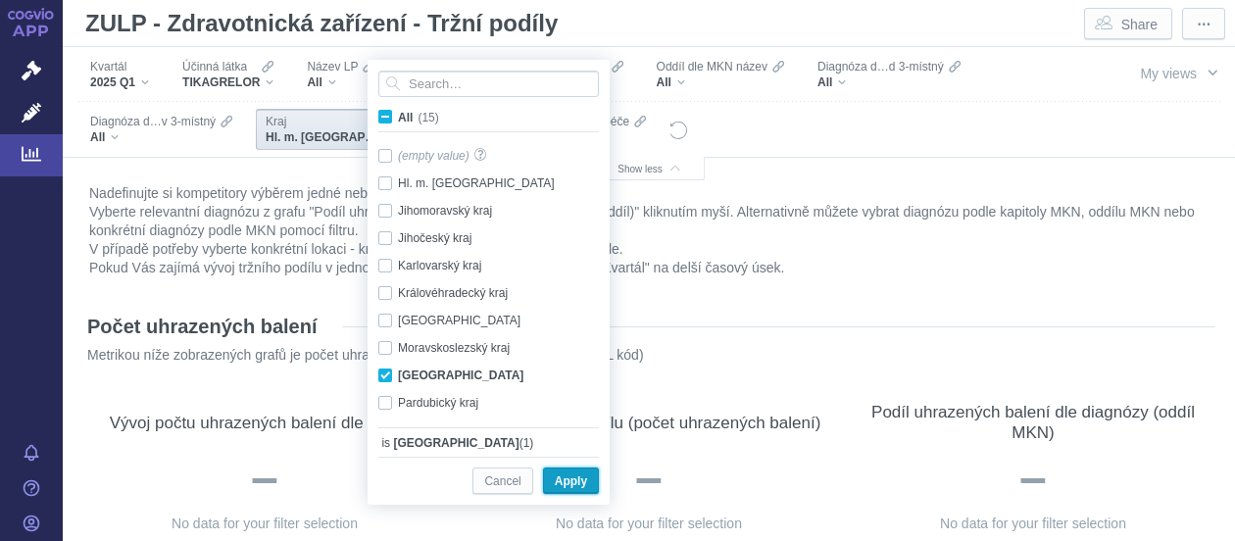
click at [561, 483] on span "Apply" at bounding box center [571, 481] width 32 height 24
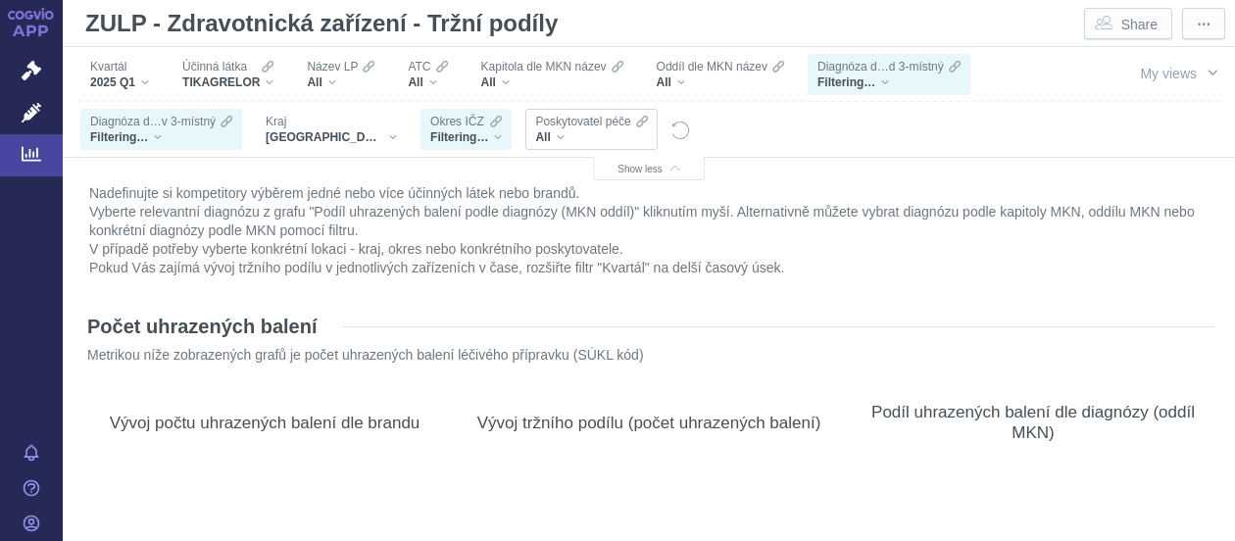
click at [535, 139] on div "All" at bounding box center [591, 137] width 112 height 16
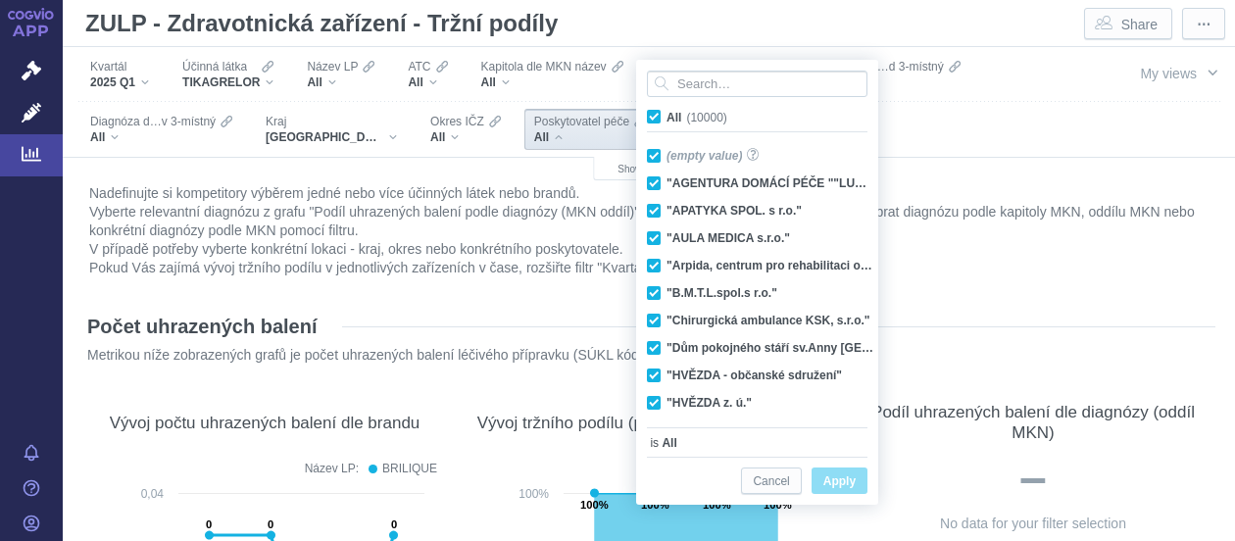
click at [666, 117] on span "All (10000)" at bounding box center [696, 118] width 61 height 14
click at [666, 117] on input "All (10000)" at bounding box center [672, 113] width 13 height 13
checkbox input "false"
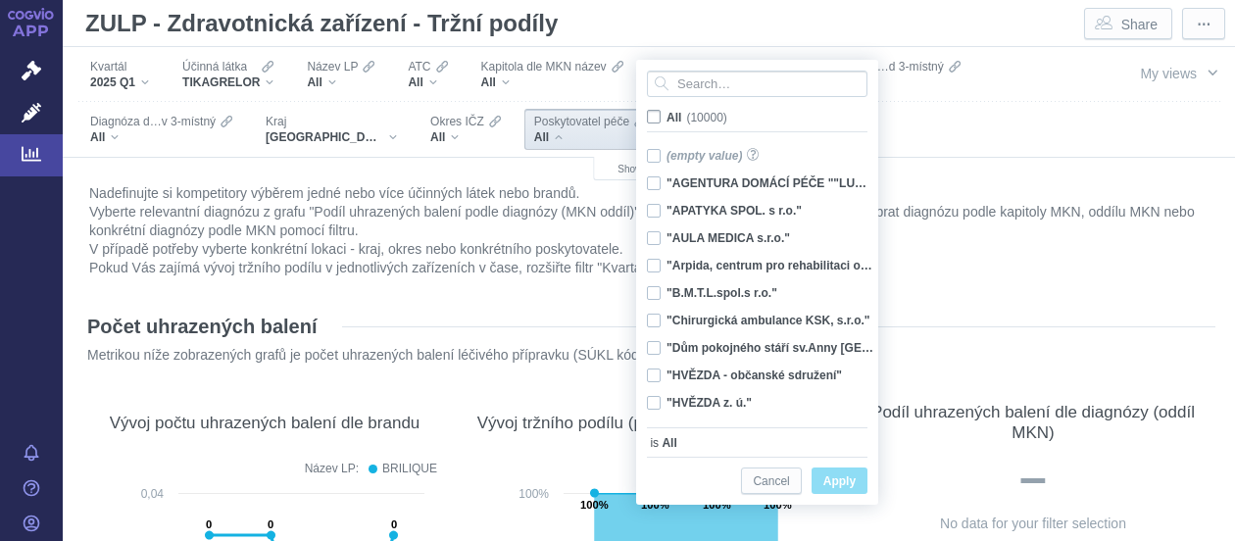
checkbox input "false"
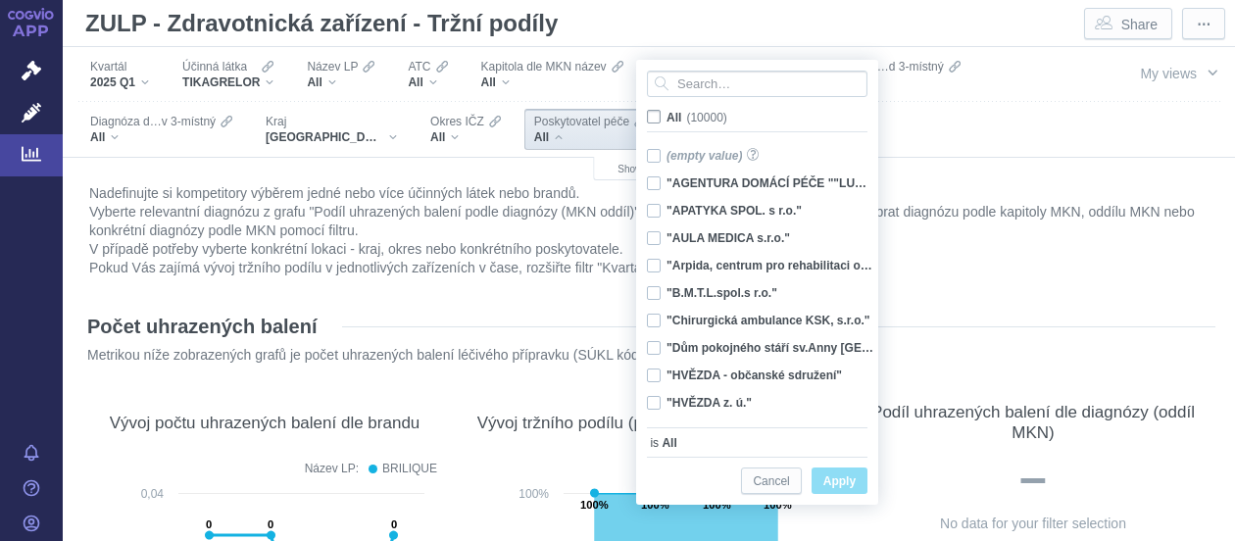
checkbox input "false"
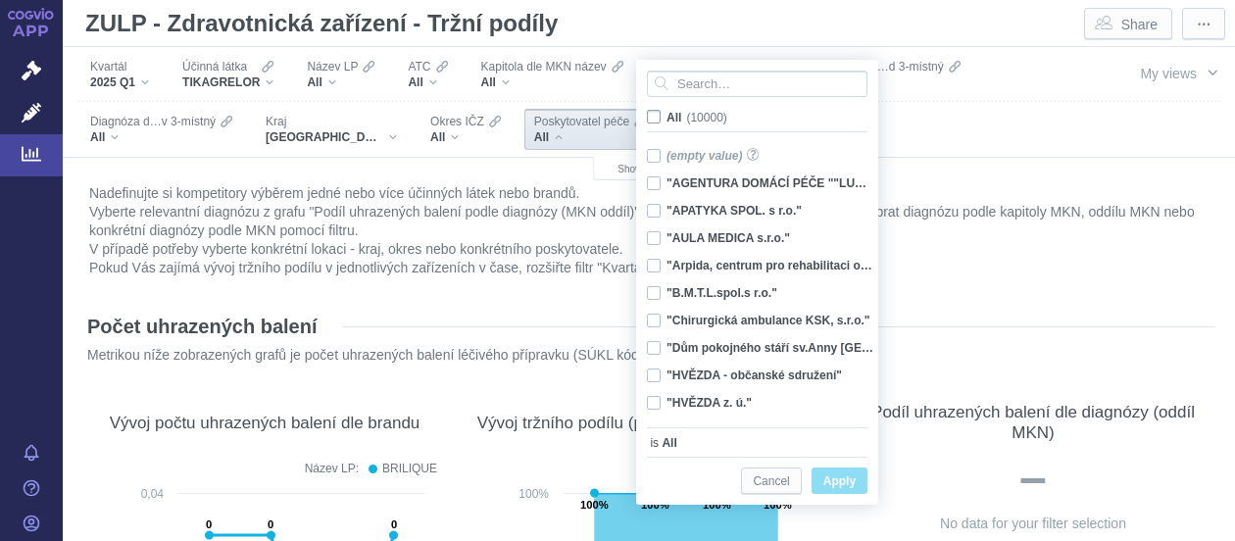
checkbox input "false"
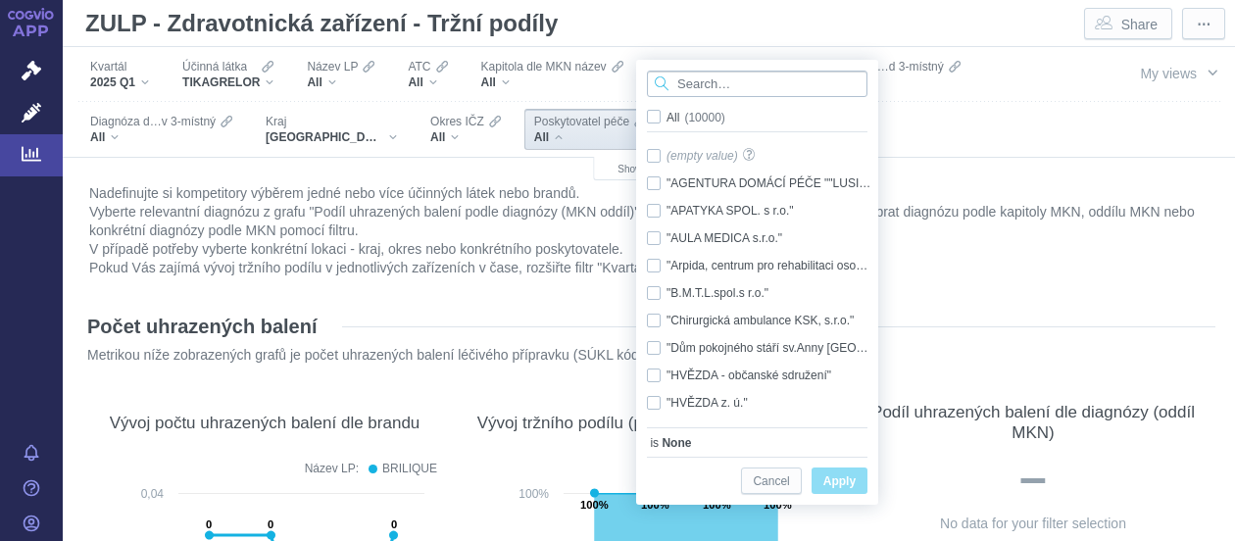
click at [690, 89] on input "Search attribute values" at bounding box center [757, 84] width 220 height 26
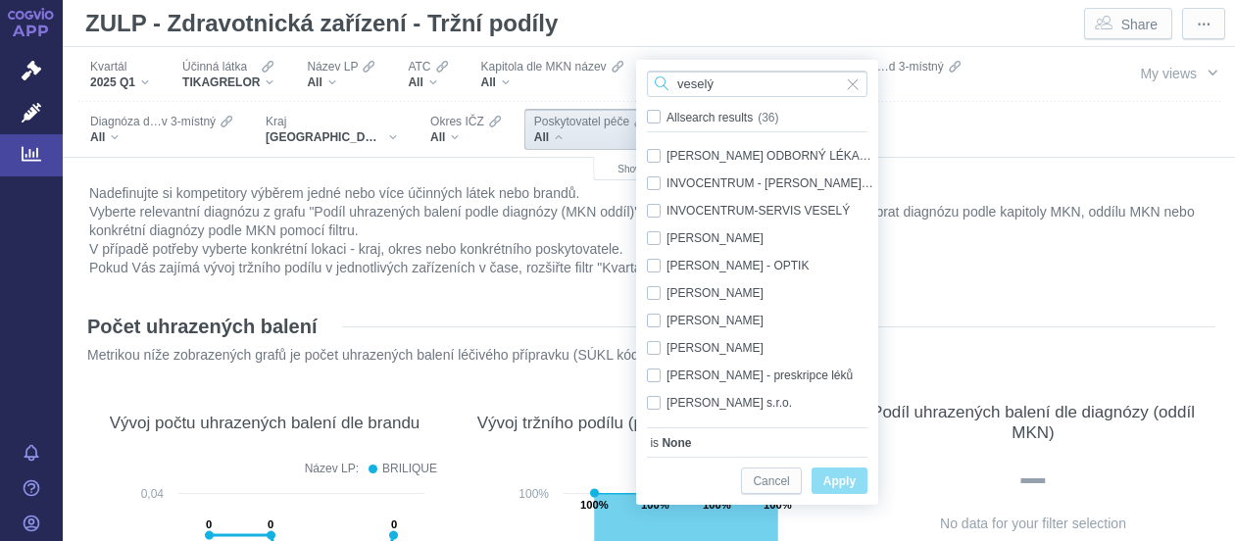
type input "veselý"
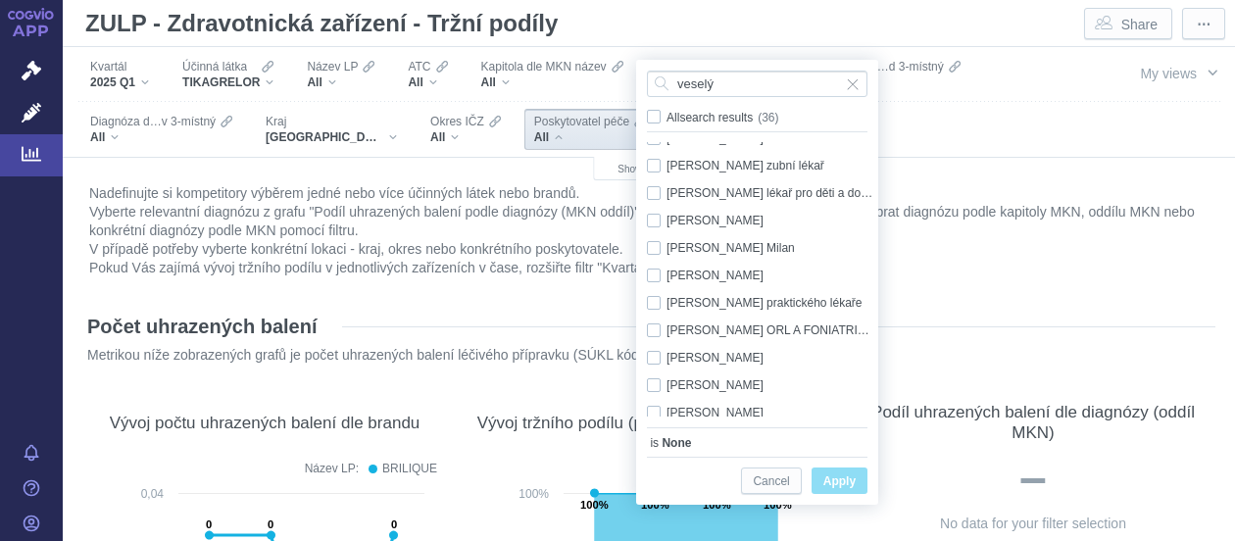
scroll to position [316, 0]
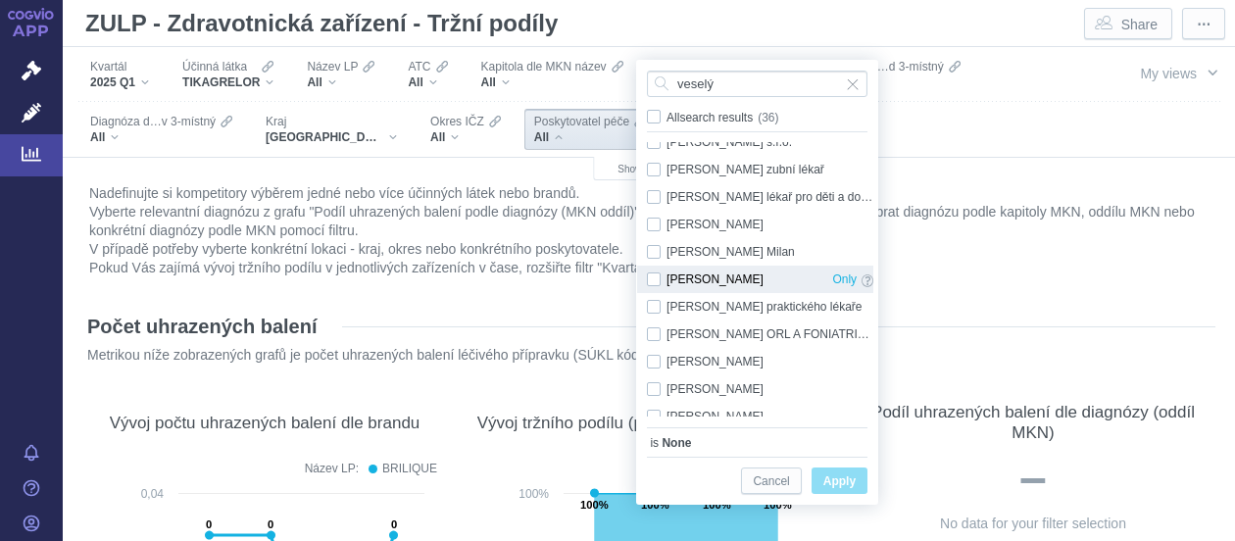
click at [657, 278] on div "[PERSON_NAME] Only" at bounding box center [760, 279] width 246 height 27
checkbox input "true"
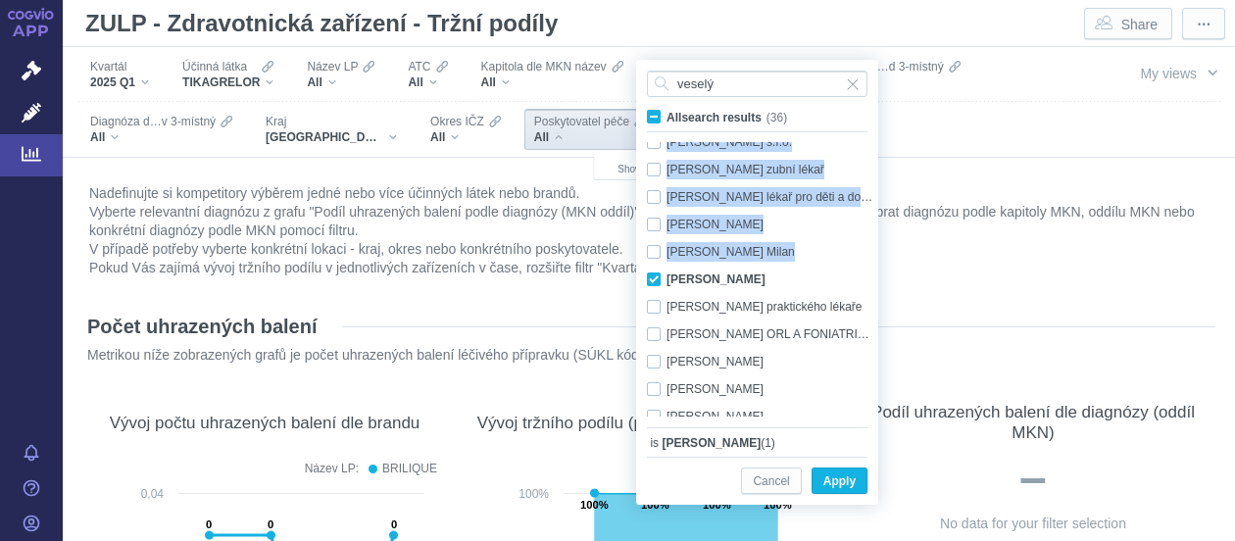
click at [867, 244] on div "[PERSON_NAME] Only [PERSON_NAME] Only [PERSON_NAME] - preskripce léků Only [PER…" at bounding box center [755, 279] width 236 height 274
click at [866, 257] on span at bounding box center [867, 254] width 12 height 23
checkbox input "true"
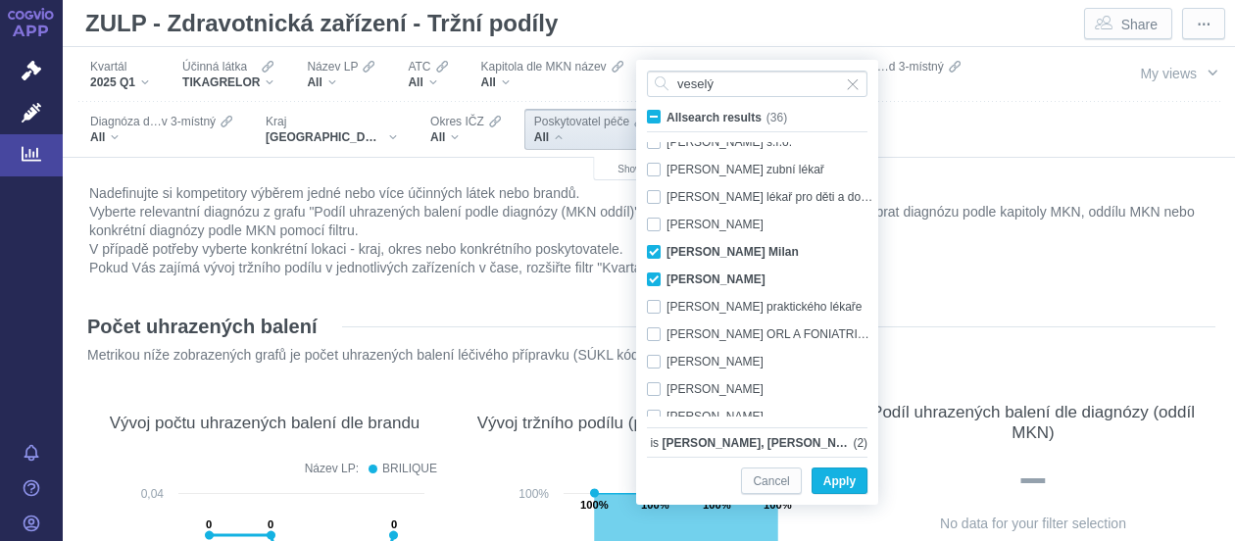
click at [874, 199] on div "[PERSON_NAME] Only [PERSON_NAME] Only [PERSON_NAME] - preskripce léků Only [PER…" at bounding box center [757, 279] width 240 height 274
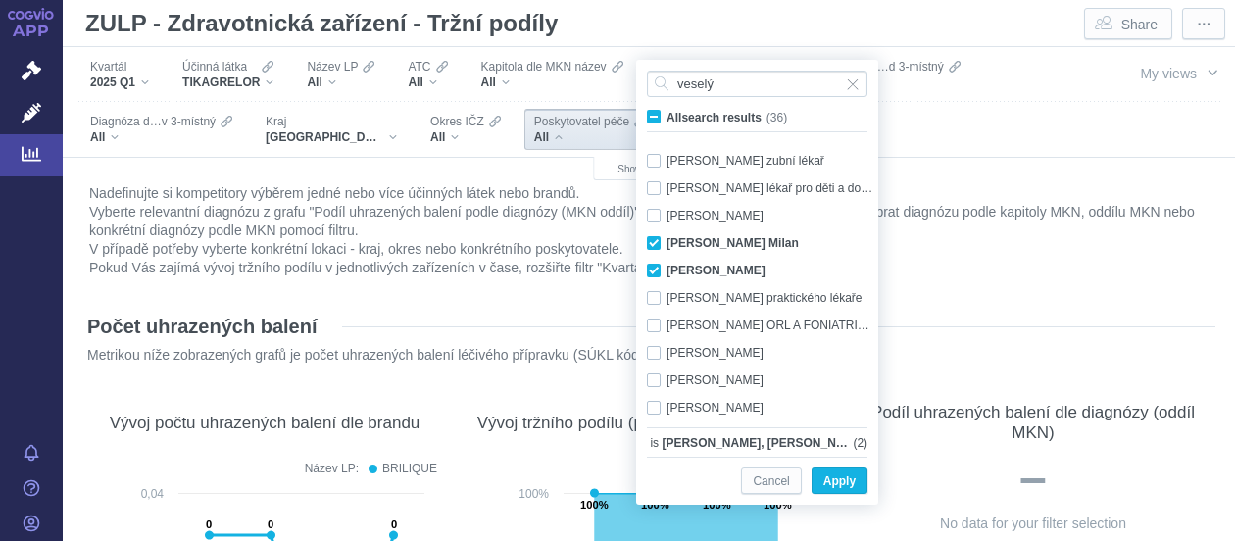
scroll to position [311, 0]
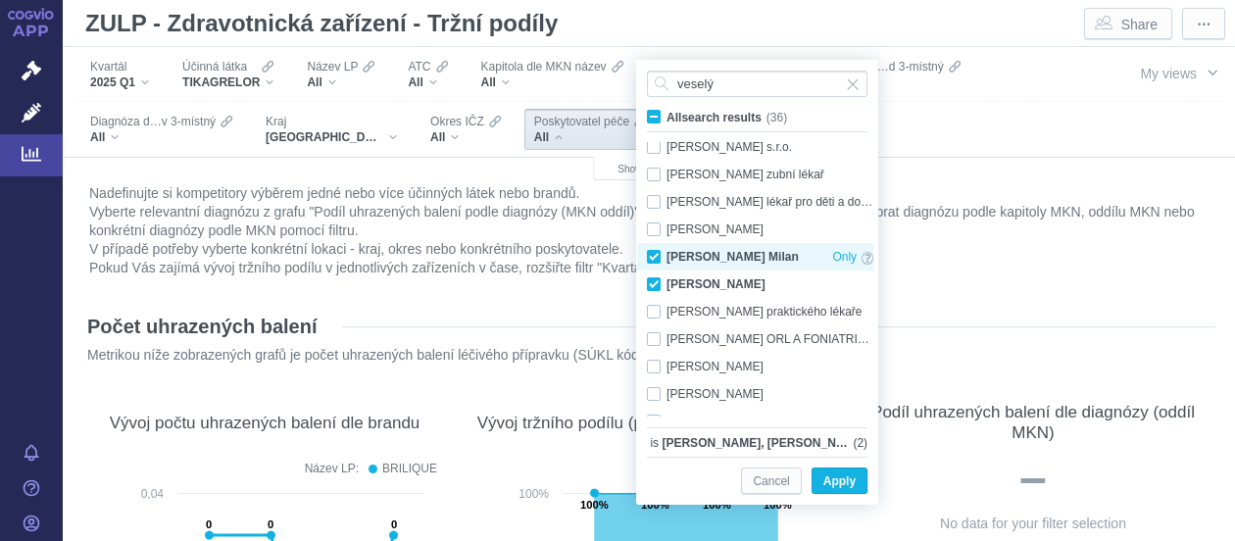
click at [657, 254] on div "[PERSON_NAME] Milan Only" at bounding box center [760, 256] width 246 height 27
checkbox input "false"
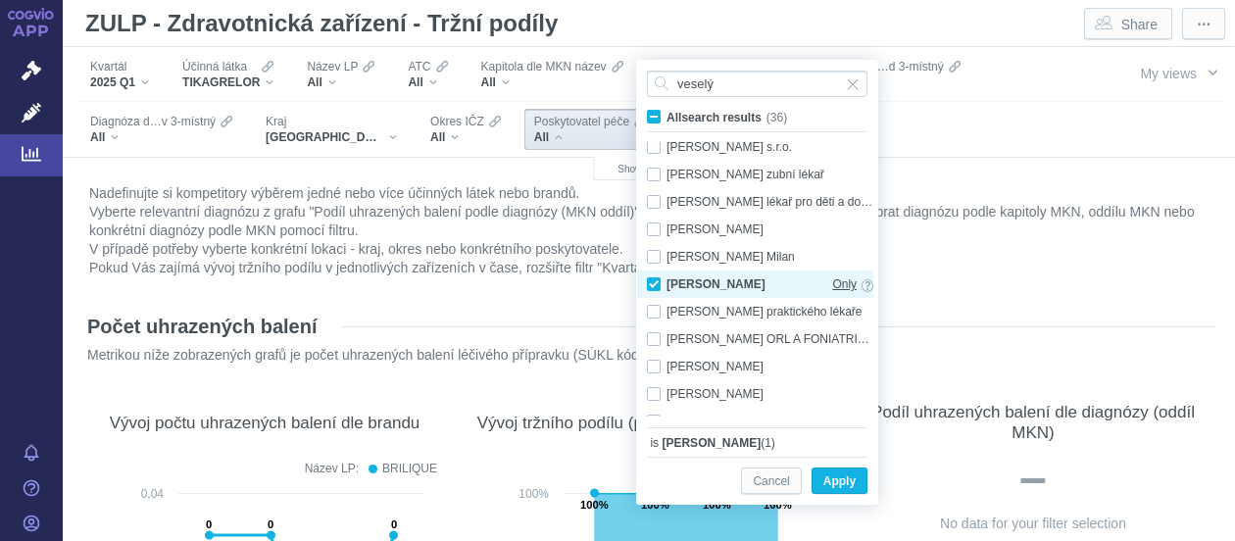
click at [835, 284] on span "Only" at bounding box center [844, 284] width 24 height 22
click at [848, 471] on span "Apply" at bounding box center [839, 481] width 32 height 24
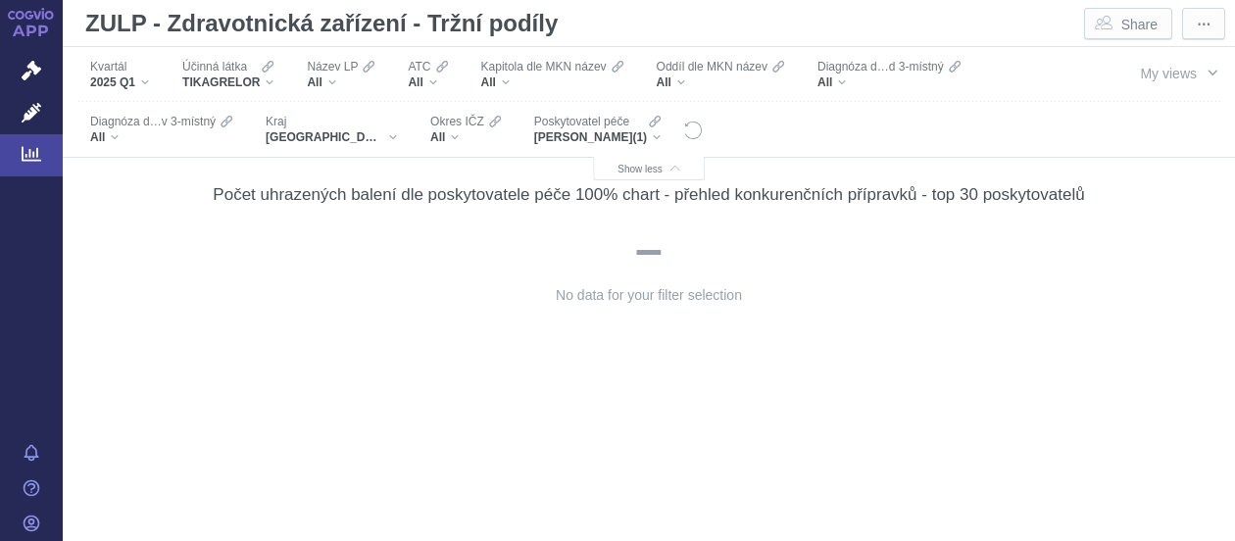
scroll to position [0, 0]
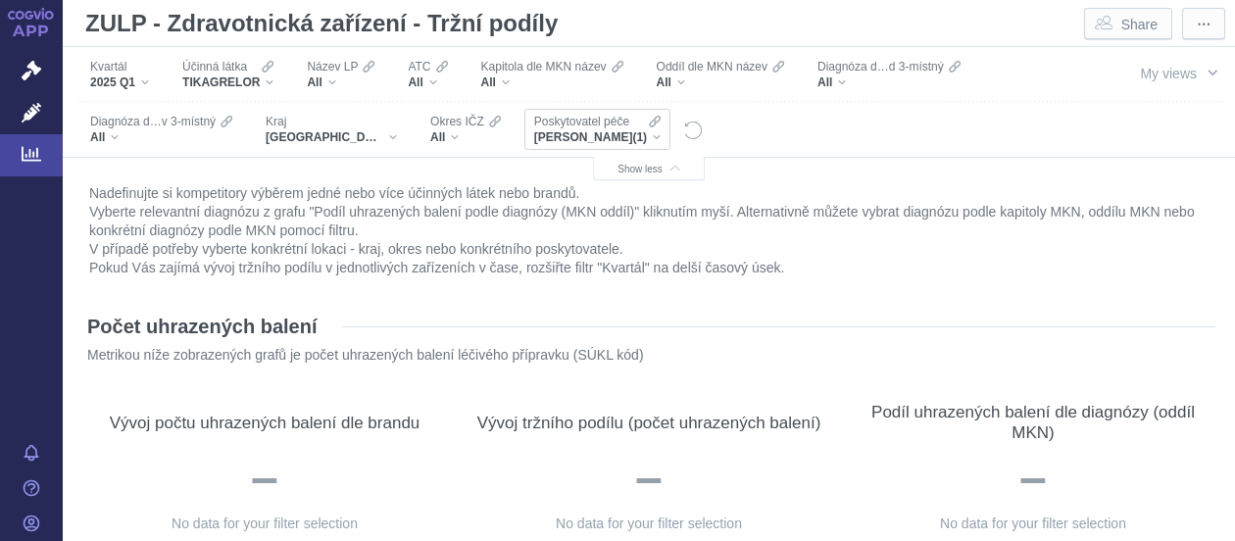
click at [643, 137] on div "[PERSON_NAME] (1)" at bounding box center [597, 137] width 126 height 16
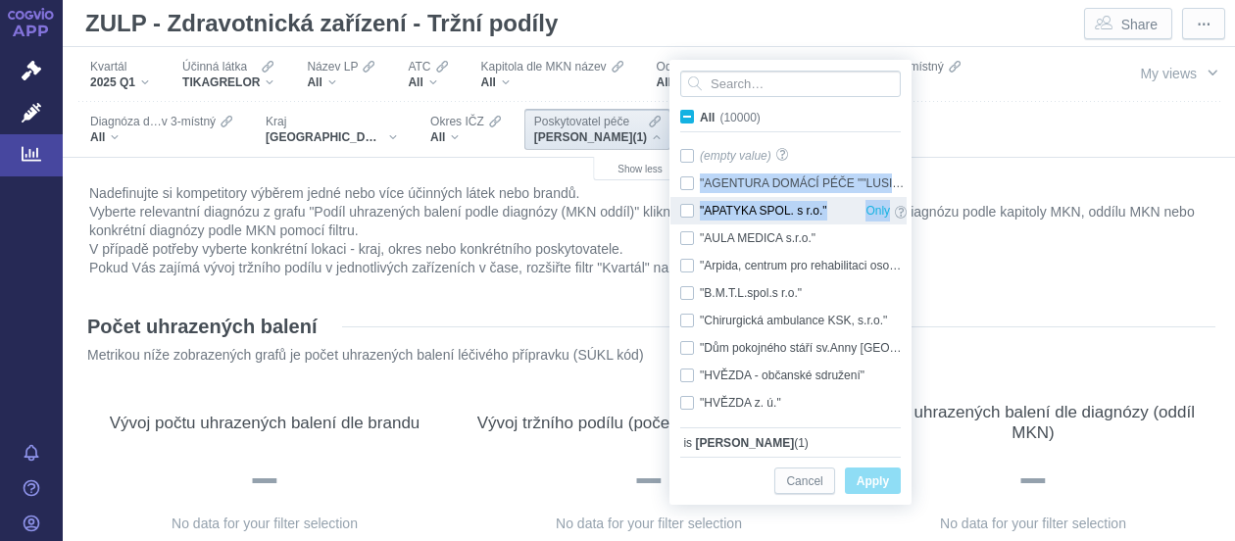
drag, startPoint x: 900, startPoint y: 150, endPoint x: 899, endPoint y: 202, distance: 51.9
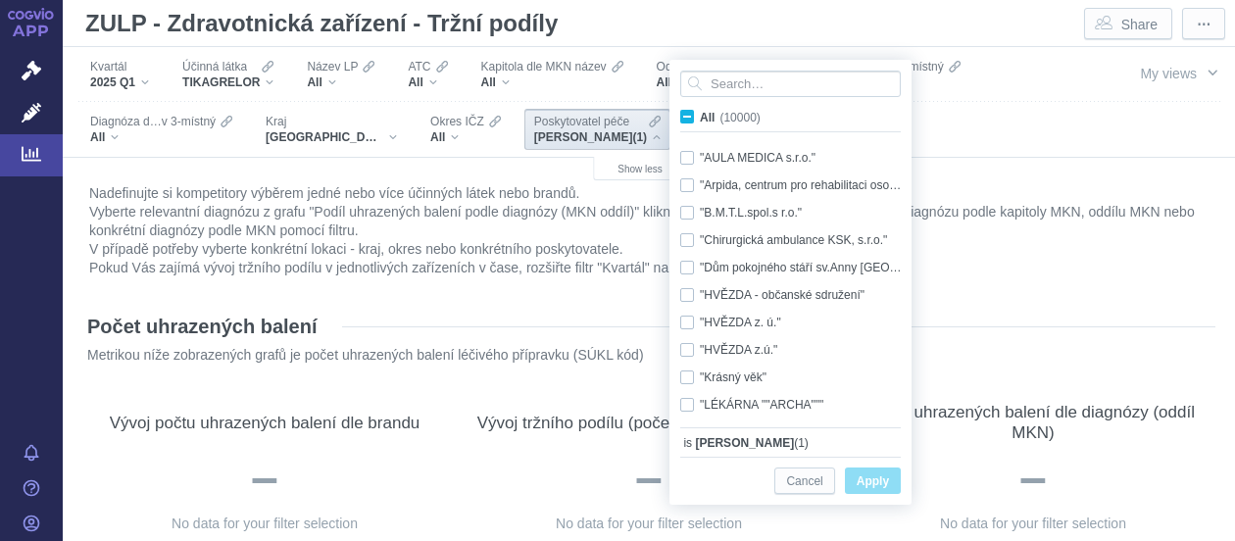
scroll to position [241, 0]
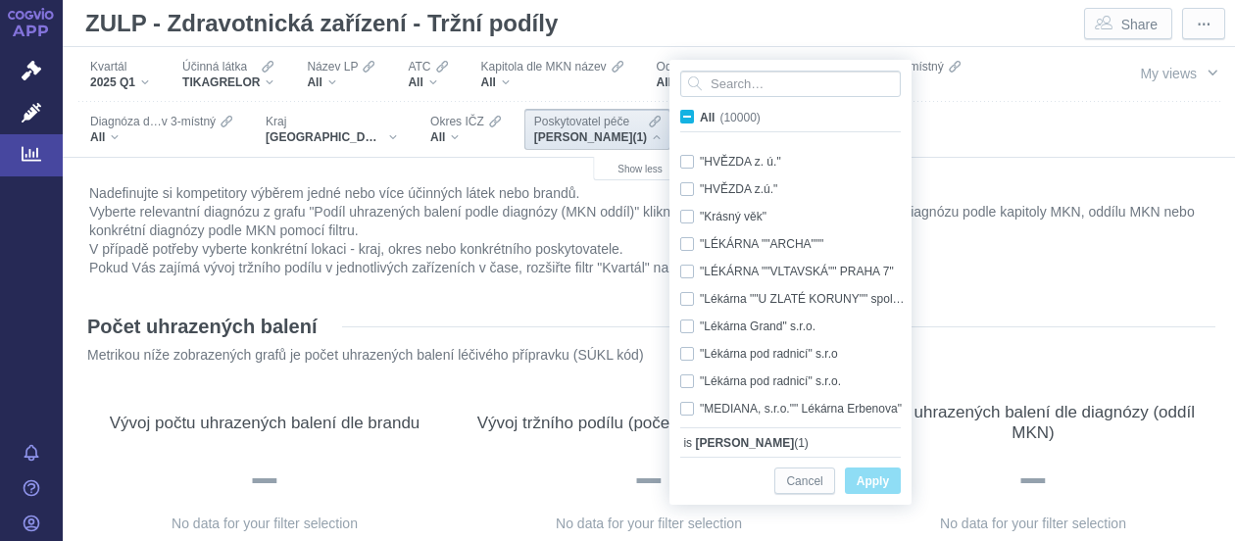
click at [842, 134] on div "All (10000) "AULA MEDICA s.r.o." Only "[GEOGRAPHIC_DATA], centrum pro rehabilit…" at bounding box center [790, 259] width 240 height 396
click at [982, 130] on div "Filters" at bounding box center [888, 129] width 369 height 54
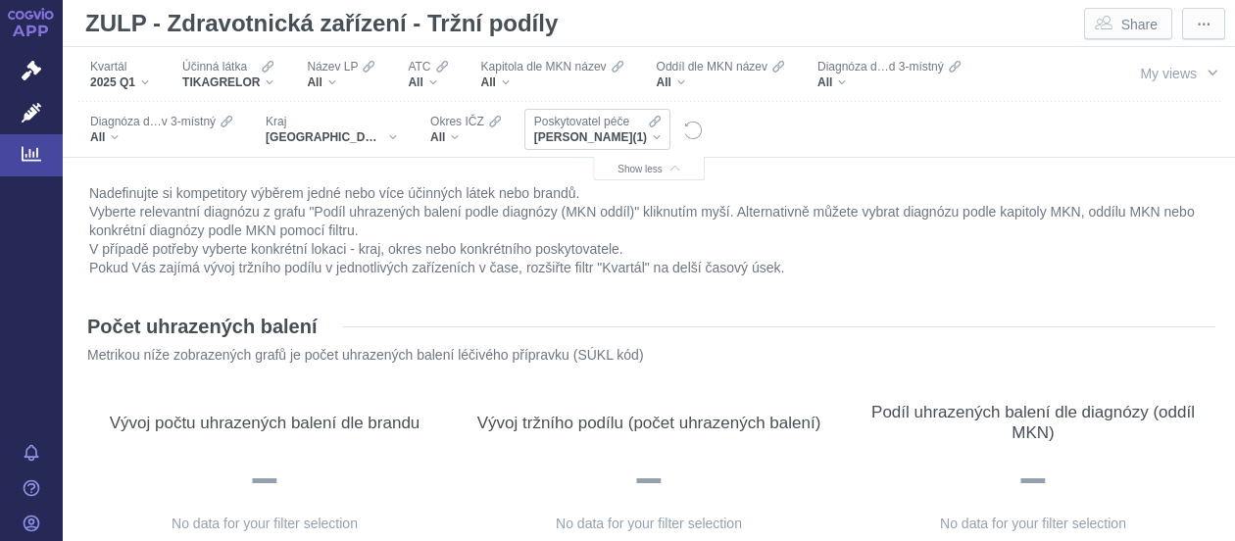
click at [642, 135] on div "[PERSON_NAME] (1)" at bounding box center [597, 137] width 126 height 16
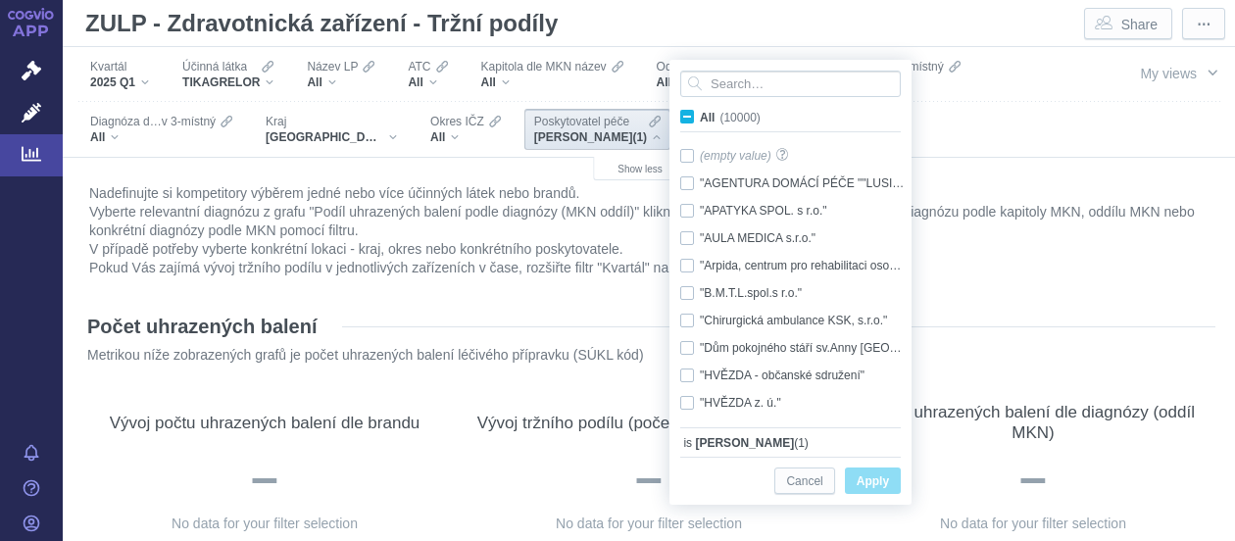
click at [645, 136] on div "[PERSON_NAME] (1)" at bounding box center [597, 137] width 126 height 16
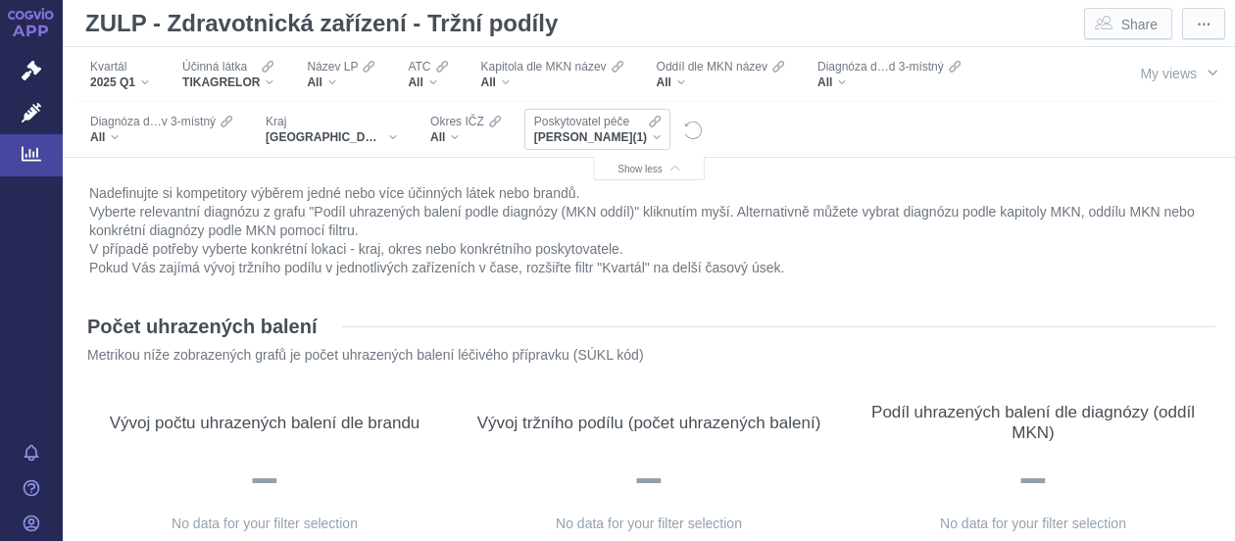
click at [645, 134] on div "[PERSON_NAME] (1)" at bounding box center [597, 137] width 126 height 16
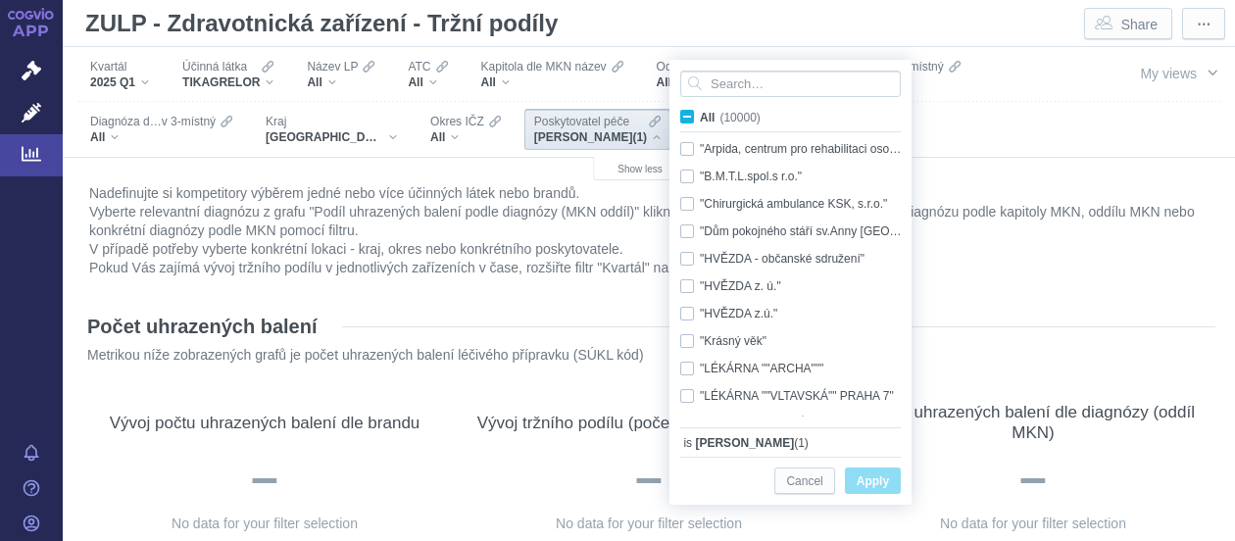
scroll to position [0, 0]
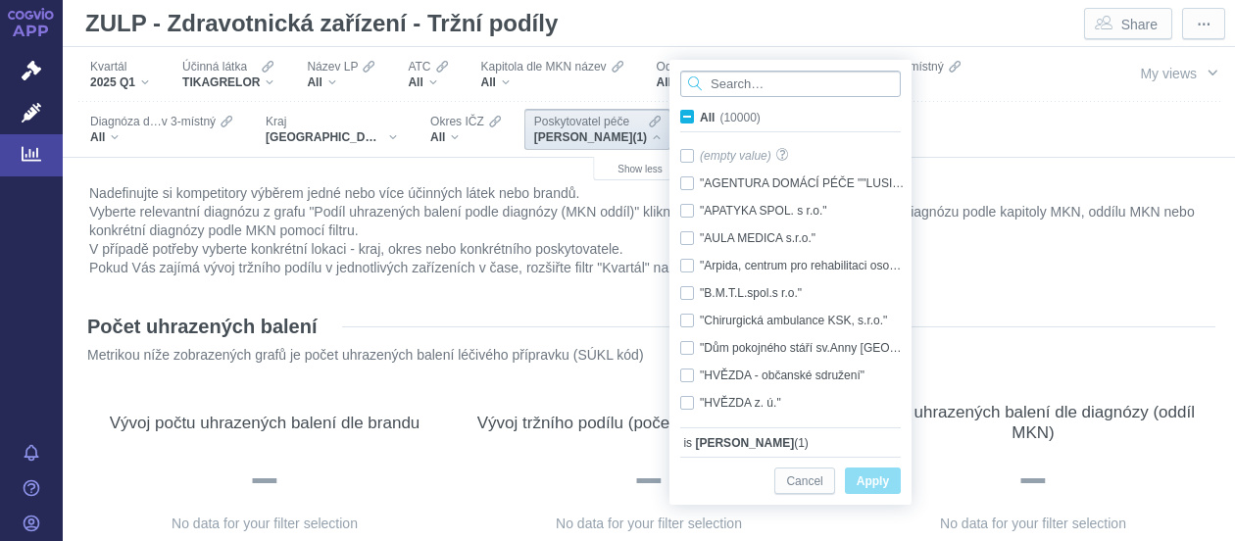
click at [871, 92] on input "Search attribute values" at bounding box center [790, 84] width 220 height 26
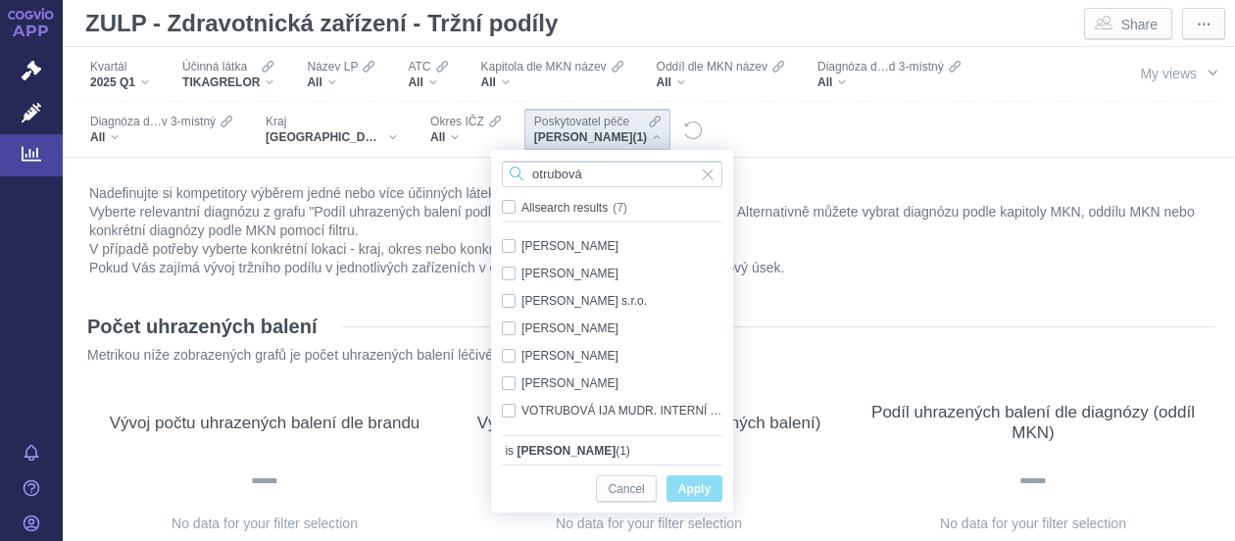
type input "otrubová"
